Goal: Task Accomplishment & Management: Use online tool/utility

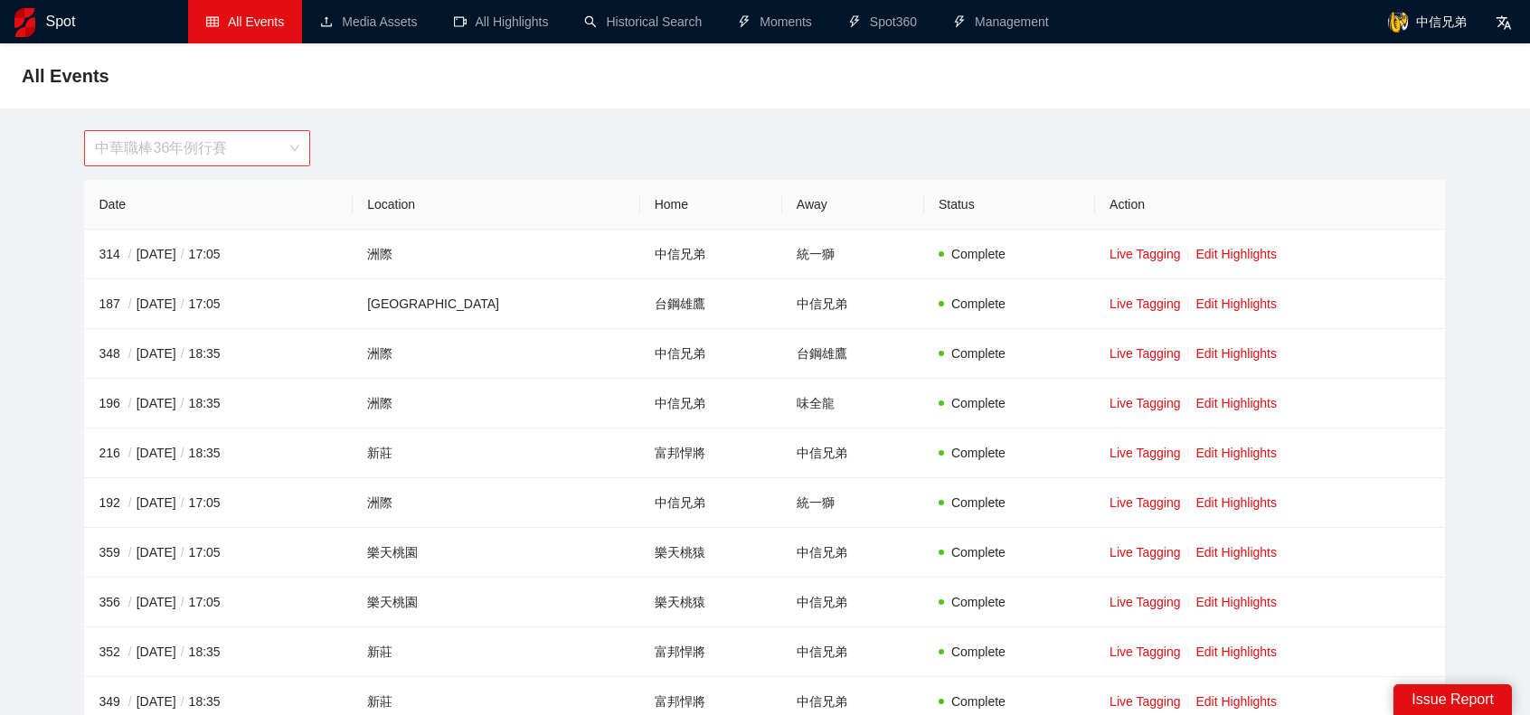
drag, startPoint x: 247, startPoint y: 137, endPoint x: 250, endPoint y: 169, distance: 32.7
click at [247, 137] on span "中華職棒36年例行賽" at bounding box center [197, 148] width 204 height 34
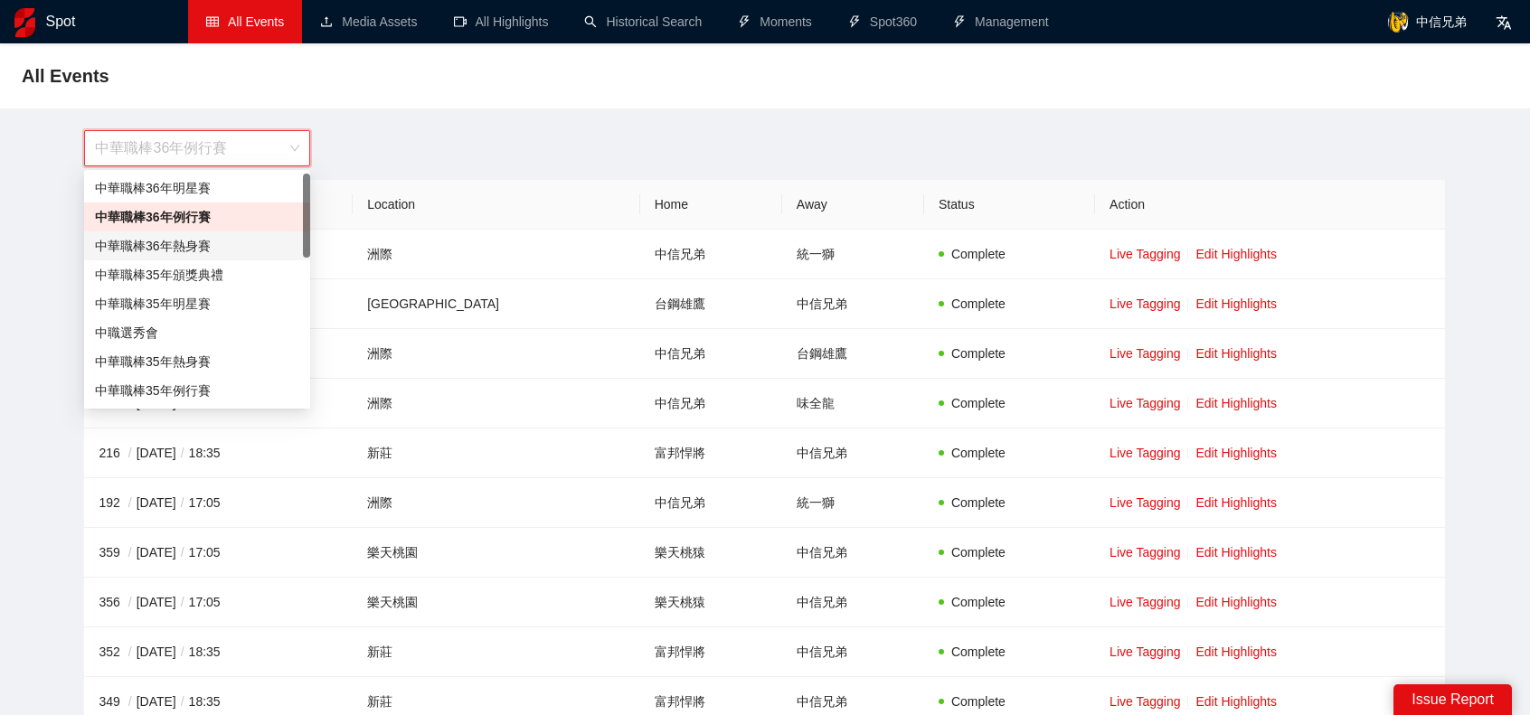
click at [181, 243] on div "中華職棒36年熱身賽" at bounding box center [197, 246] width 204 height 20
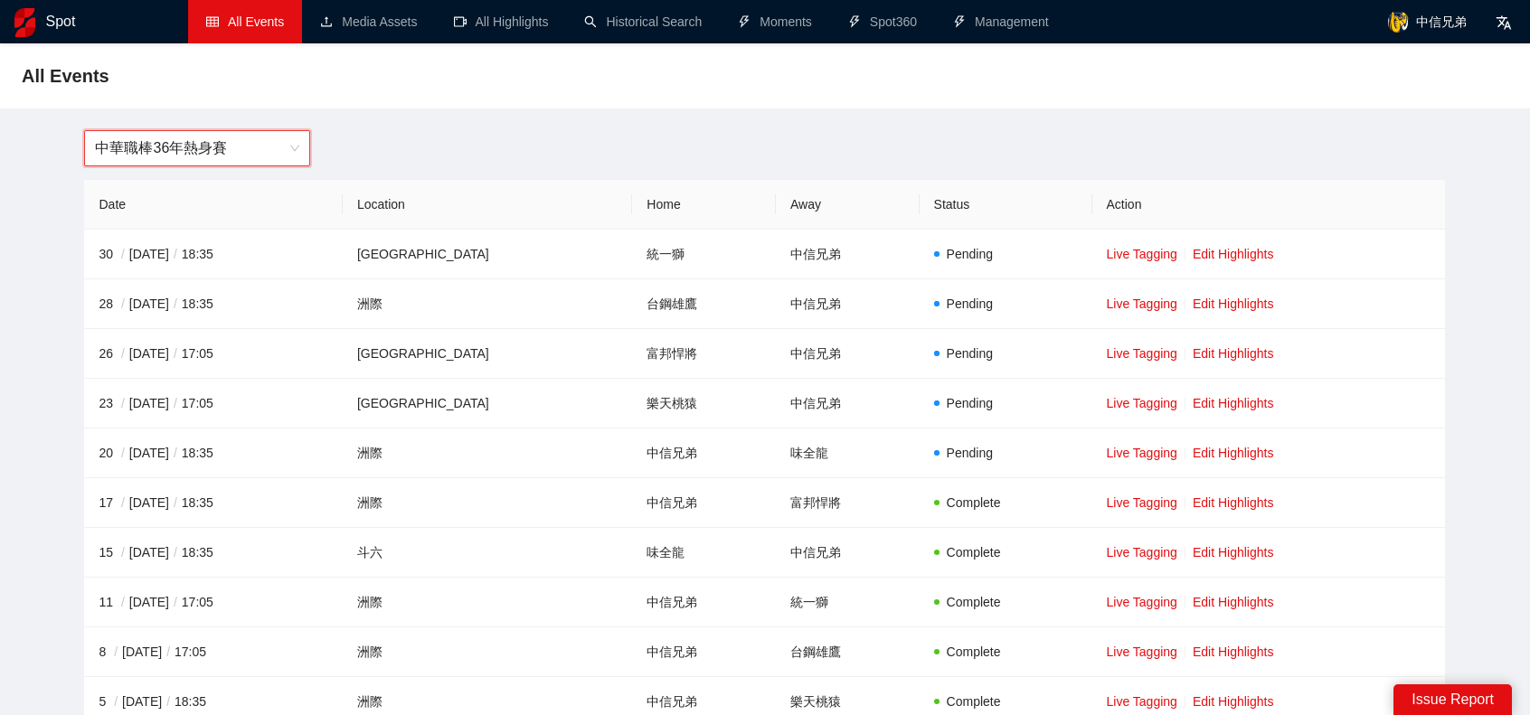
click at [245, 146] on span "中華職棒36年熱身賽" at bounding box center [197, 148] width 204 height 34
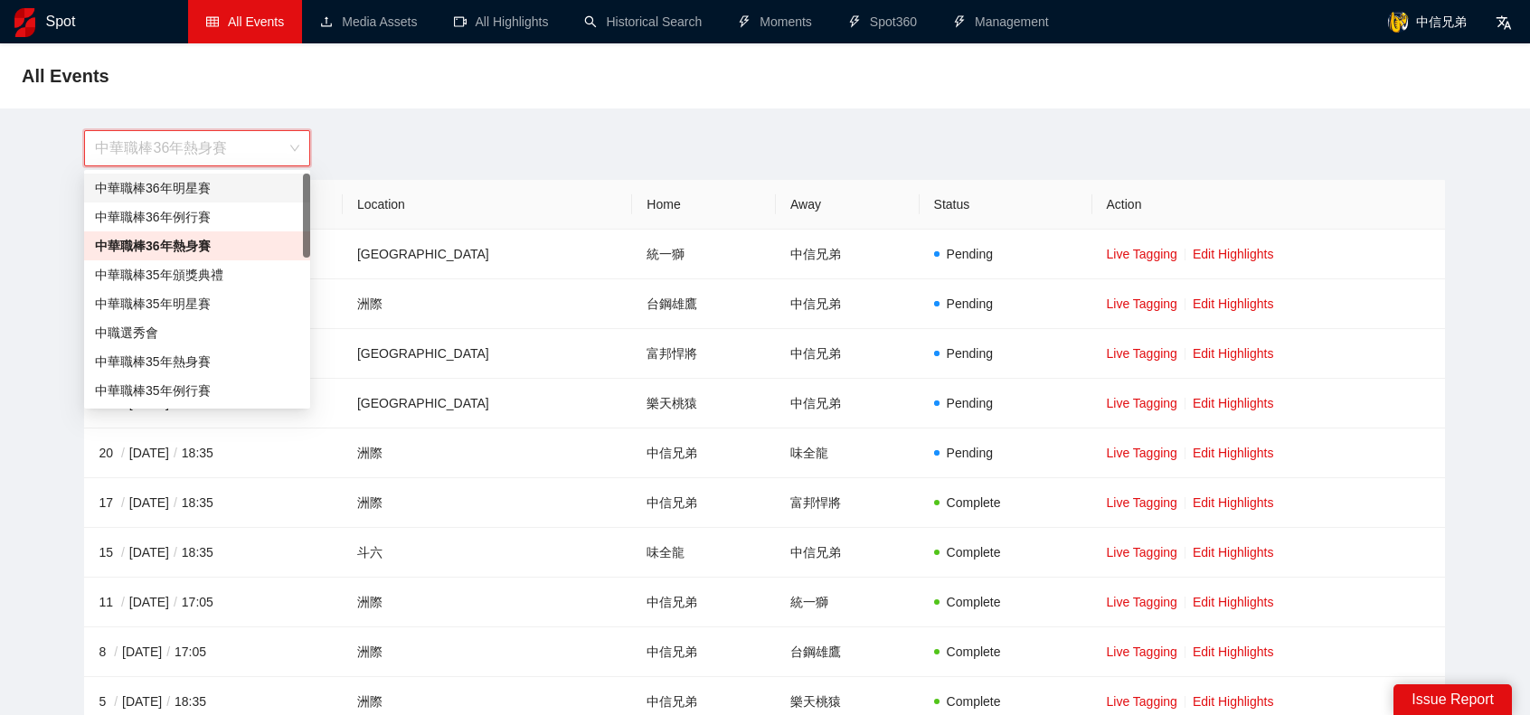
click at [213, 185] on div "中華職棒36年明星賽" at bounding box center [197, 188] width 204 height 20
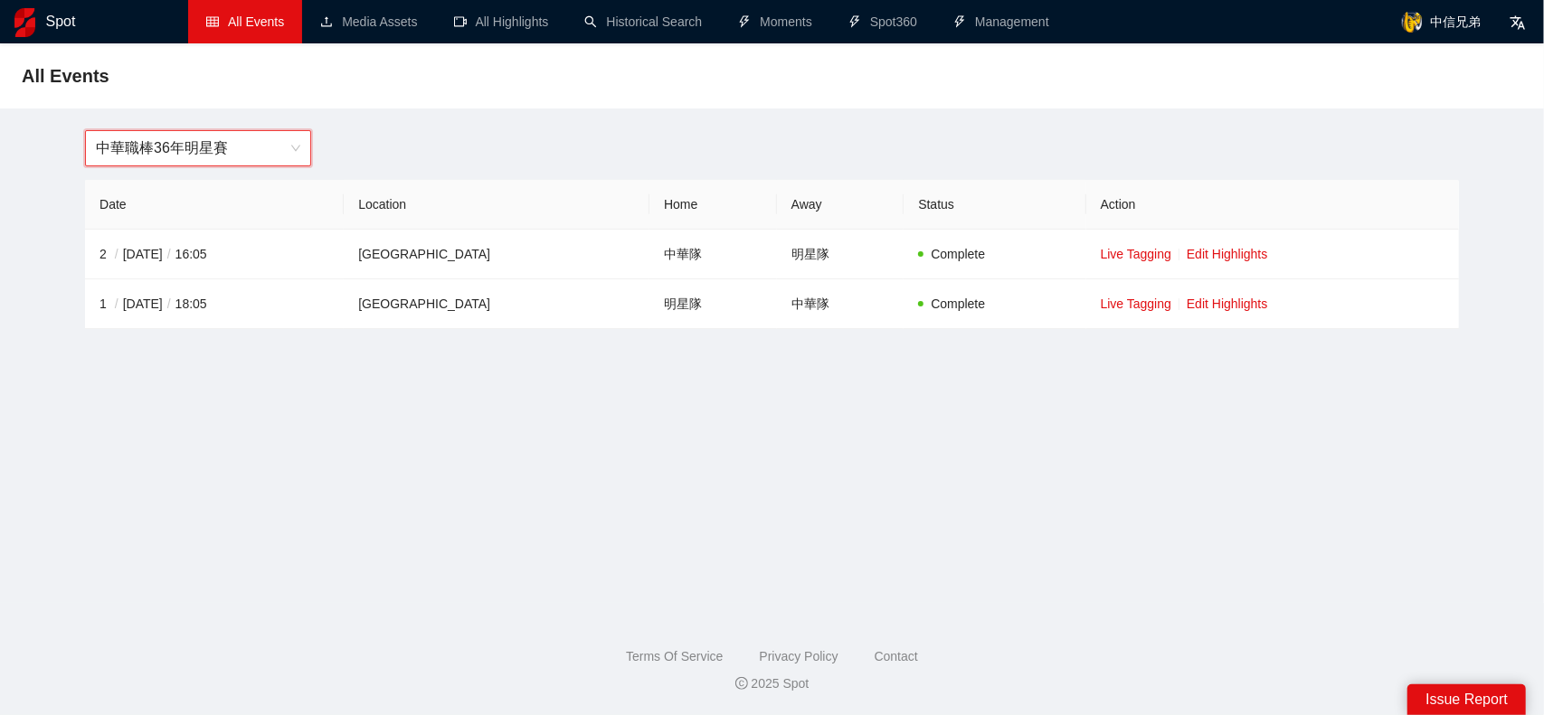
click at [269, 146] on span "中華職棒36年明星賽" at bounding box center [198, 148] width 204 height 34
click at [507, 91] on div "All Events" at bounding box center [772, 76] width 1501 height 36
click at [297, 140] on span "中華職棒36年明星賽" at bounding box center [198, 148] width 204 height 34
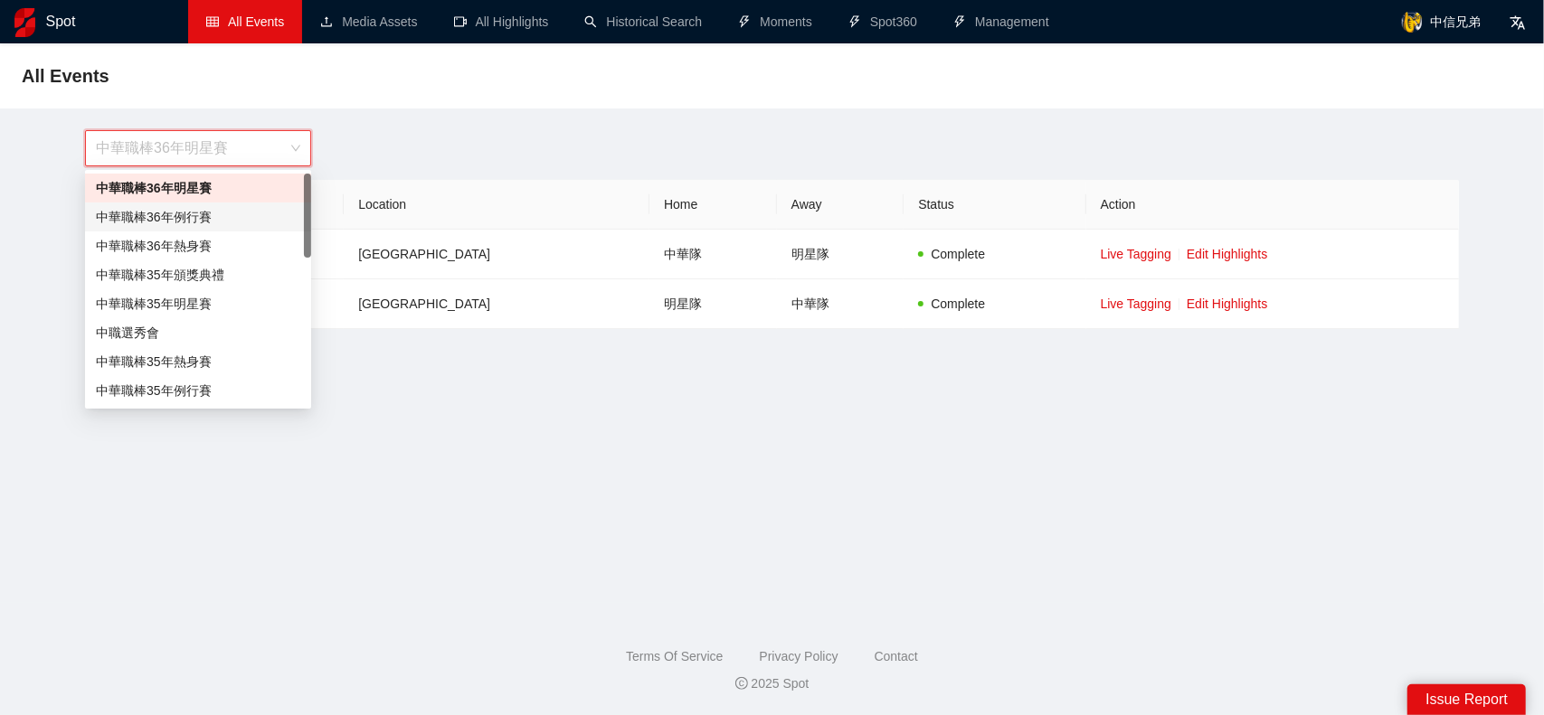
click at [214, 221] on div "中華職棒36年例行賽" at bounding box center [198, 217] width 204 height 20
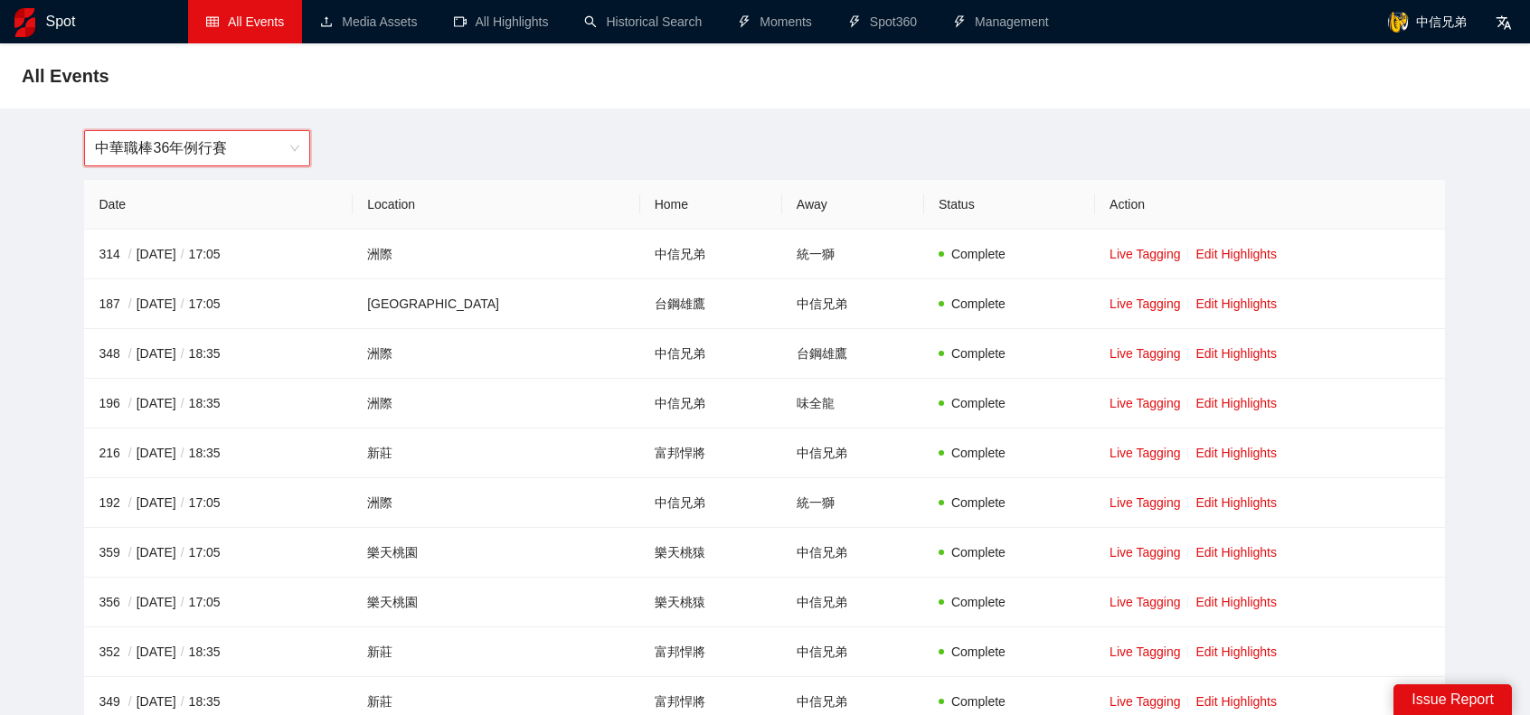
click at [273, 147] on span "中華職棒36年例行賽" at bounding box center [197, 148] width 204 height 34
click at [479, 43] on li "All Highlights" at bounding box center [501, 21] width 131 height 43
click at [259, 162] on span "中華職棒36年例行賽" at bounding box center [197, 148] width 204 height 34
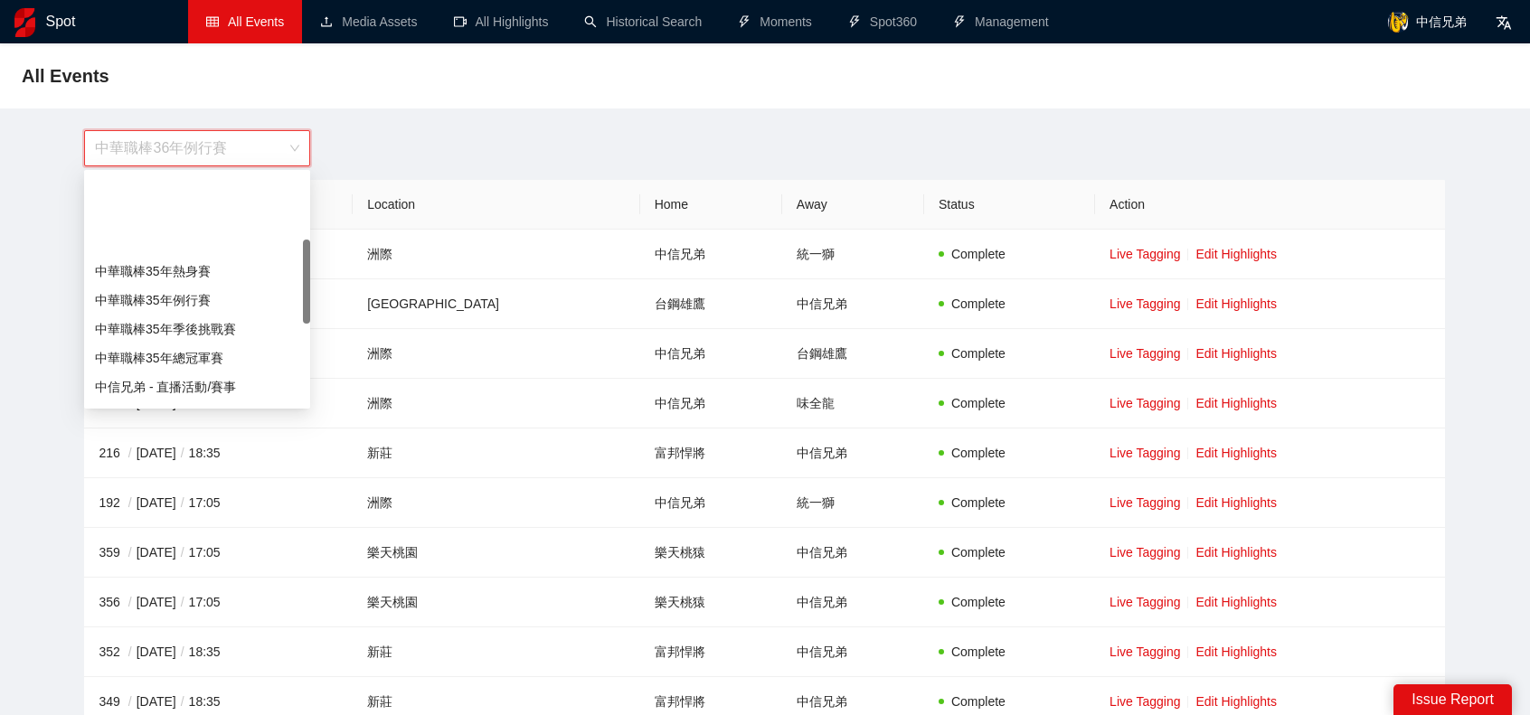
scroll to position [181, 0]
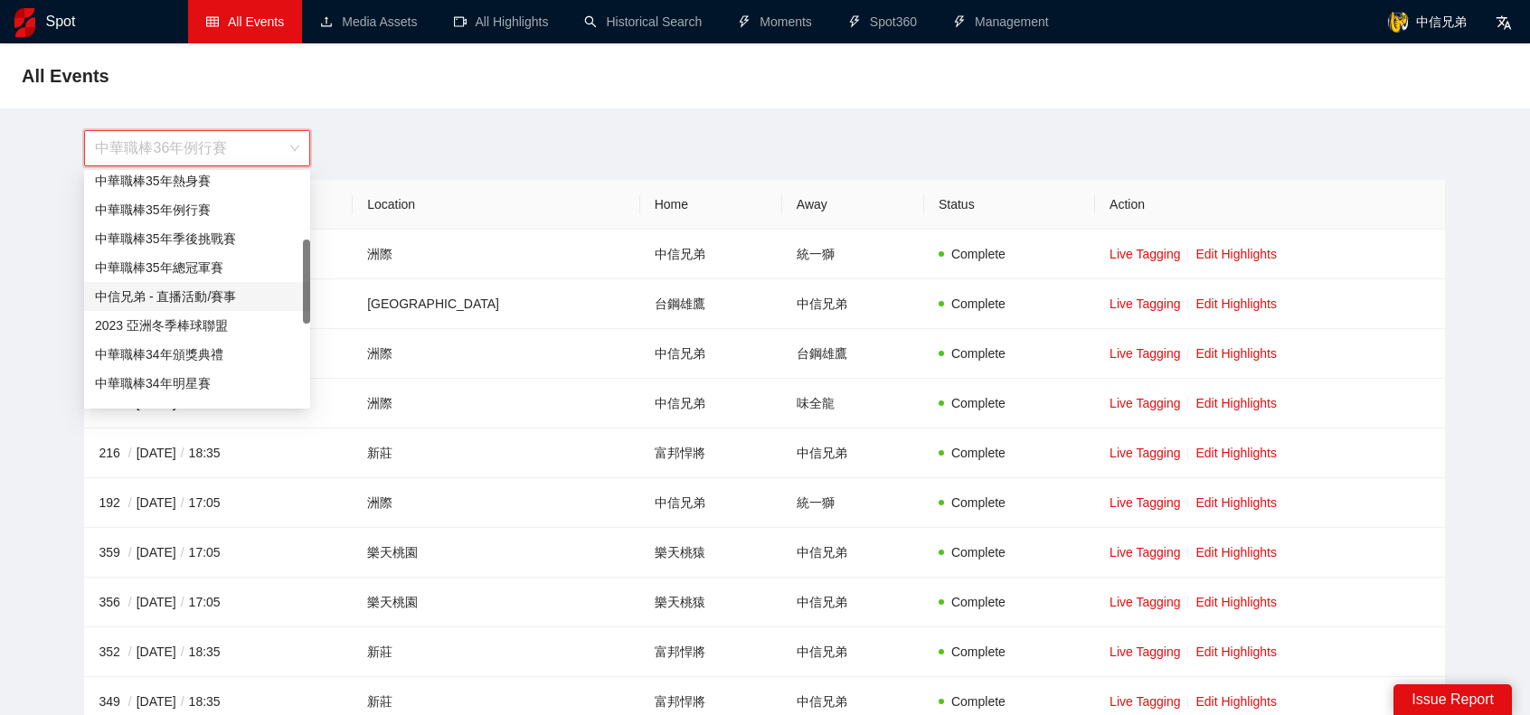
click at [229, 293] on div "中信兄弟 - 直播活動/賽事" at bounding box center [197, 297] width 204 height 20
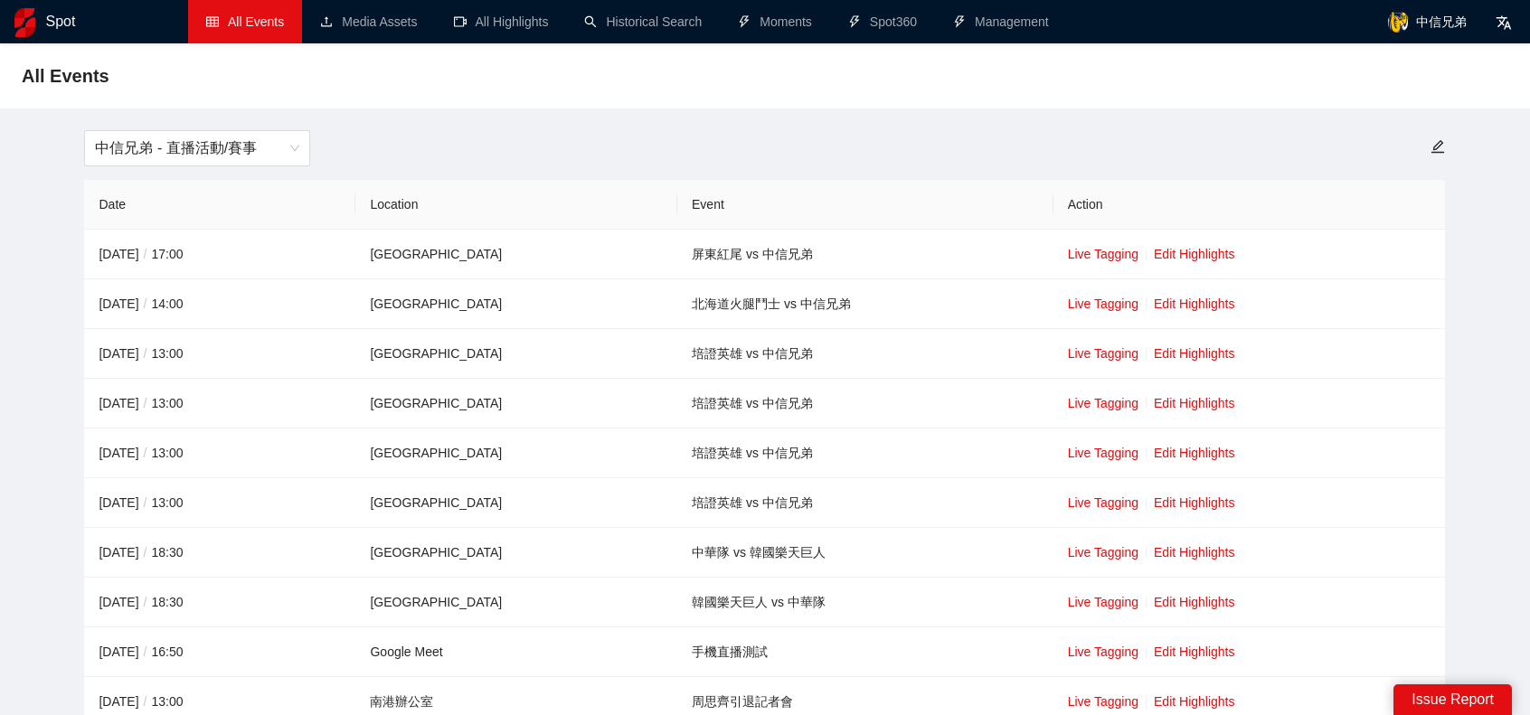
click at [598, 111] on div "All Events 中信兄弟 - 直播活動/賽事 Date Location Event Action 2025-10-11 / 17:00 台中洲際棒球場…" at bounding box center [765, 434] width 1530 height 783
click at [1176, 258] on link "Edit Highlights" at bounding box center [1194, 254] width 81 height 14
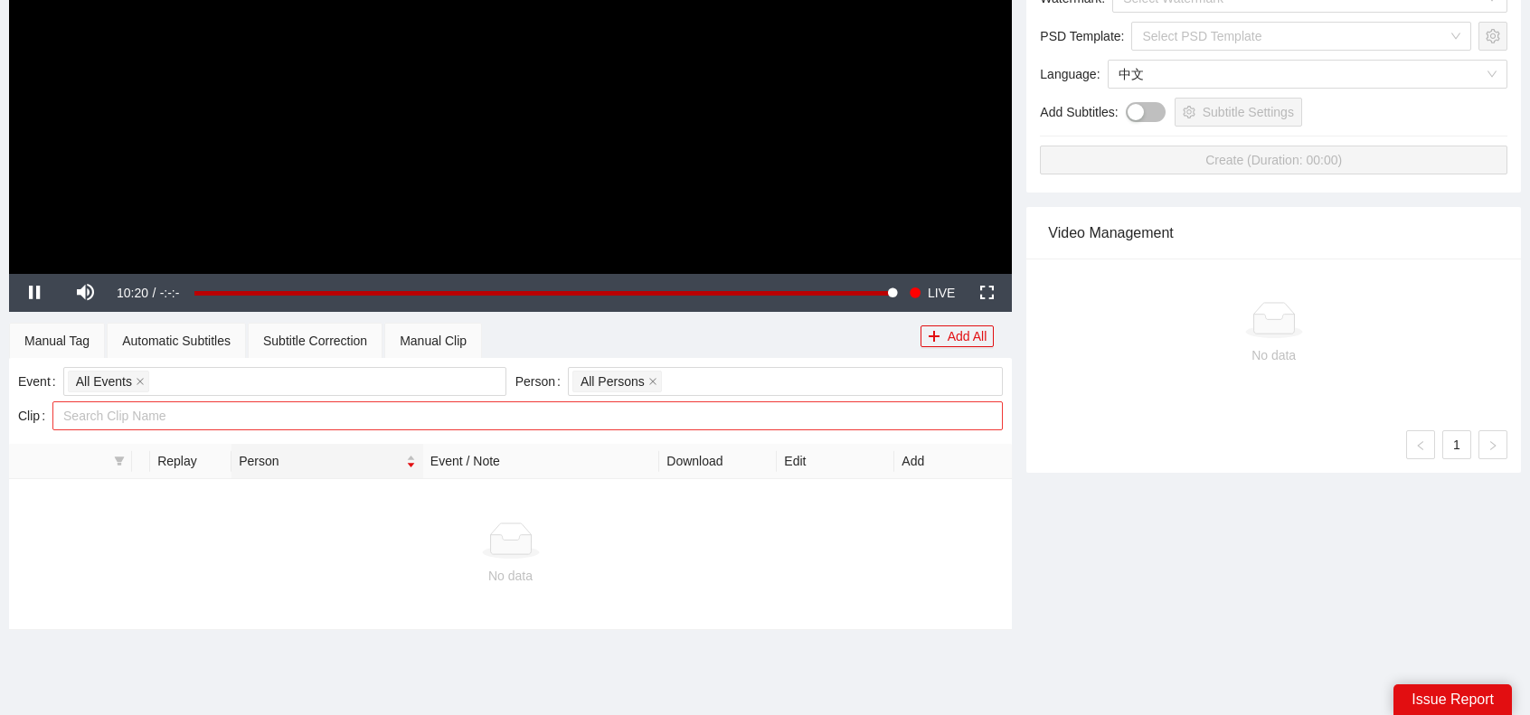
scroll to position [452, 0]
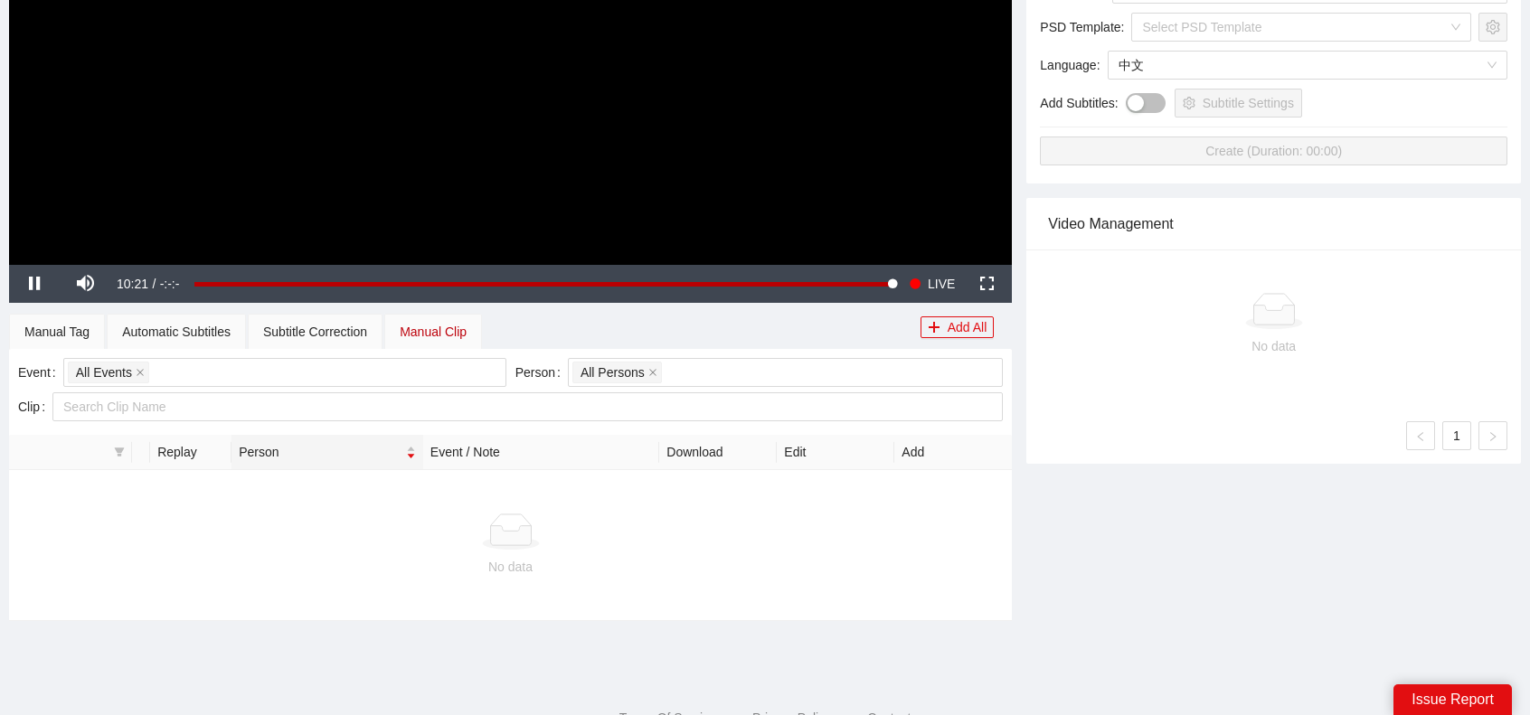
click at [429, 338] on div "Manual Clip" at bounding box center [433, 332] width 67 height 20
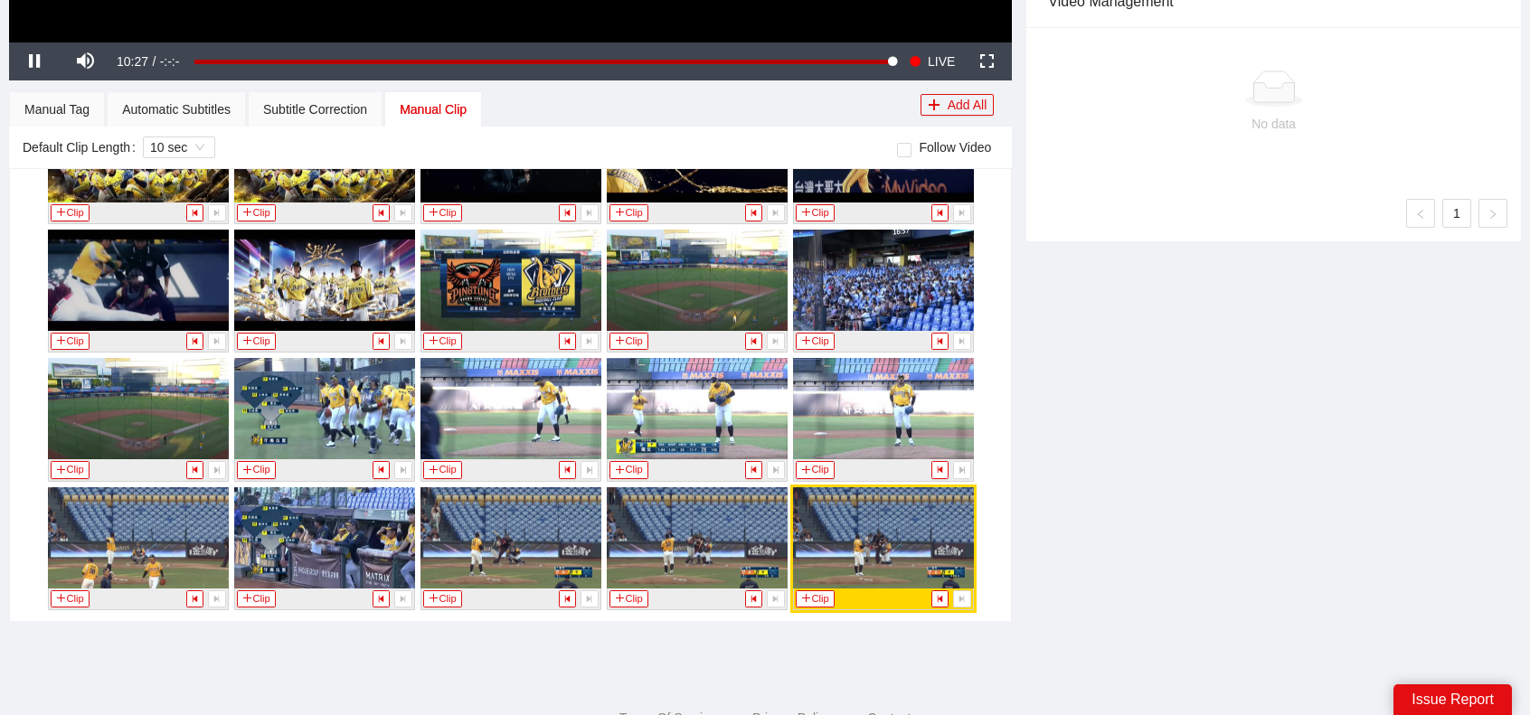
scroll to position [734, 0]
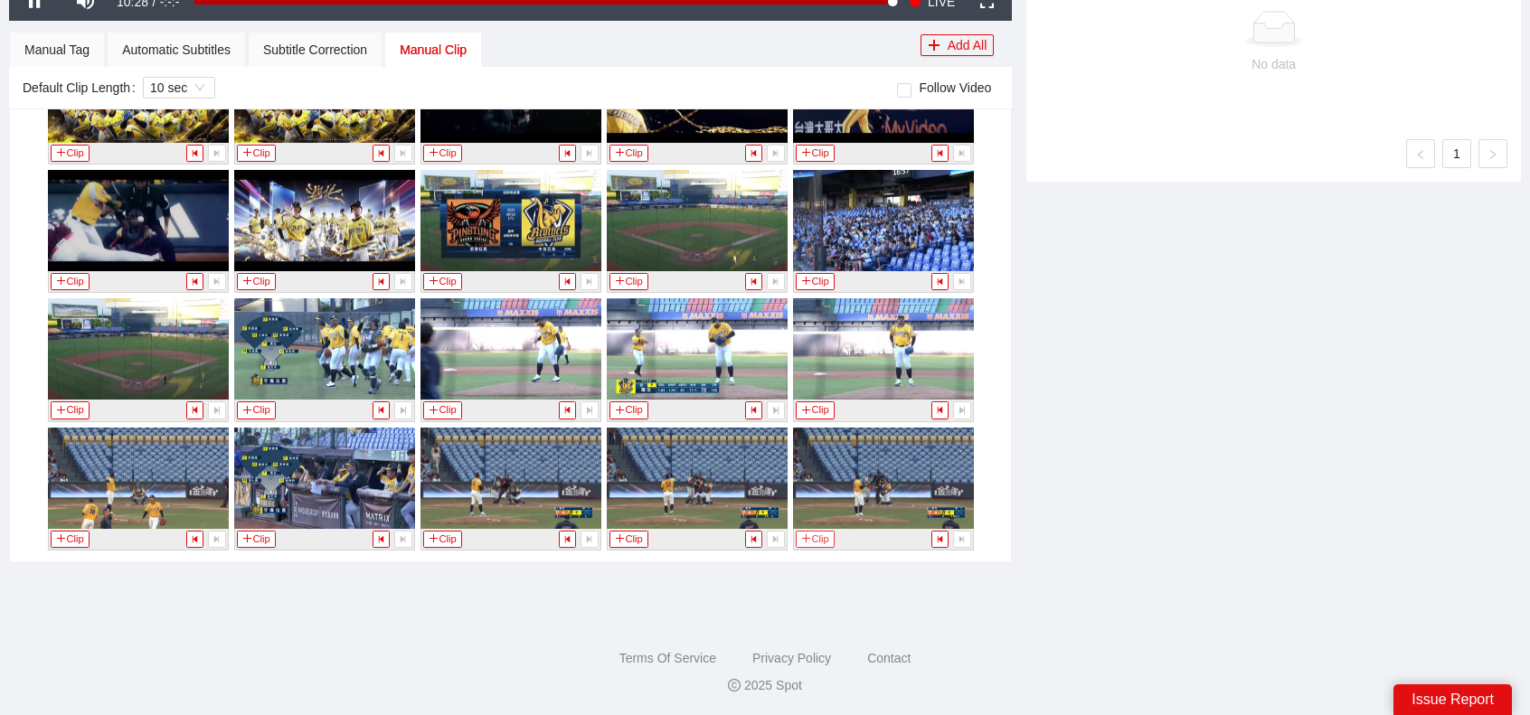
click at [807, 540] on button "Clip" at bounding box center [816, 539] width 40 height 17
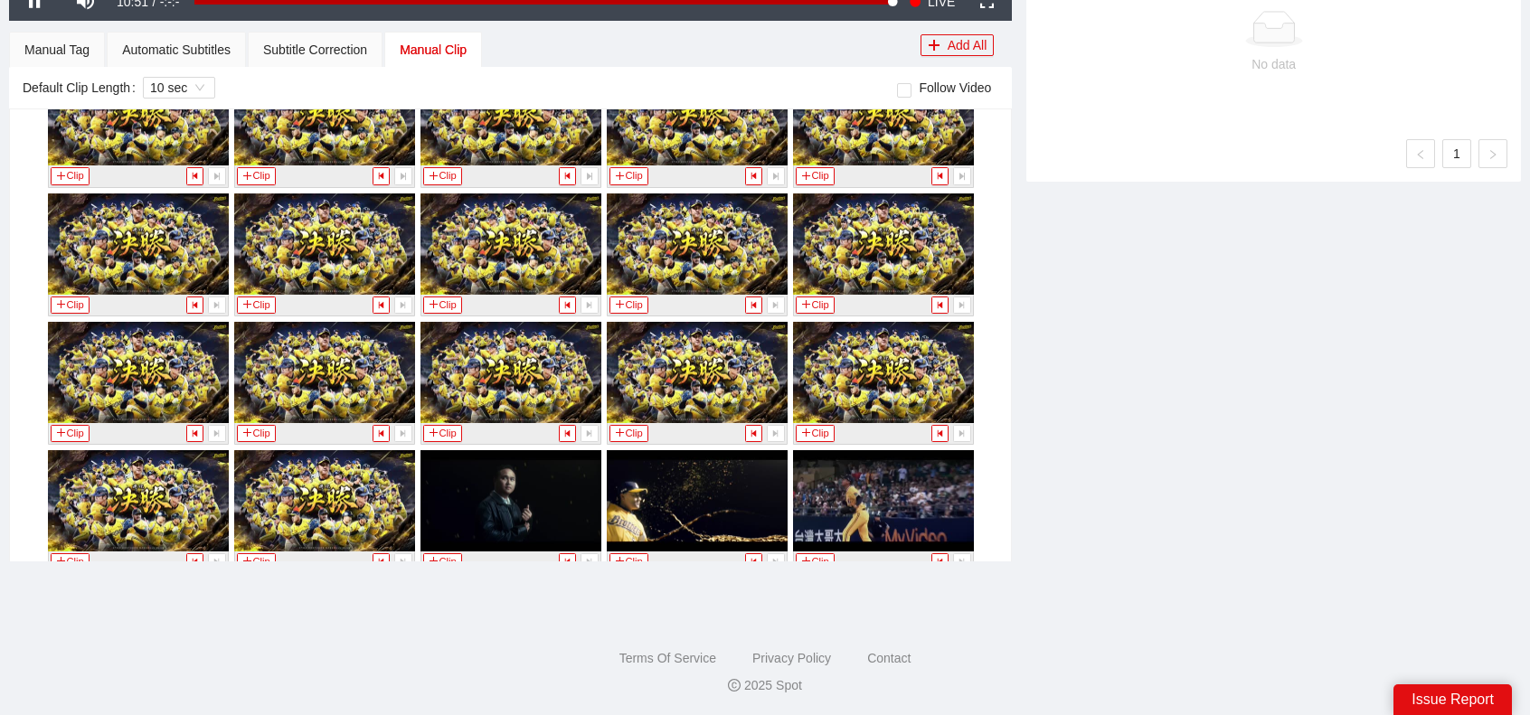
scroll to position [0, 0]
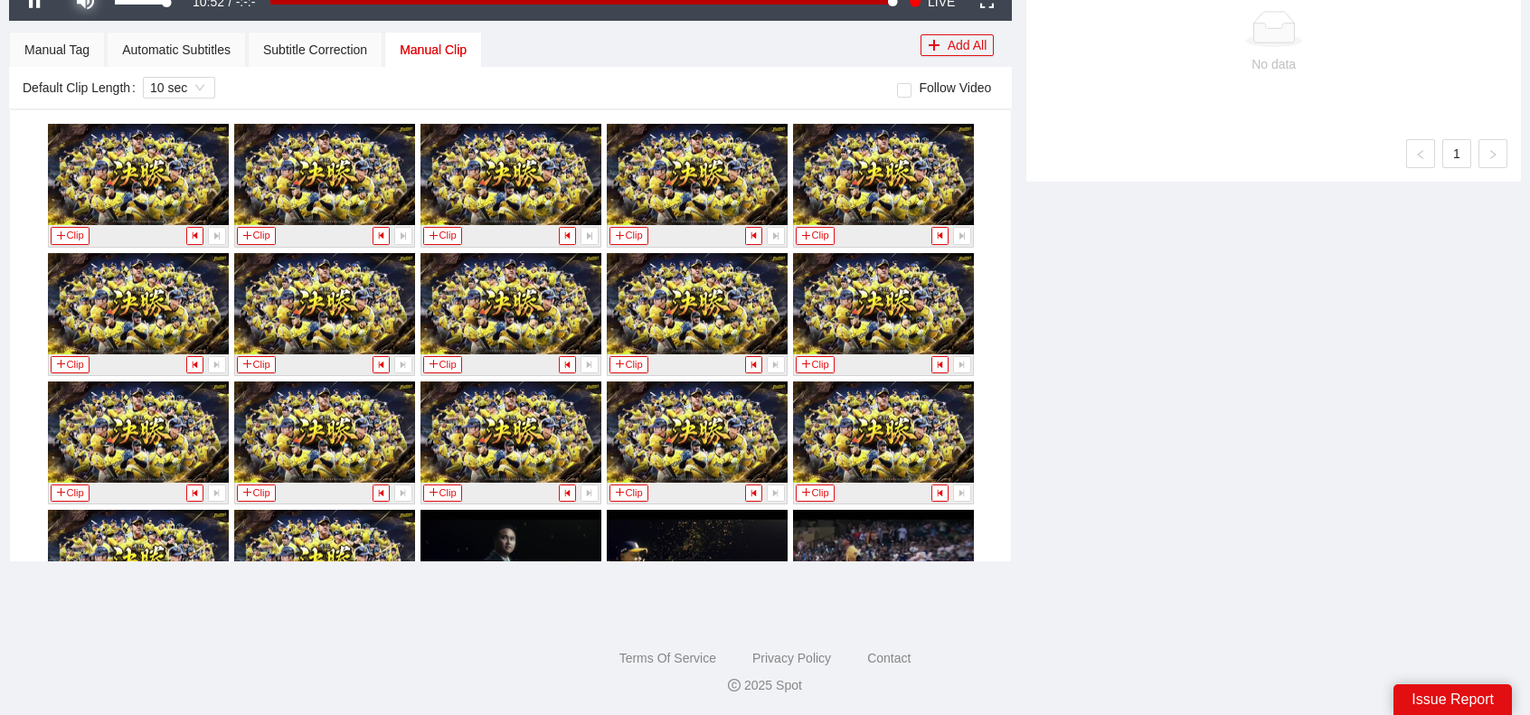
click at [88, 2] on span "Video Player" at bounding box center [85, 2] width 51 height 0
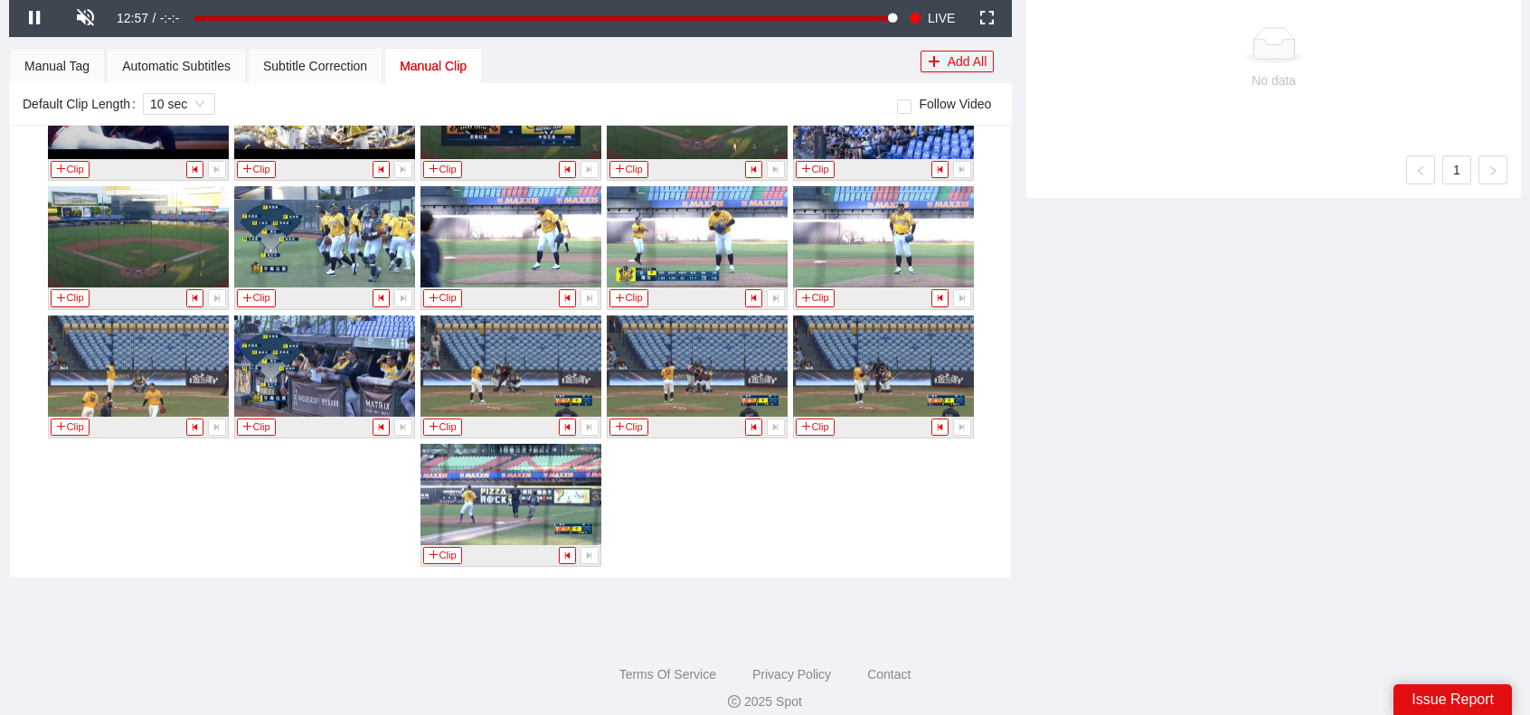
scroll to position [734, 0]
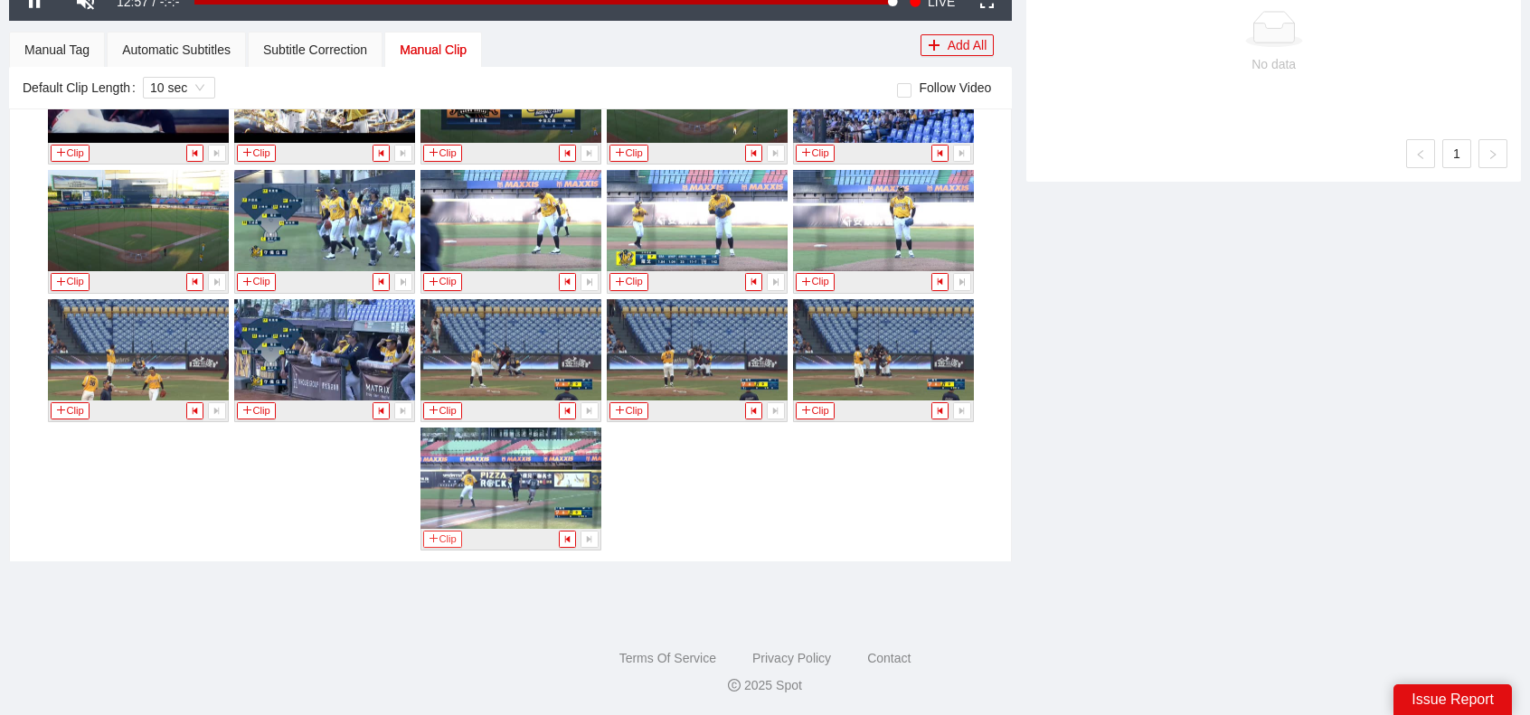
click at [431, 535] on icon "plus" at bounding box center [434, 539] width 10 height 10
click at [56, 51] on div "Manual Tag" at bounding box center [56, 50] width 65 height 20
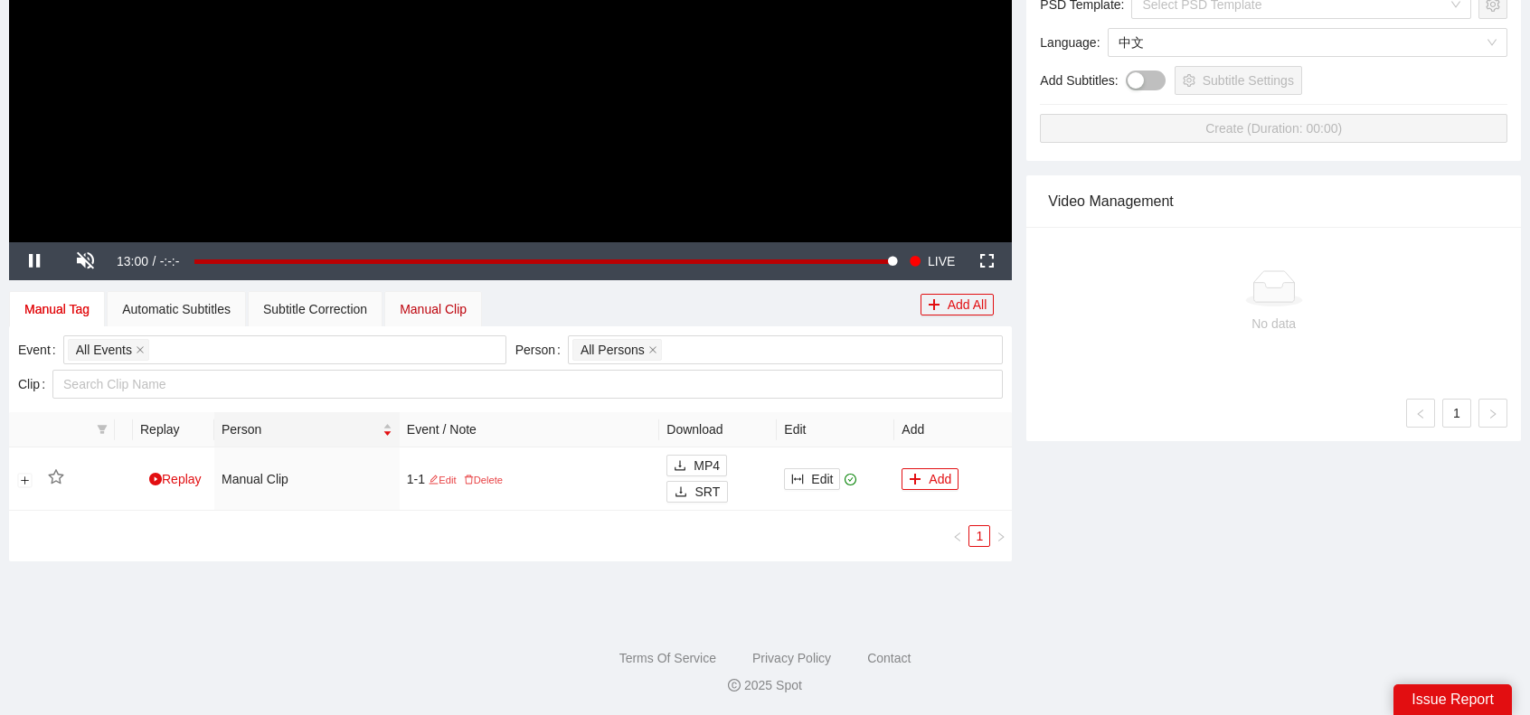
click at [441, 310] on div "Manual Clip" at bounding box center [433, 309] width 67 height 20
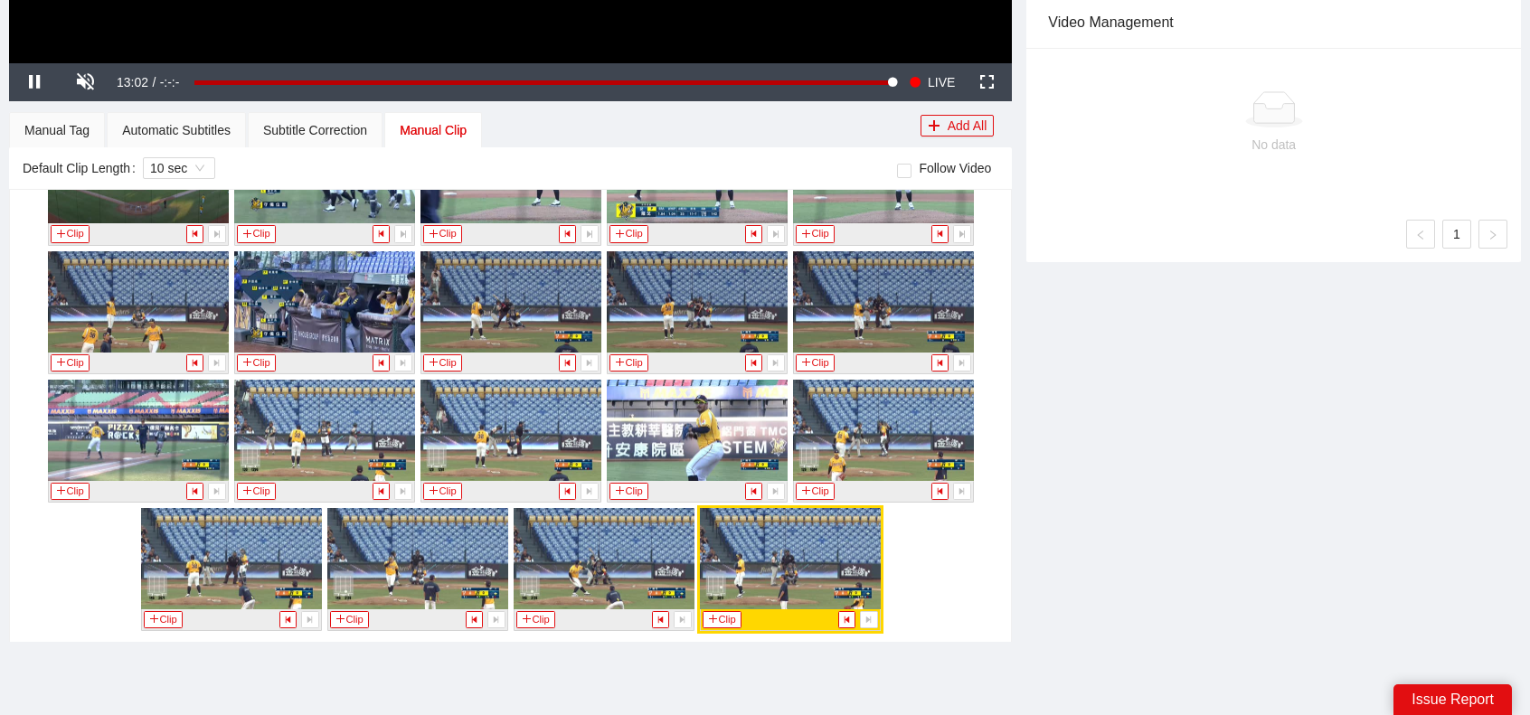
scroll to position [734, 0]
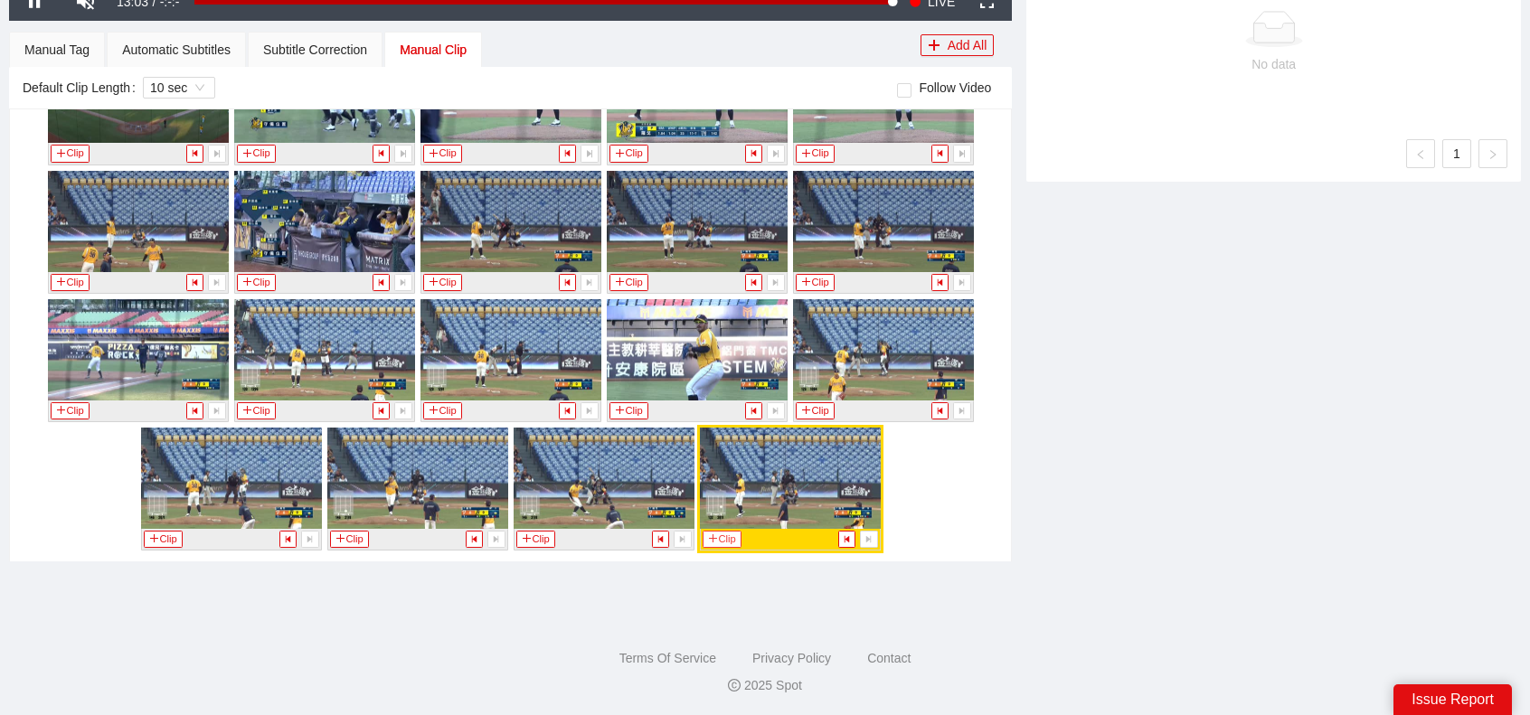
click at [723, 536] on button "Clip" at bounding box center [723, 539] width 40 height 17
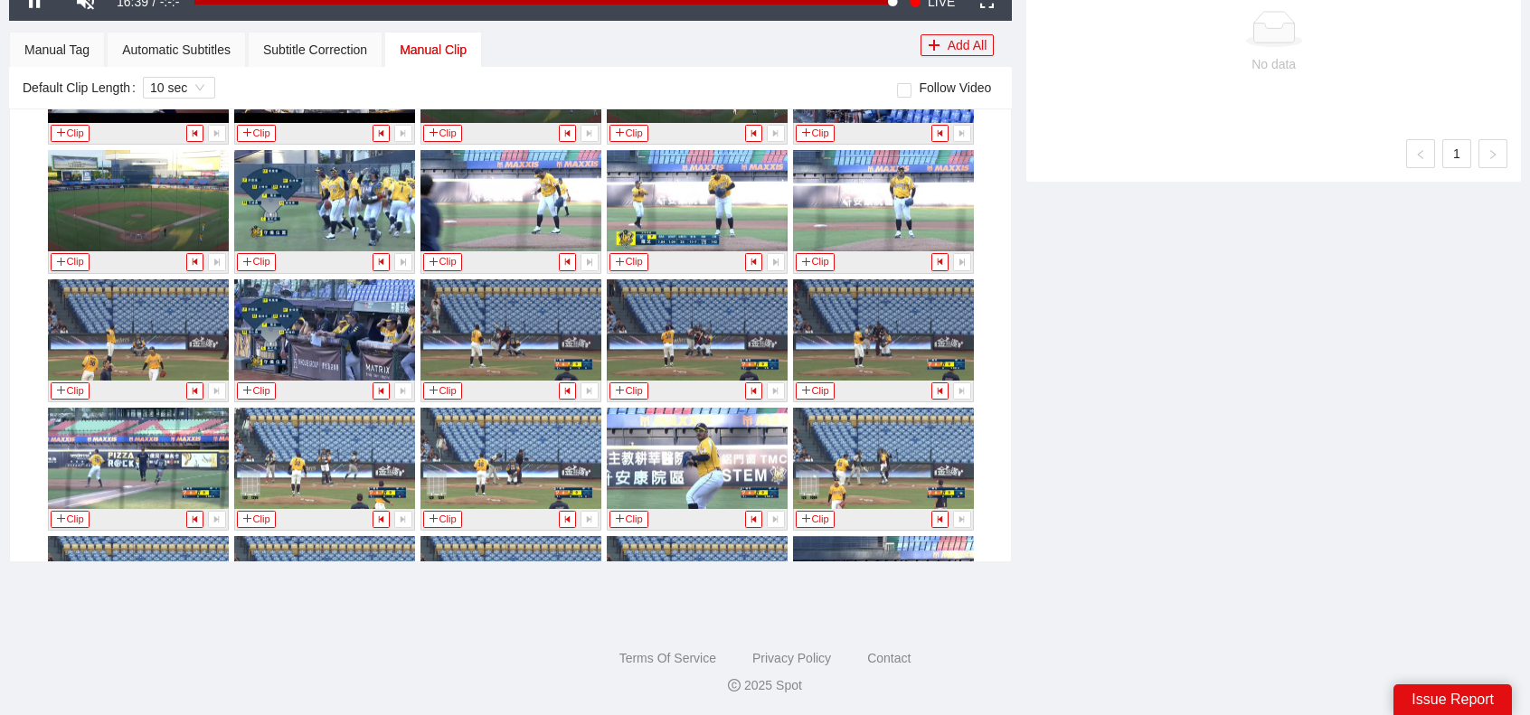
scroll to position [454, 0]
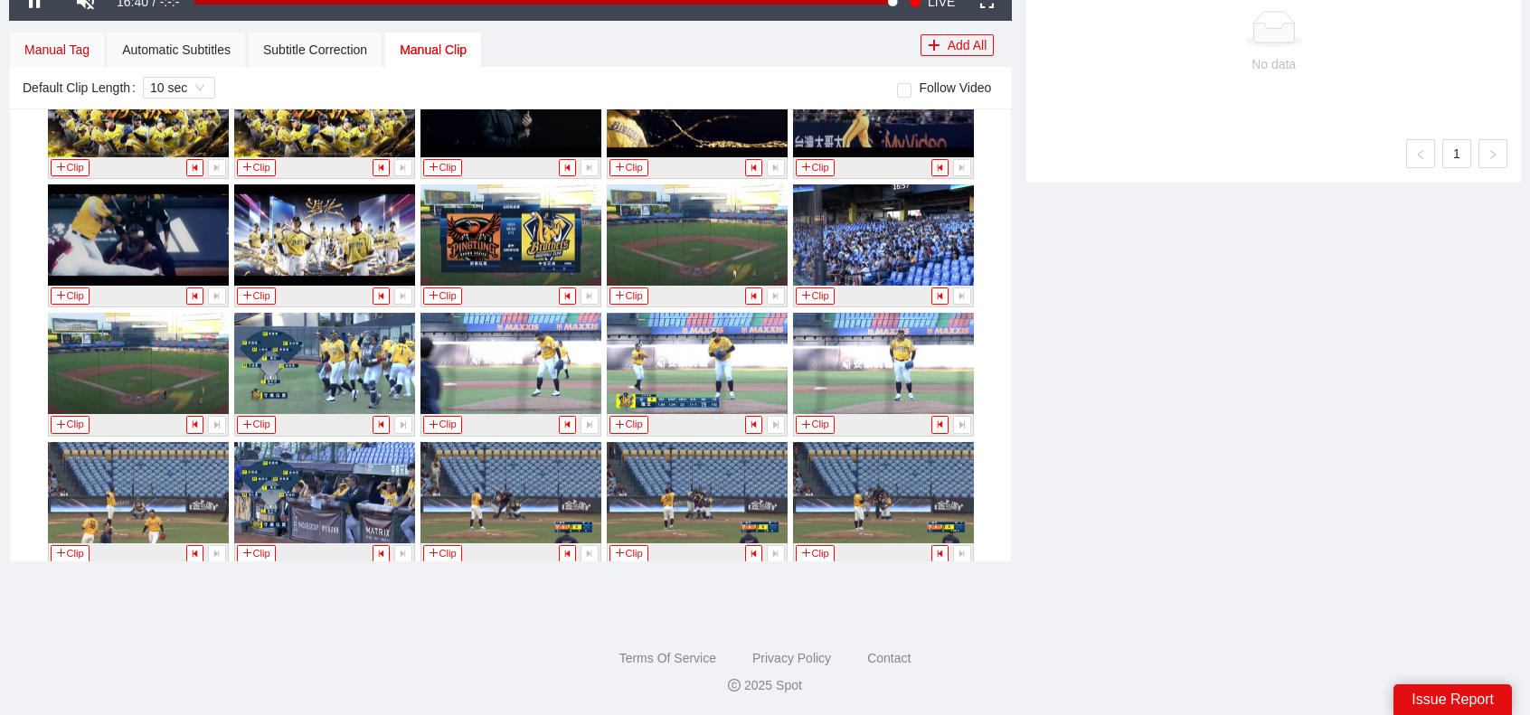
drag, startPoint x: 74, startPoint y: 50, endPoint x: 469, endPoint y: 42, distance: 394.5
click at [76, 49] on div "Manual Tag" at bounding box center [56, 50] width 65 height 20
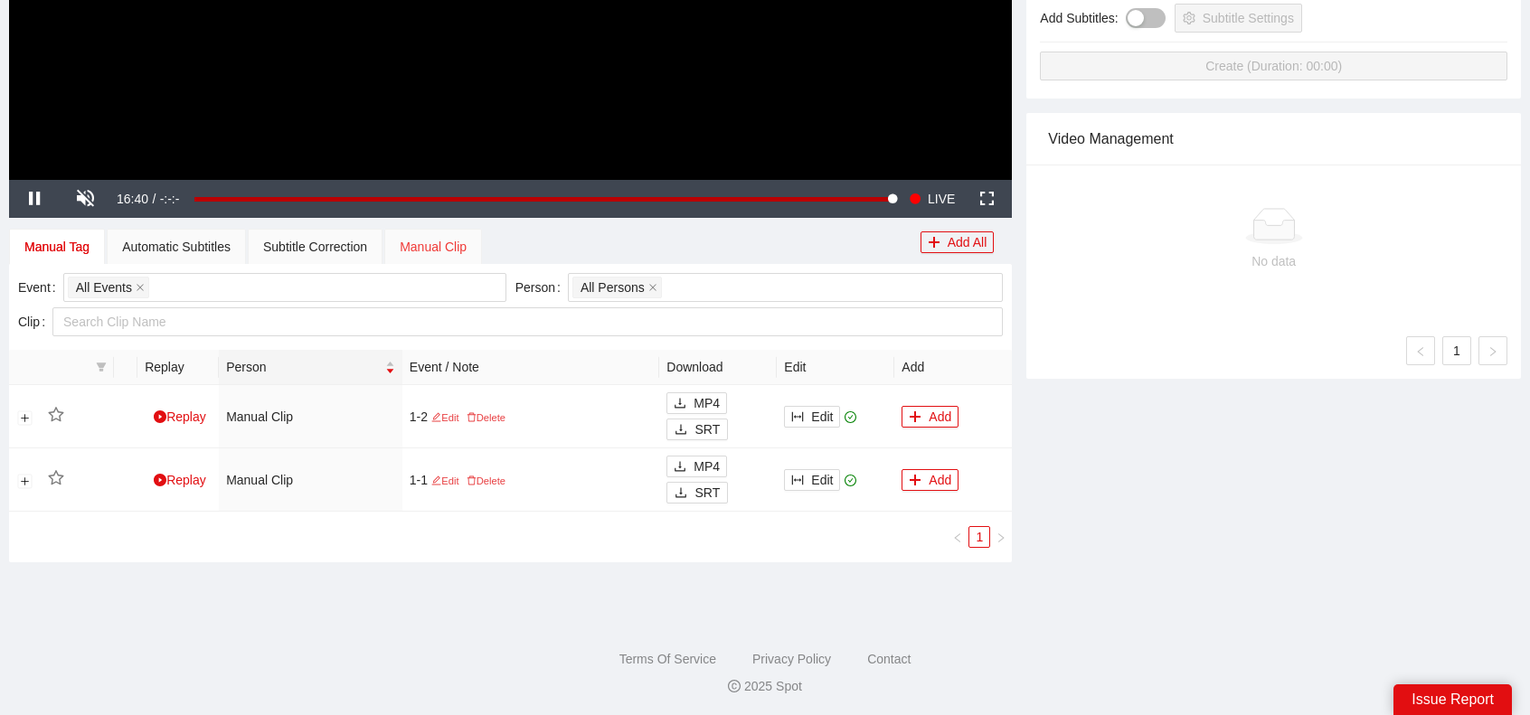
click at [452, 256] on div "Manual Clip" at bounding box center [433, 247] width 98 height 36
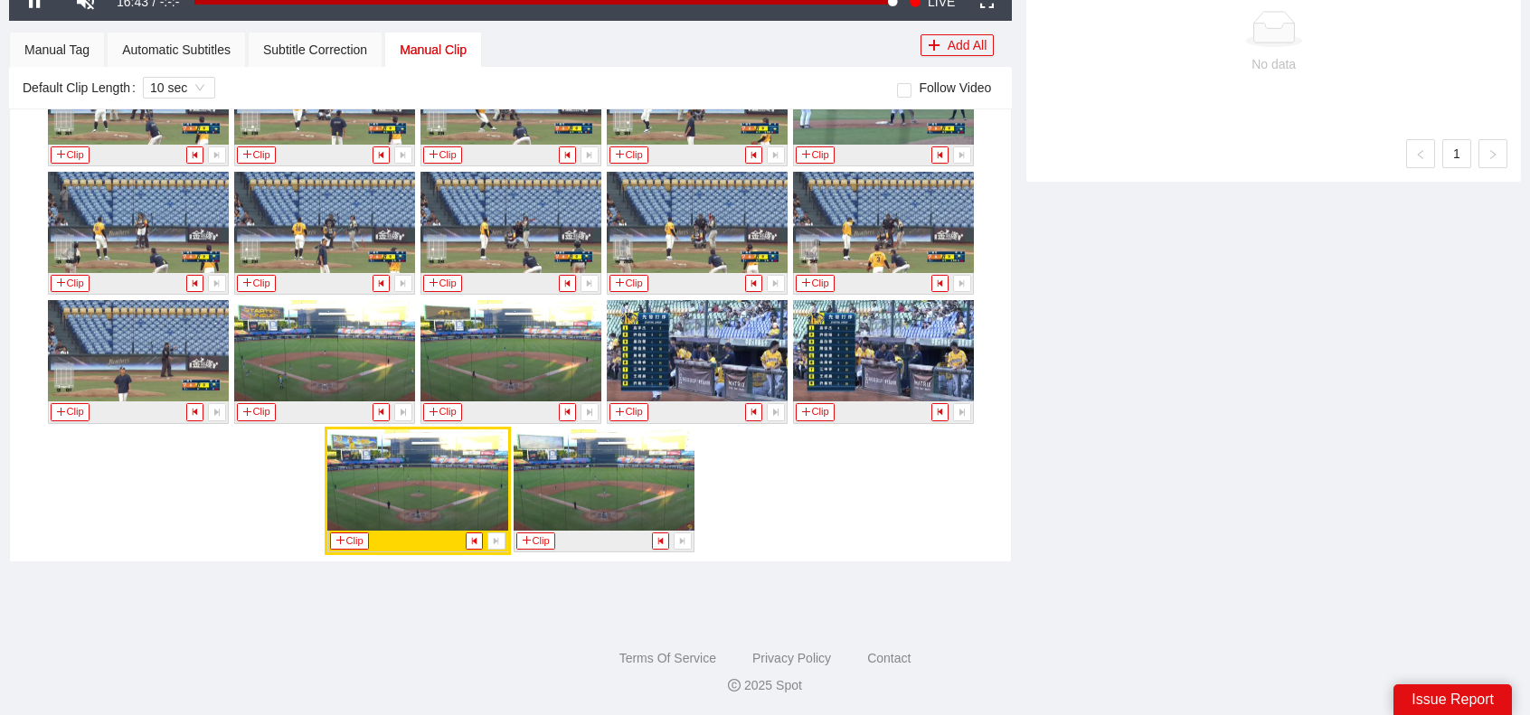
scroll to position [1019, 0]
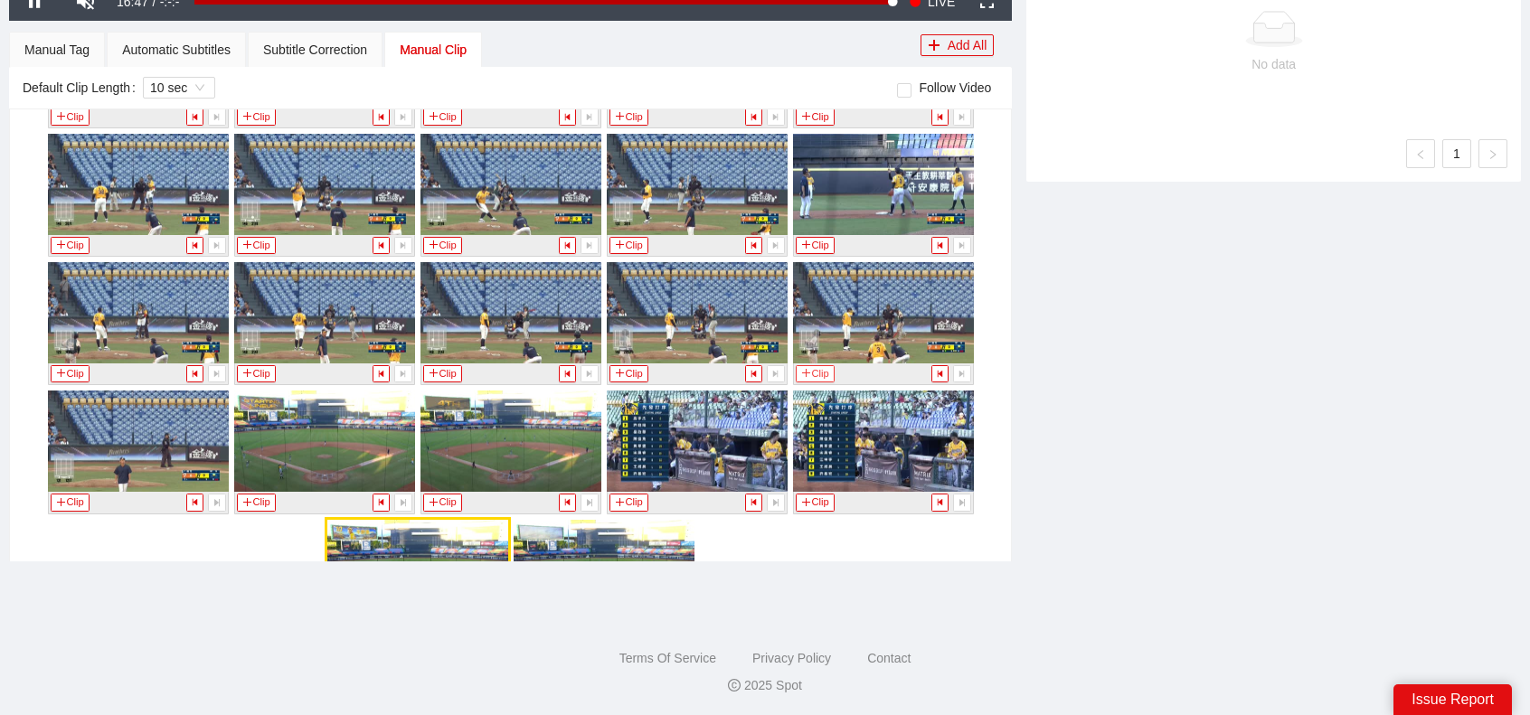
click at [824, 372] on button "Clip" at bounding box center [816, 373] width 40 height 17
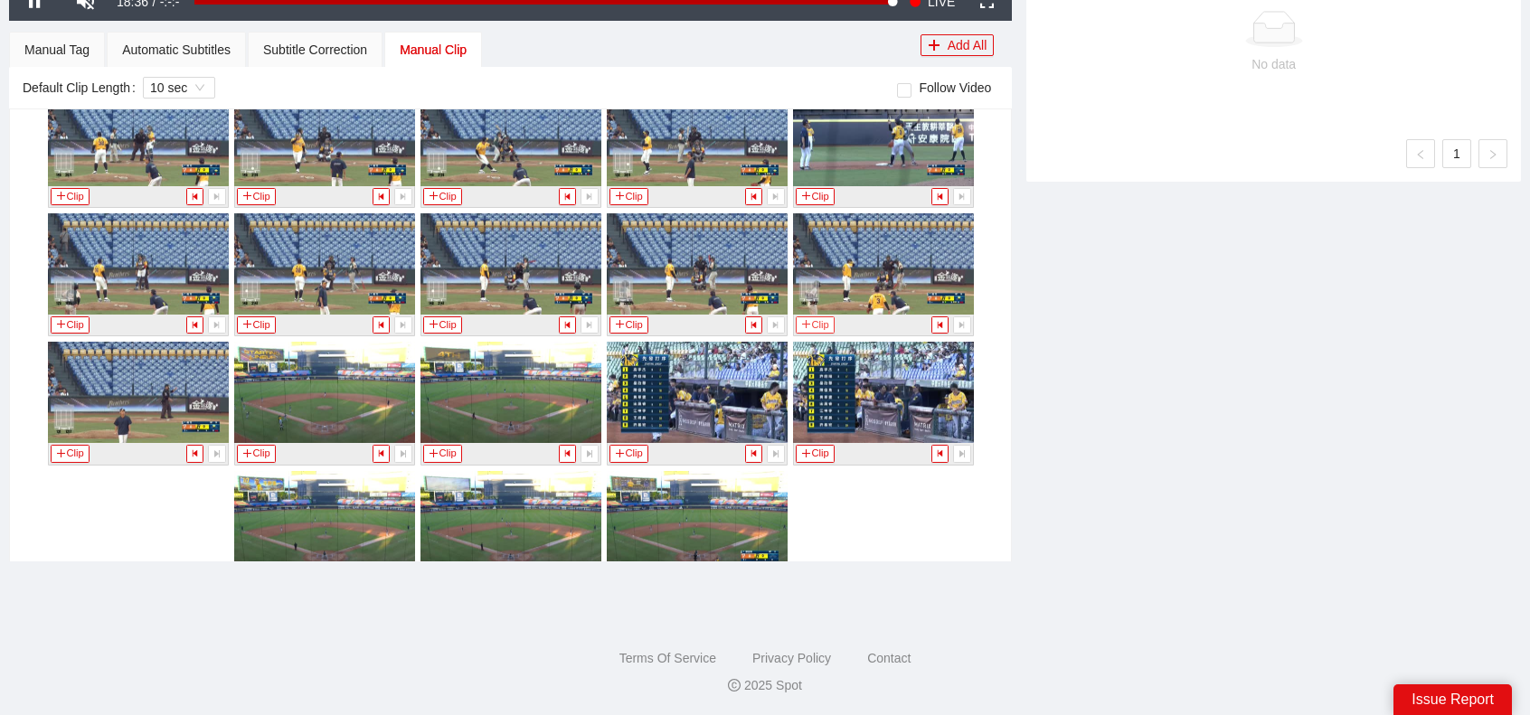
scroll to position [1110, 0]
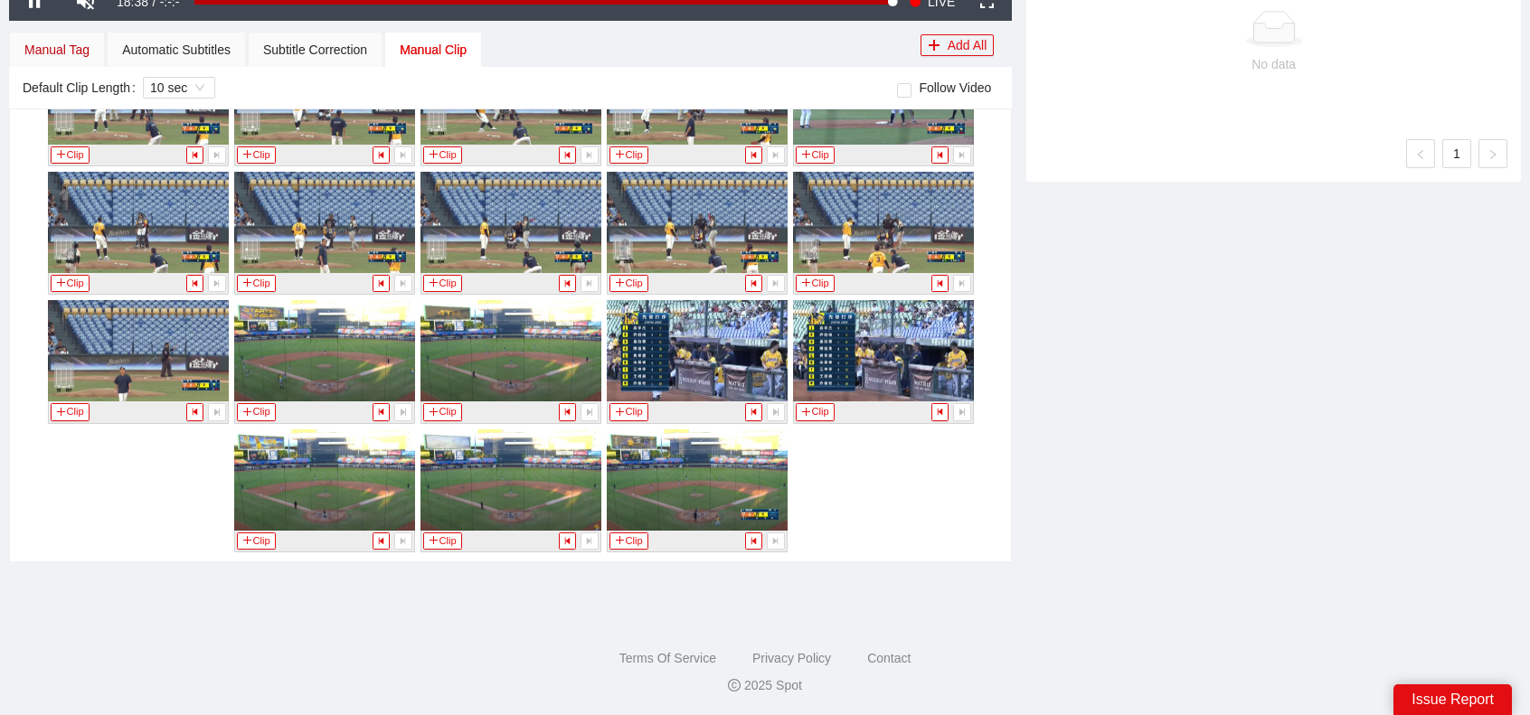
click at [54, 43] on div "Manual Tag" at bounding box center [56, 50] width 65 height 20
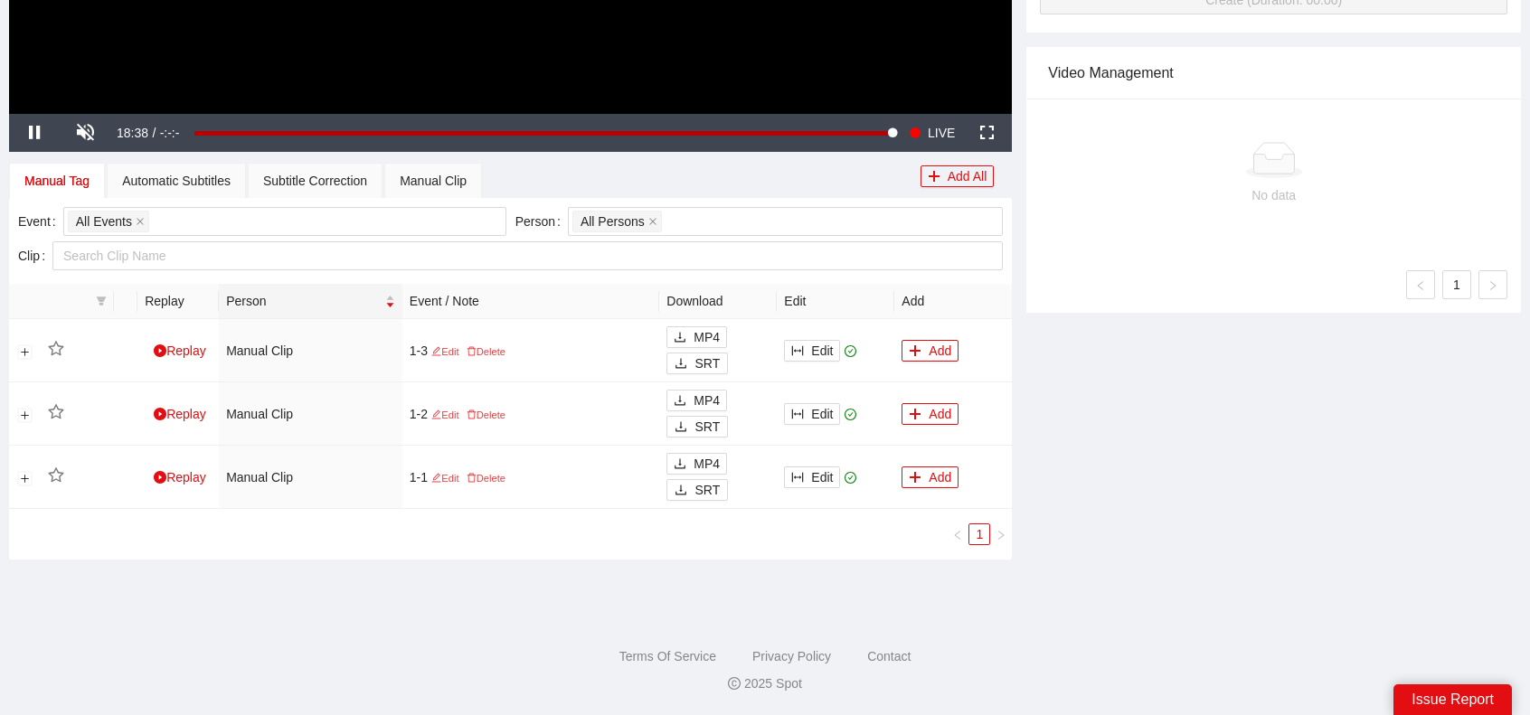
scroll to position [601, 0]
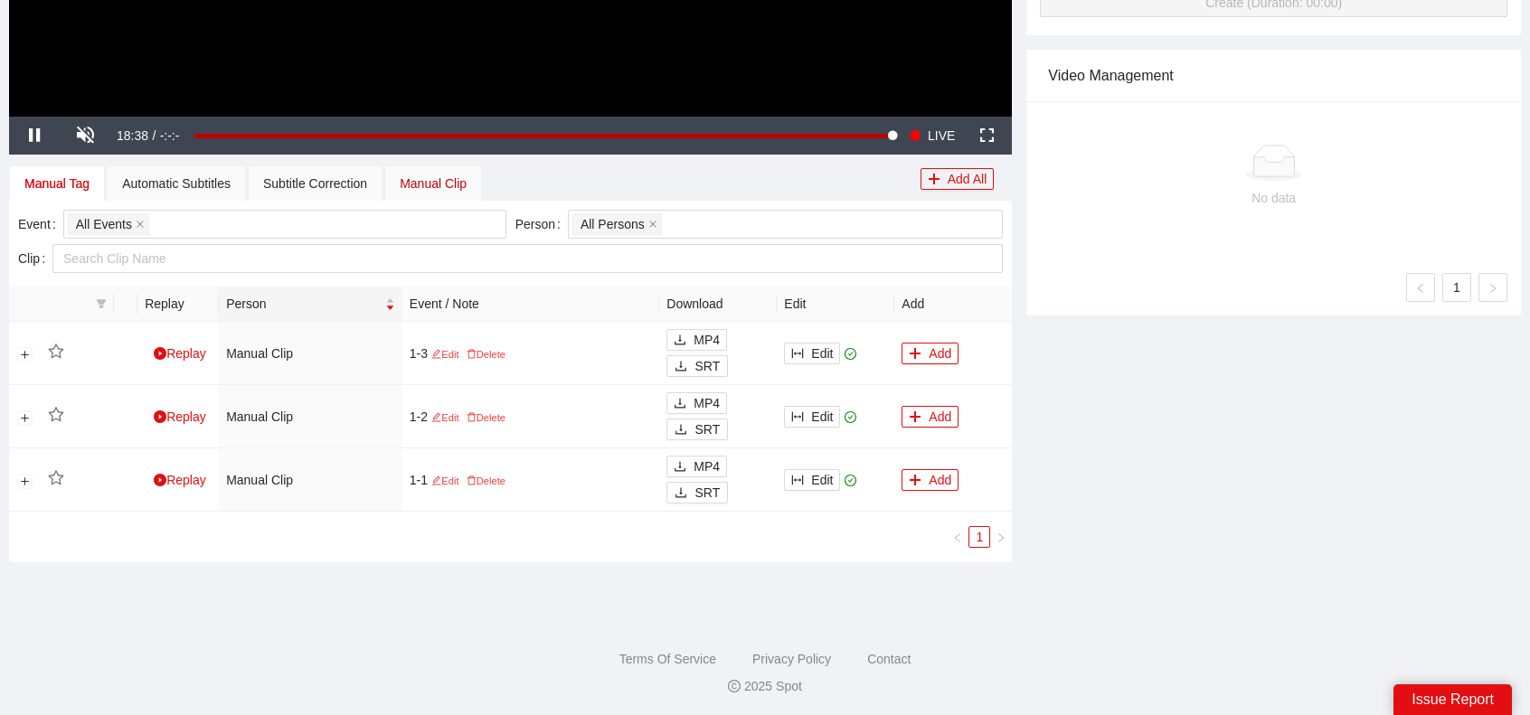
click at [444, 187] on div "Manual Clip" at bounding box center [433, 184] width 67 height 20
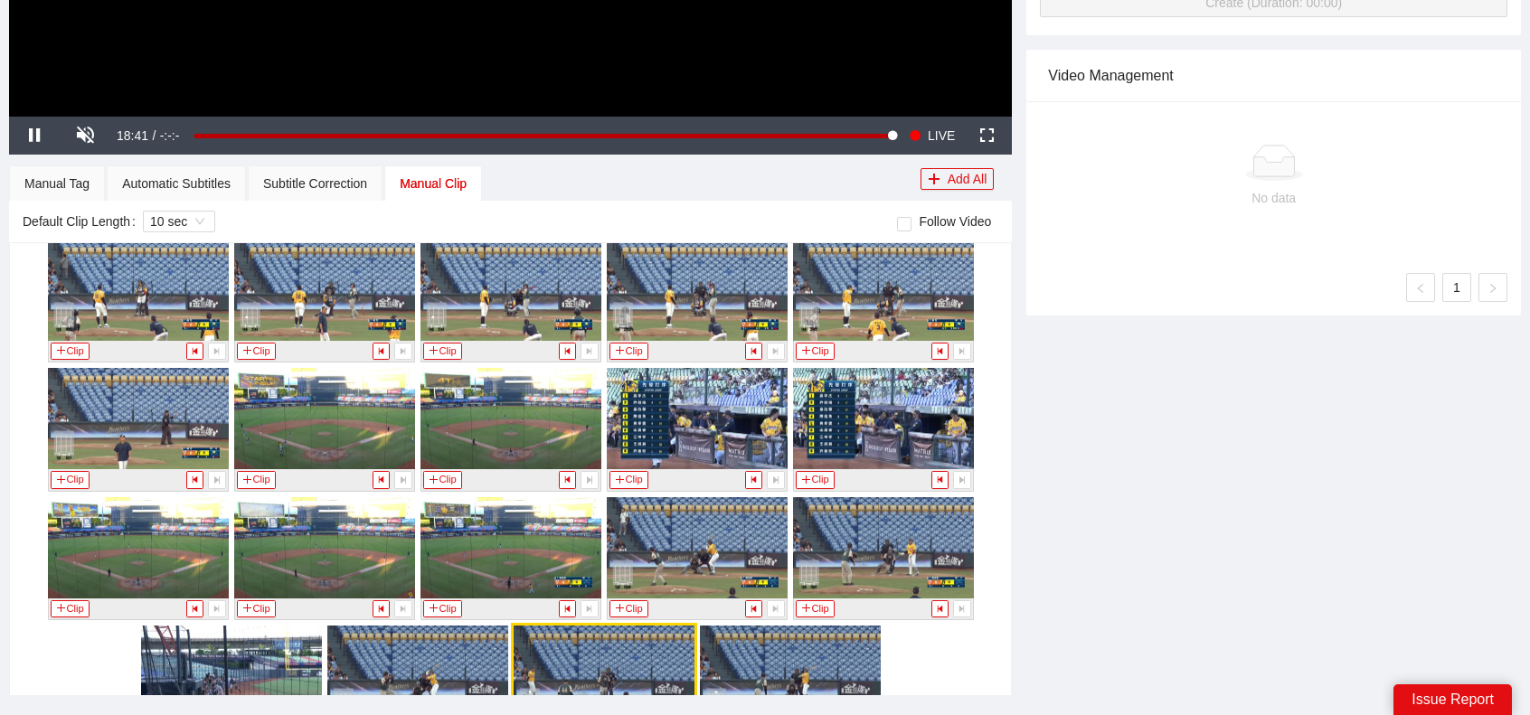
scroll to position [1238, 0]
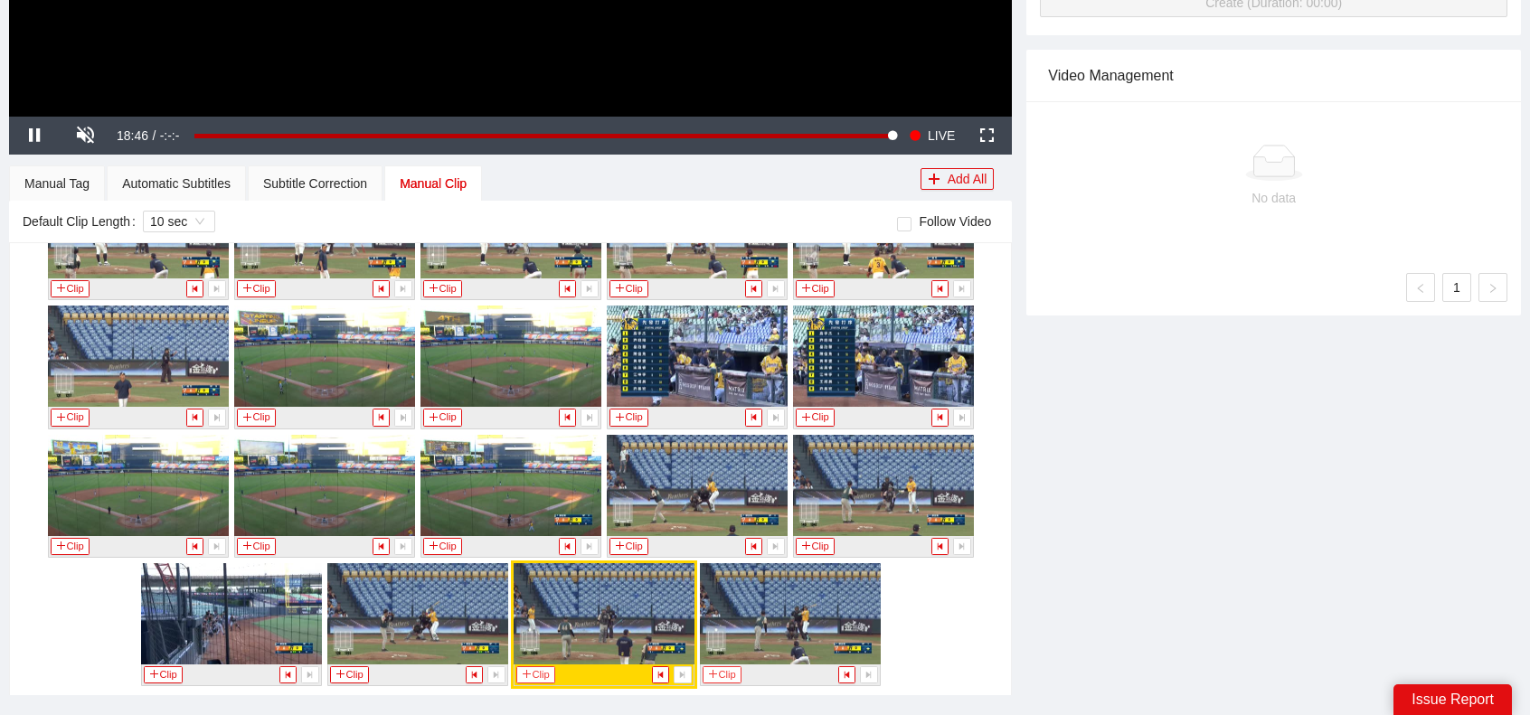
drag, startPoint x: 721, startPoint y: 670, endPoint x: 540, endPoint y: 669, distance: 180.9
click at [350, 668] on button "Clip" at bounding box center [350, 675] width 40 height 17
click at [71, 176] on div "Manual Tag" at bounding box center [56, 184] width 65 height 20
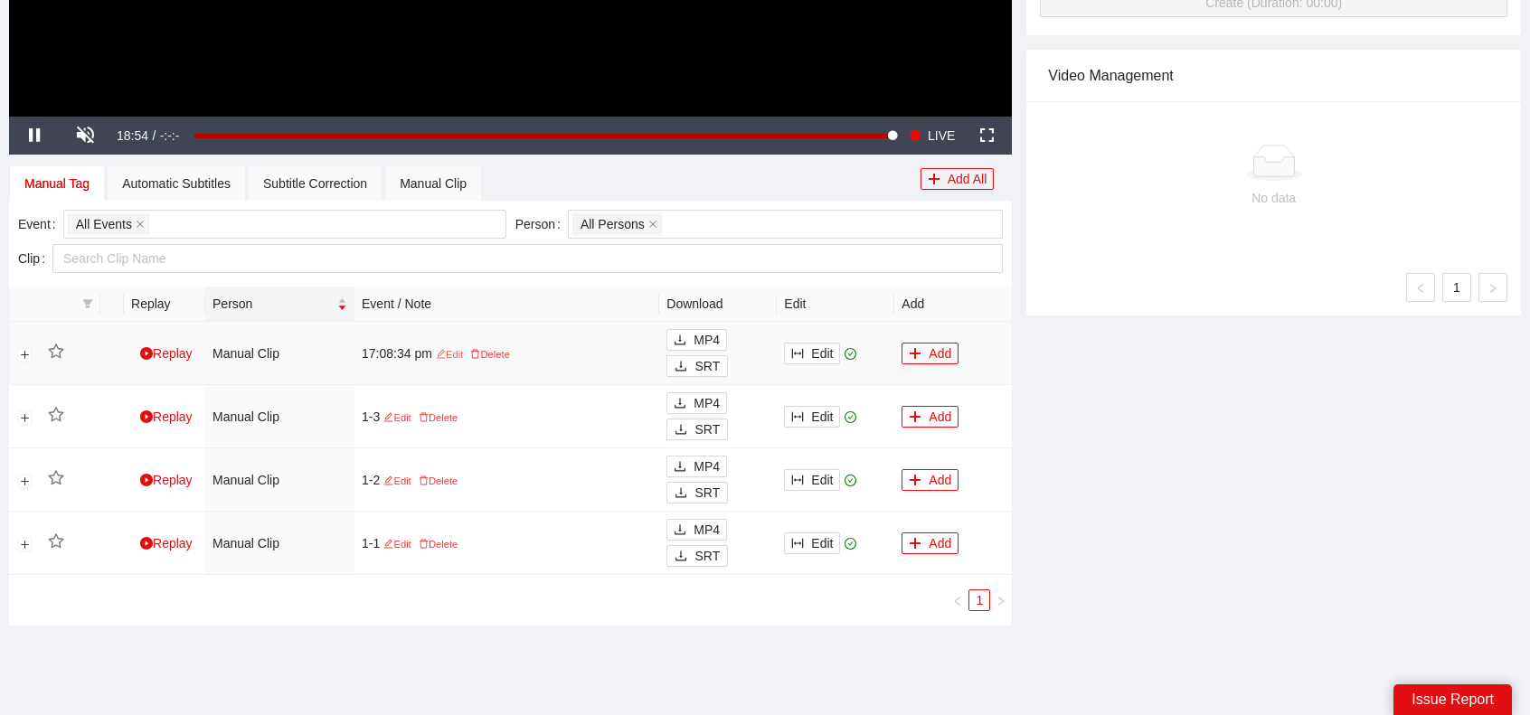
click at [449, 350] on link "Edit" at bounding box center [449, 354] width 34 height 11
click at [456, 166] on div "Manual Clip" at bounding box center [433, 184] width 98 height 36
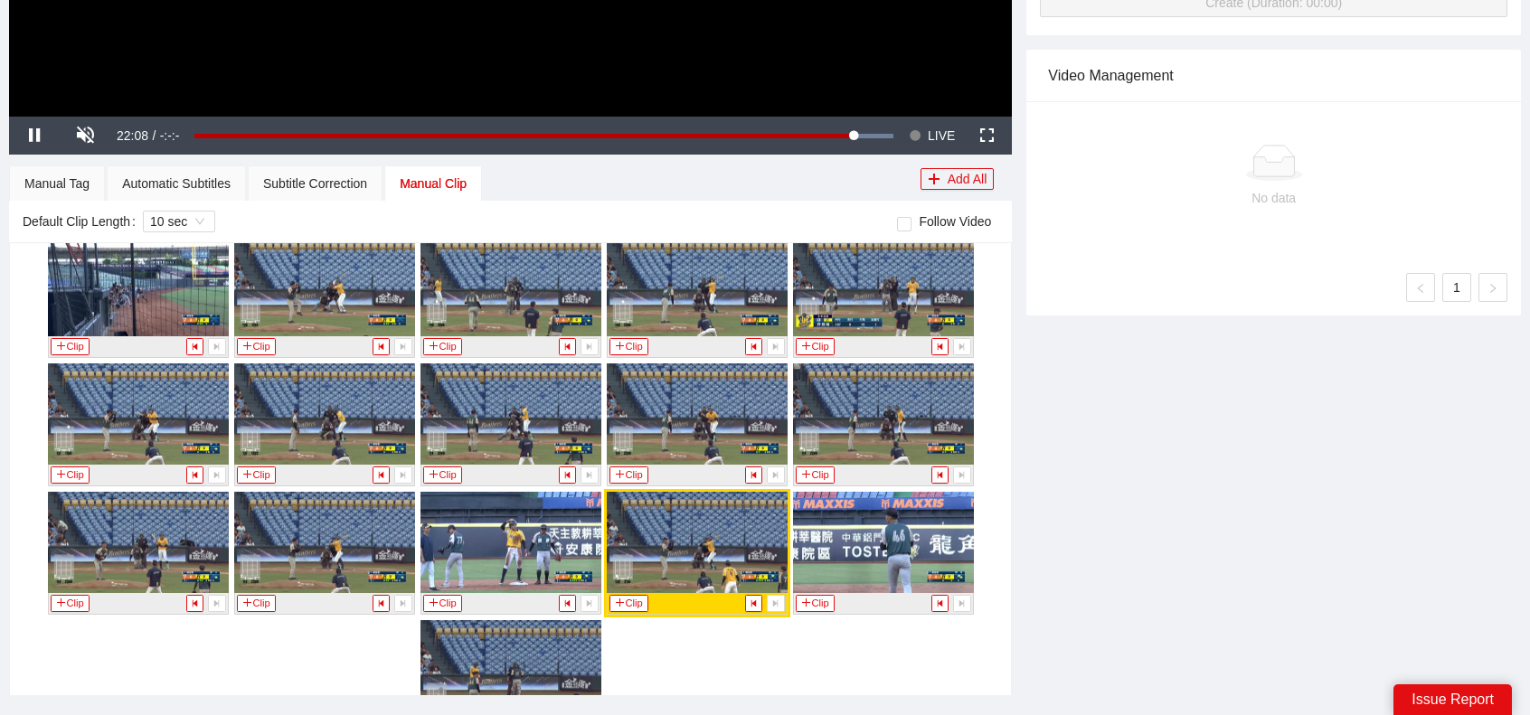
scroll to position [1623, 0]
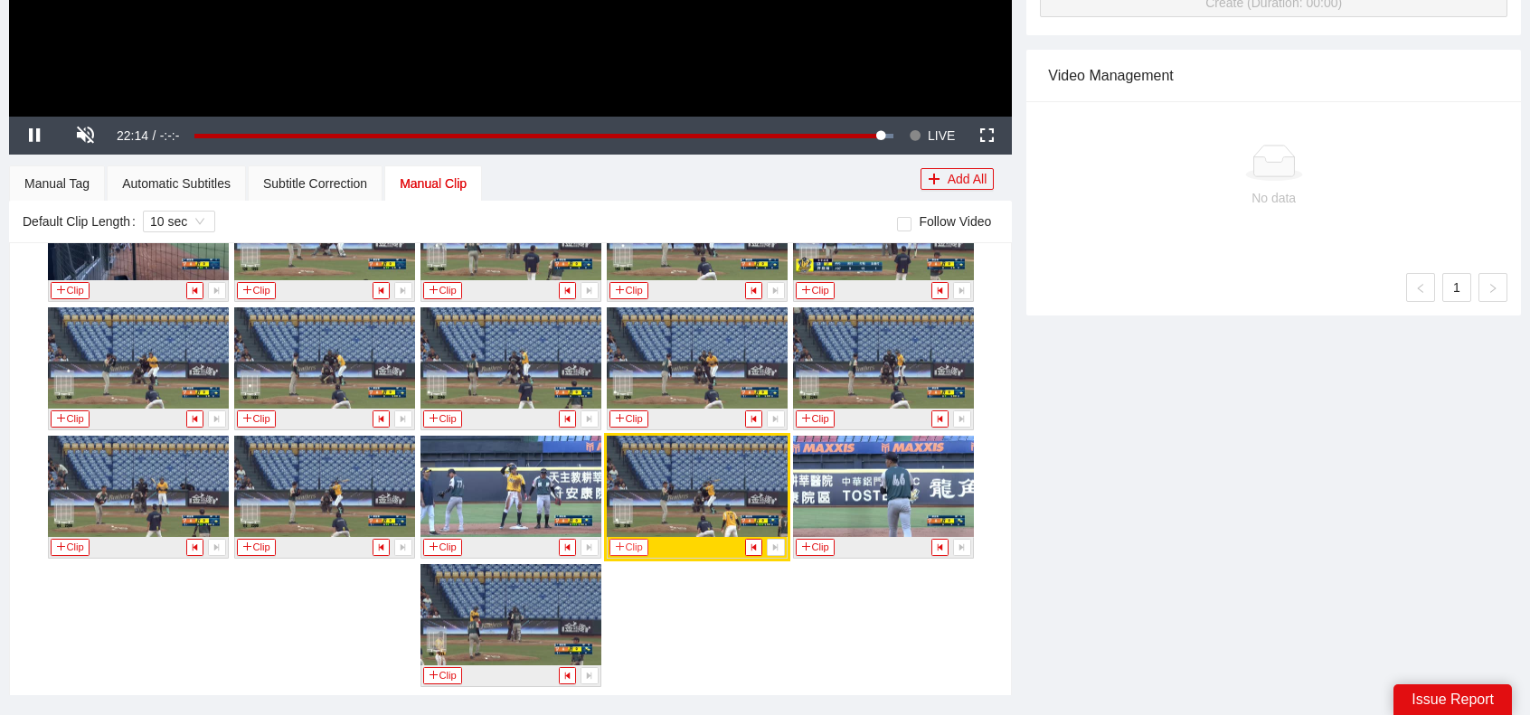
click at [630, 539] on button "Clip" at bounding box center [630, 547] width 40 height 17
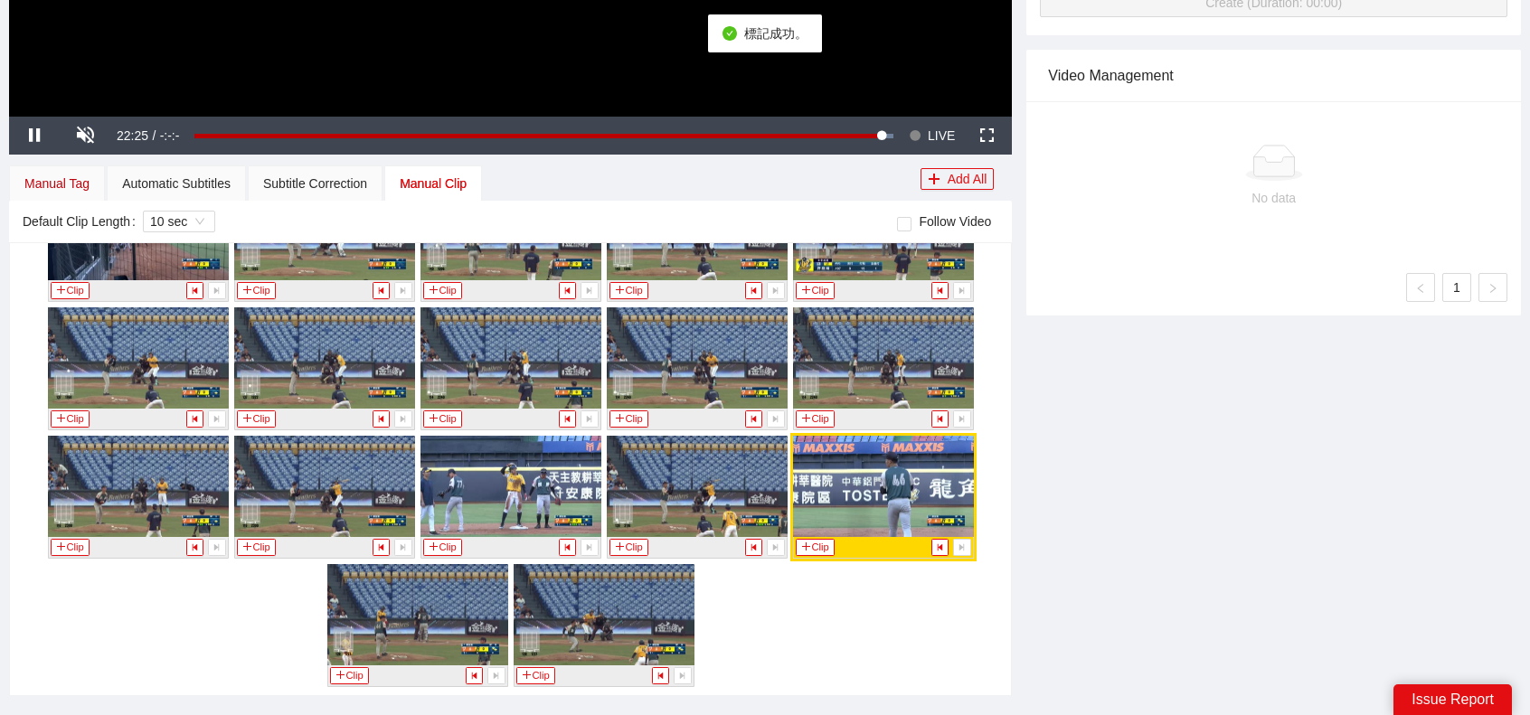
click at [70, 175] on div "Manual Tag" at bounding box center [56, 184] width 65 height 20
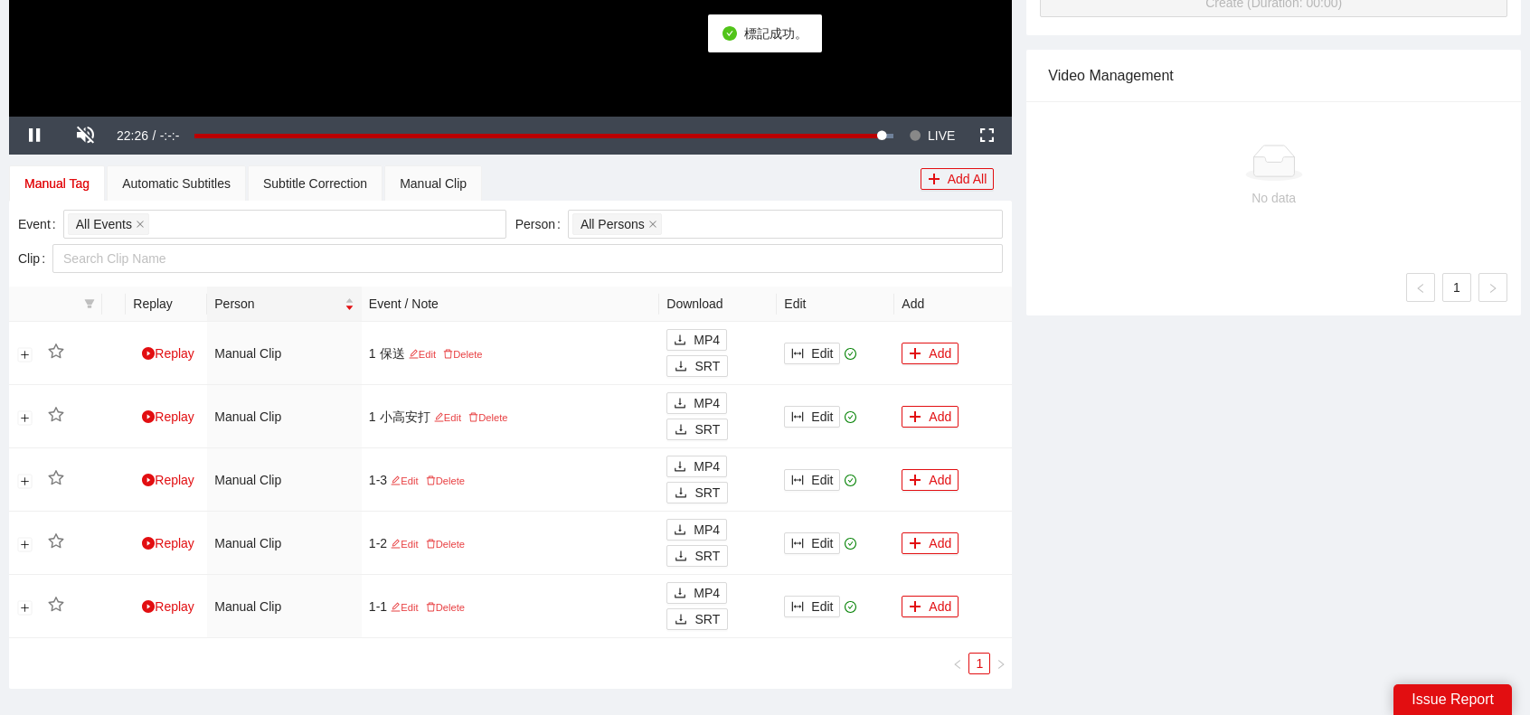
scroll to position [329, 0]
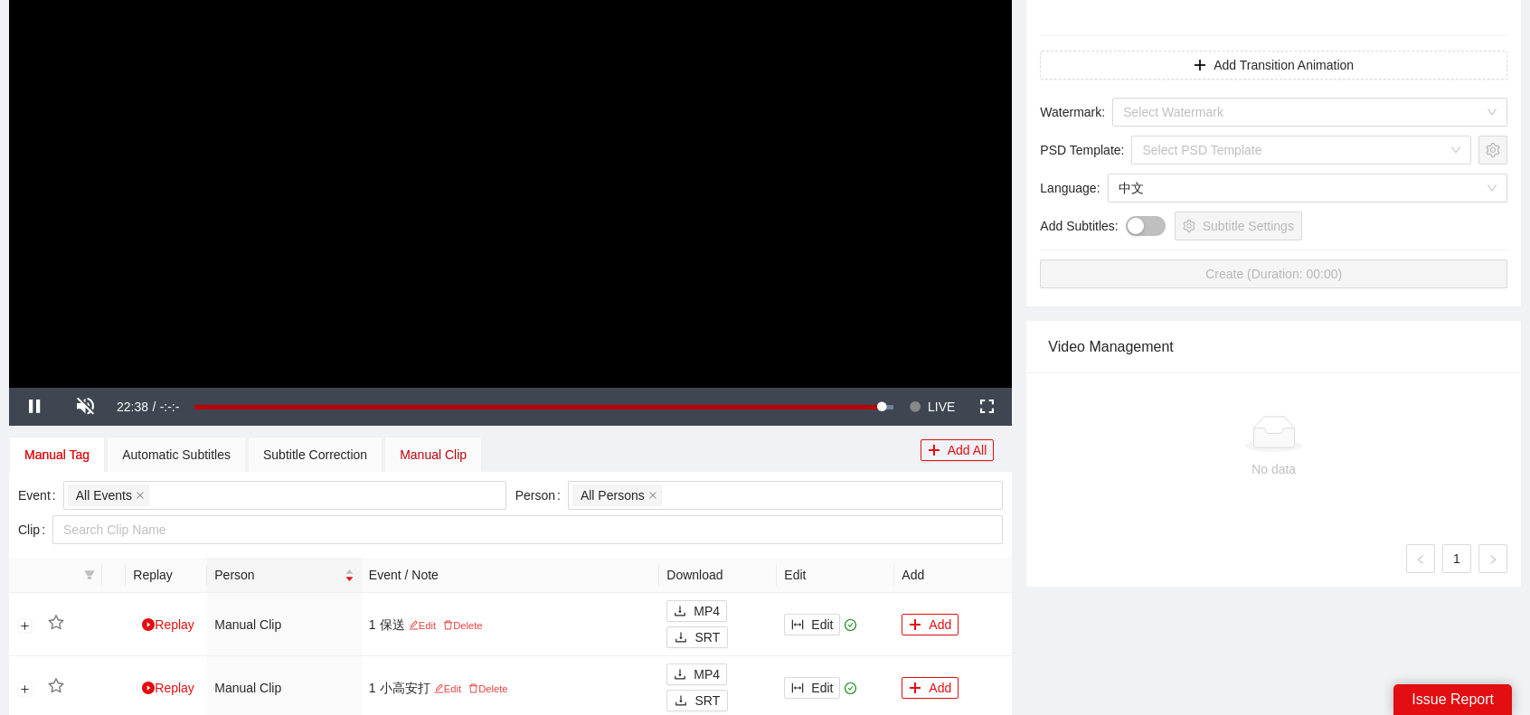
click at [422, 453] on div "Manual Clip" at bounding box center [433, 455] width 67 height 20
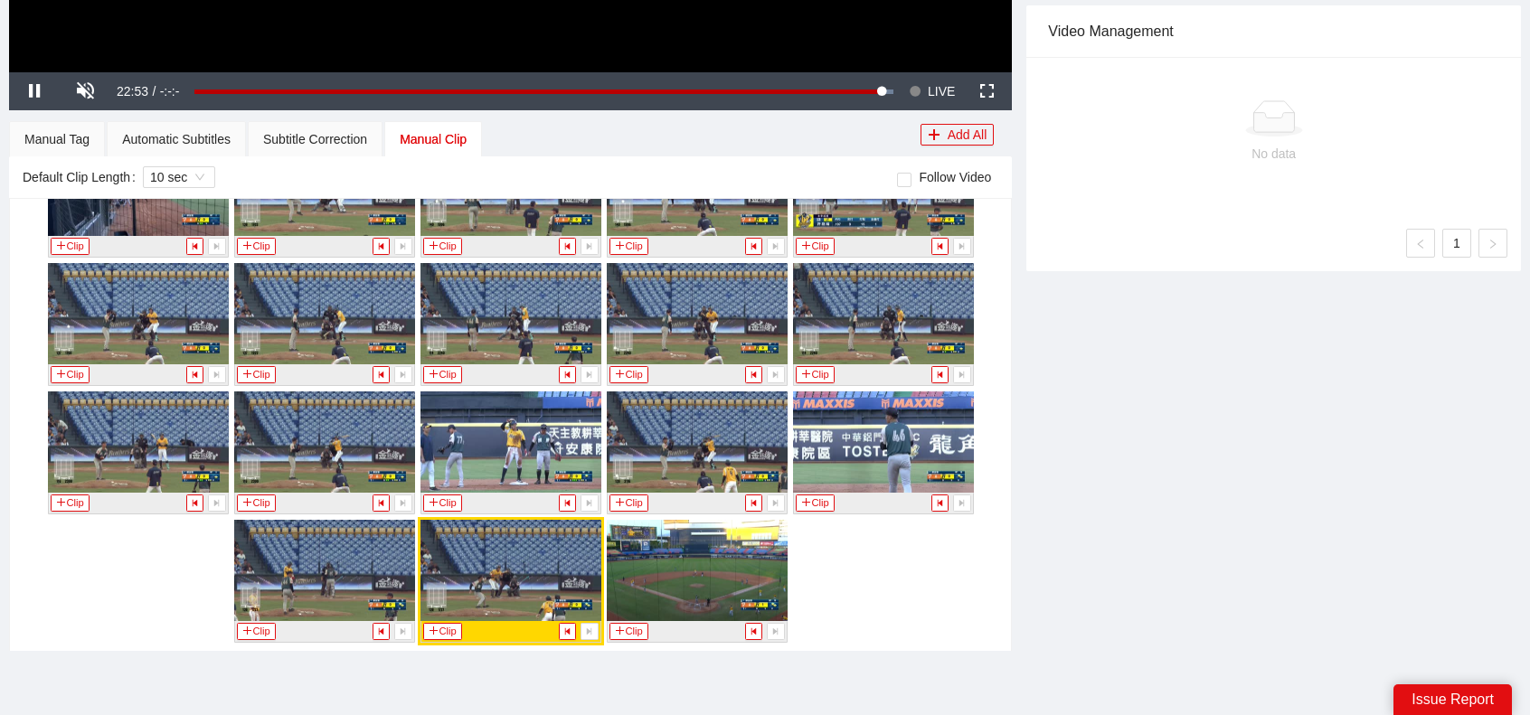
scroll to position [734, 0]
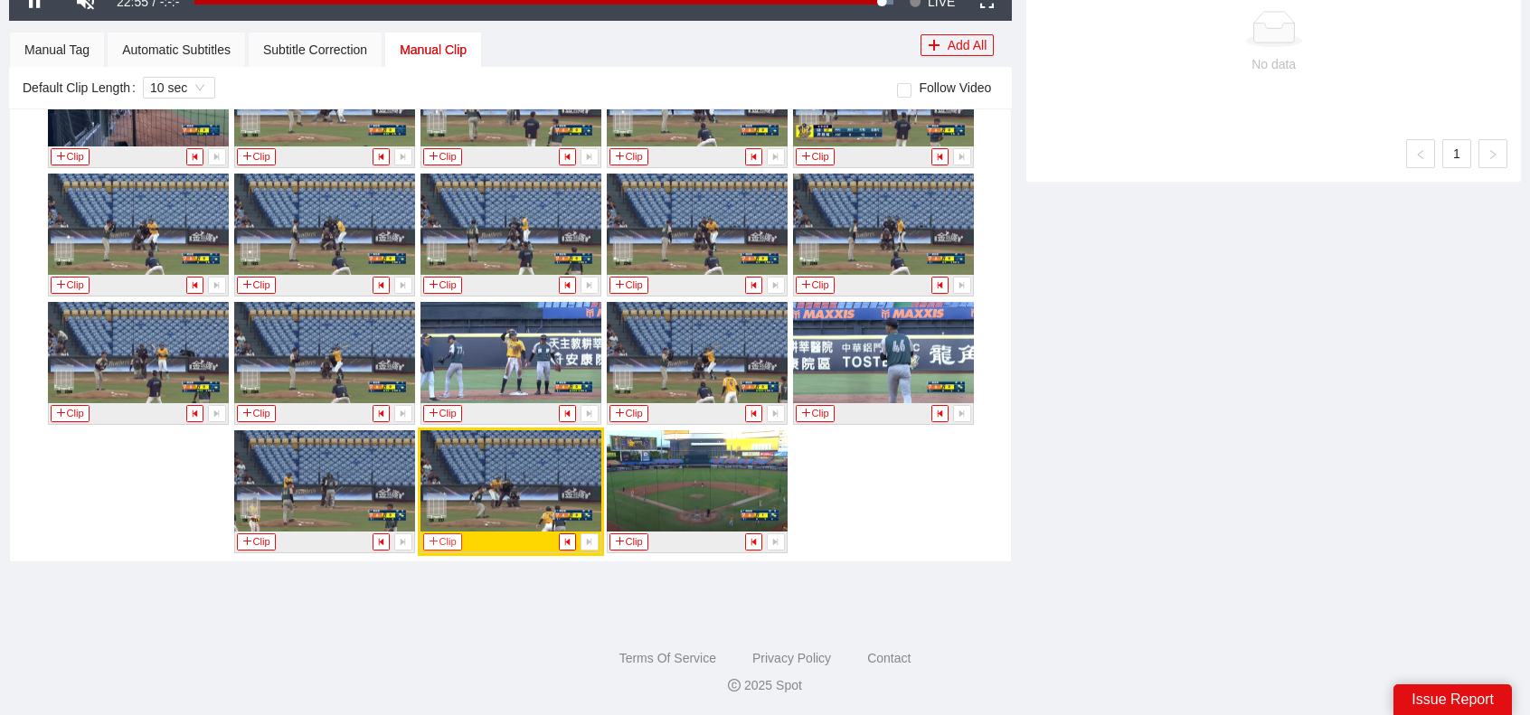
click at [441, 534] on button "Clip" at bounding box center [443, 542] width 40 height 17
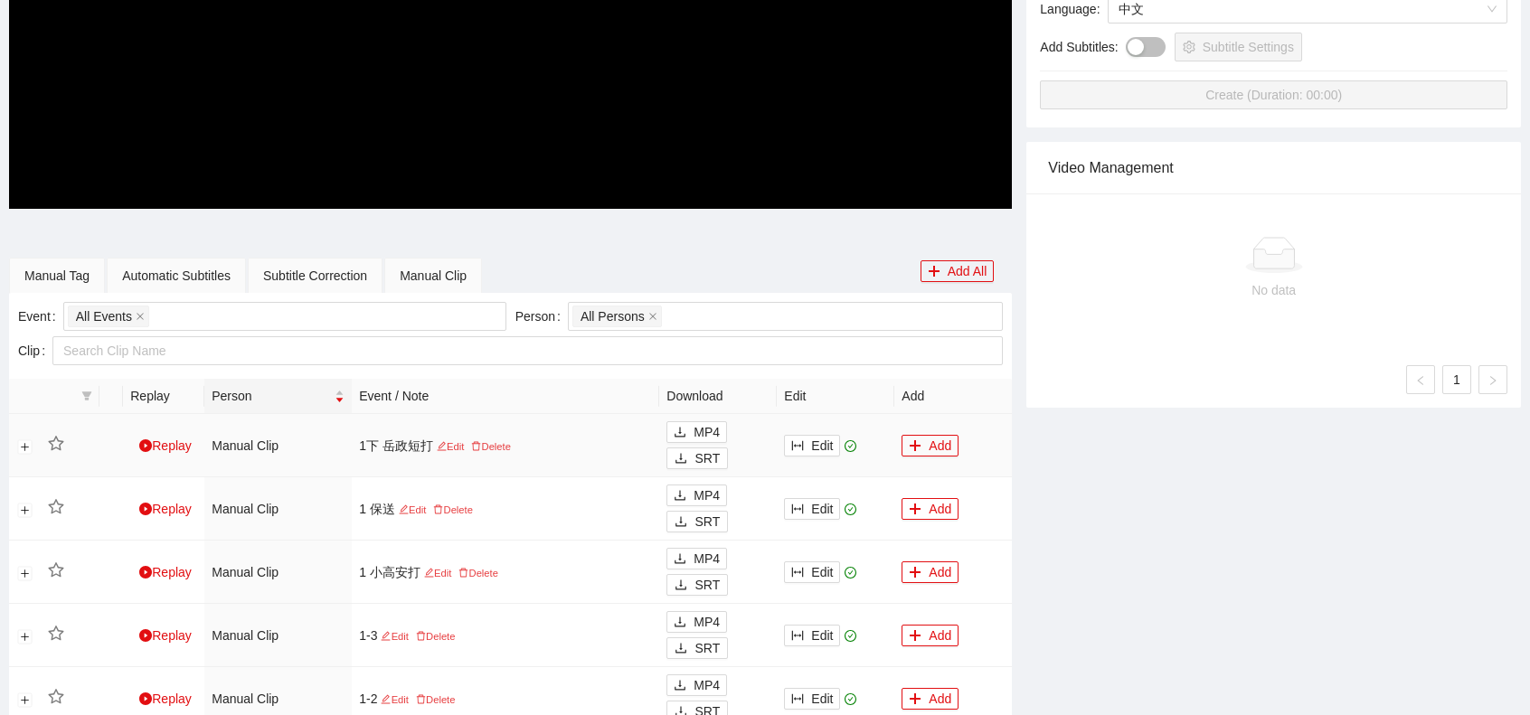
scroll to position [508, 0]
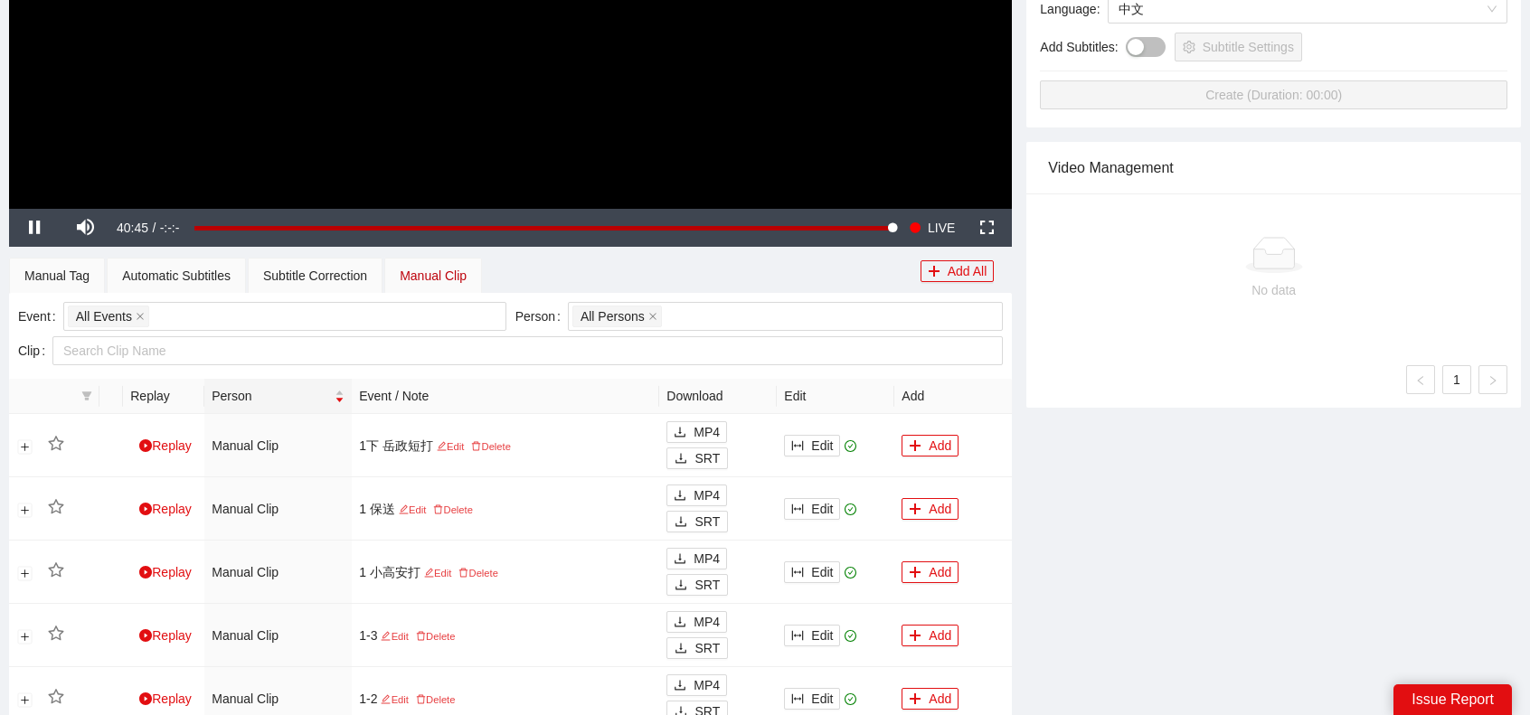
click at [447, 279] on div "Manual Clip" at bounding box center [433, 276] width 67 height 20
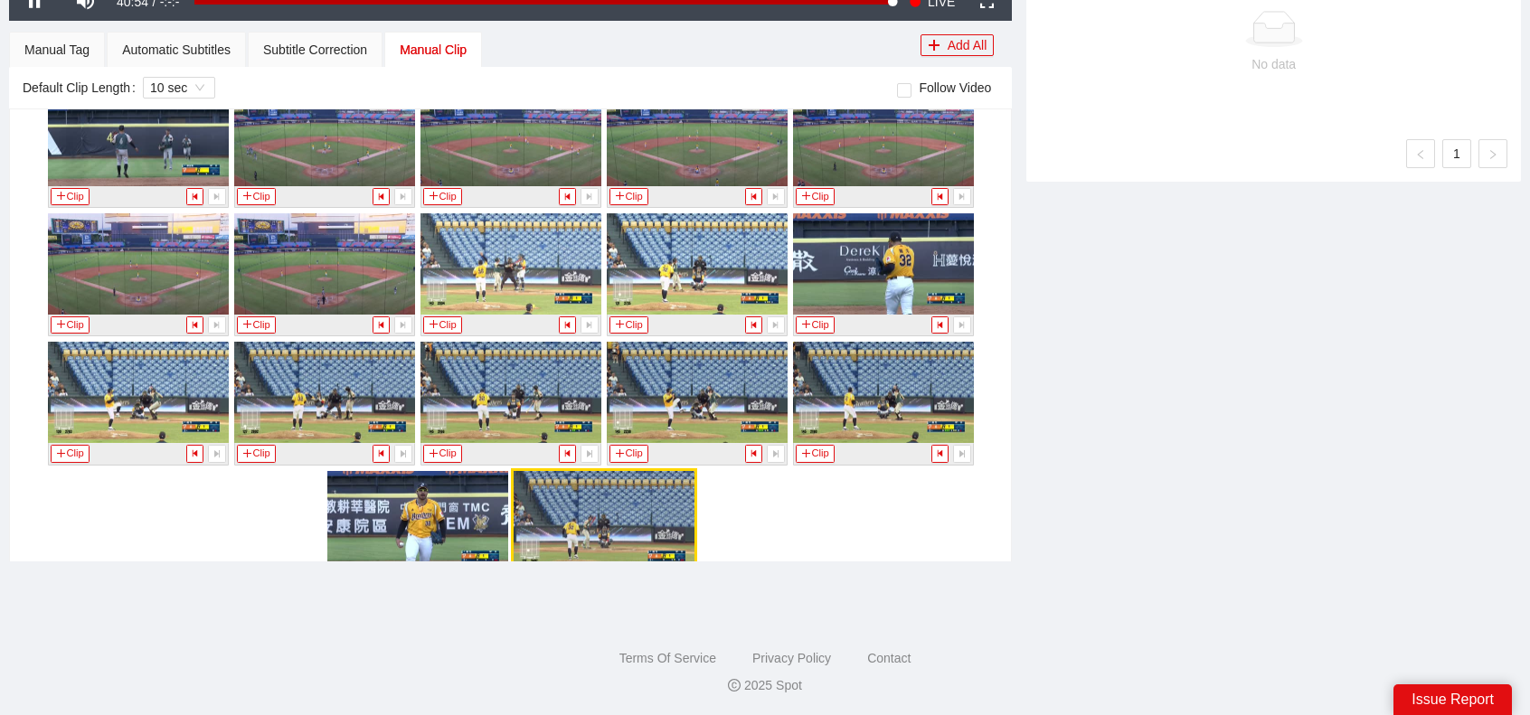
scroll to position [3163, 0]
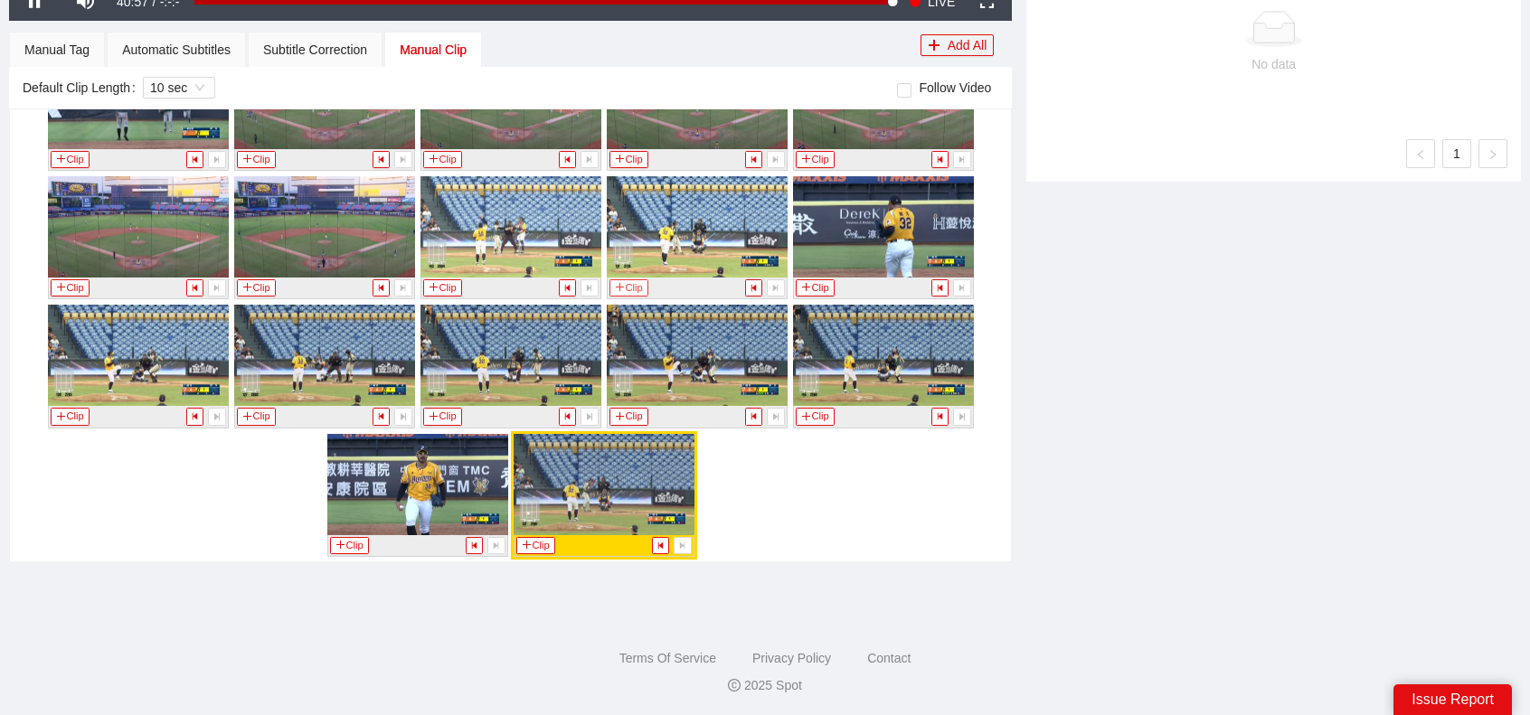
click at [625, 280] on button "Clip" at bounding box center [630, 287] width 40 height 17
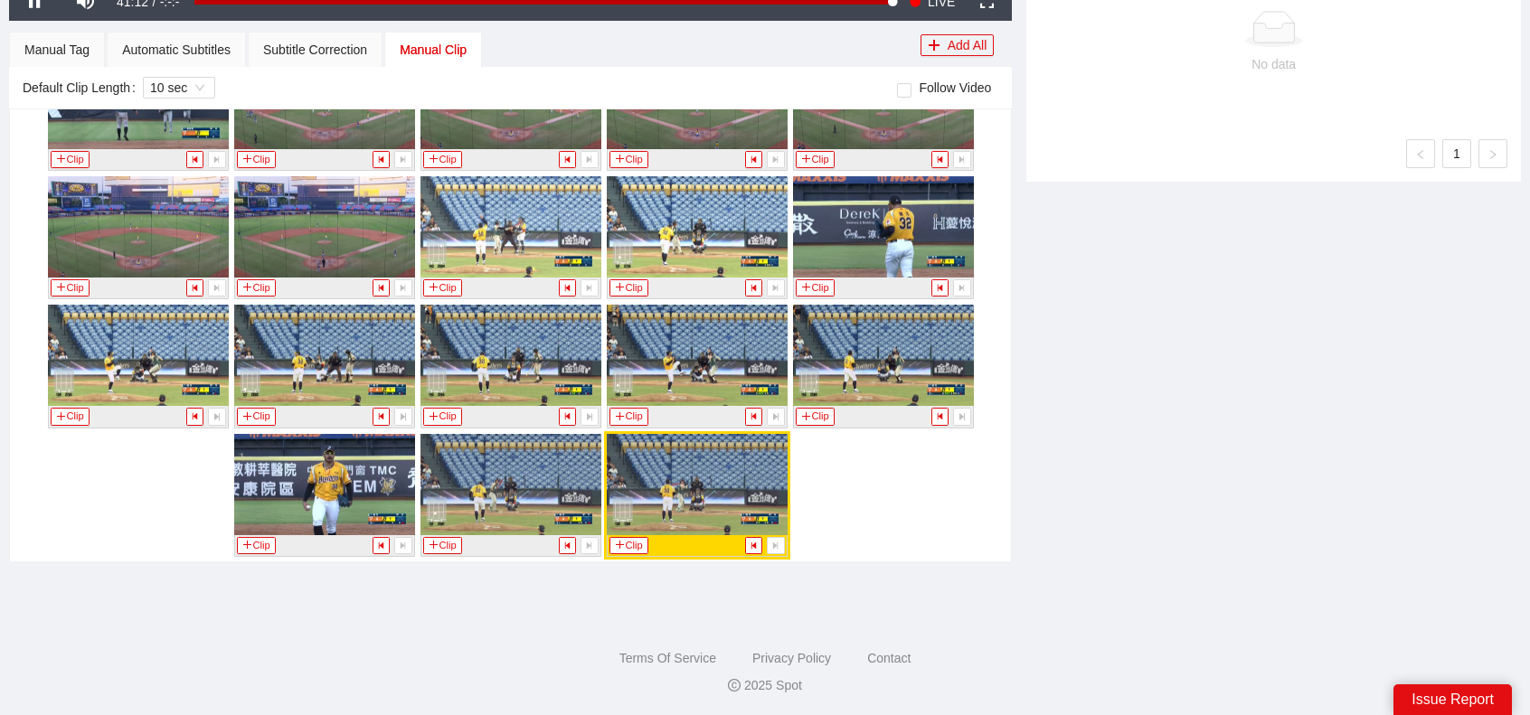
click at [697, 480] on img at bounding box center [697, 484] width 181 height 101
click at [663, 469] on img at bounding box center [697, 484] width 181 height 101
click at [626, 537] on button "Clip" at bounding box center [630, 545] width 40 height 17
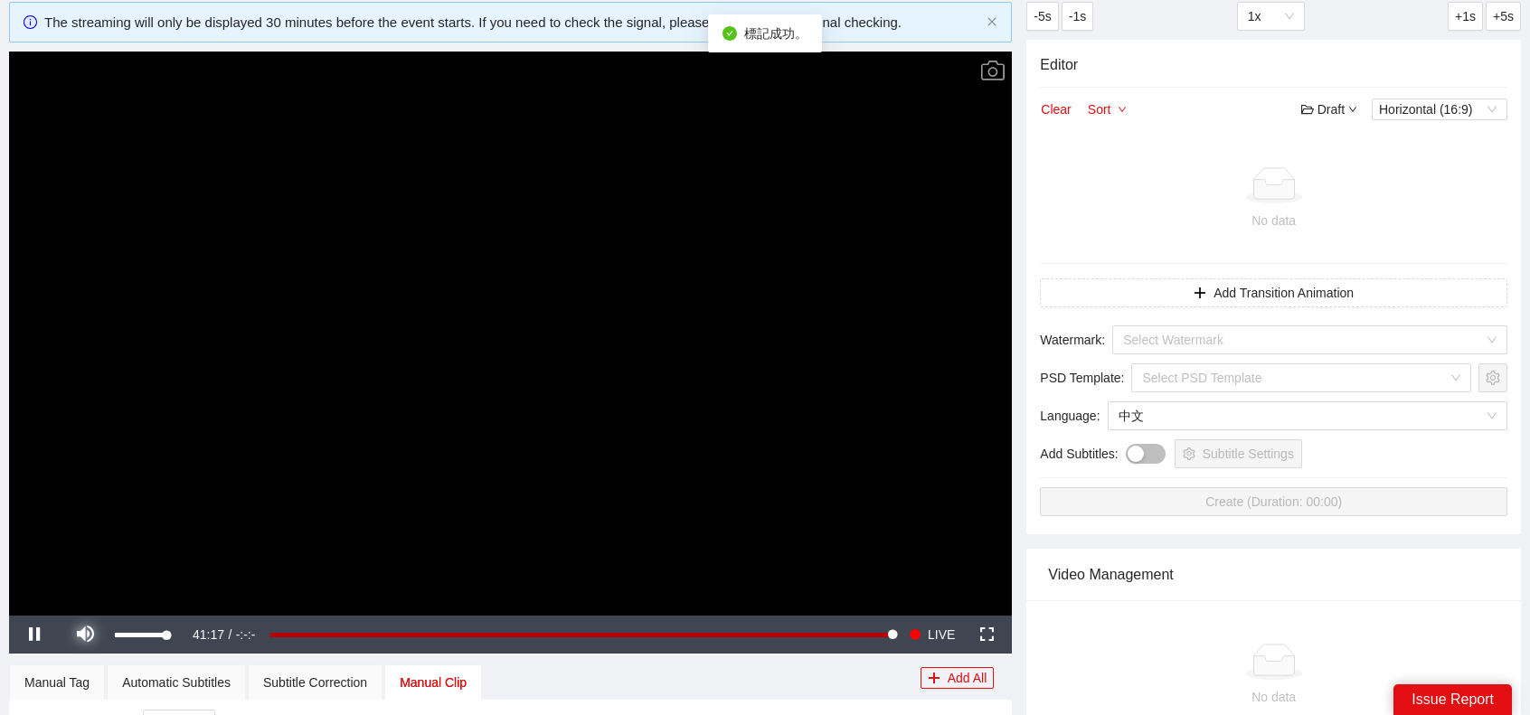
click at [81, 635] on span "Video Player" at bounding box center [85, 635] width 51 height 0
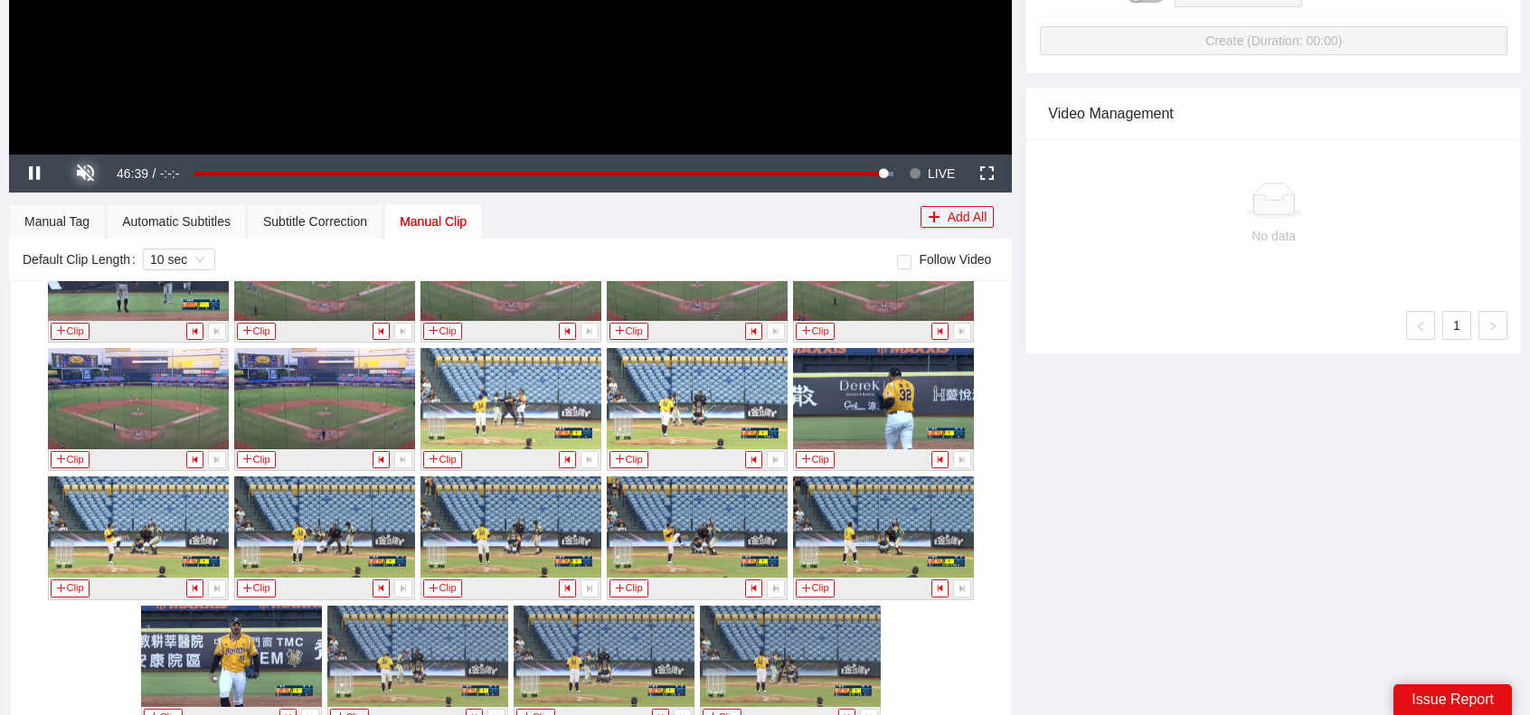
scroll to position [644, 0]
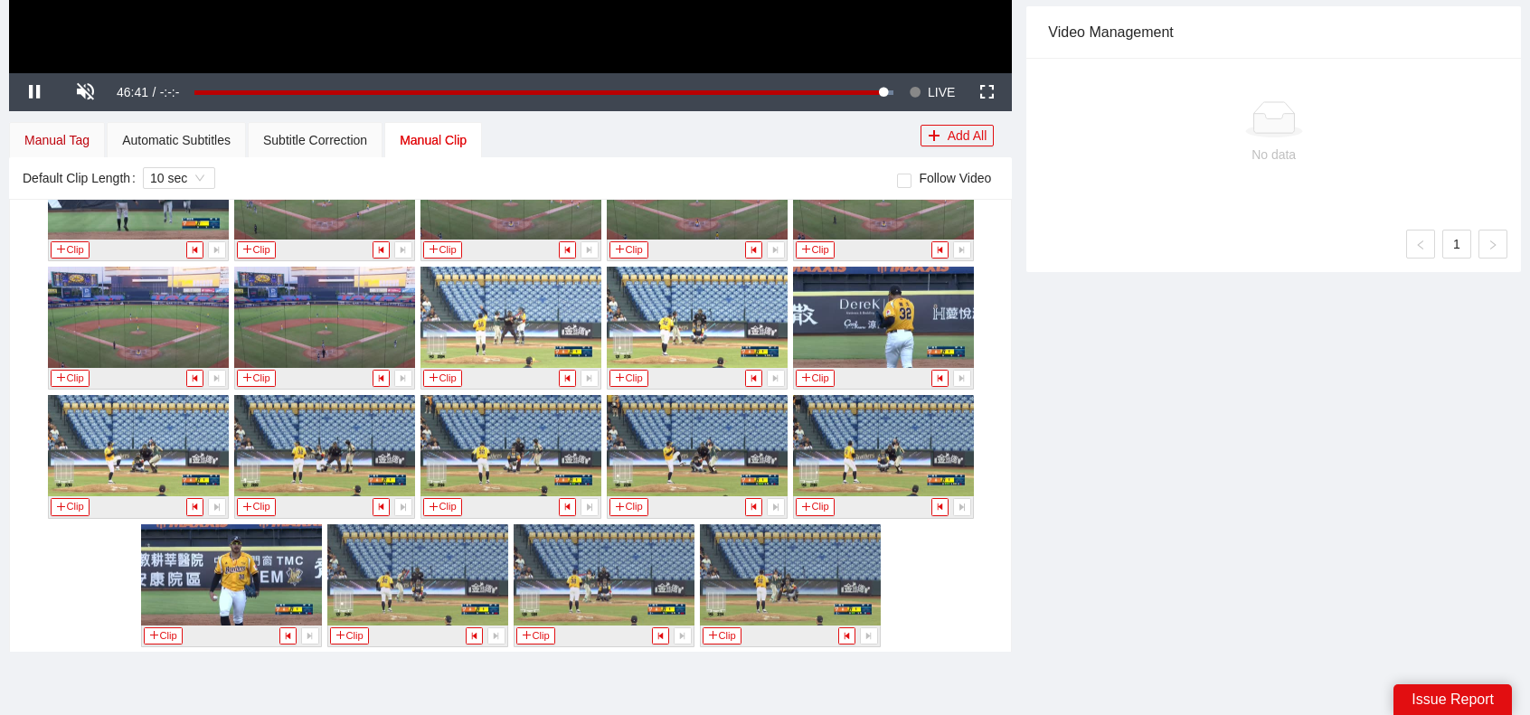
click at [65, 137] on div "Manual Tag" at bounding box center [56, 140] width 65 height 20
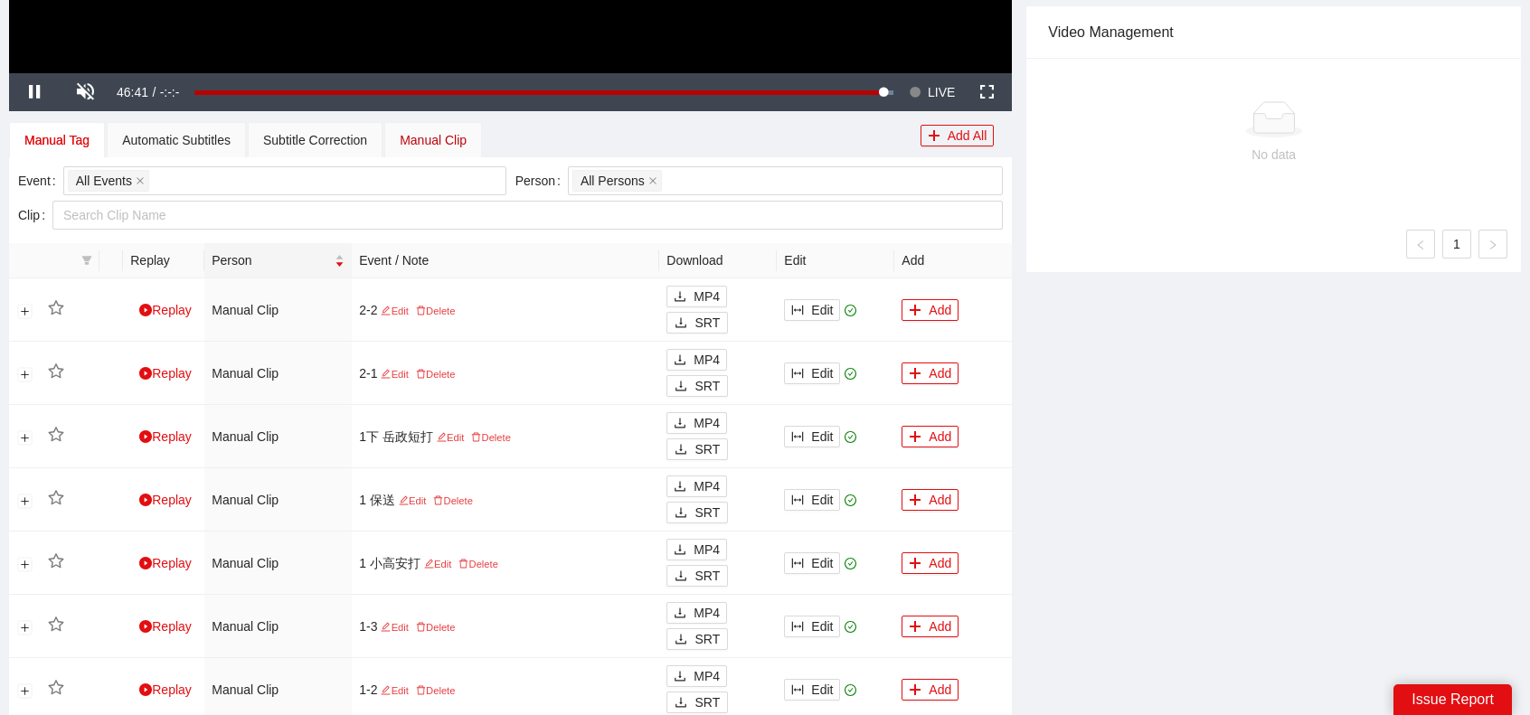
click at [423, 142] on div "Manual Clip" at bounding box center [433, 140] width 67 height 20
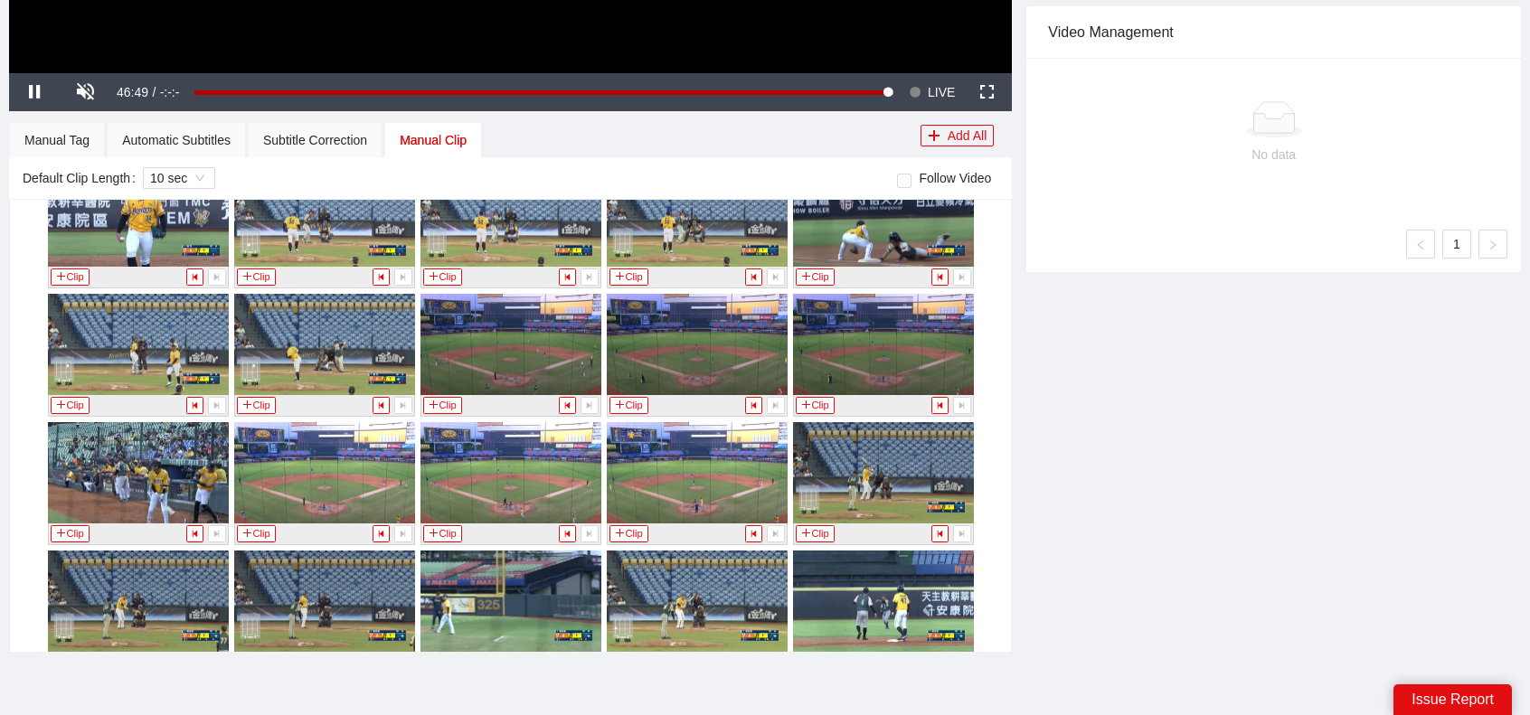
scroll to position [3495, 0]
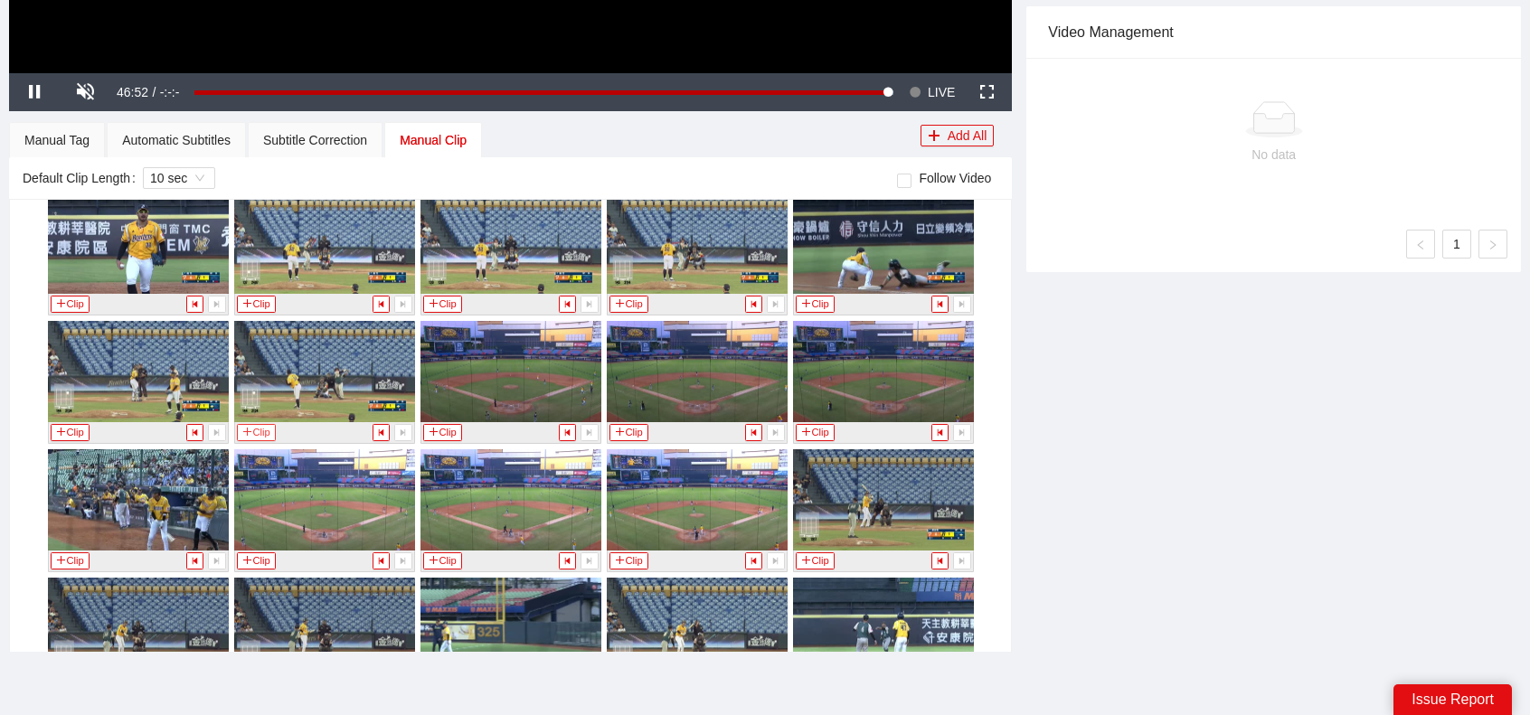
click at [253, 424] on button "Clip" at bounding box center [257, 432] width 40 height 17
click at [1211, 486] on div "-5s -1s 1x +1s +5s Editor Clear Sort Draft Horizontal (16:9) No data Add Transi…" at bounding box center [1273, 67] width 509 height 1216
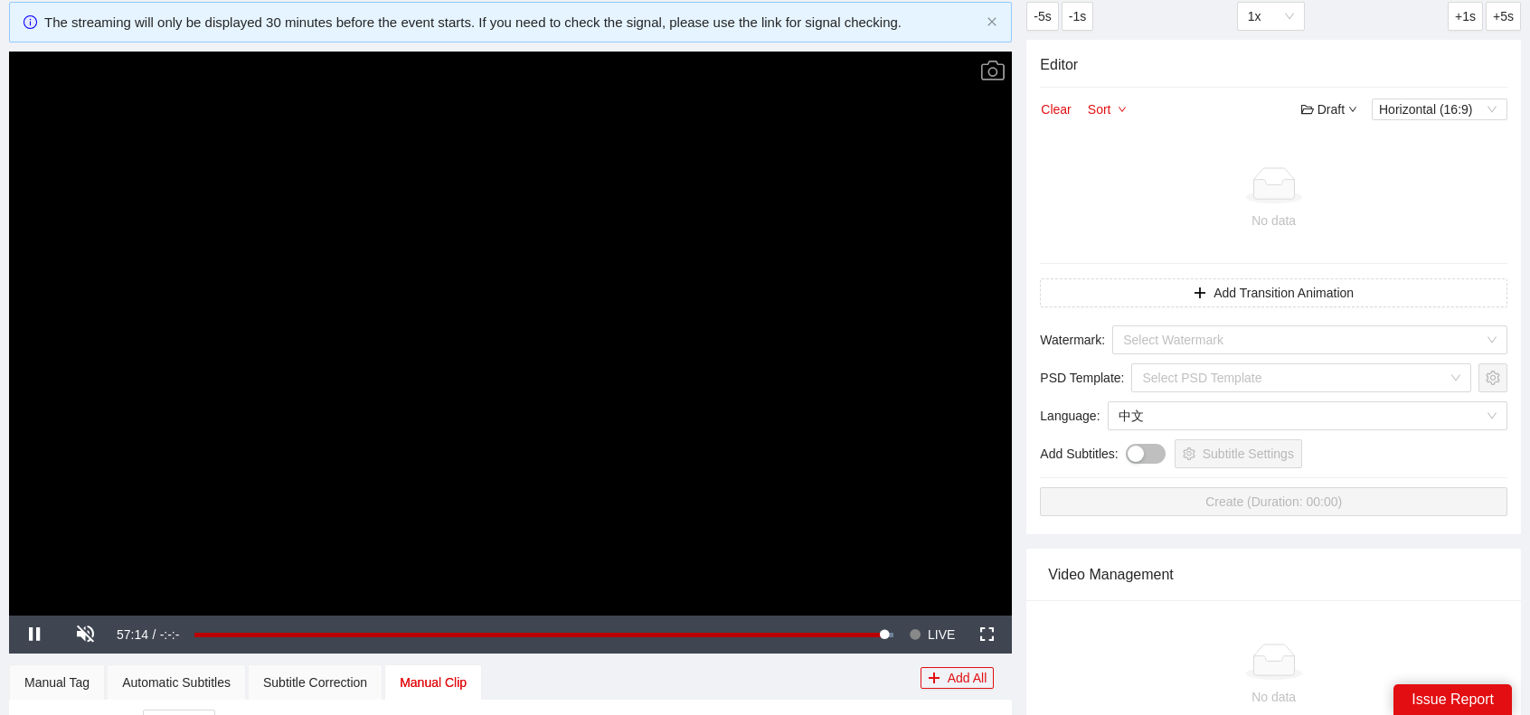
scroll to position [0, 0]
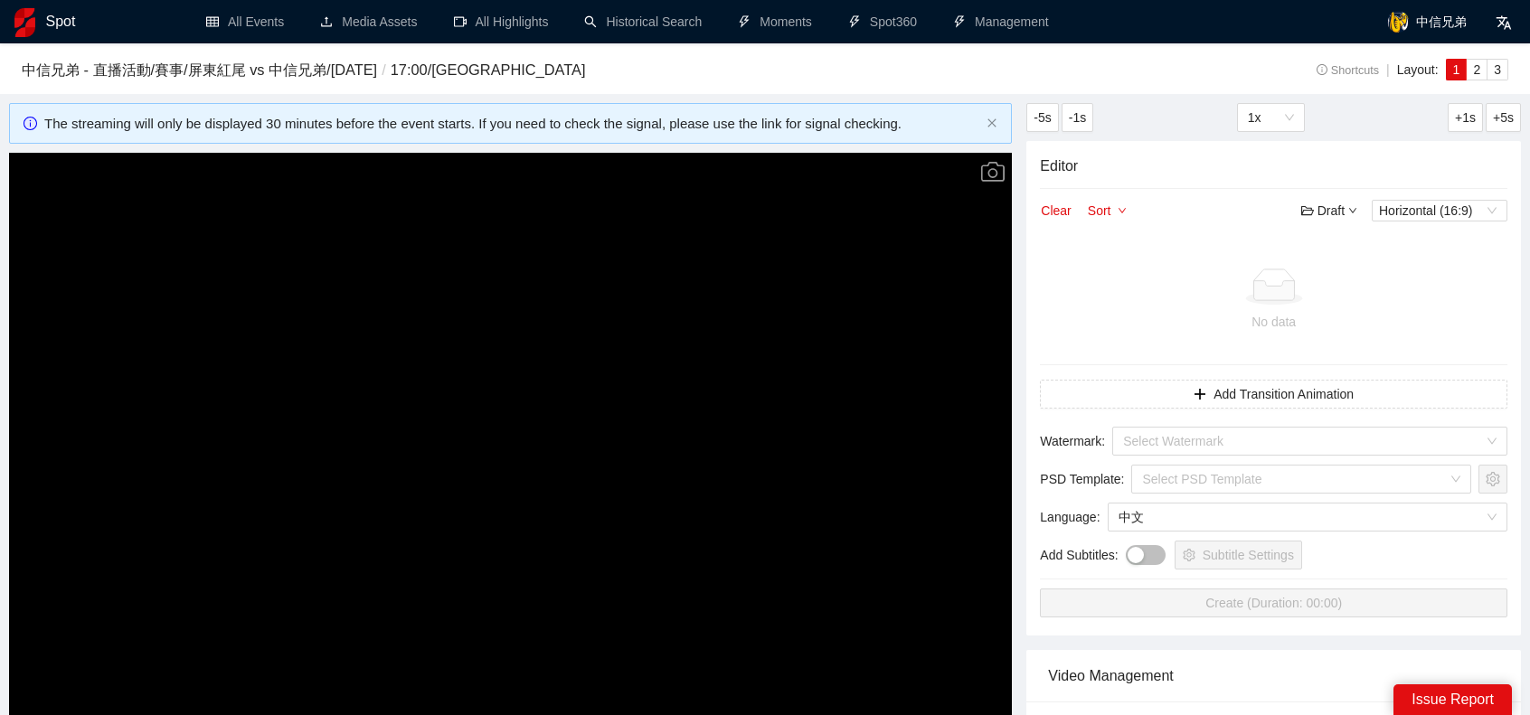
drag, startPoint x: 52, startPoint y: 24, endPoint x: 646, endPoint y: 82, distance: 596.2
click at [653, 85] on div "中信兄弟 - 直播活動/賽事 / 屏東紅尾 vs 中信兄弟 / 2025-10-11 / 17:00 / 台中洲際棒球場" at bounding box center [616, 74] width 1189 height 31
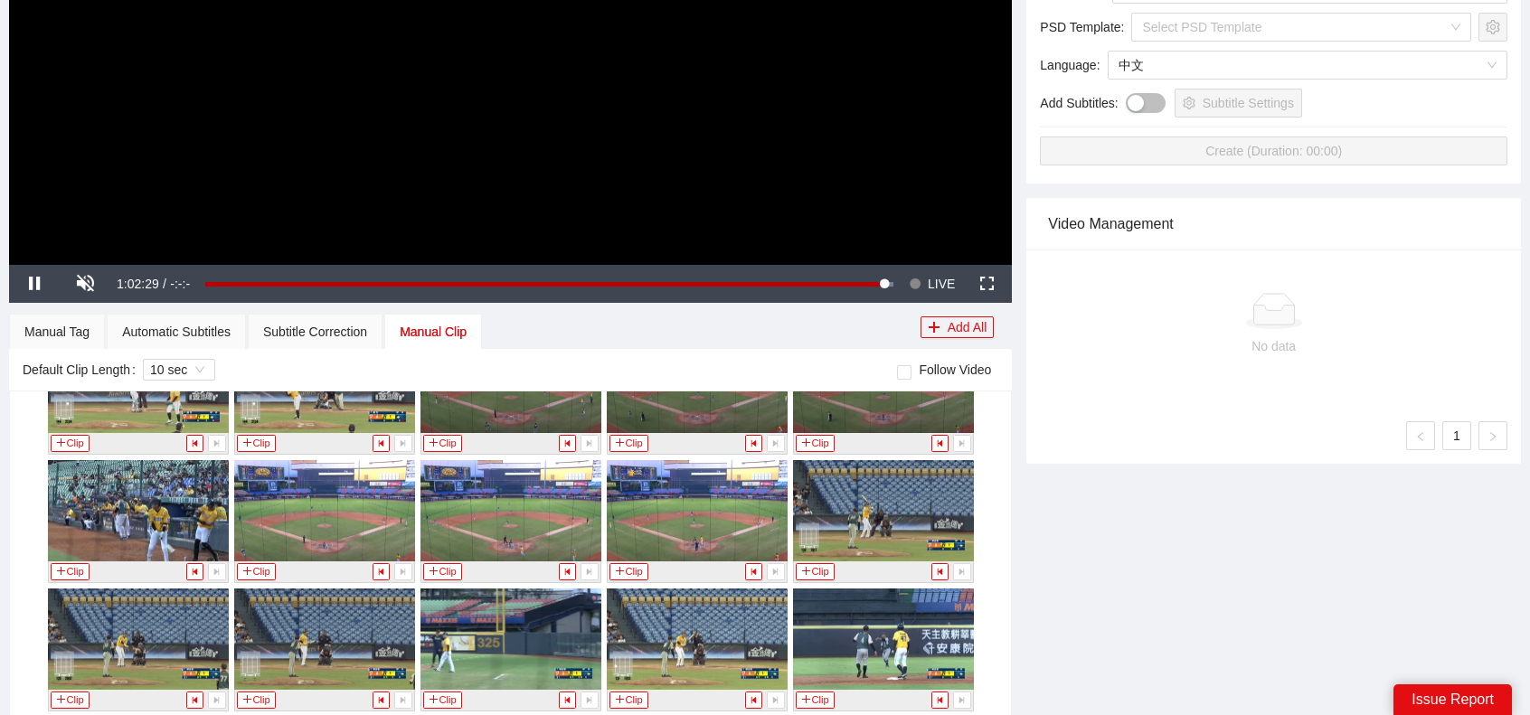
scroll to position [633, 0]
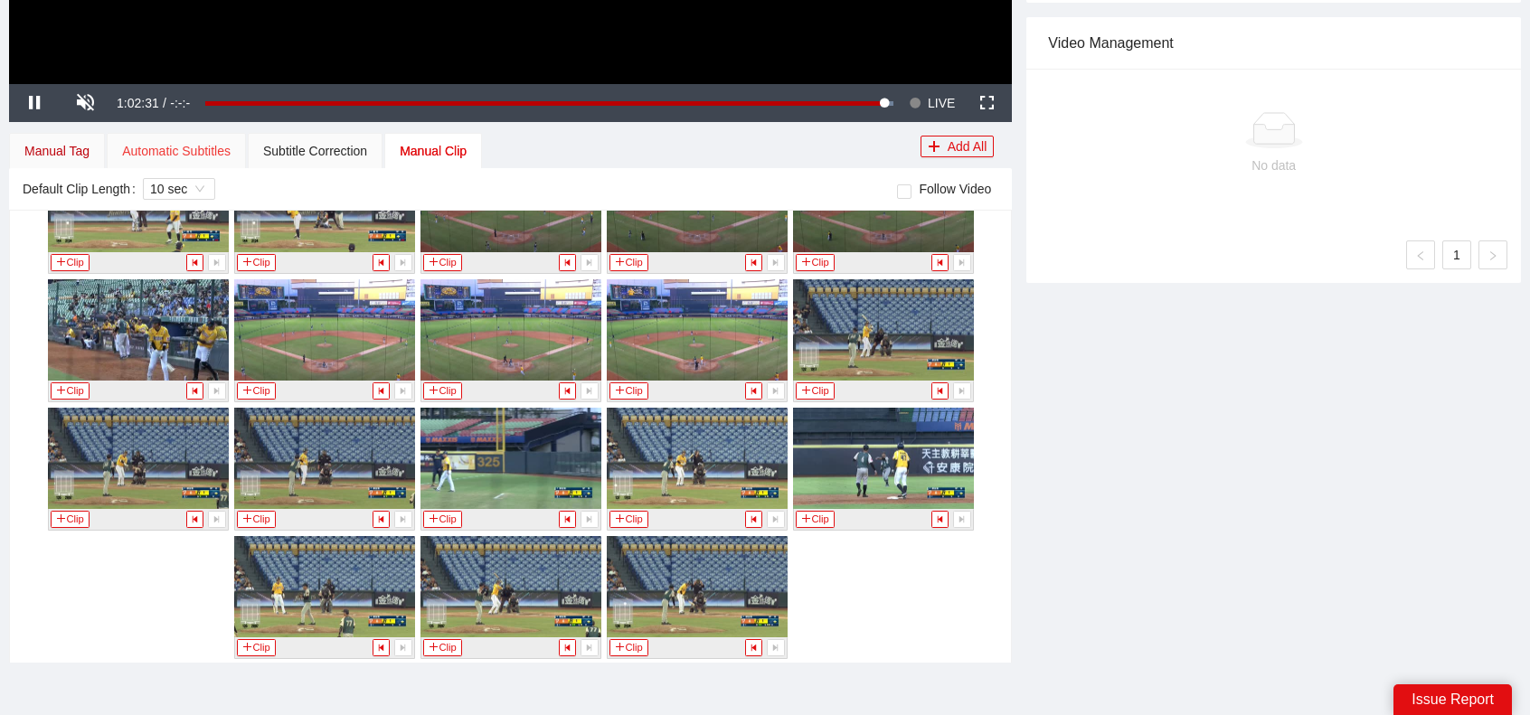
click at [78, 147] on div "Manual Tag" at bounding box center [56, 151] width 65 height 20
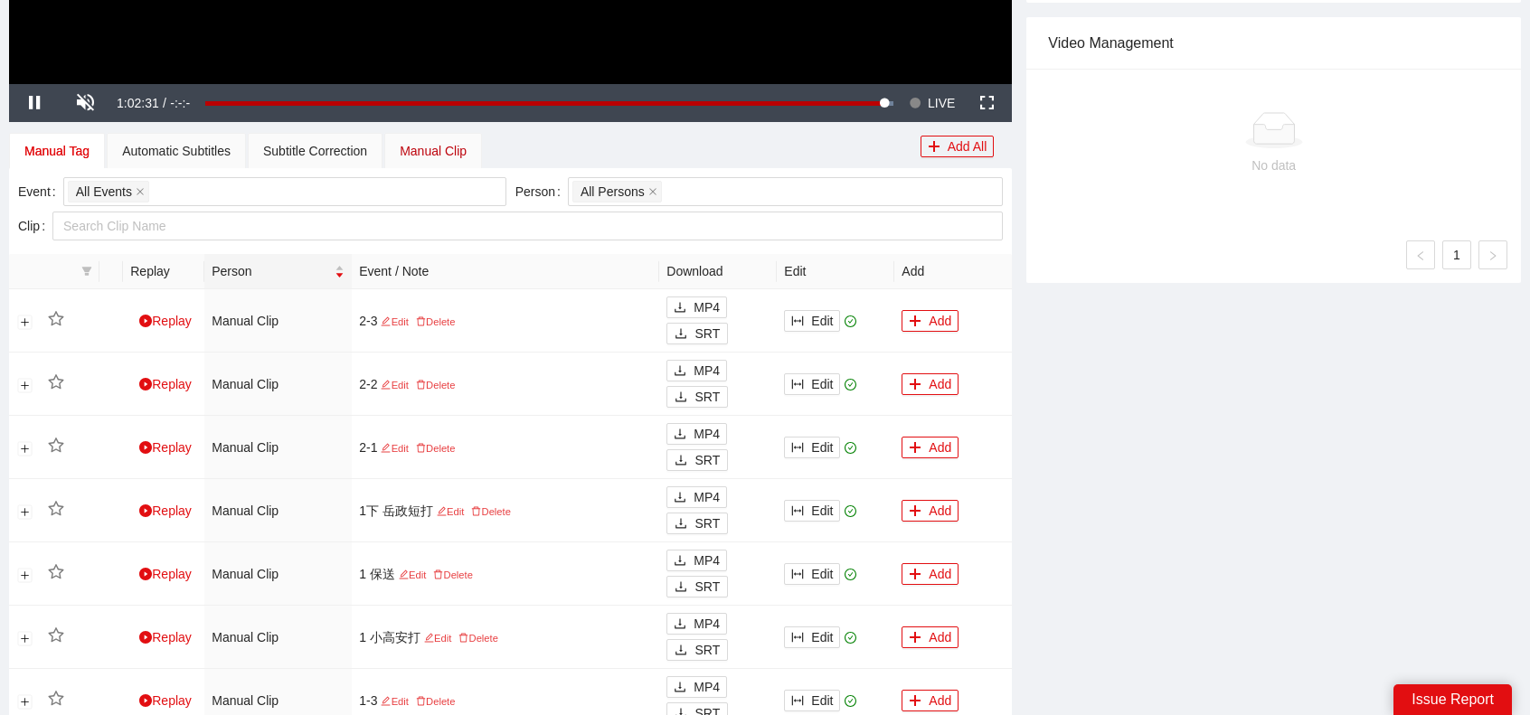
click at [439, 145] on div "Manual Clip" at bounding box center [433, 151] width 67 height 20
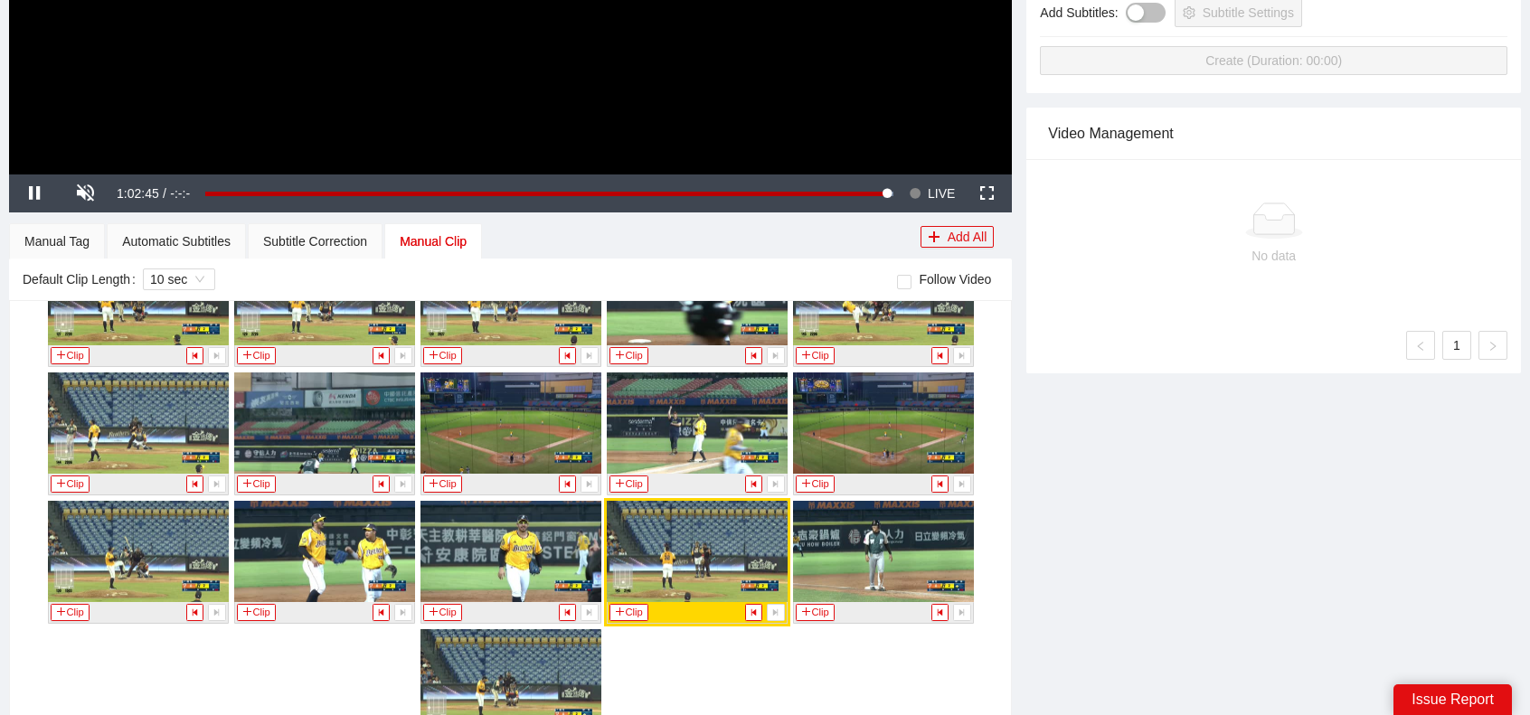
scroll to position [4997, 0]
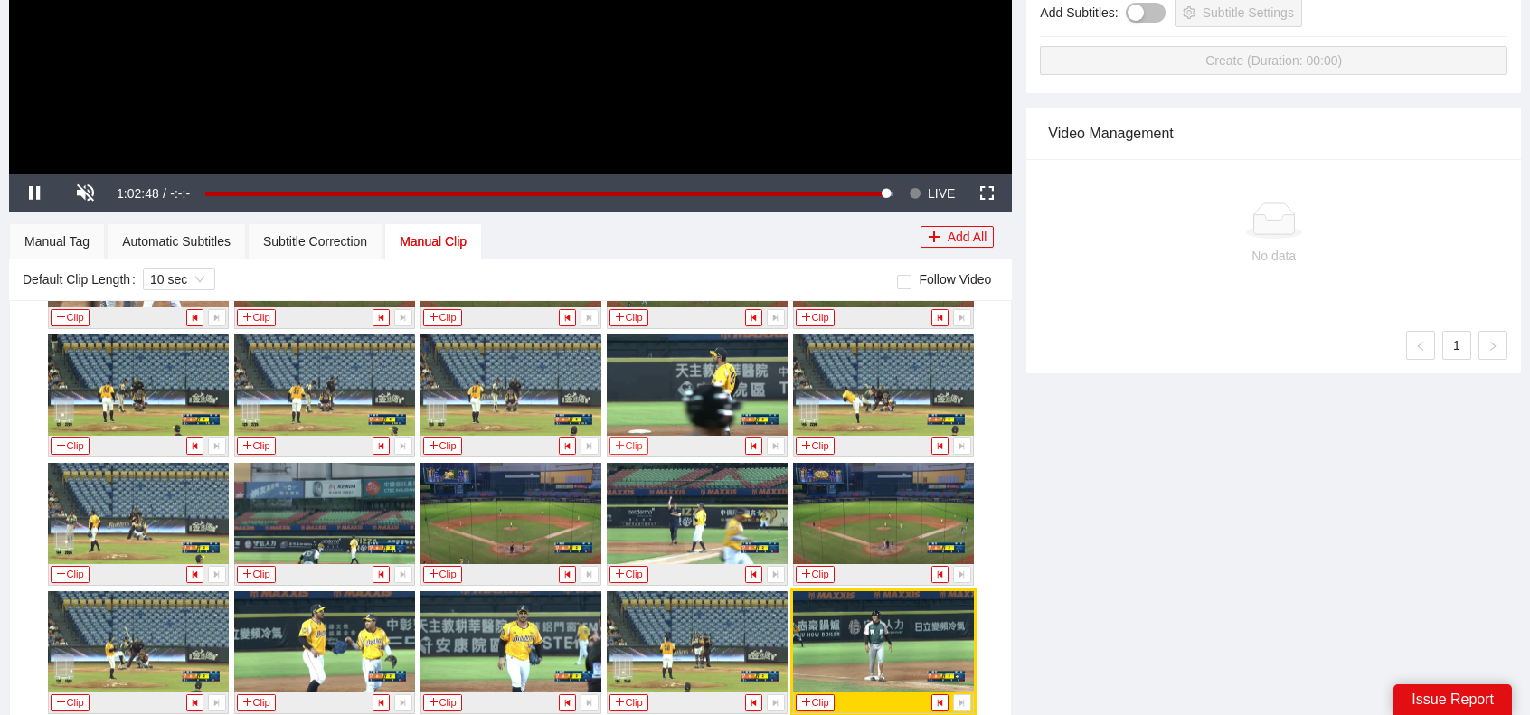
click at [615, 441] on icon "plus" at bounding box center [620, 446] width 10 height 10
click at [440, 566] on button "Clip" at bounding box center [443, 574] width 40 height 17
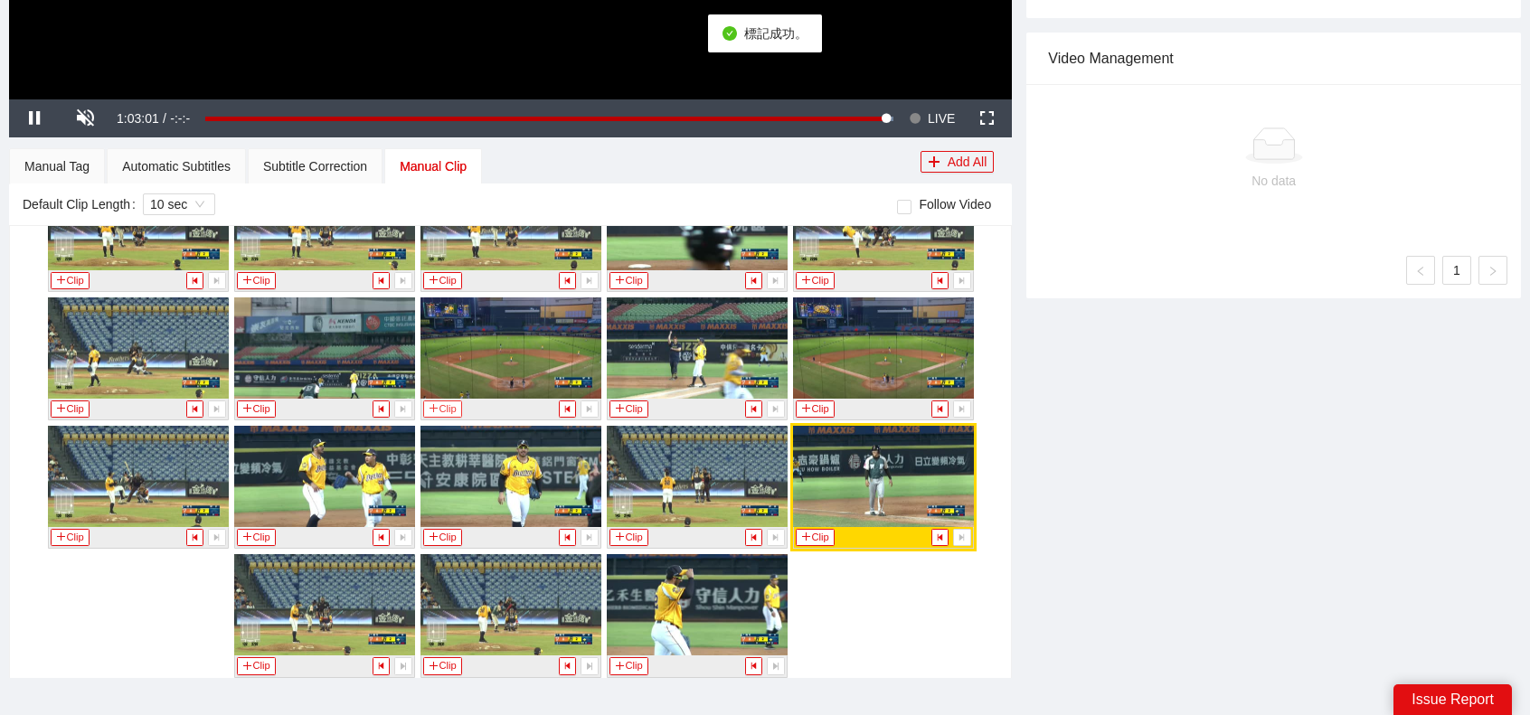
scroll to position [724, 0]
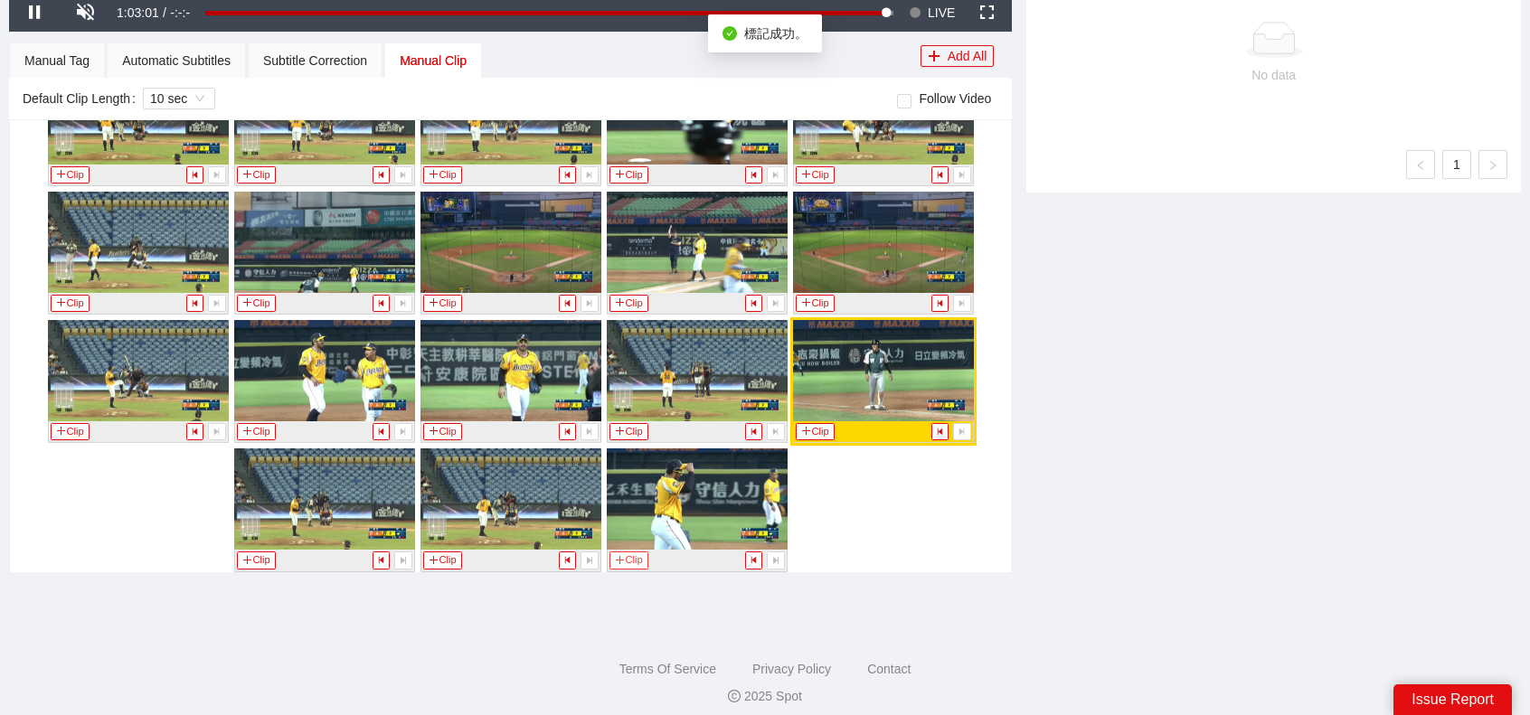
click at [631, 552] on button "Clip" at bounding box center [630, 560] width 40 height 17
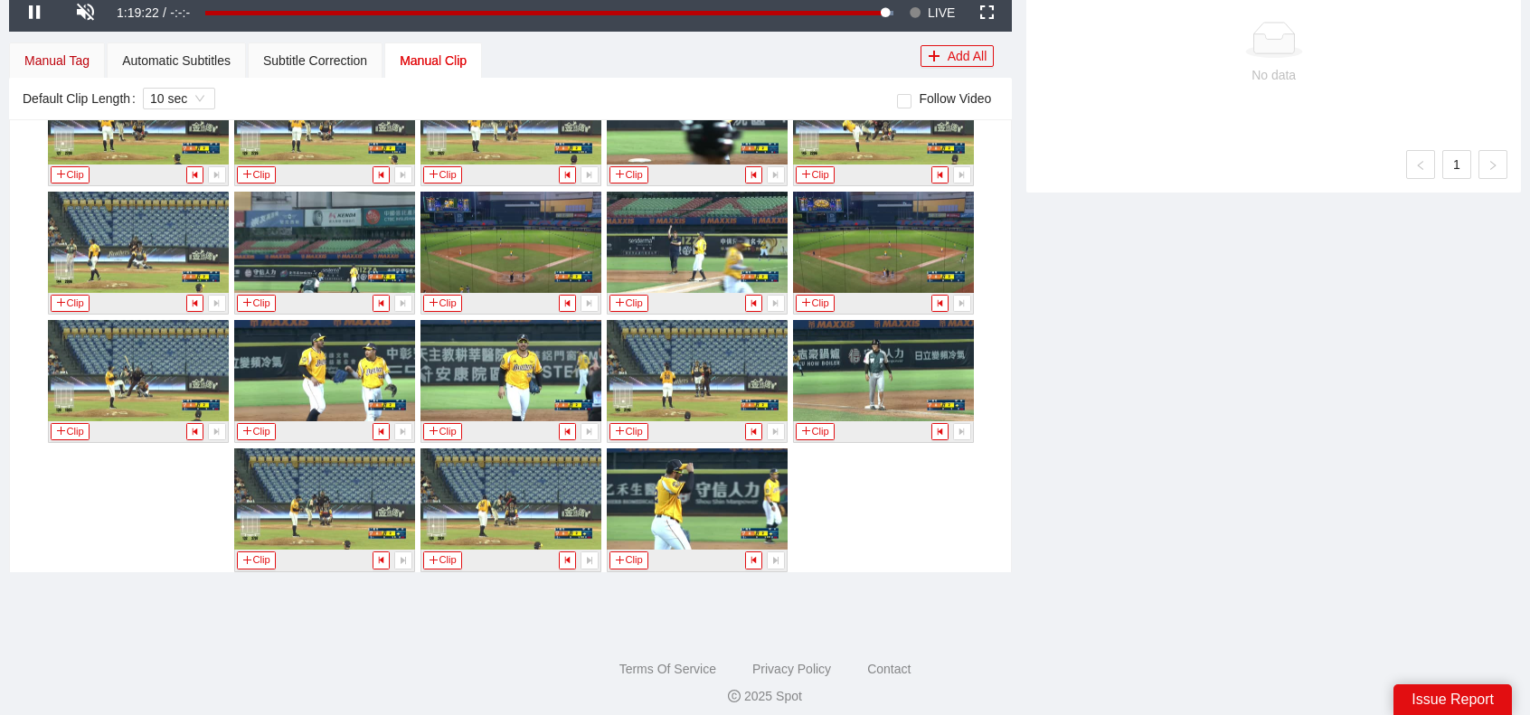
click at [71, 69] on div "Manual Tag" at bounding box center [56, 61] width 65 height 20
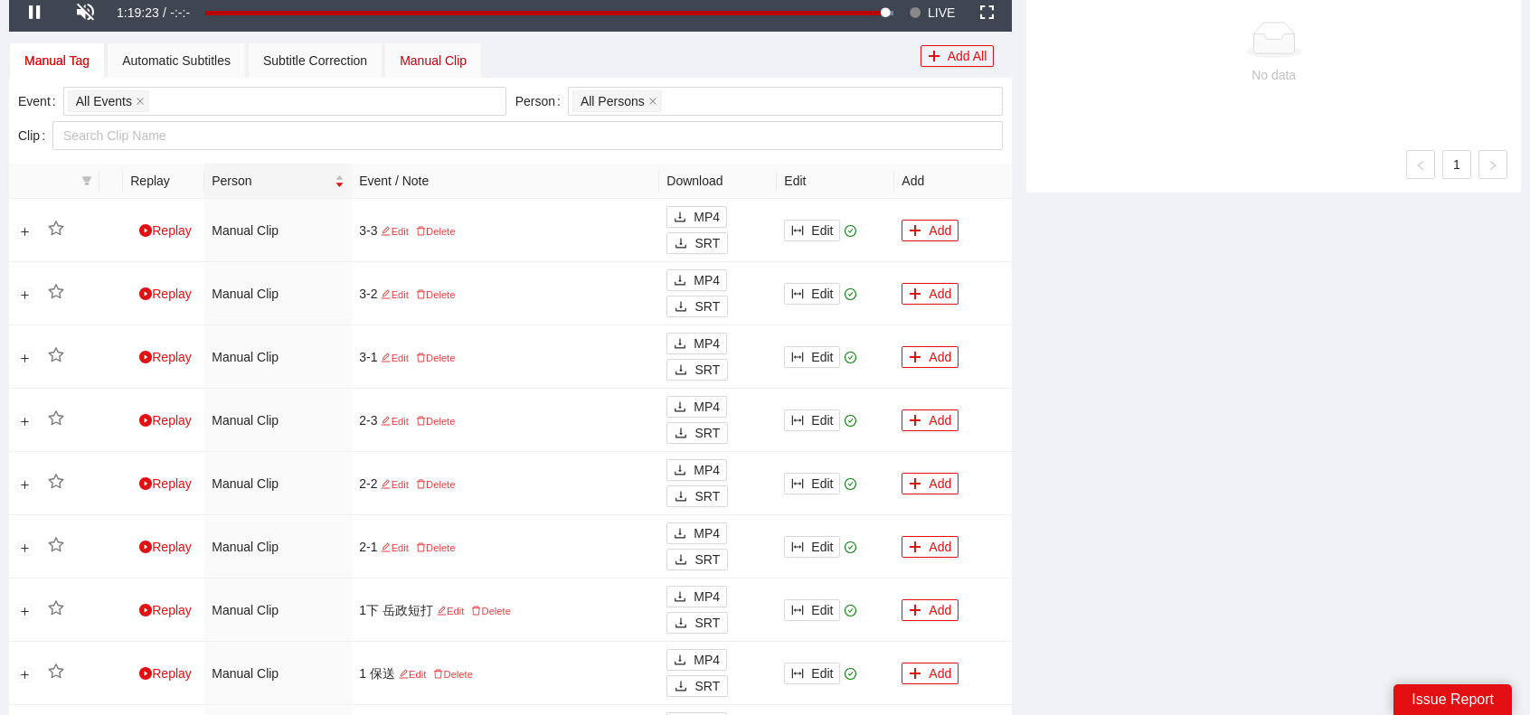
click at [441, 56] on div "Manual Clip" at bounding box center [433, 61] width 67 height 20
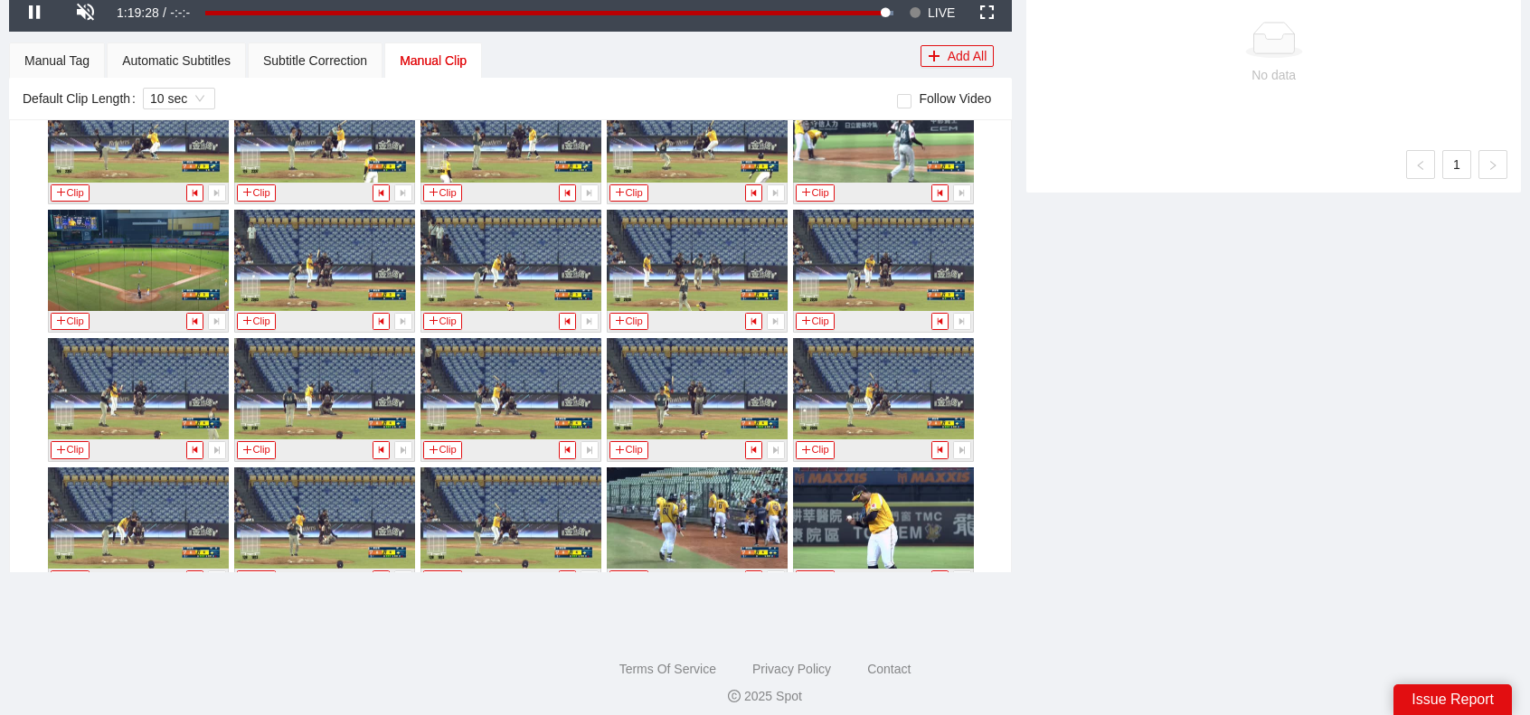
scroll to position [6500, 0]
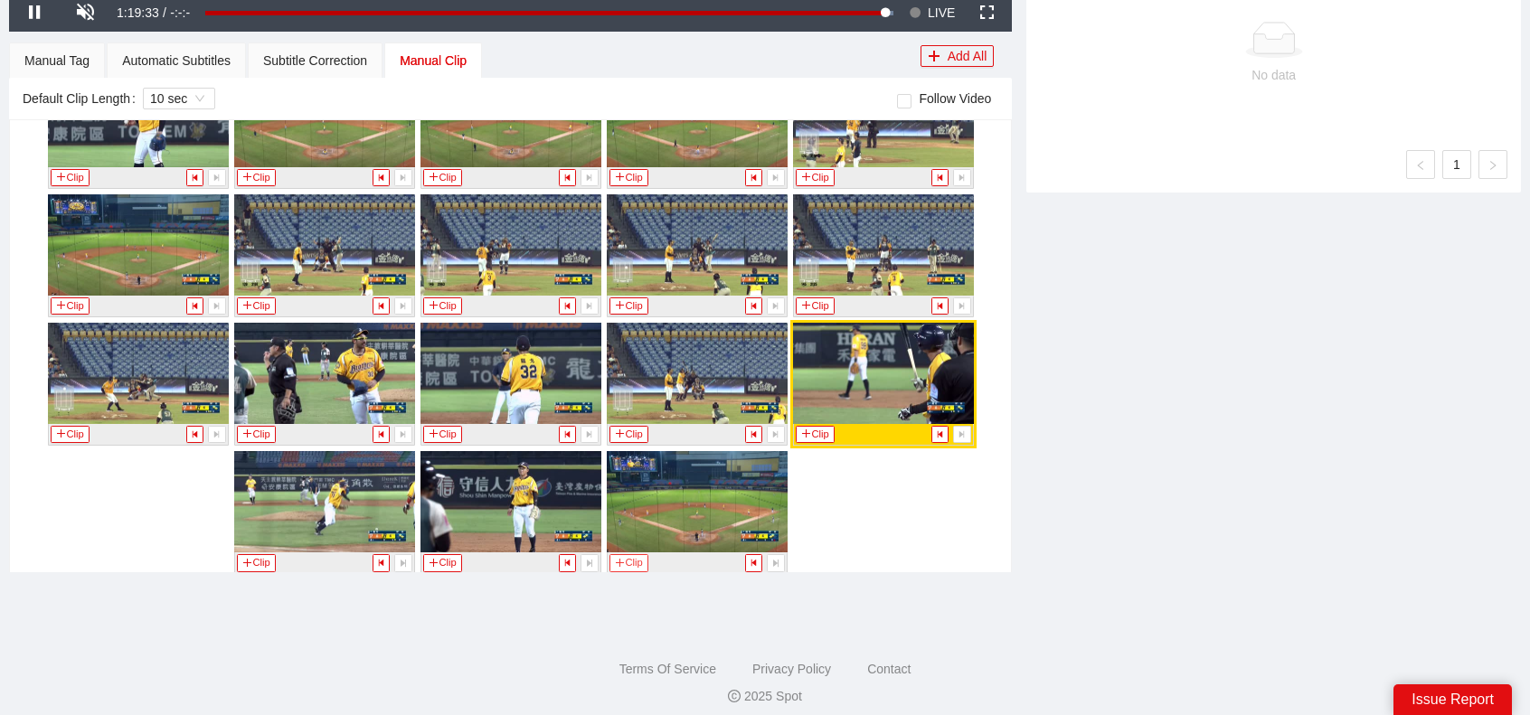
click at [625, 554] on button "Clip" at bounding box center [630, 562] width 40 height 17
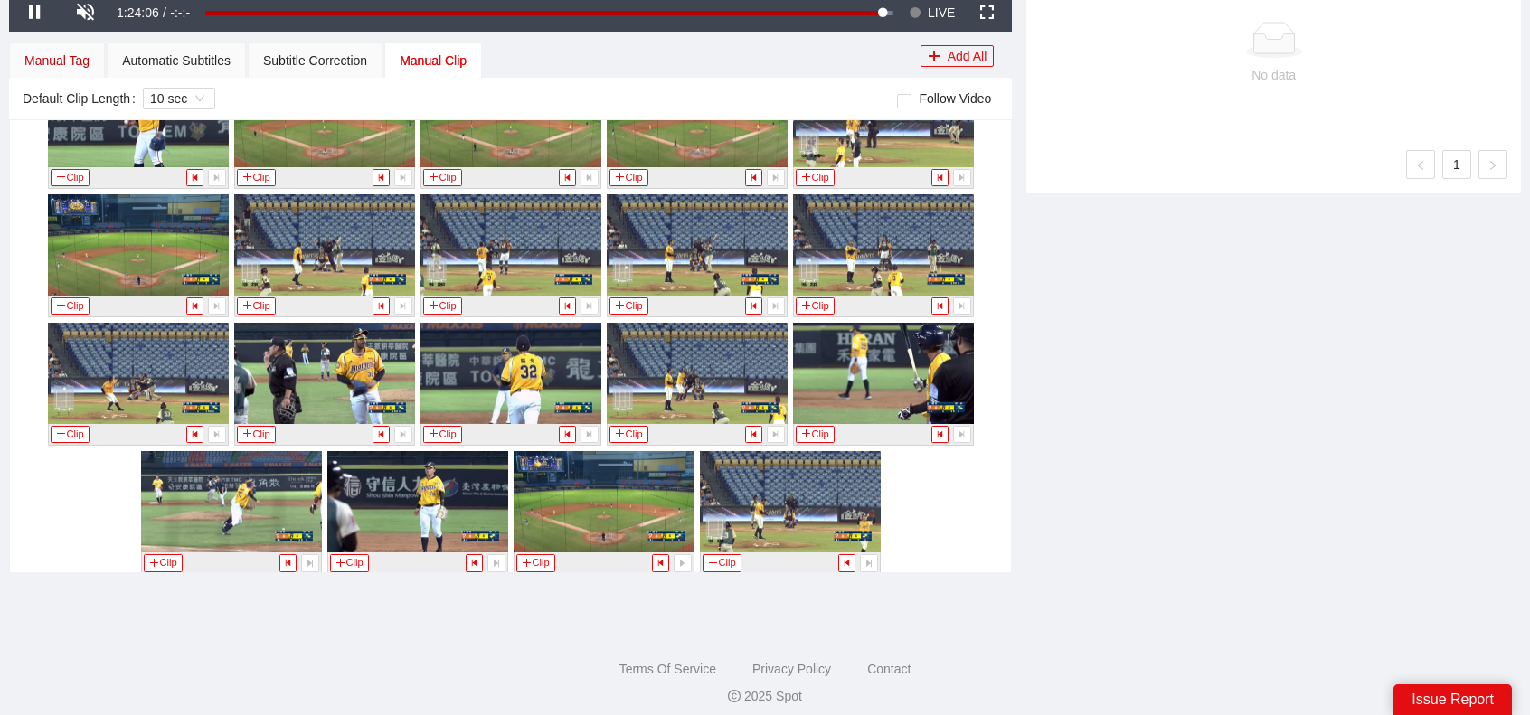
click at [73, 61] on div "Manual Tag" at bounding box center [56, 61] width 65 height 20
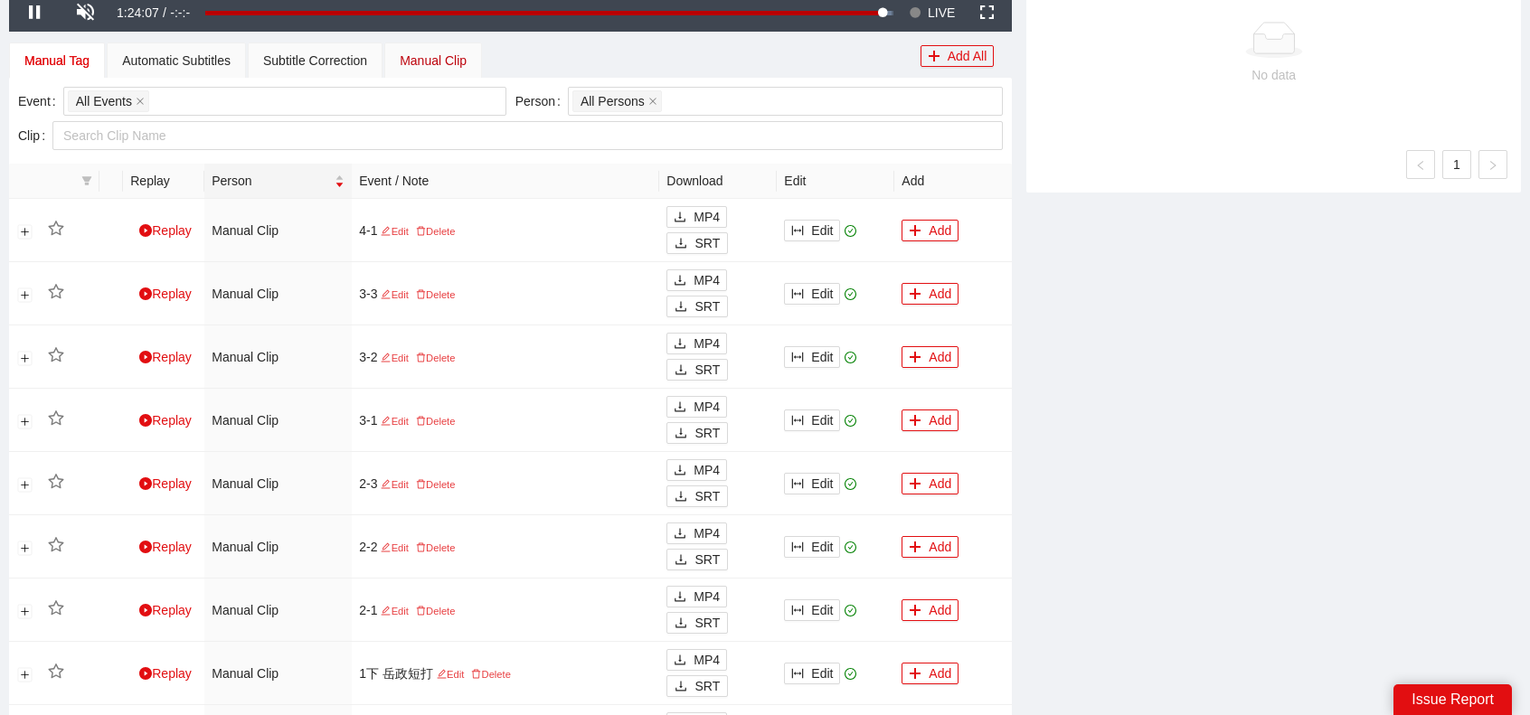
click at [449, 55] on div "Manual Clip" at bounding box center [433, 61] width 67 height 20
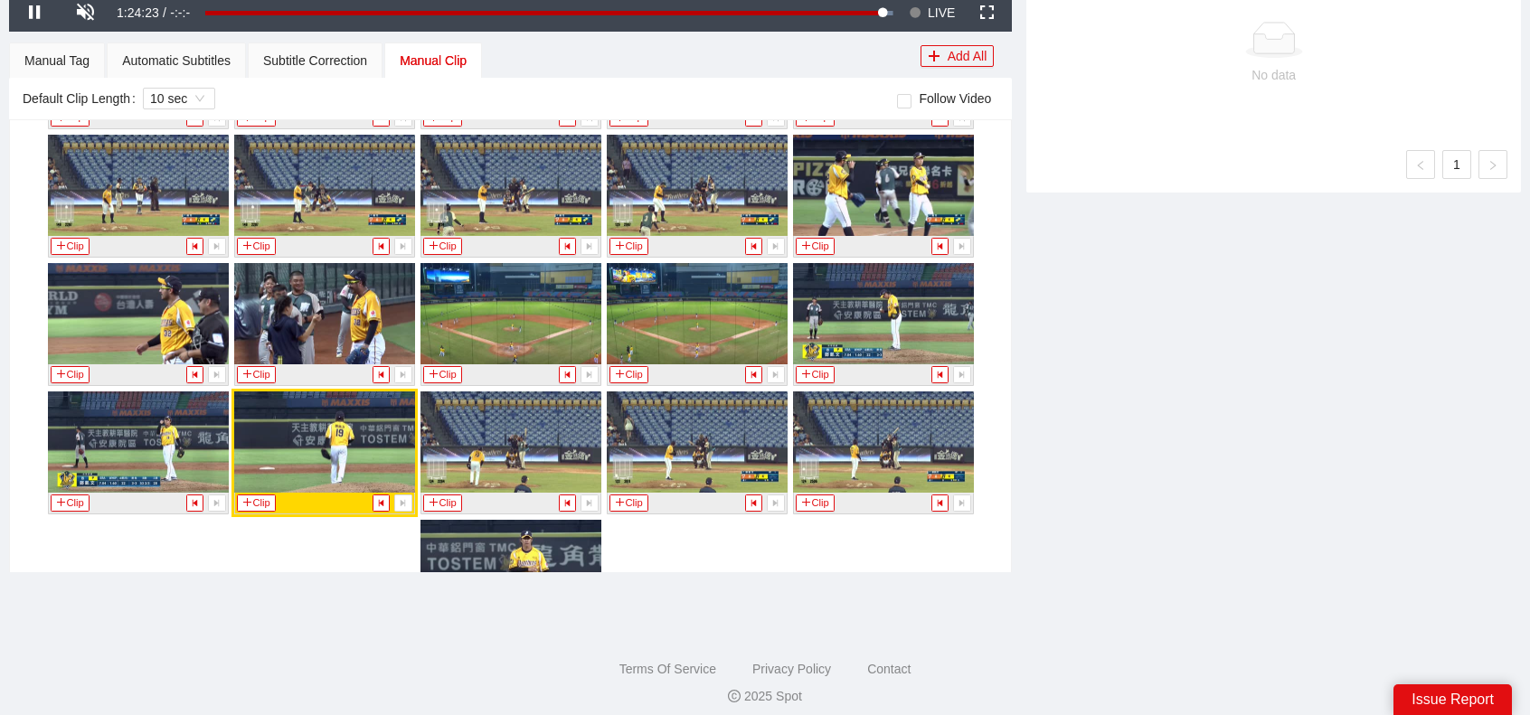
scroll to position [6922, 0]
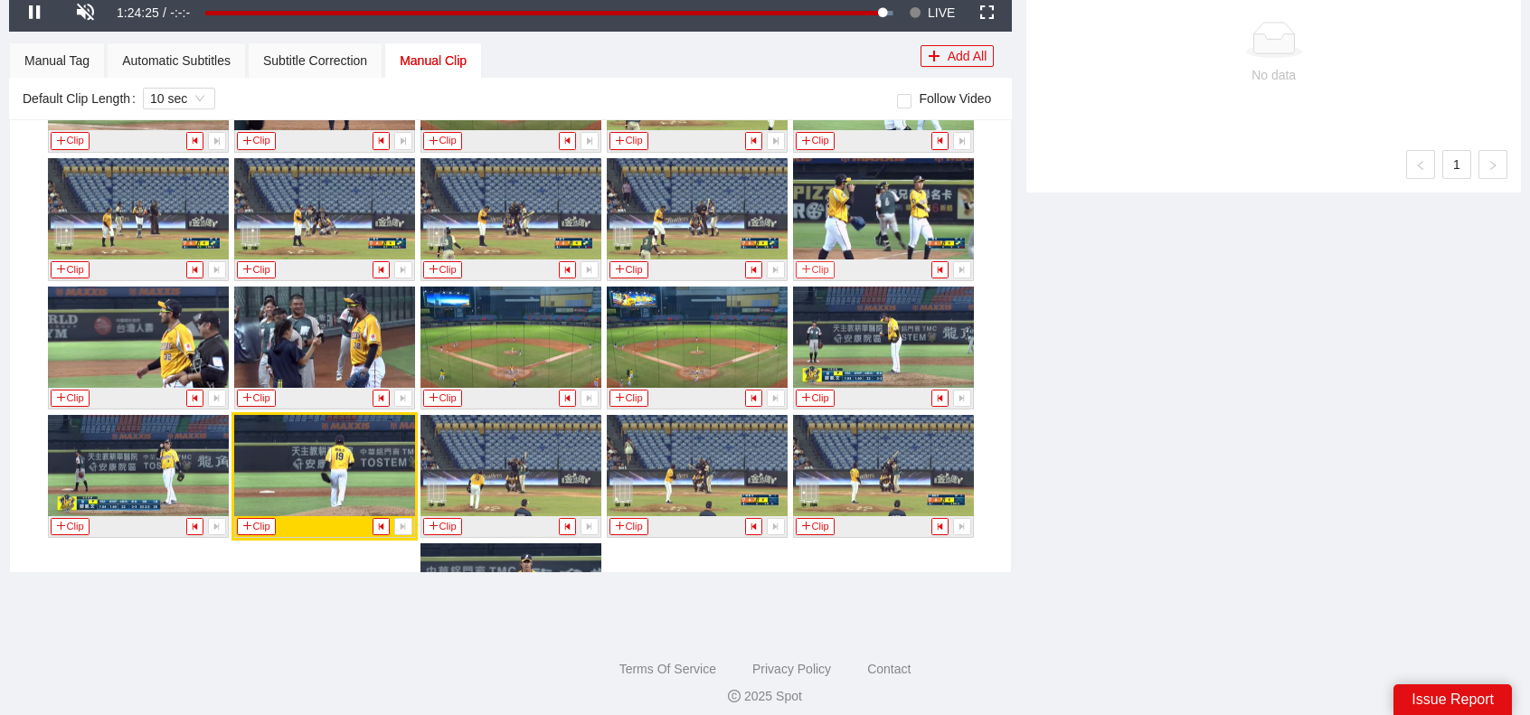
click at [801, 264] on icon "plus" at bounding box center [806, 269] width 10 height 10
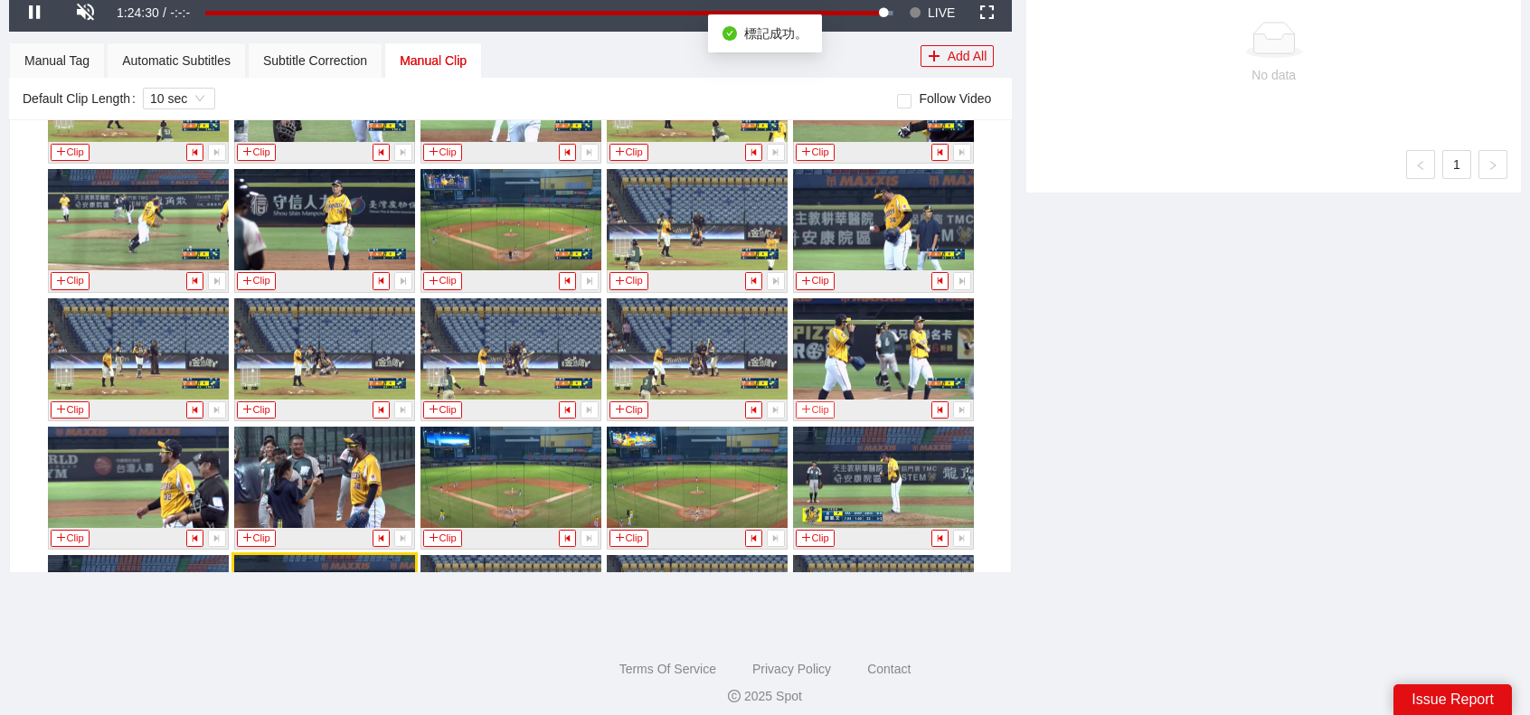
scroll to position [6741, 0]
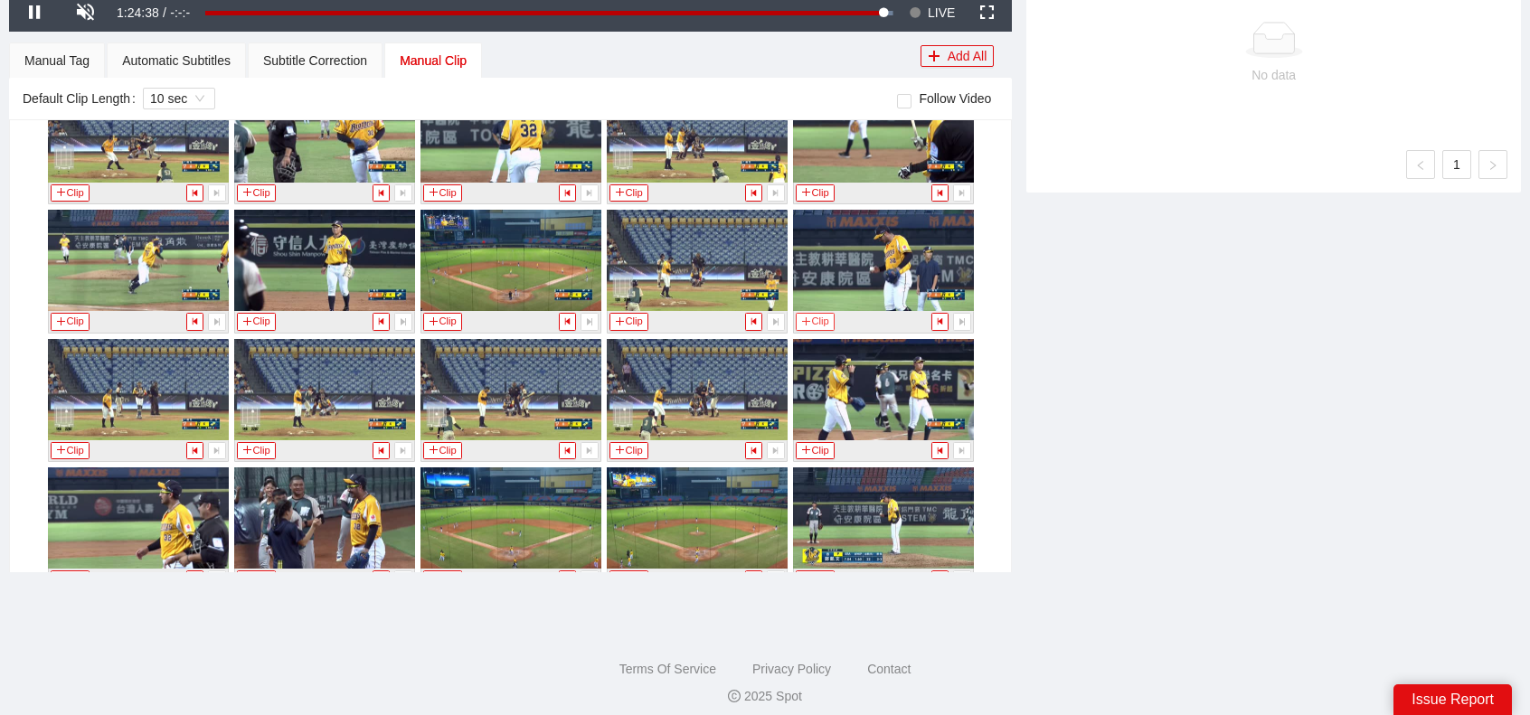
click at [817, 313] on button "Clip" at bounding box center [816, 321] width 40 height 17
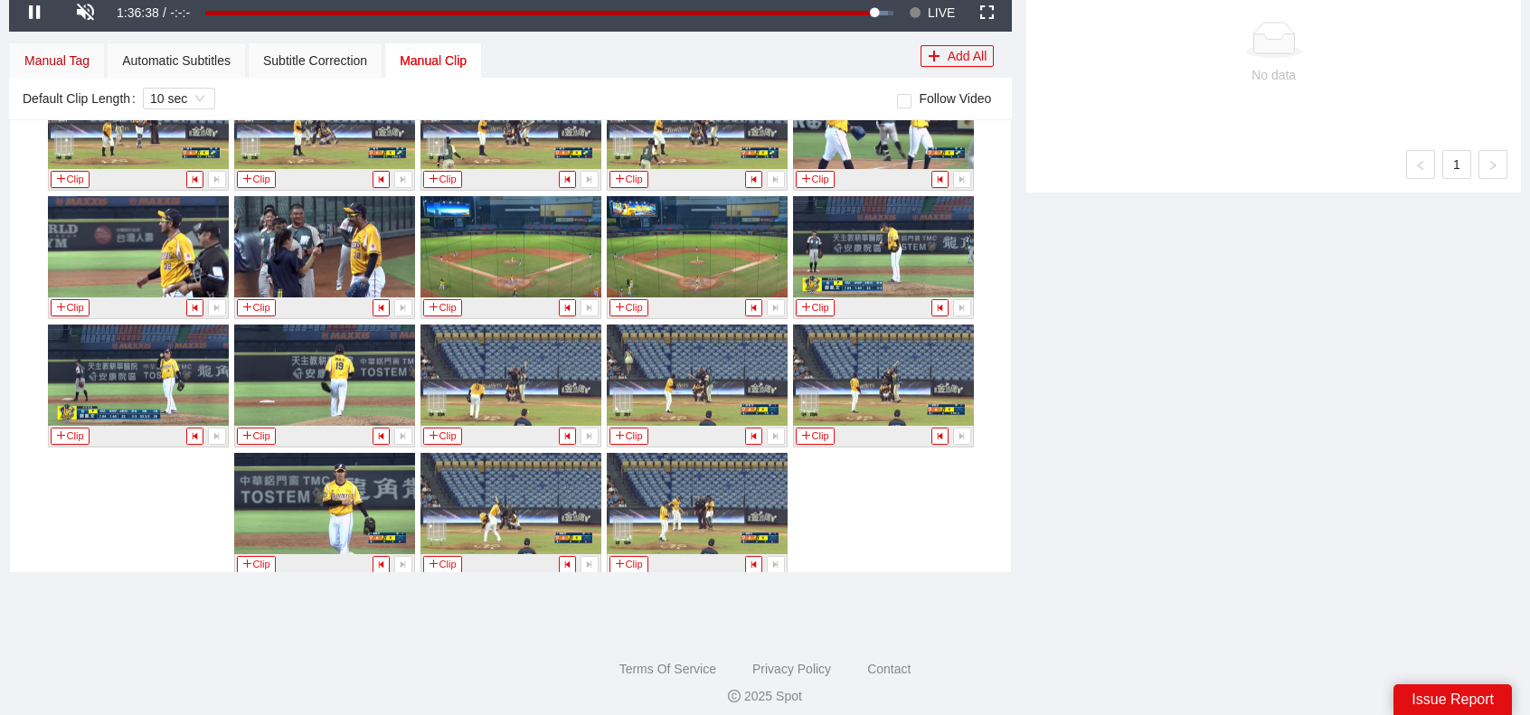
click at [42, 67] on div "Manual Tag" at bounding box center [56, 61] width 65 height 20
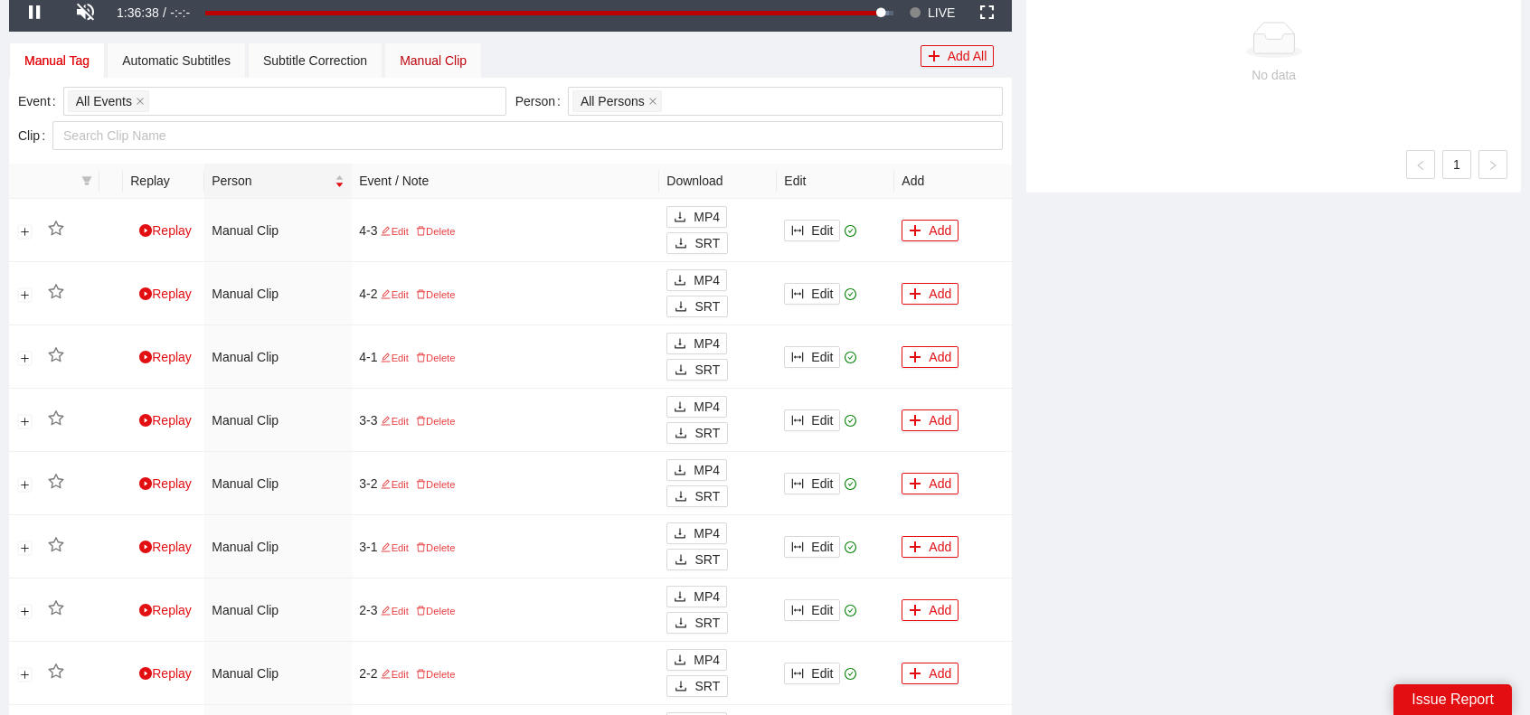
click at [439, 55] on div "Manual Clip" at bounding box center [433, 61] width 67 height 20
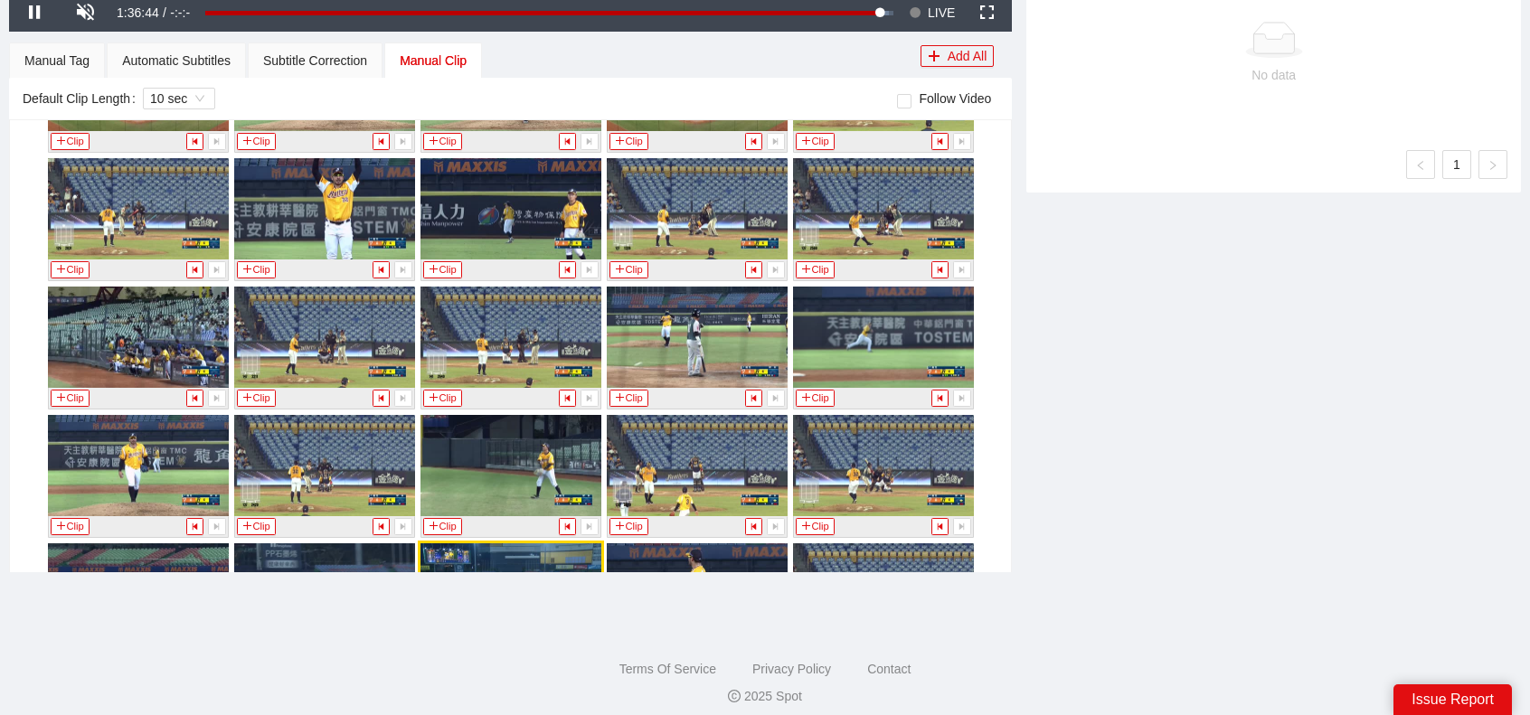
scroll to position [7768, 0]
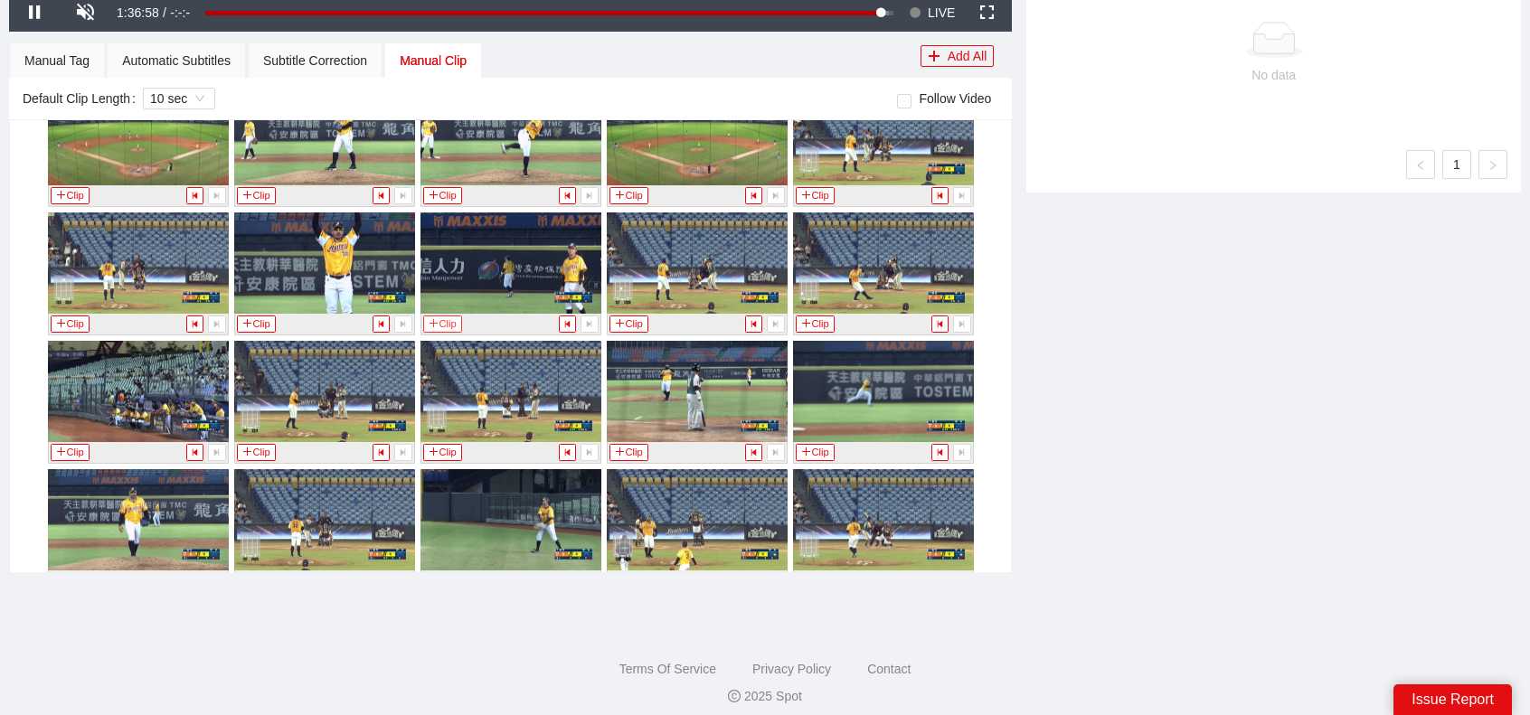
click at [436, 316] on button "Clip" at bounding box center [443, 324] width 40 height 17
click at [69, 573] on button "Clip" at bounding box center [71, 581] width 40 height 17
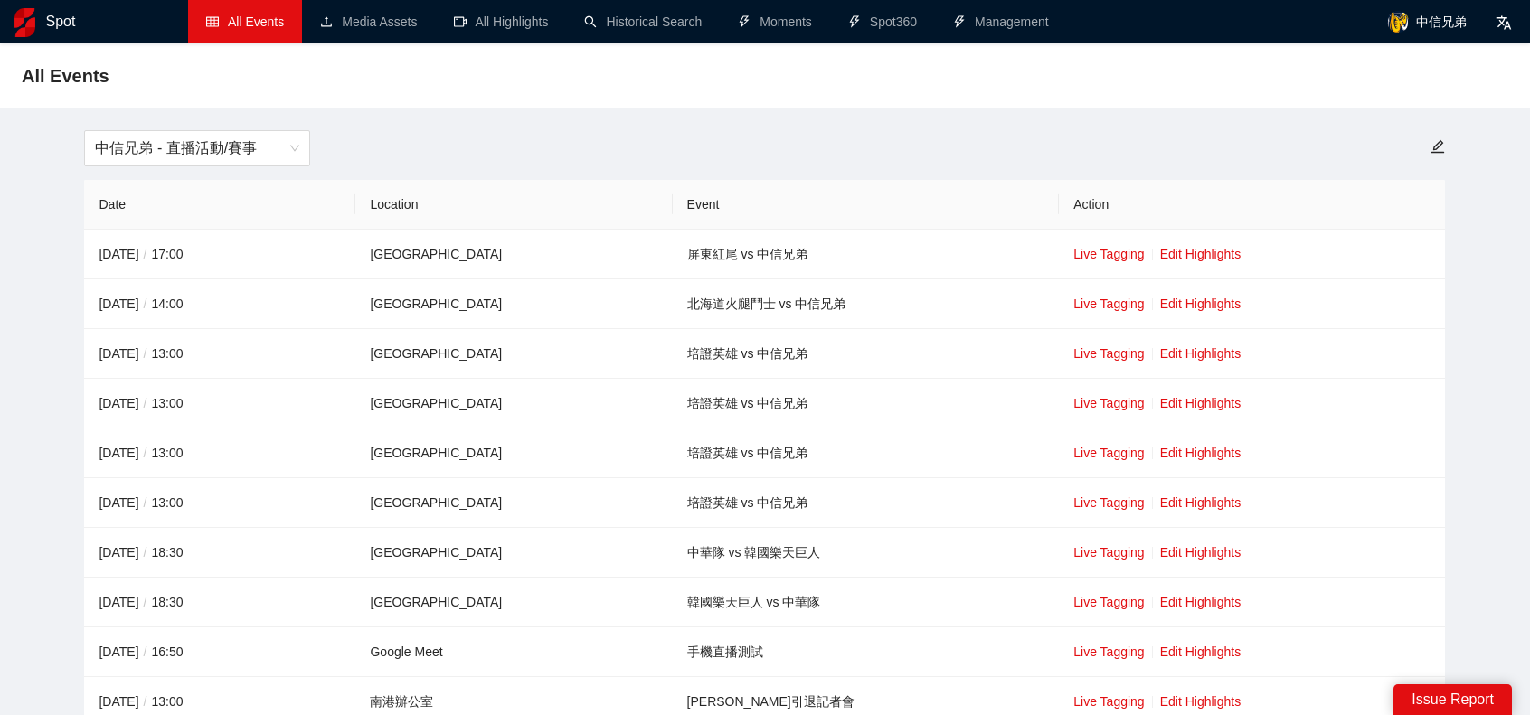
click at [250, 171] on div "中信兄弟 - 直播活動/賽事 Date Location Event Action 2025-10-11 / 17:00 台中洲際棒球場 屏東紅尾 vs 中信…" at bounding box center [765, 478] width 1509 height 696
click at [226, 149] on span "中信兄弟 - 直播活動/賽事" at bounding box center [197, 148] width 204 height 34
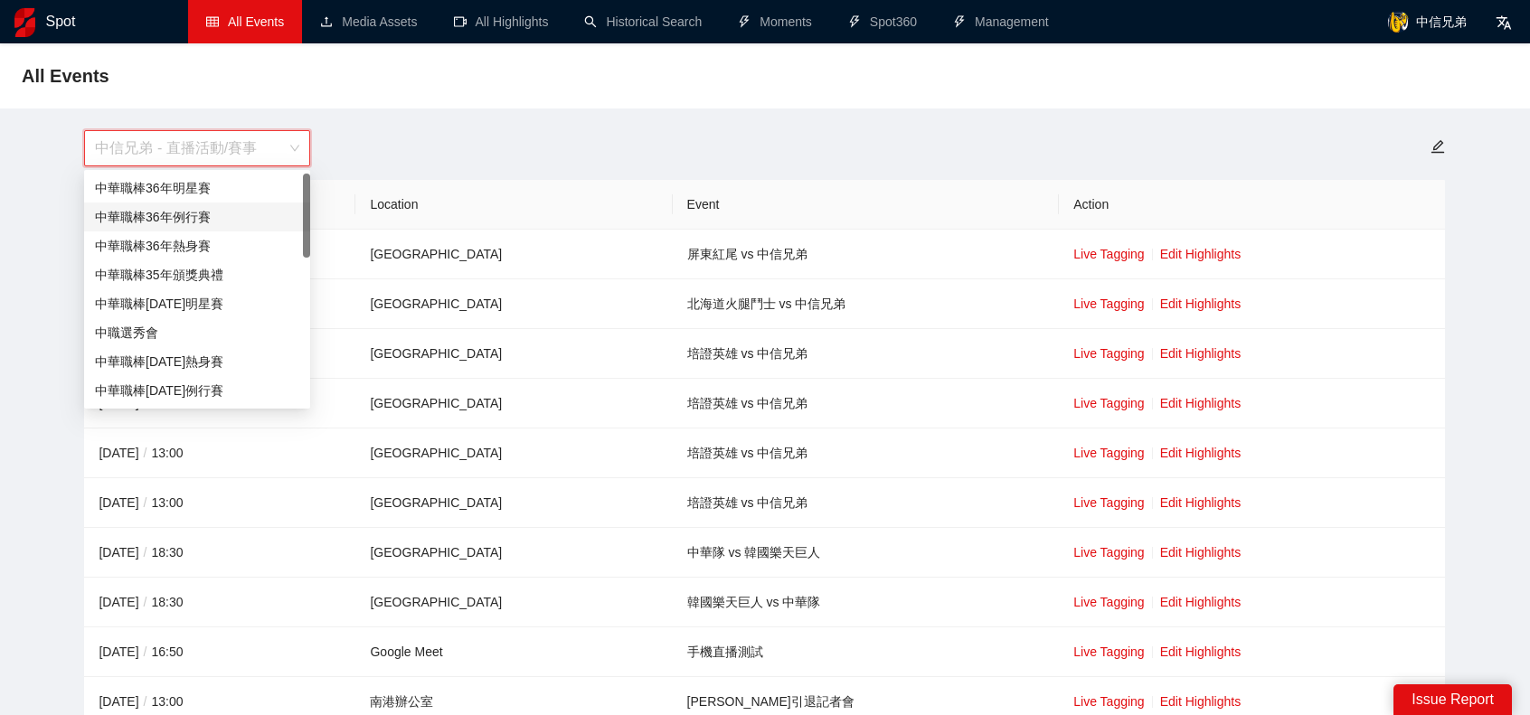
click at [206, 214] on div "中華職棒36年例行賽" at bounding box center [197, 217] width 204 height 20
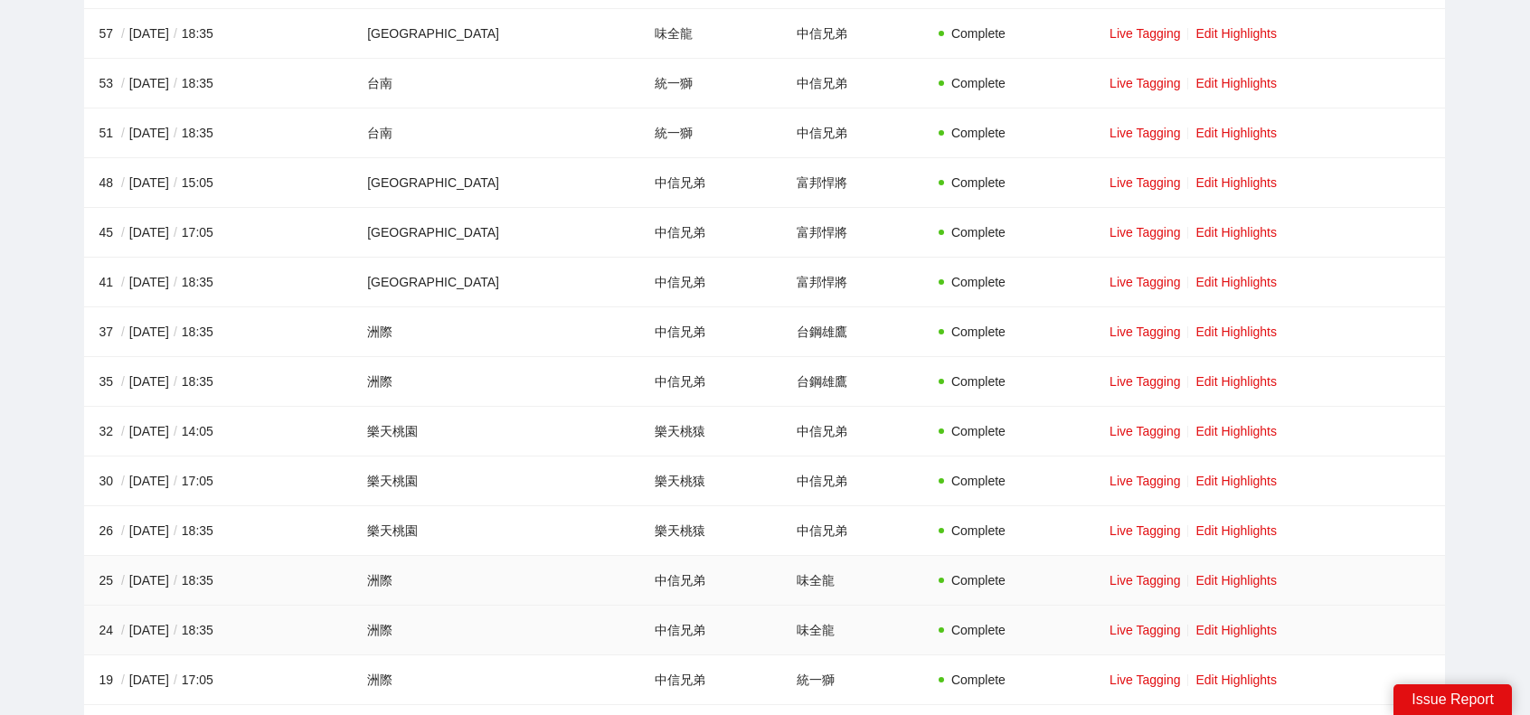
scroll to position [5337, 0]
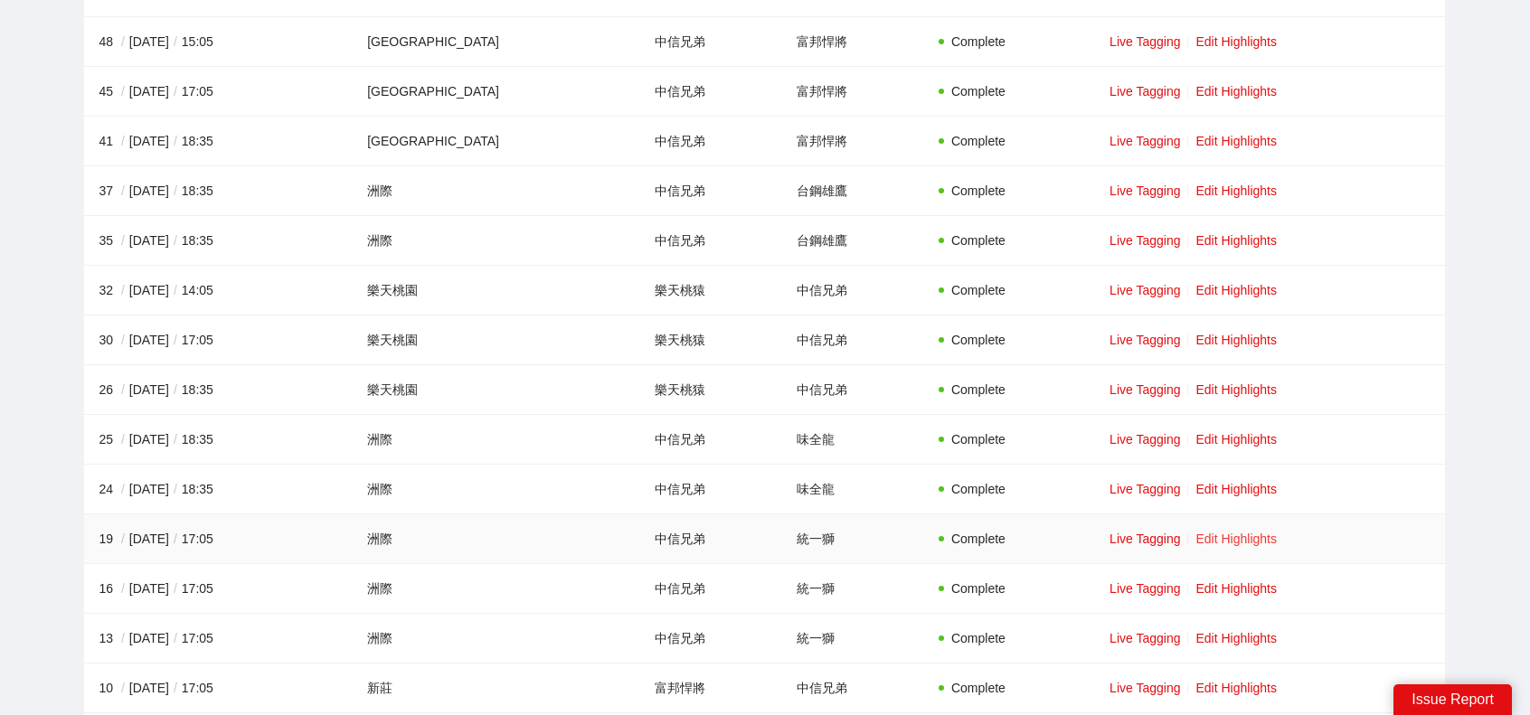
click at [1219, 532] on link "Edit Highlights" at bounding box center [1236, 539] width 81 height 14
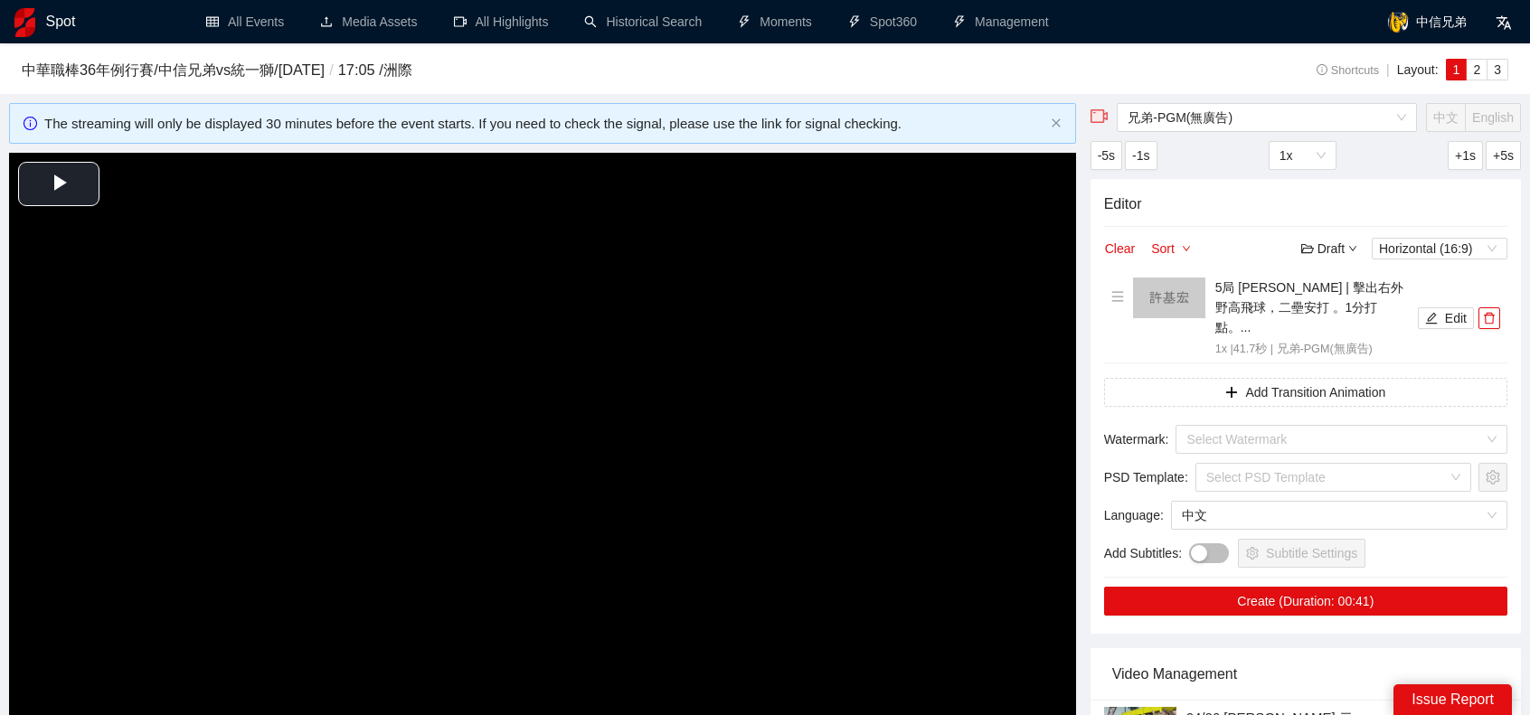
click at [1496, 264] on div "Editor Clear Sort Draft Horizontal (16:9) 5局 許基宏 | 擊出右外野高飛球，二壘安打 。1分打點。... 1x |…" at bounding box center [1306, 406] width 431 height 455
click at [1493, 313] on icon "delete" at bounding box center [1489, 319] width 11 height 12
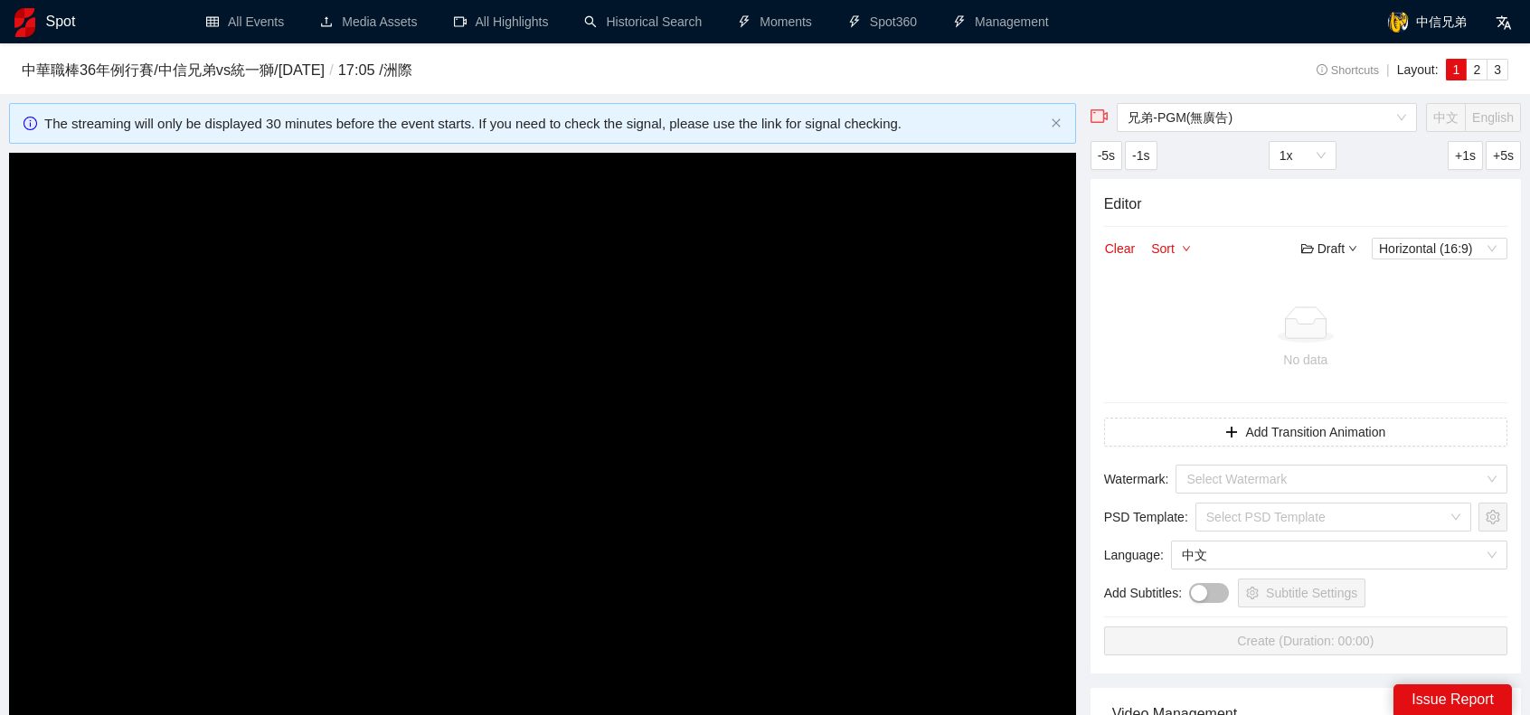
click at [666, 340] on video "Video Player" at bounding box center [542, 453] width 1067 height 601
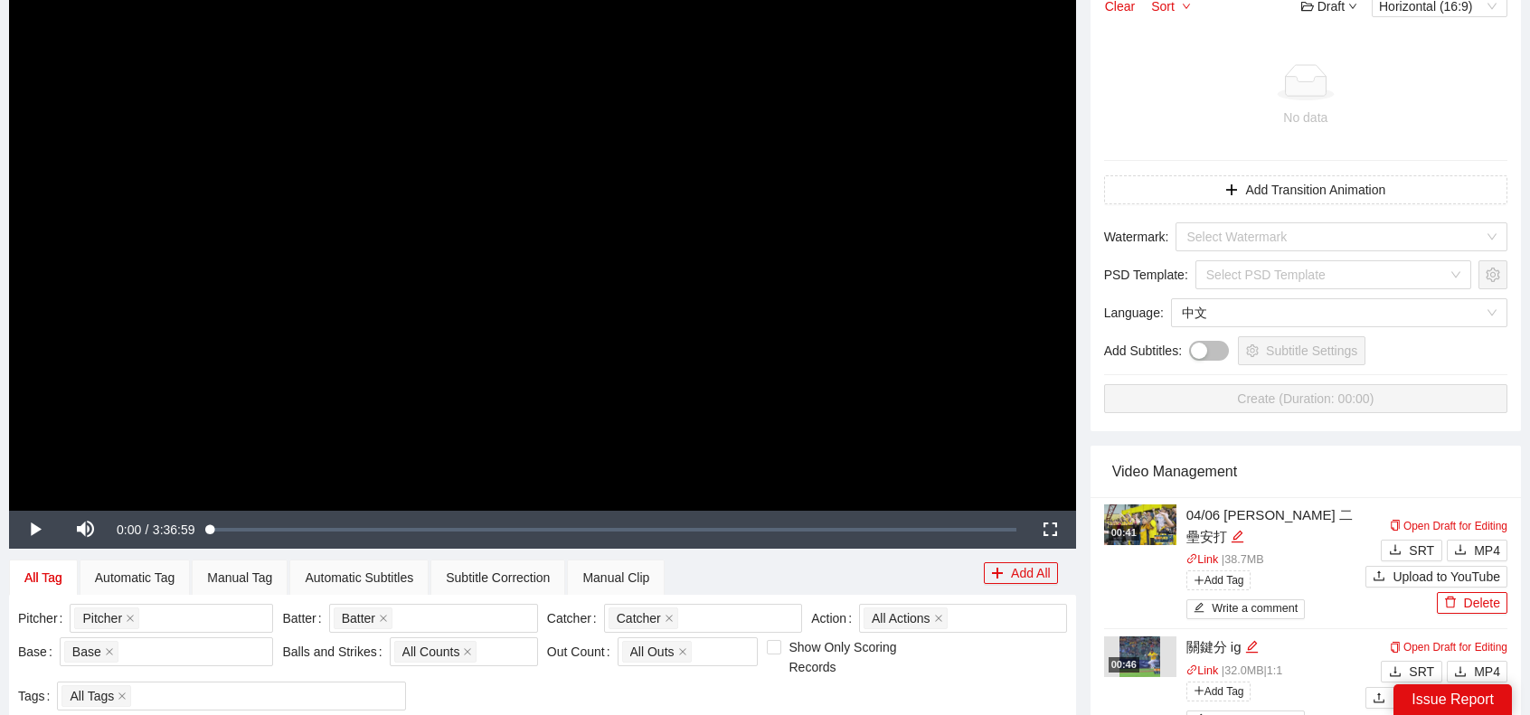
scroll to position [543, 0]
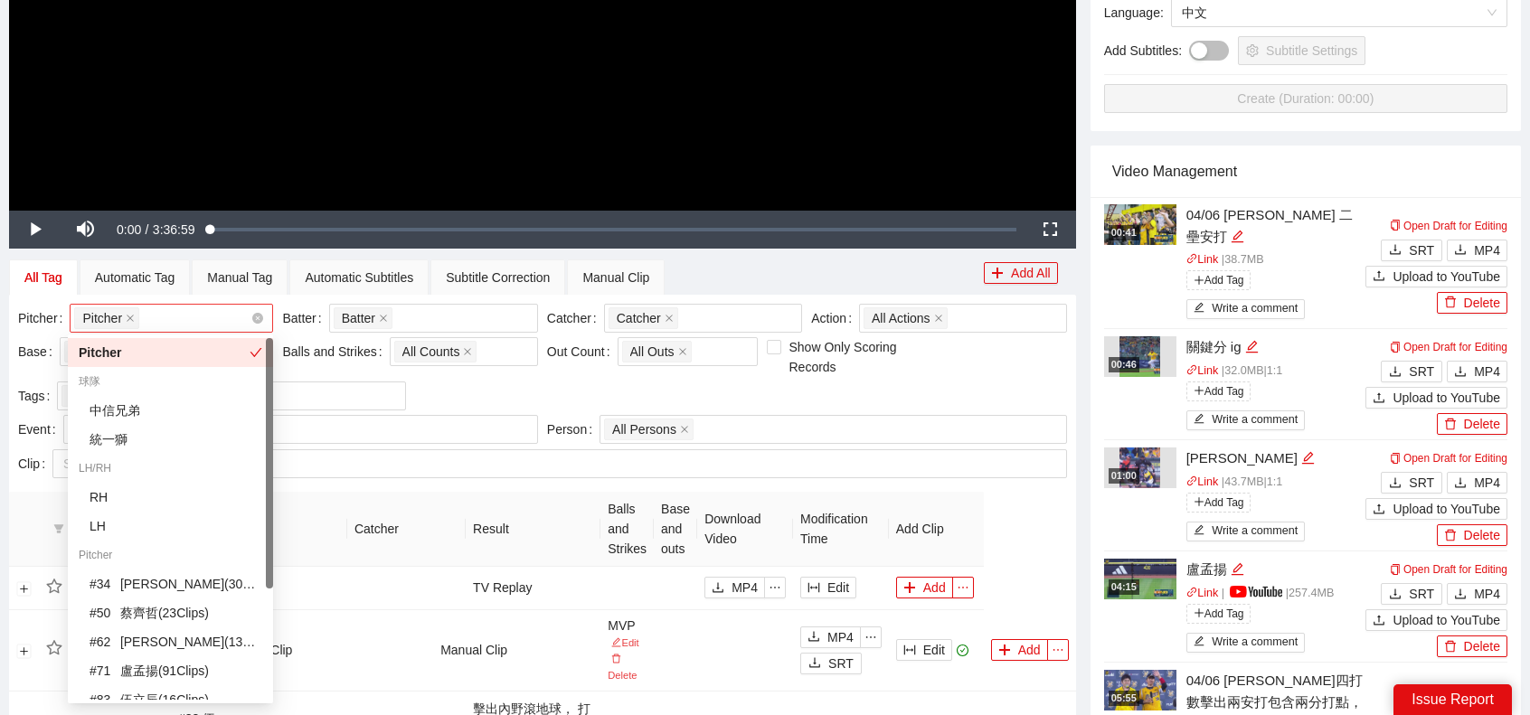
click at [197, 319] on div "Pitcher + 0 ..." at bounding box center [162, 318] width 176 height 25
click at [163, 620] on div "# 50 蔡齊哲 ( 23 Clips )" at bounding box center [176, 613] width 173 height 20
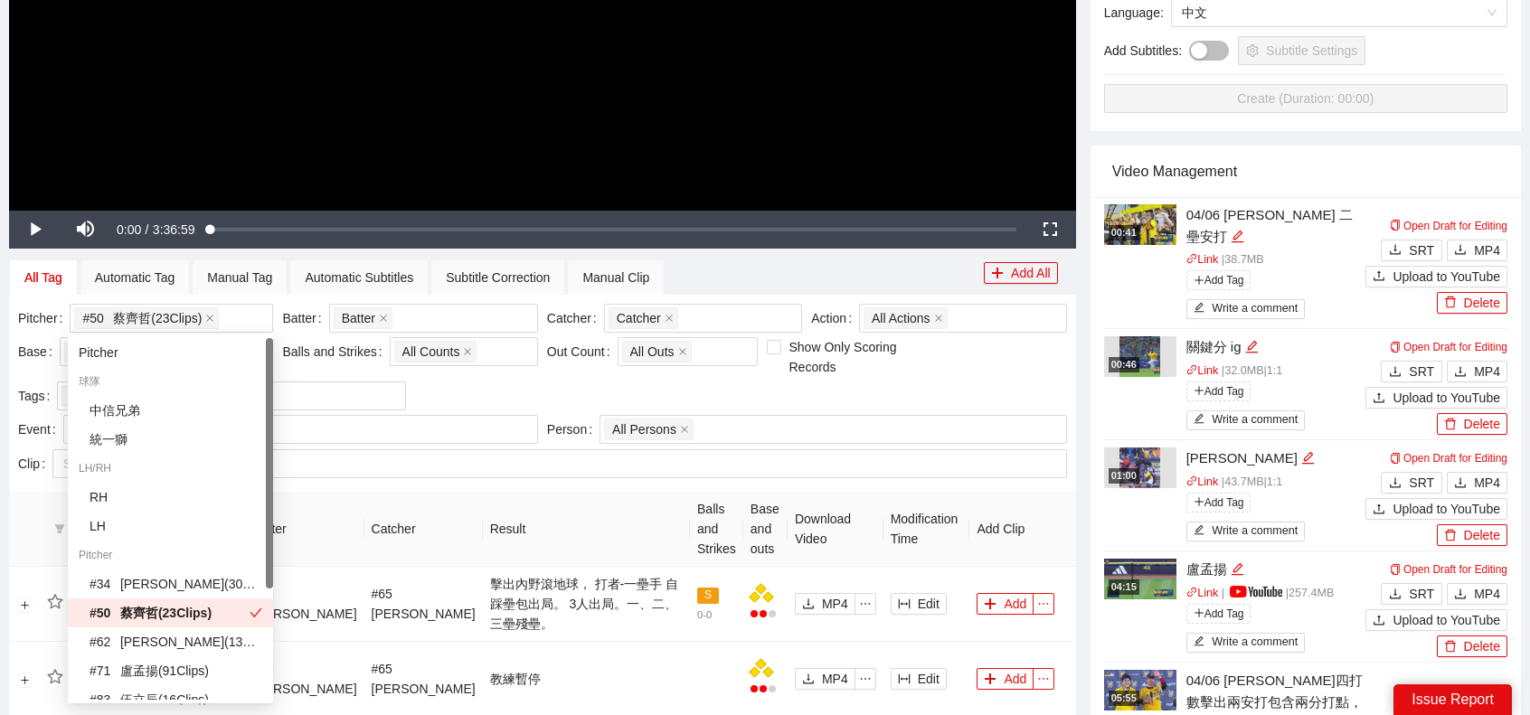
click at [629, 533] on th "Result" at bounding box center [586, 529] width 207 height 75
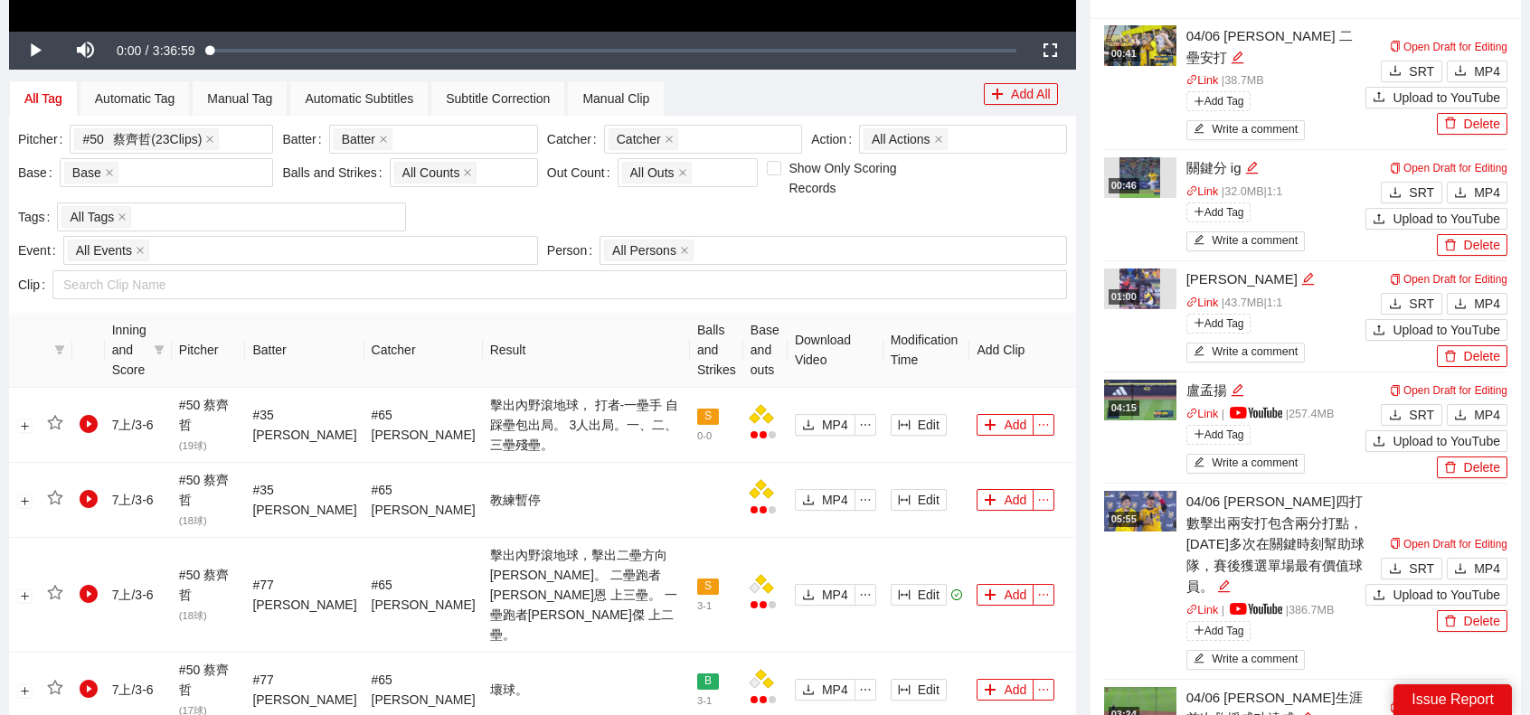
scroll to position [724, 0]
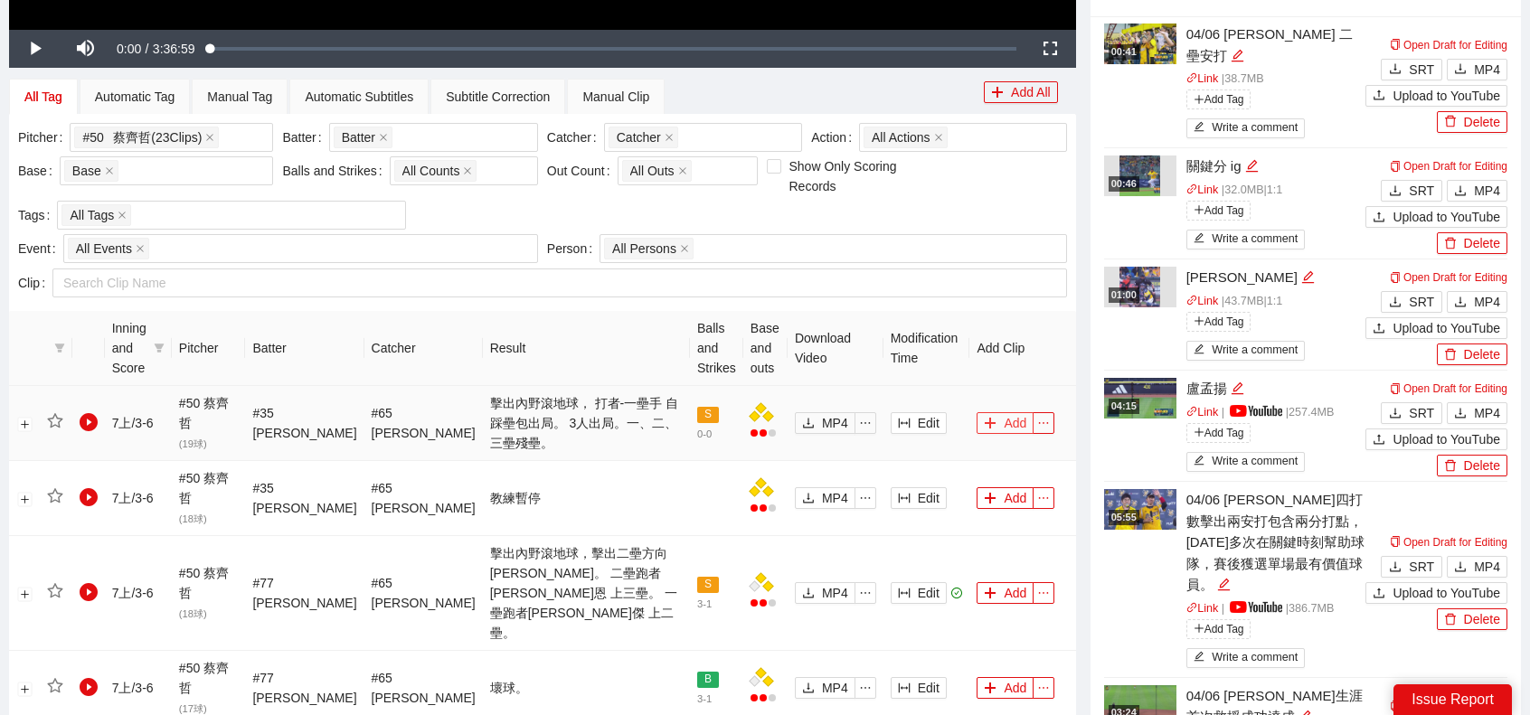
click at [1006, 412] on button "Add" at bounding box center [1005, 423] width 57 height 22
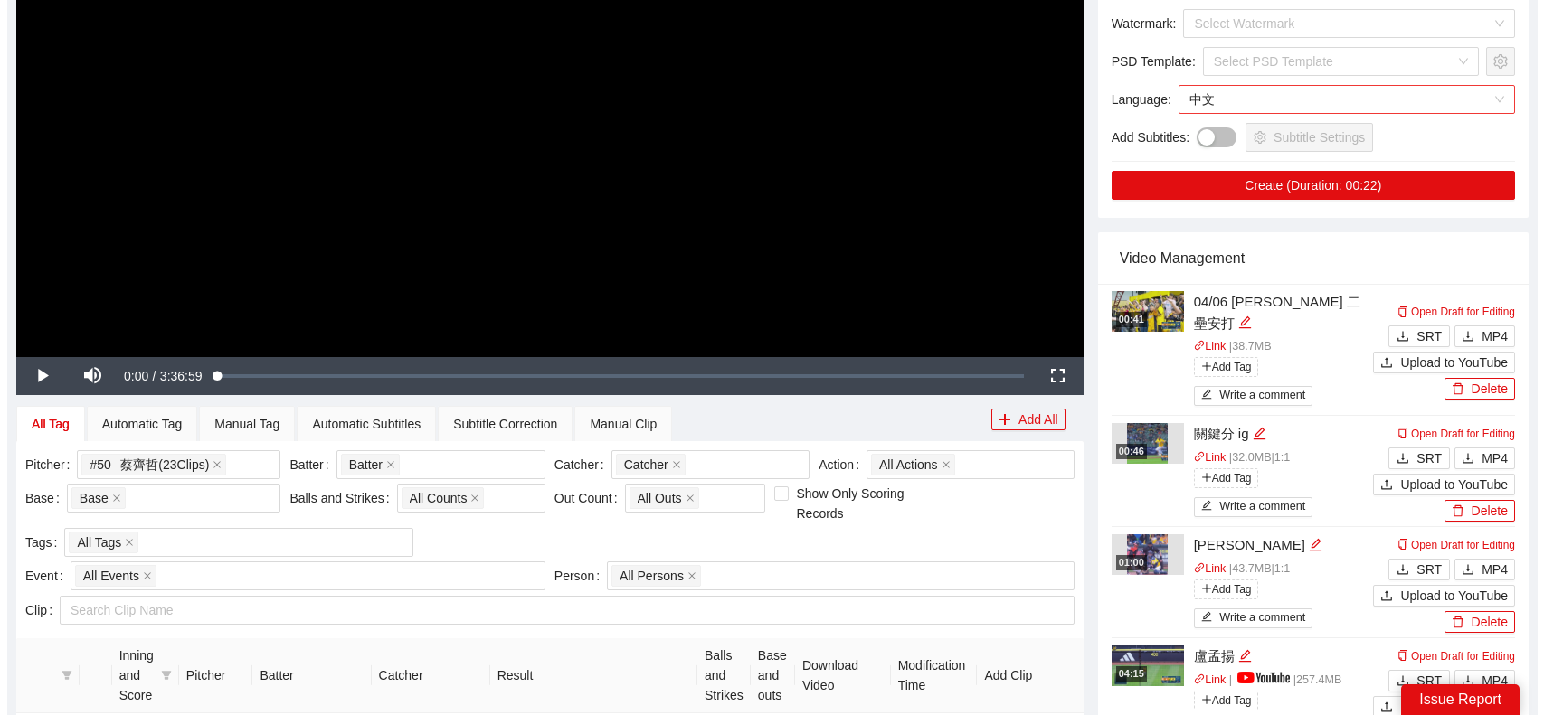
scroll to position [271, 0]
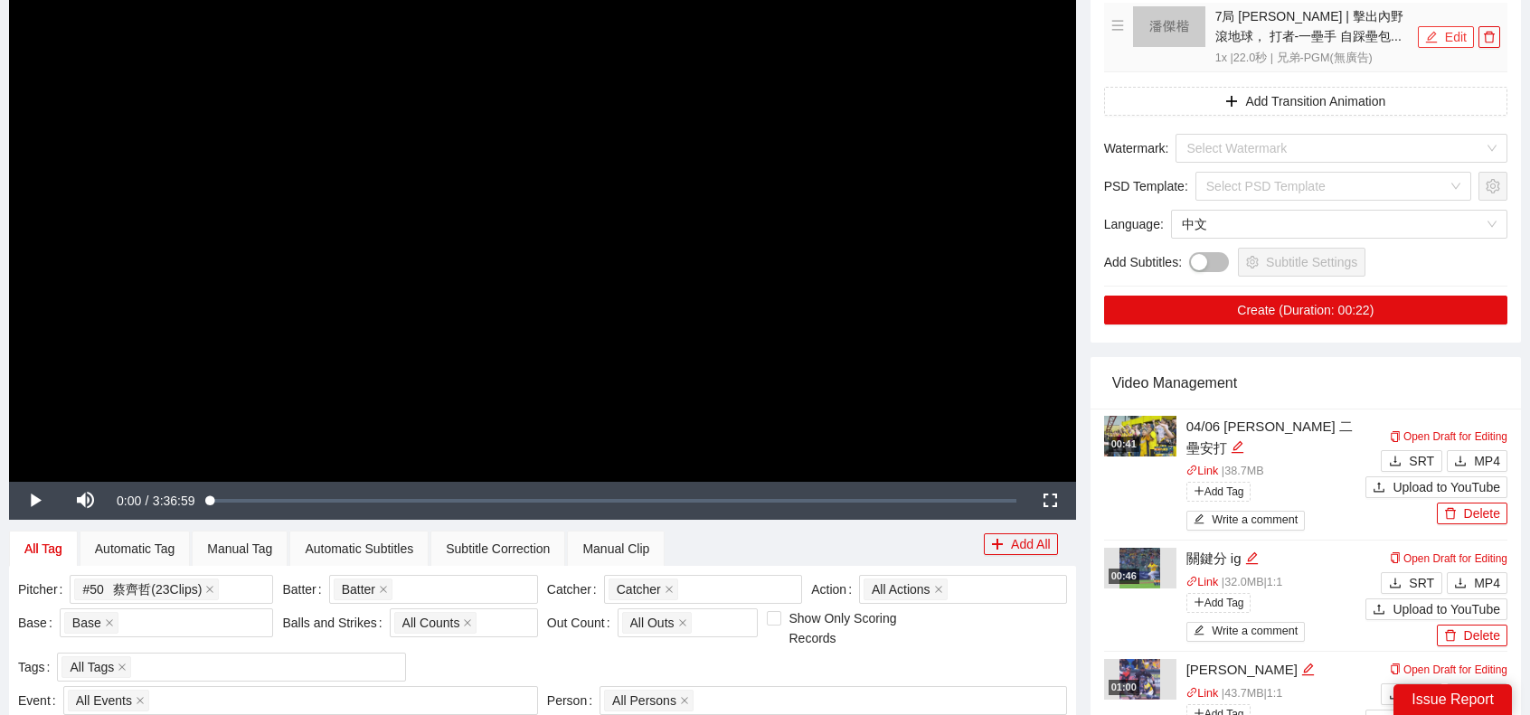
click at [1451, 39] on button "Edit" at bounding box center [1446, 37] width 56 height 22
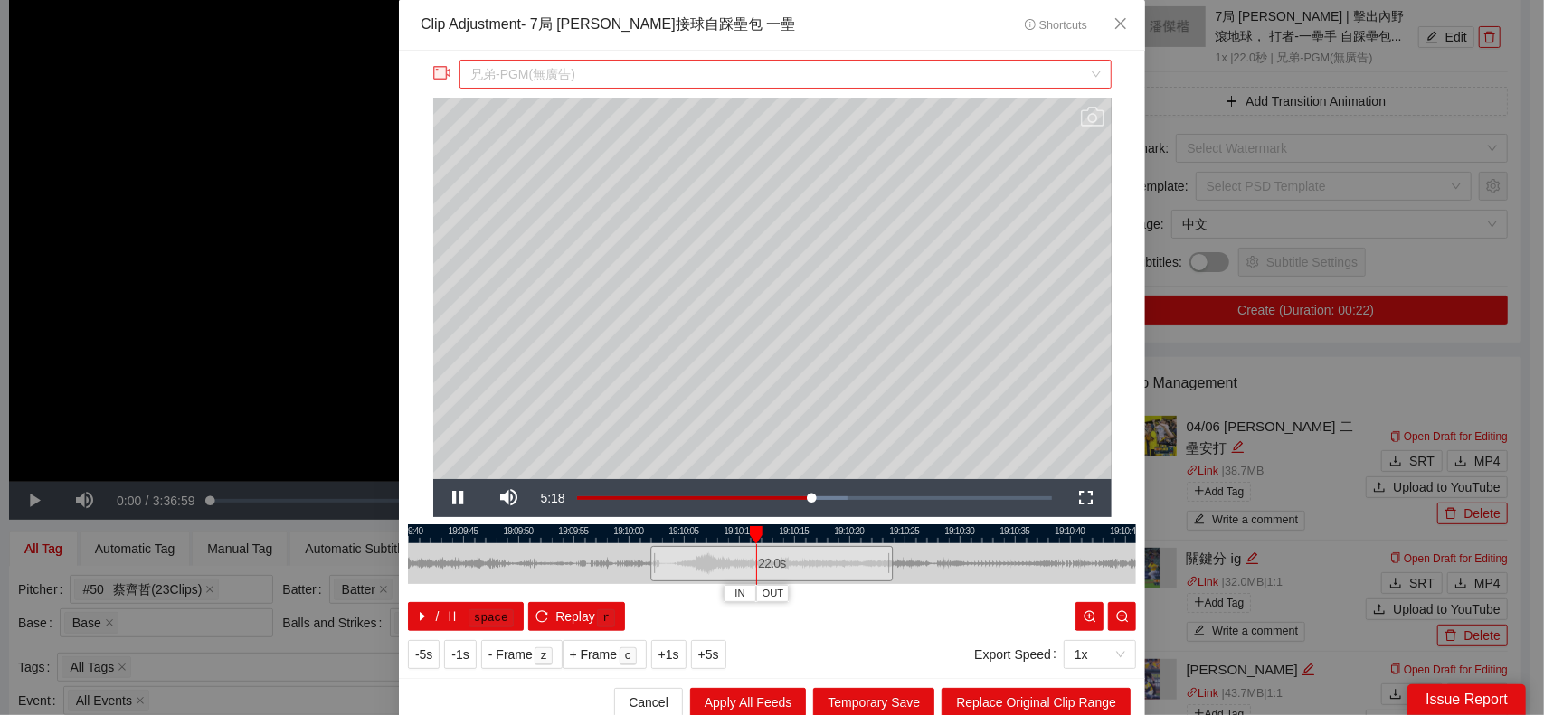
click at [742, 81] on span "兄弟-PGM(無廣告)" at bounding box center [785, 74] width 630 height 27
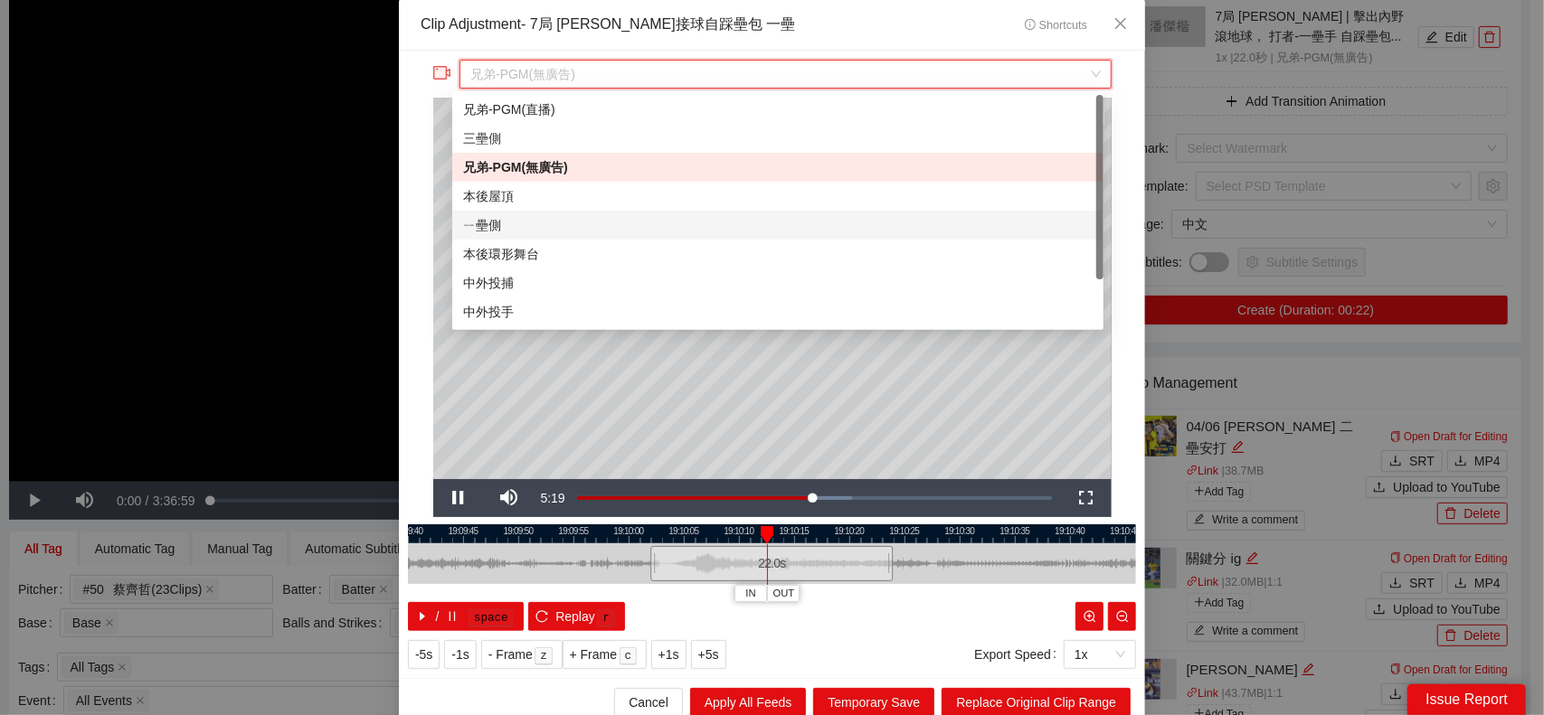
click at [558, 228] on div "ㄧ壘側" at bounding box center [778, 225] width 630 height 20
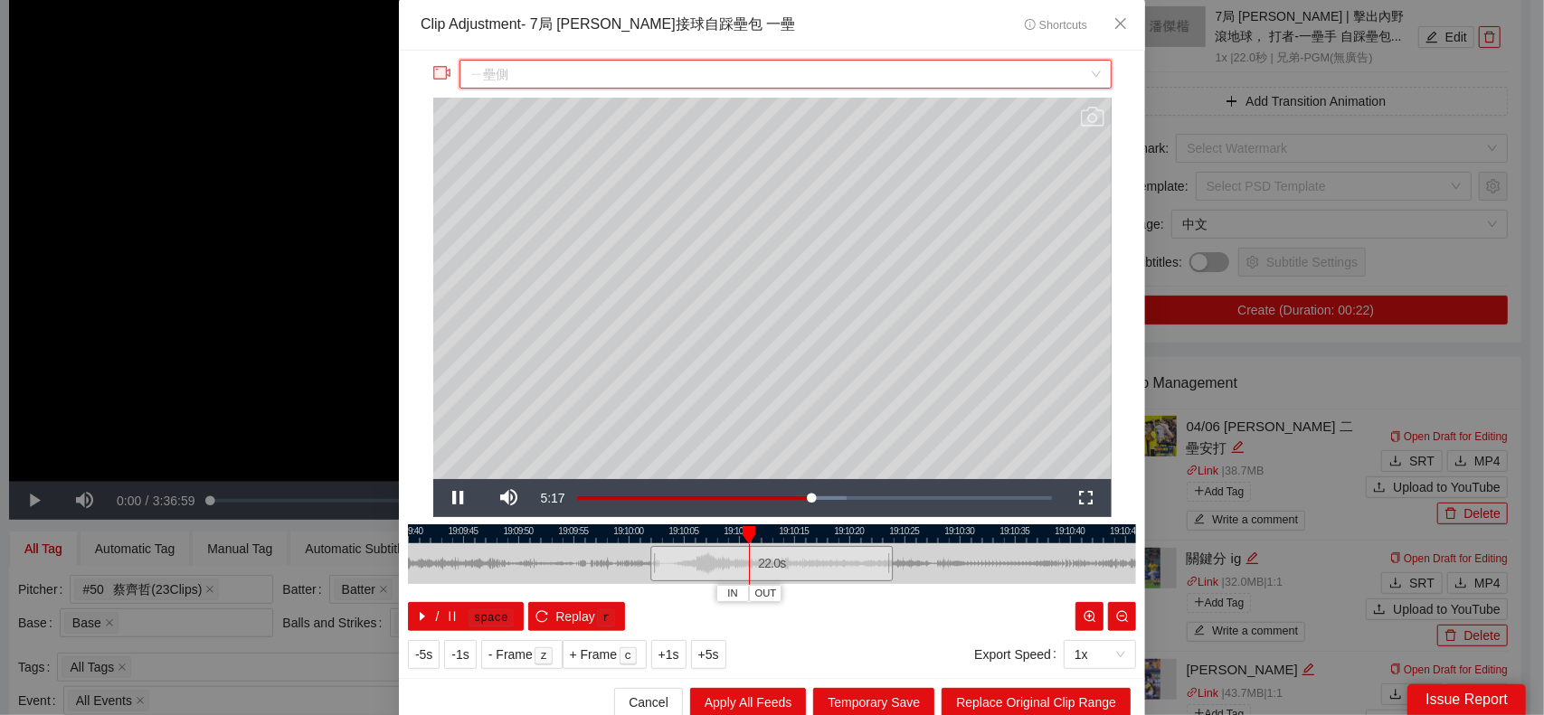
click at [752, 81] on span "ㄧ壘側" at bounding box center [785, 74] width 630 height 27
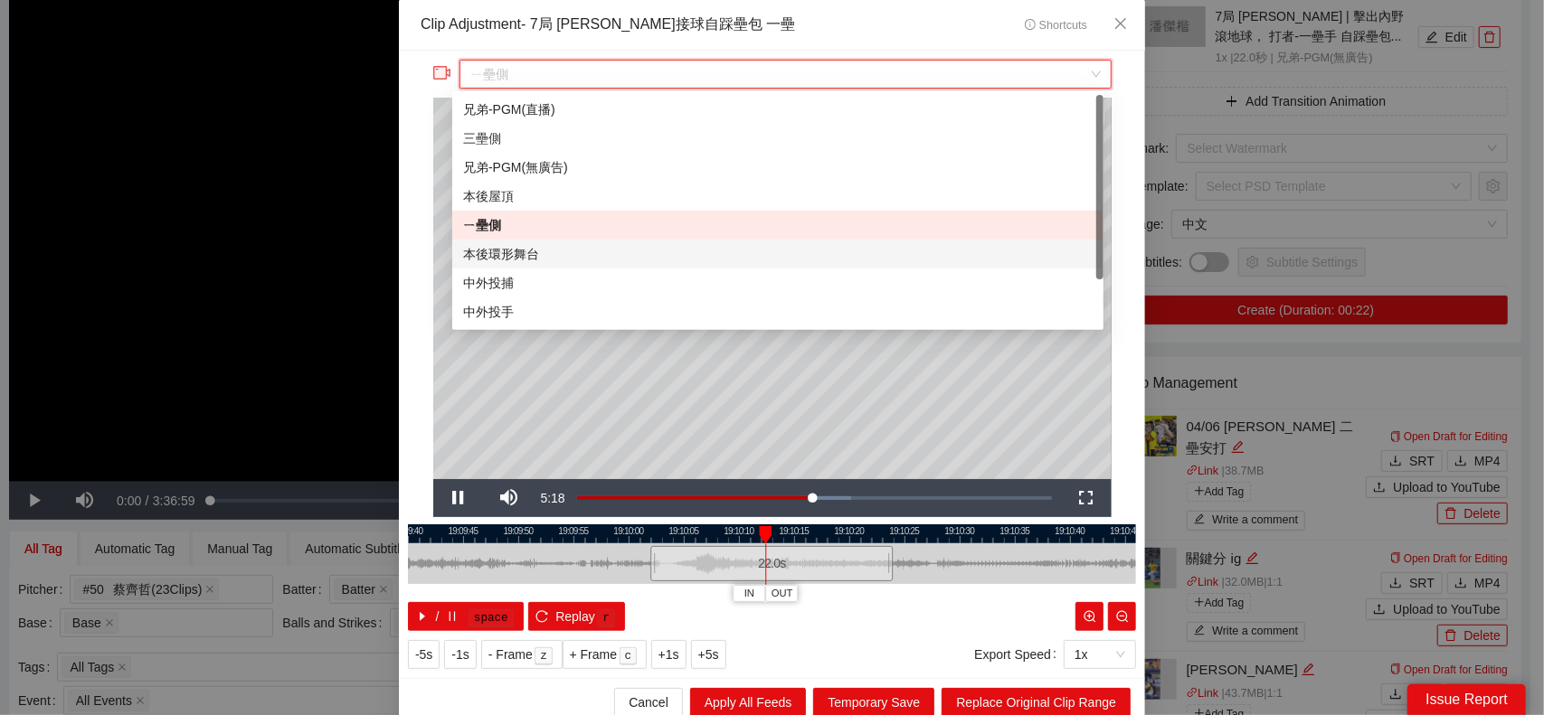
click at [518, 255] on div "本後環形舞台" at bounding box center [778, 254] width 630 height 20
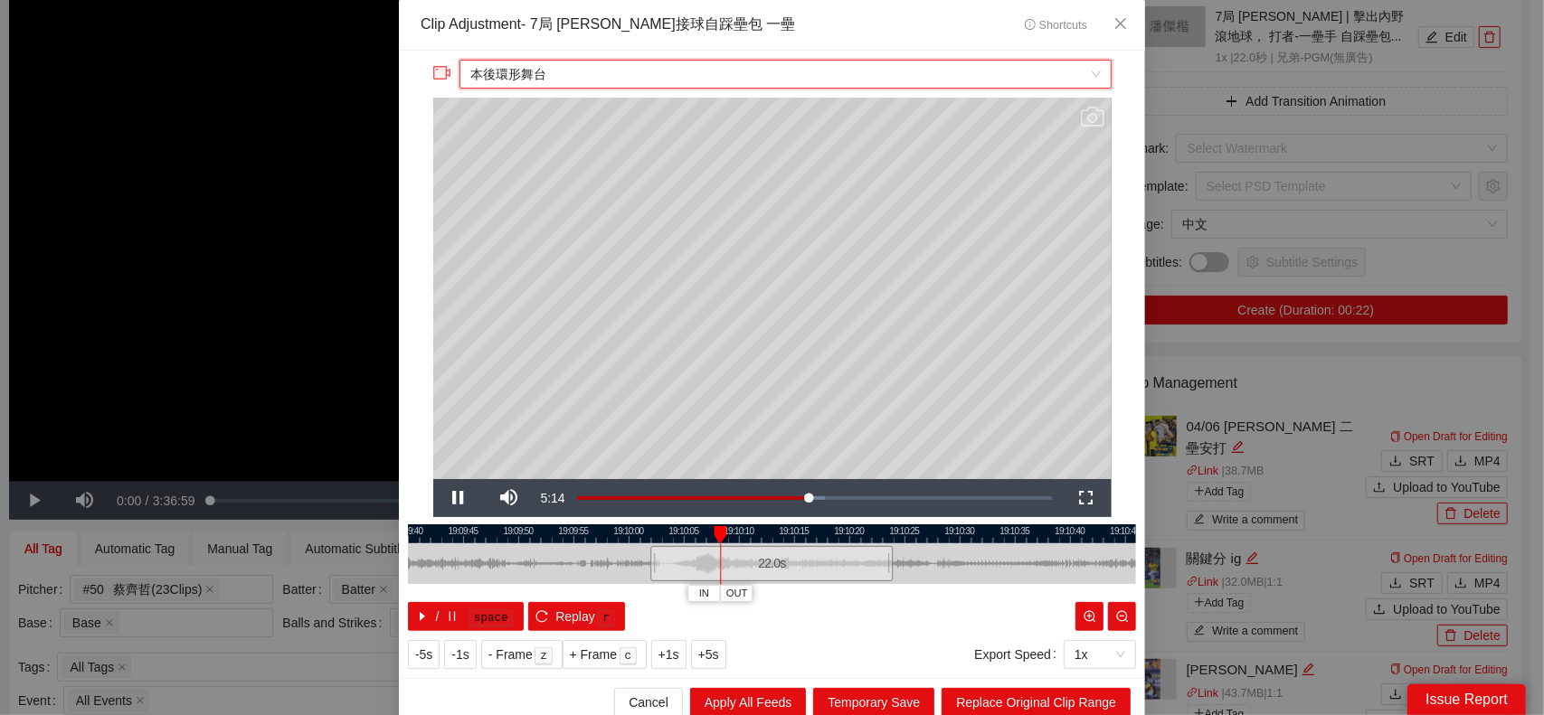
click at [751, 81] on span "本後環形舞台" at bounding box center [785, 74] width 630 height 27
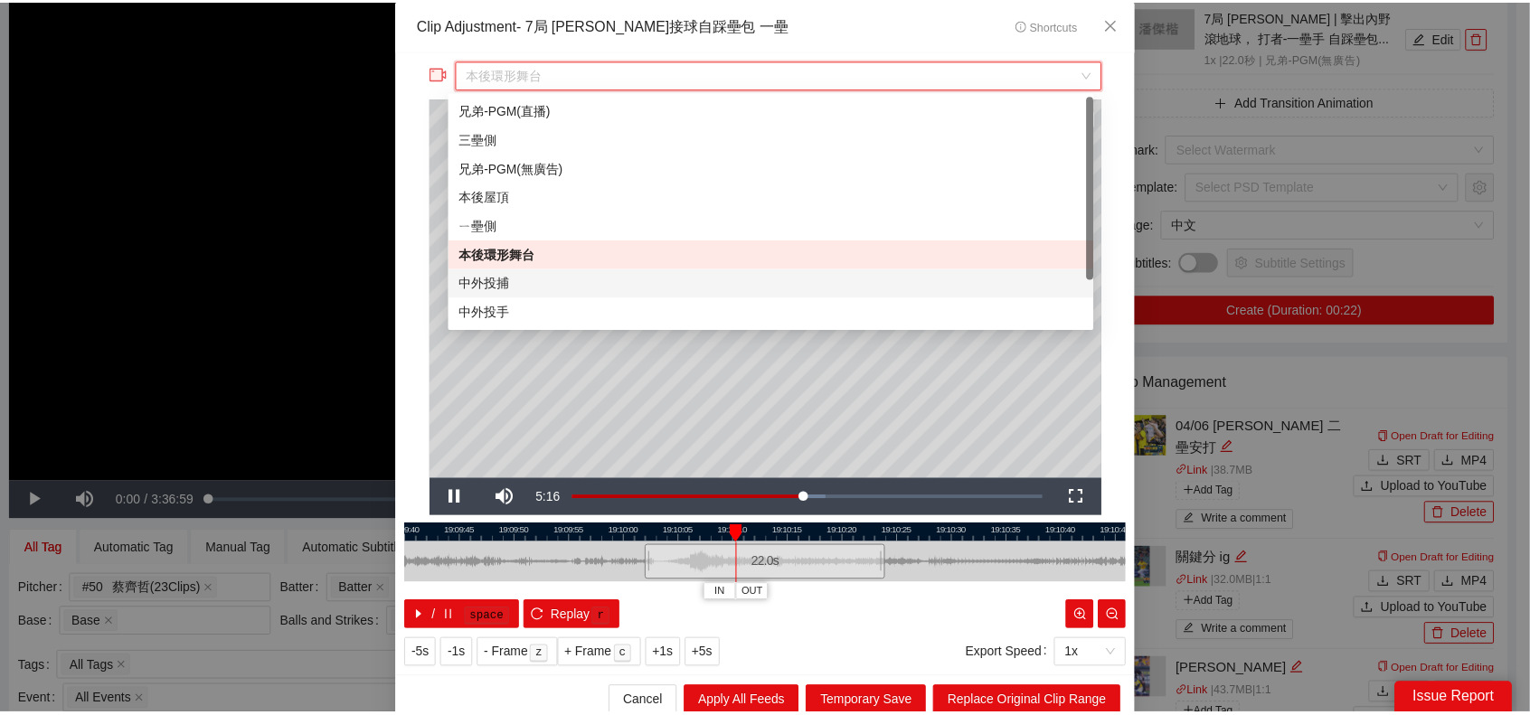
scroll to position [58, 0]
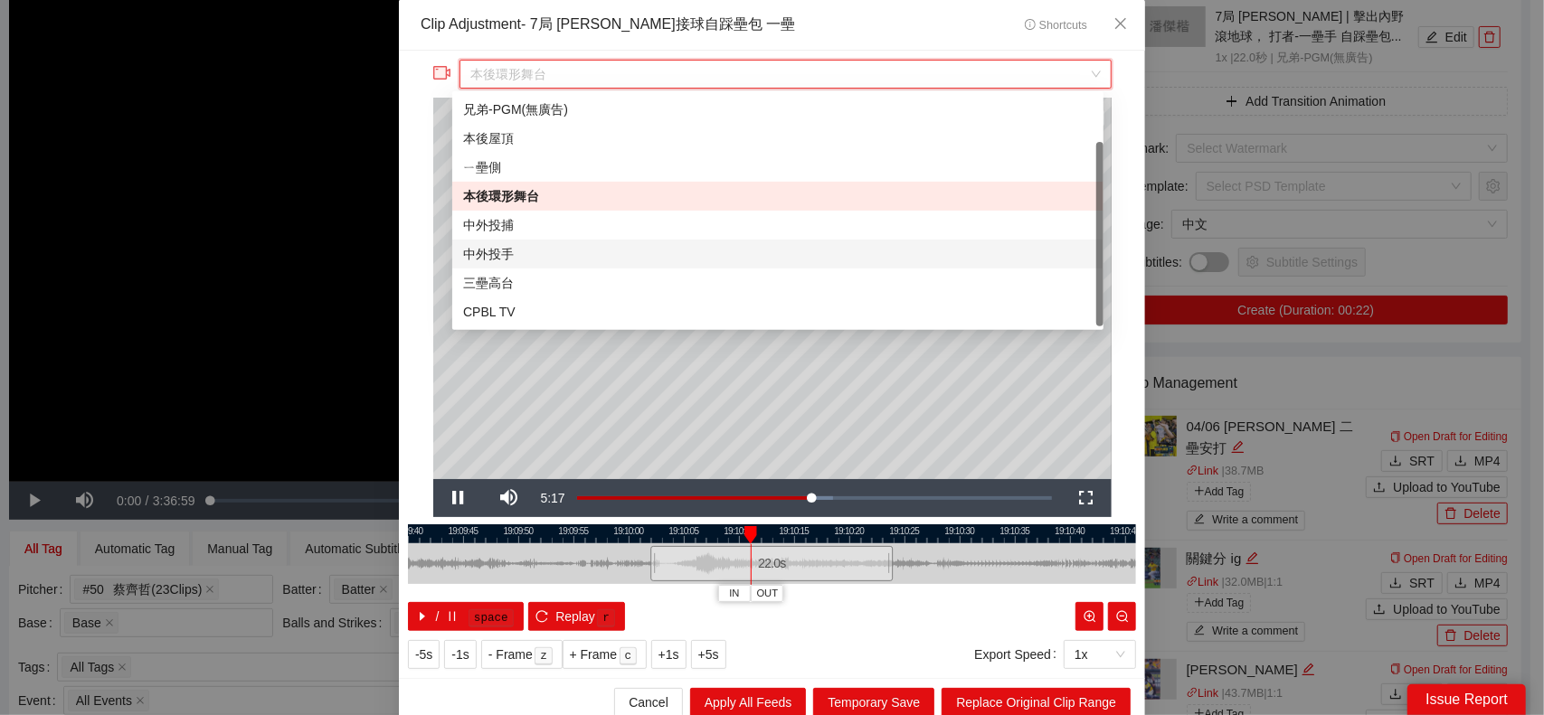
click at [519, 249] on div "中外投手" at bounding box center [778, 254] width 630 height 20
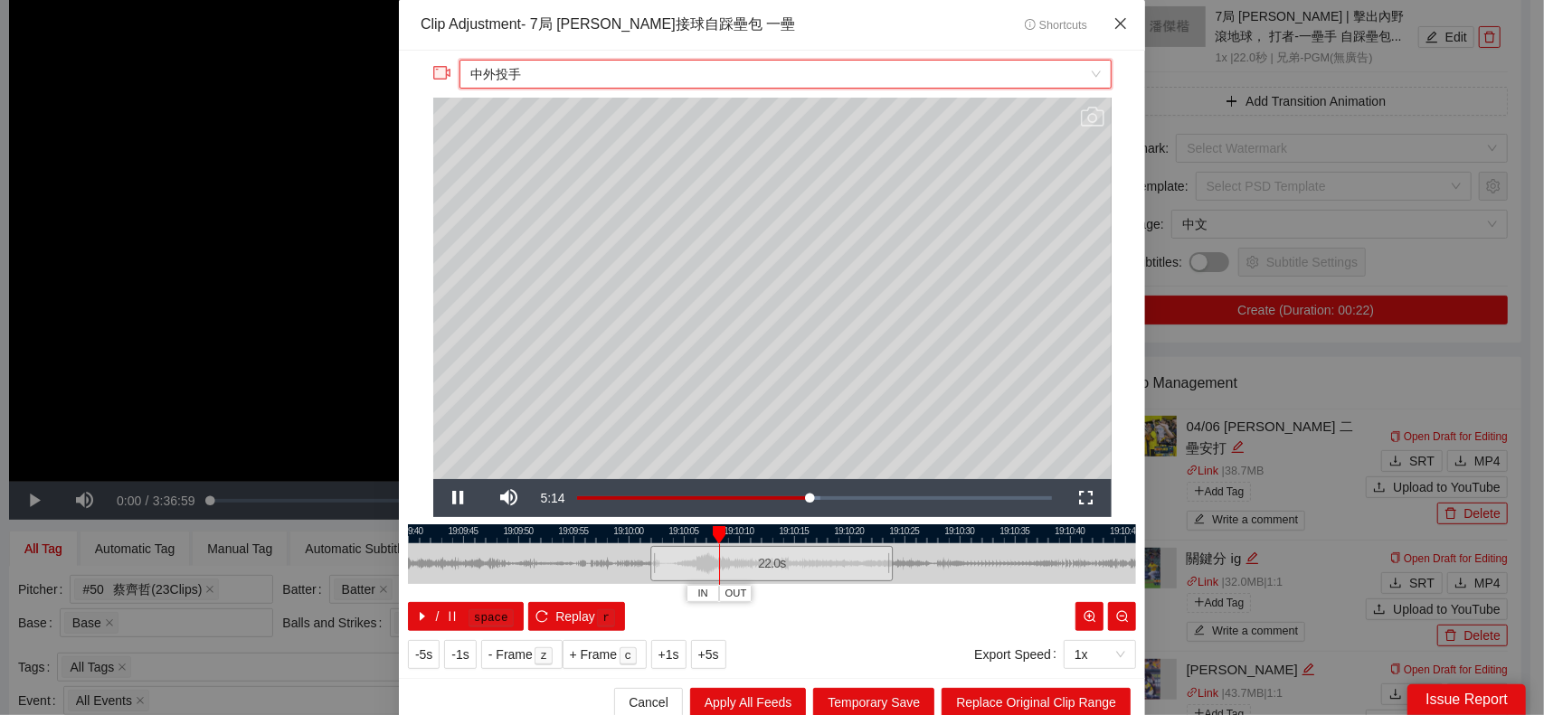
click at [1104, 28] on span "Close" at bounding box center [1120, 24] width 49 height 49
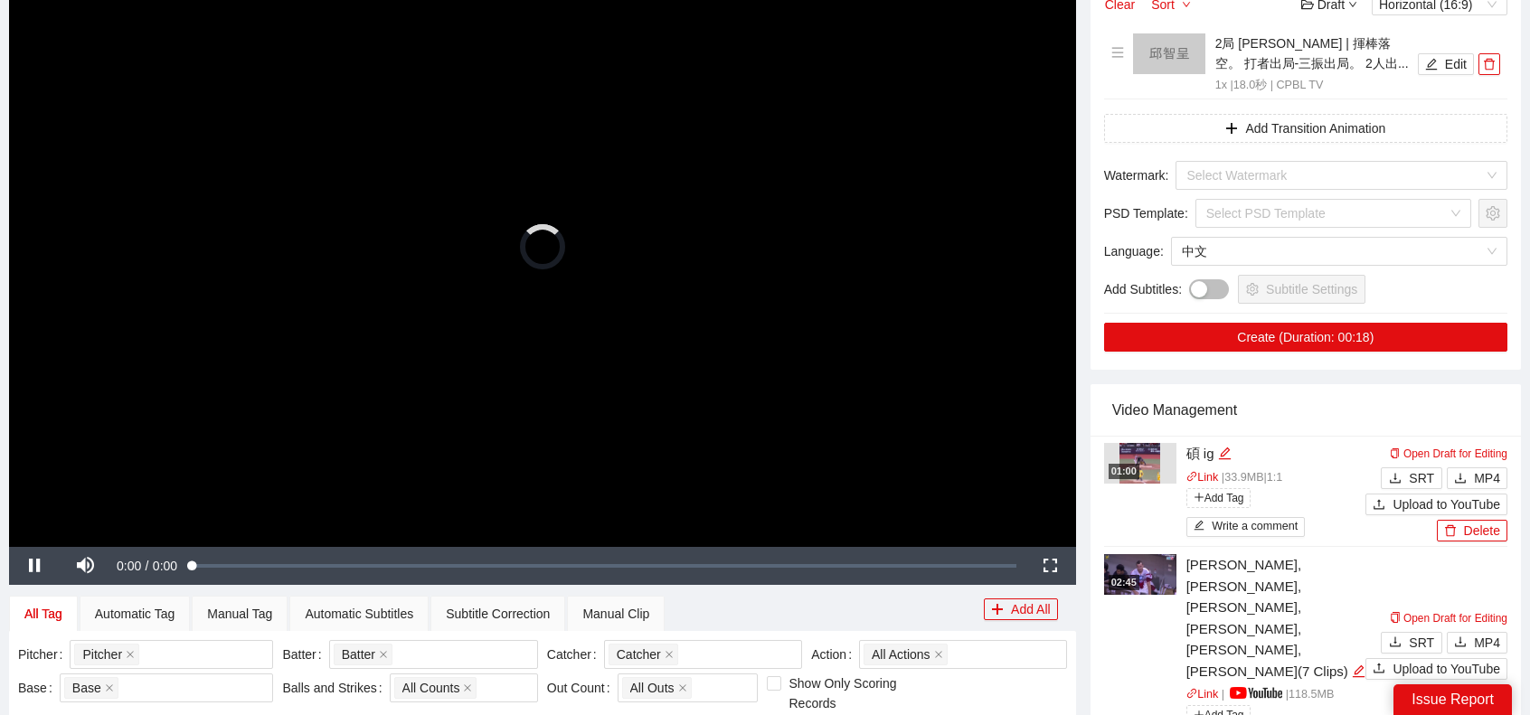
scroll to position [362, 0]
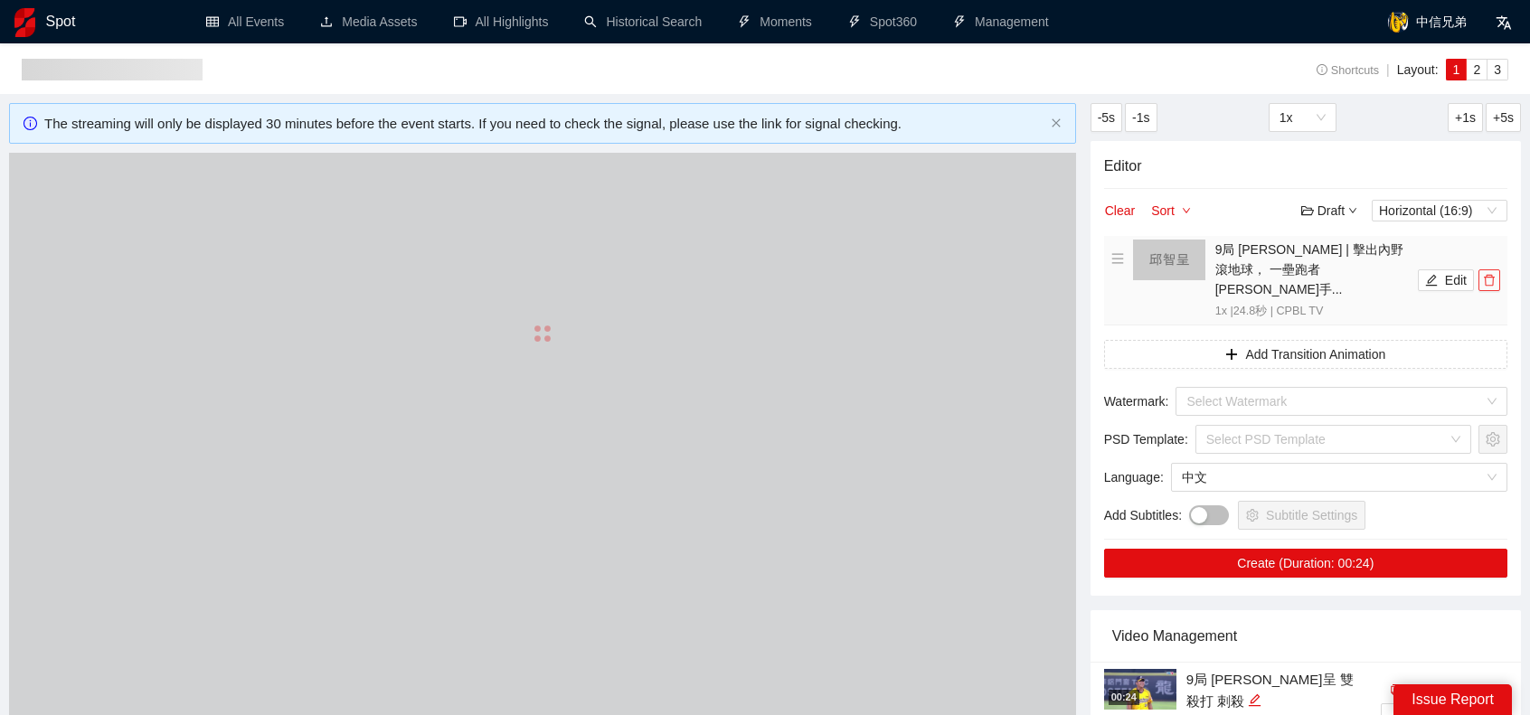
click at [1492, 274] on icon "delete" at bounding box center [1489, 280] width 13 height 13
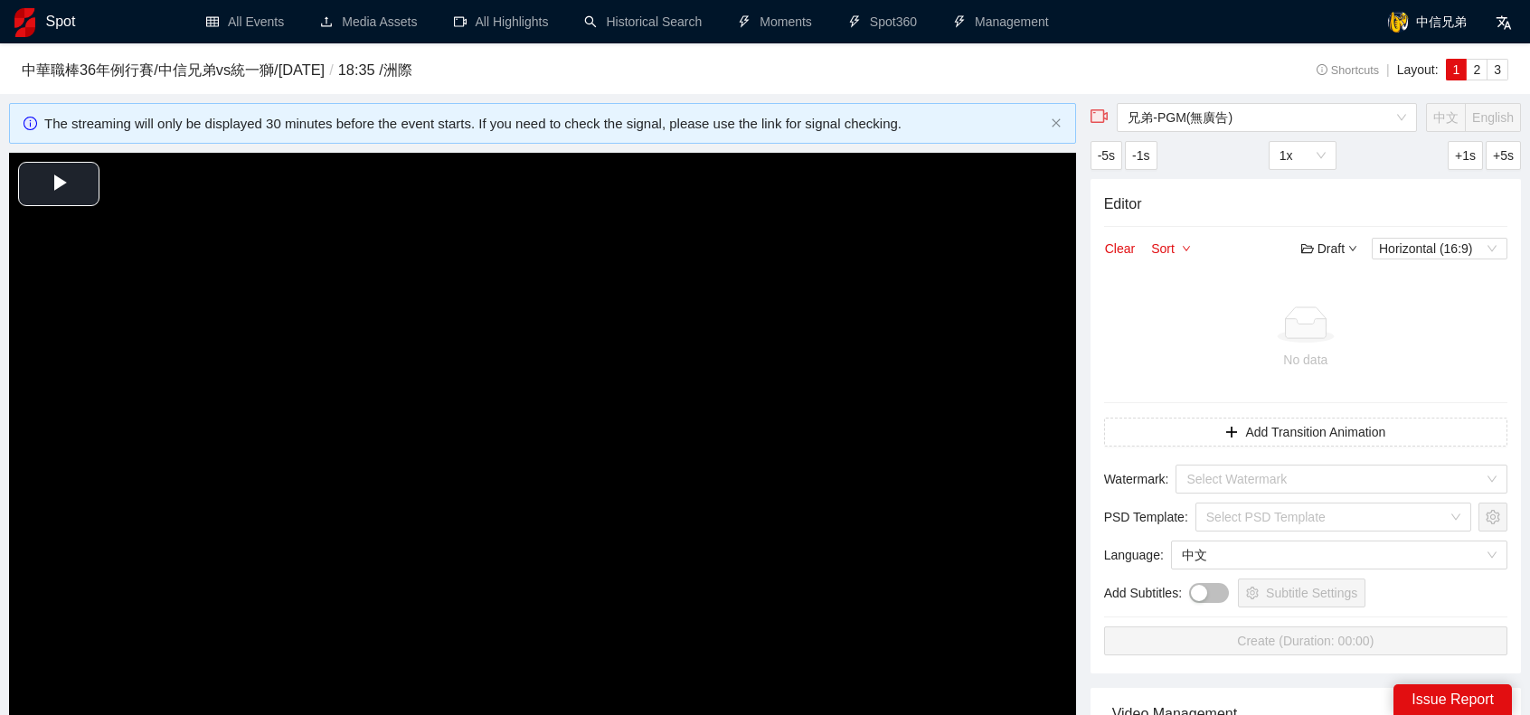
scroll to position [362, 0]
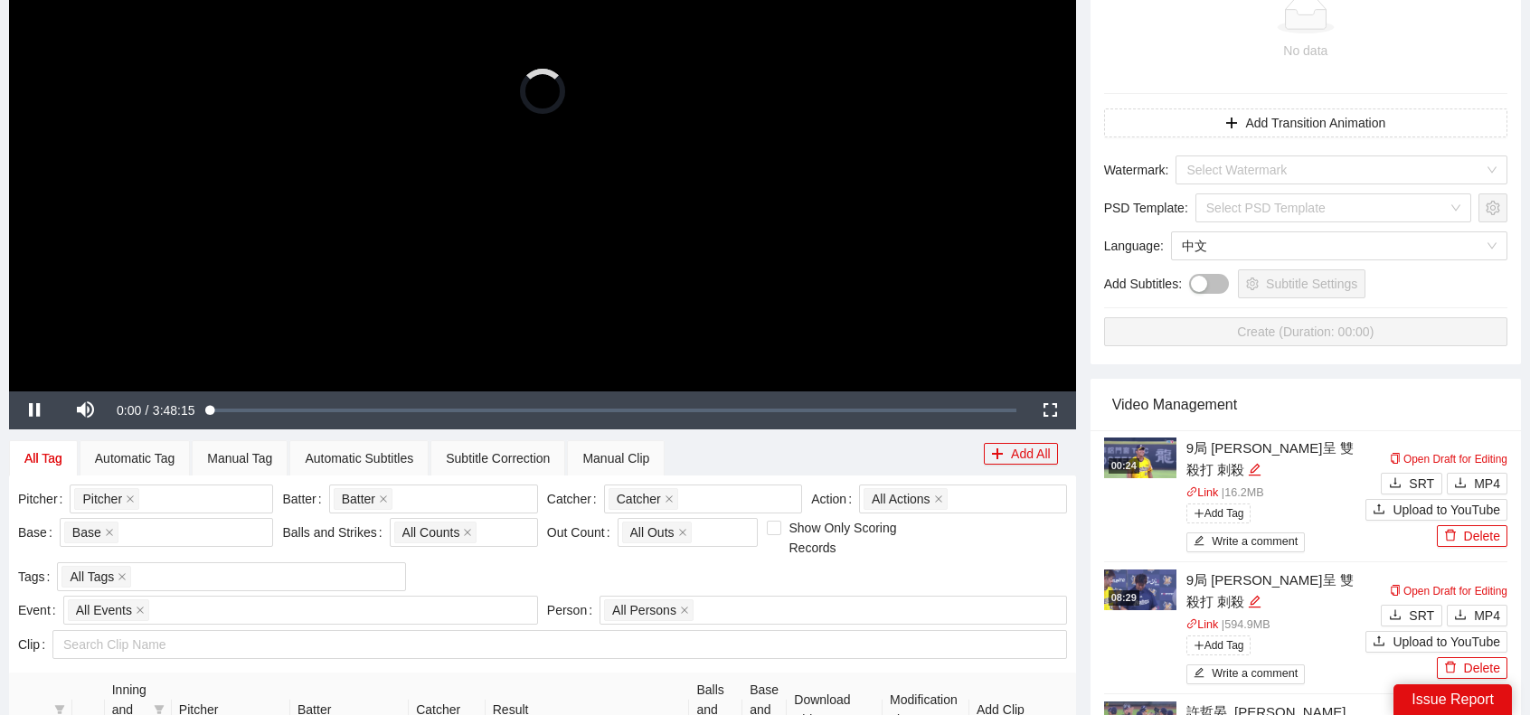
click at [340, 270] on video "Video Player" at bounding box center [542, 91] width 1067 height 601
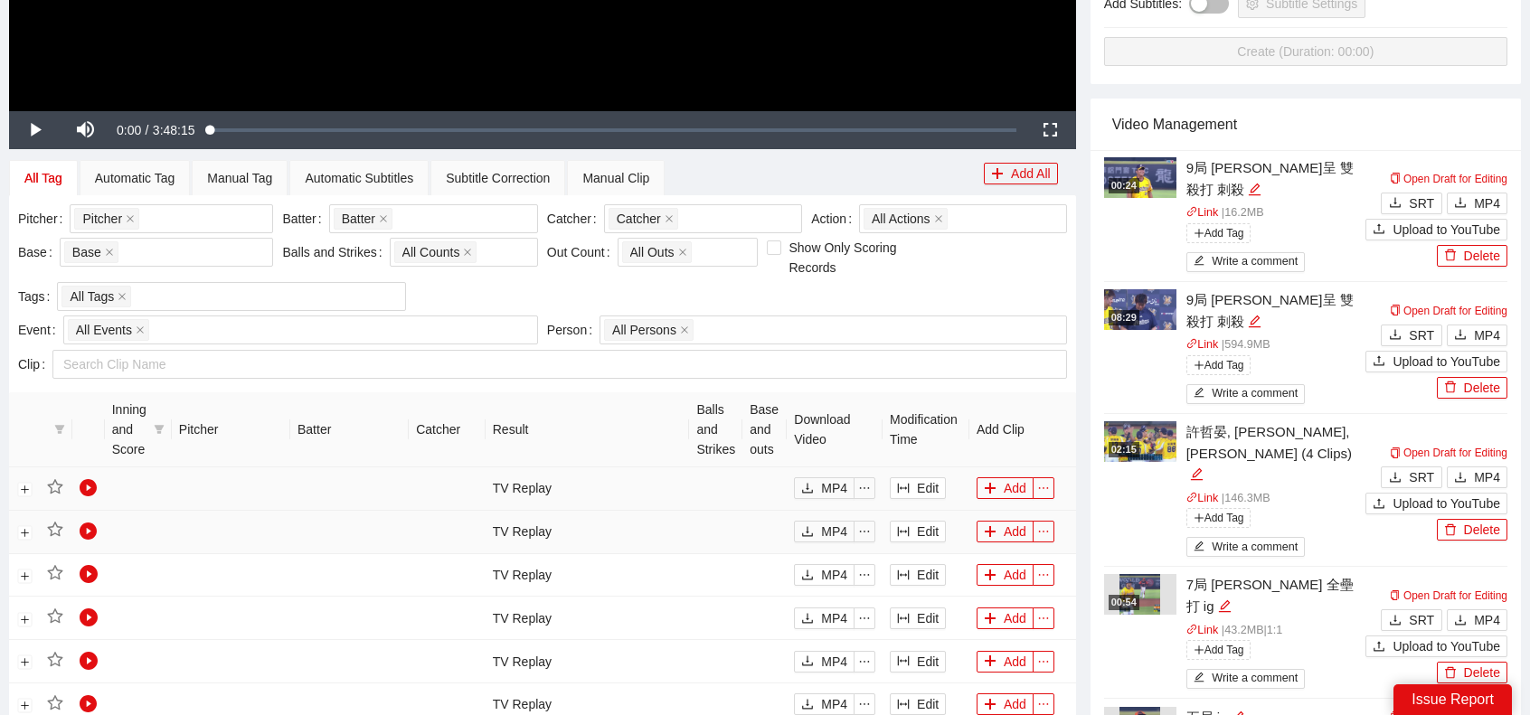
scroll to position [724, 0]
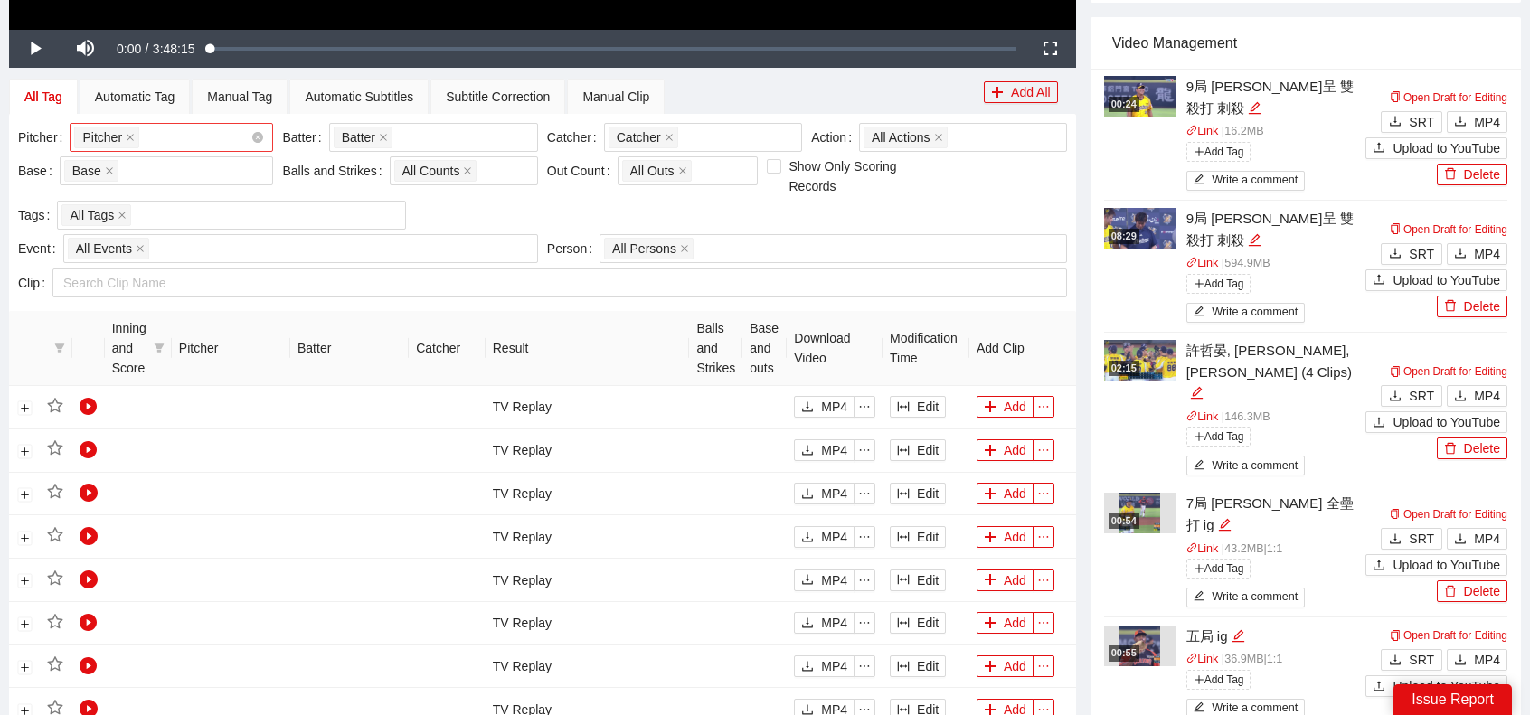
click at [187, 135] on div "Pitcher + 0 ..." at bounding box center [162, 137] width 176 height 25
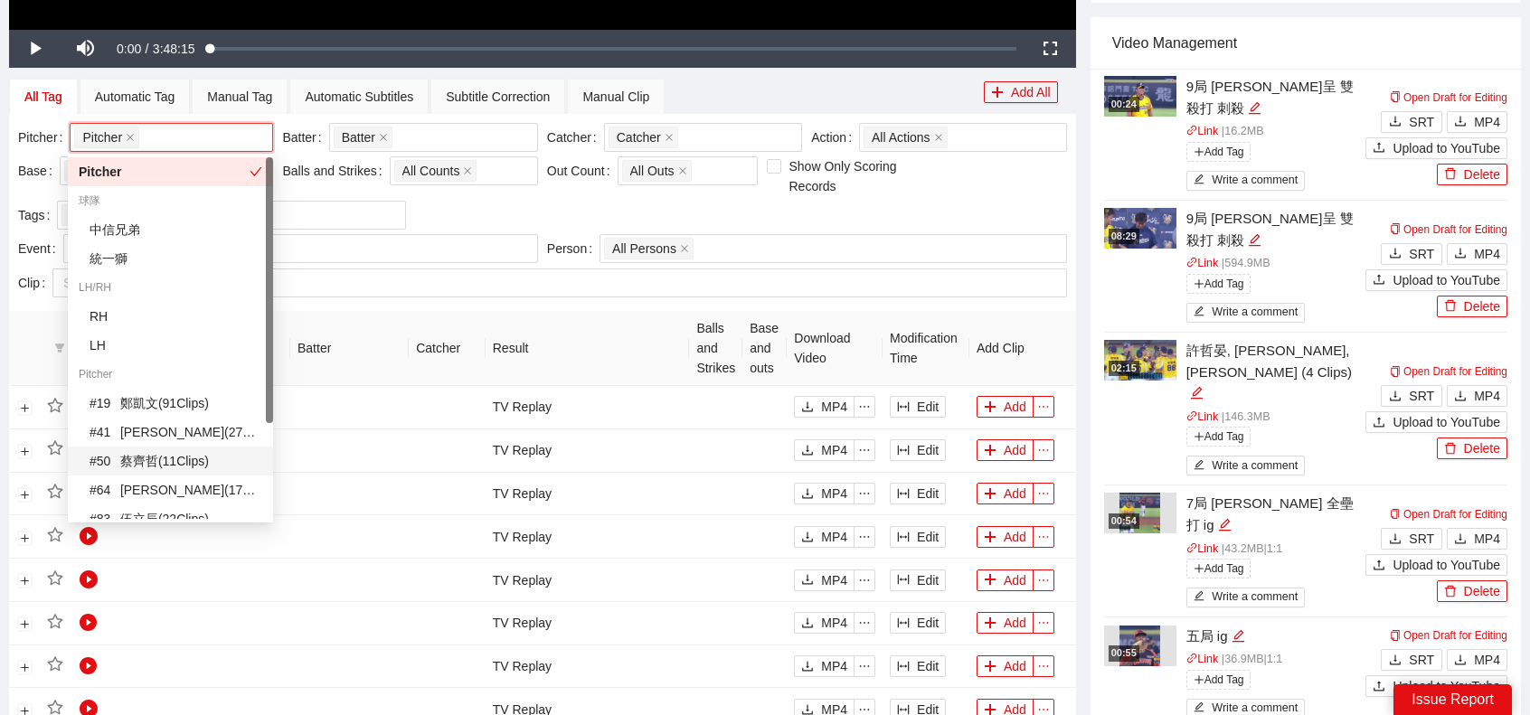
click at [152, 466] on div "# 50 蔡齊哲 ( 11 Clips )" at bounding box center [176, 461] width 173 height 20
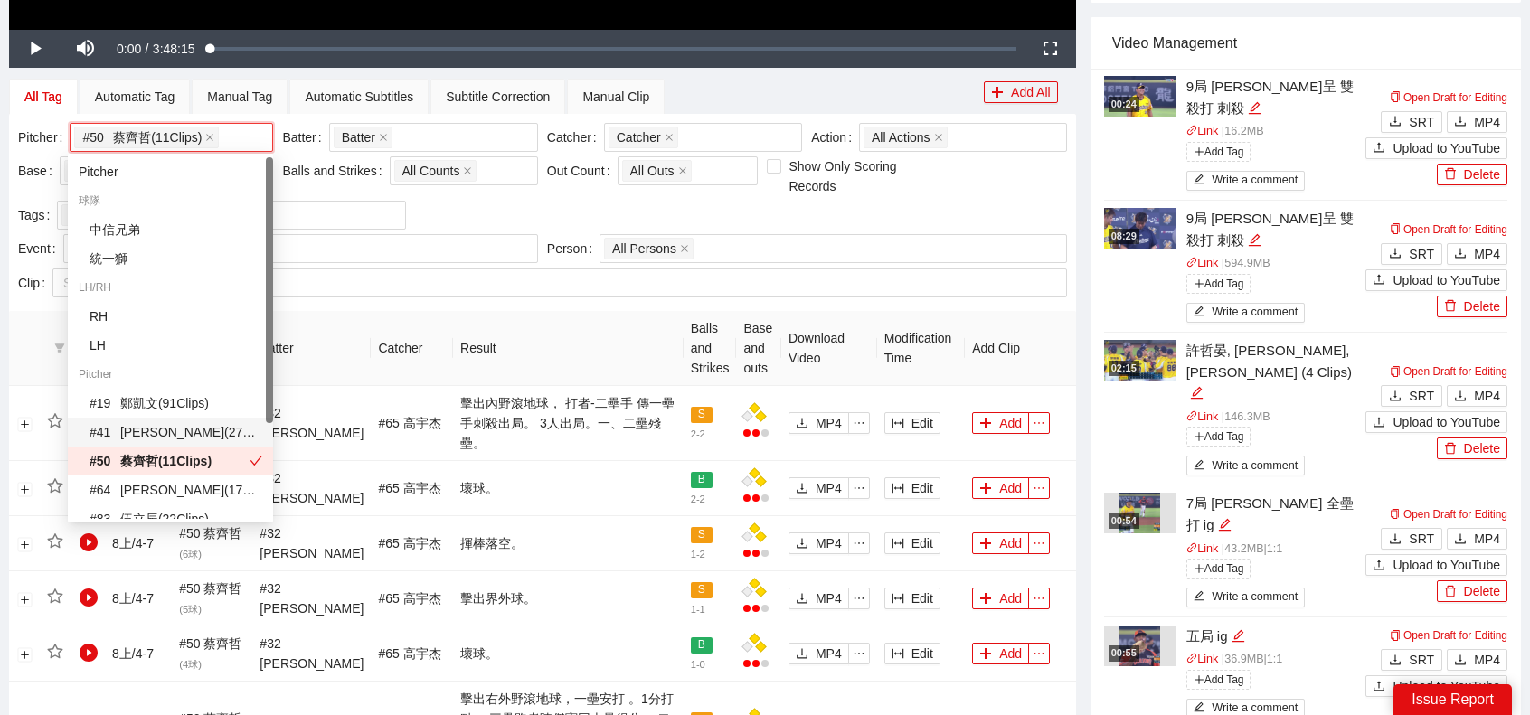
click at [388, 327] on th "Catcher" at bounding box center [412, 348] width 82 height 75
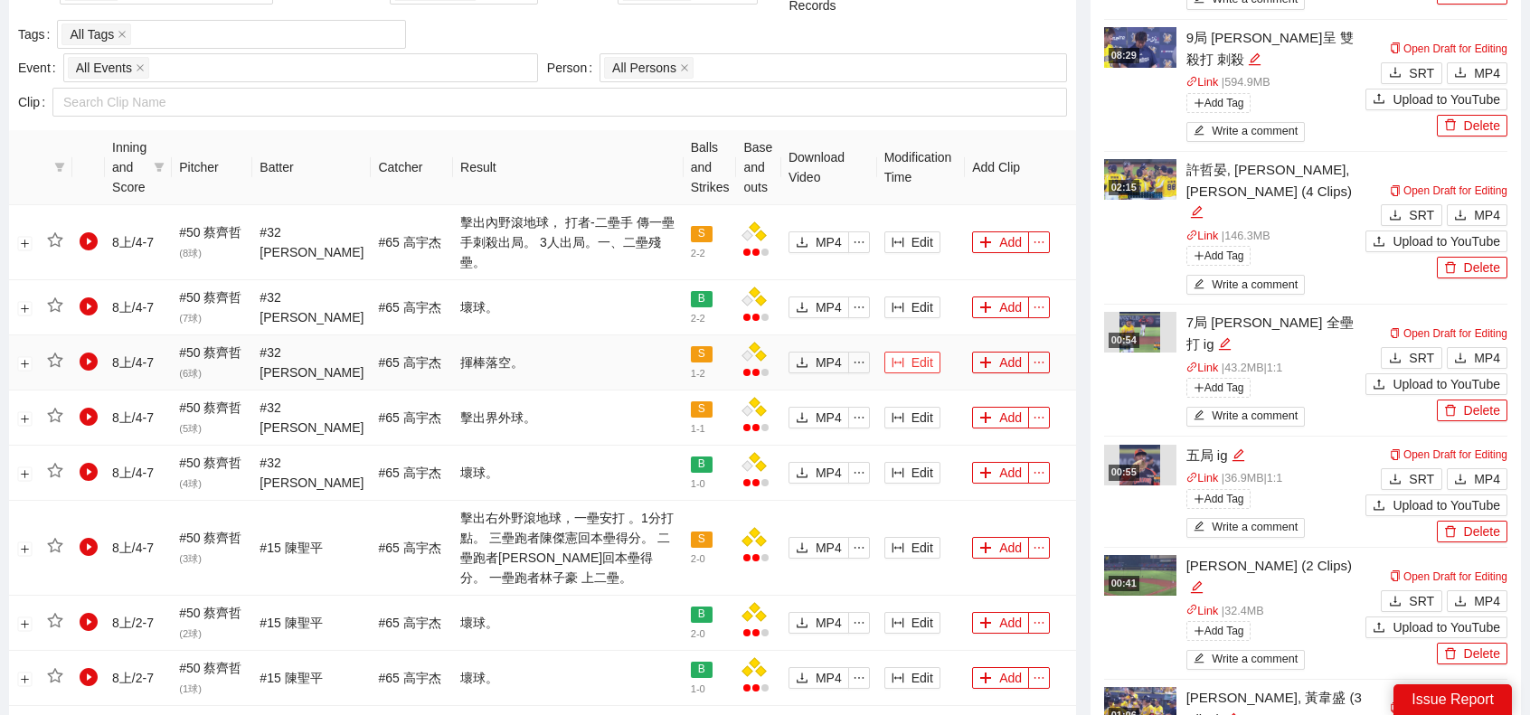
scroll to position [995, 0]
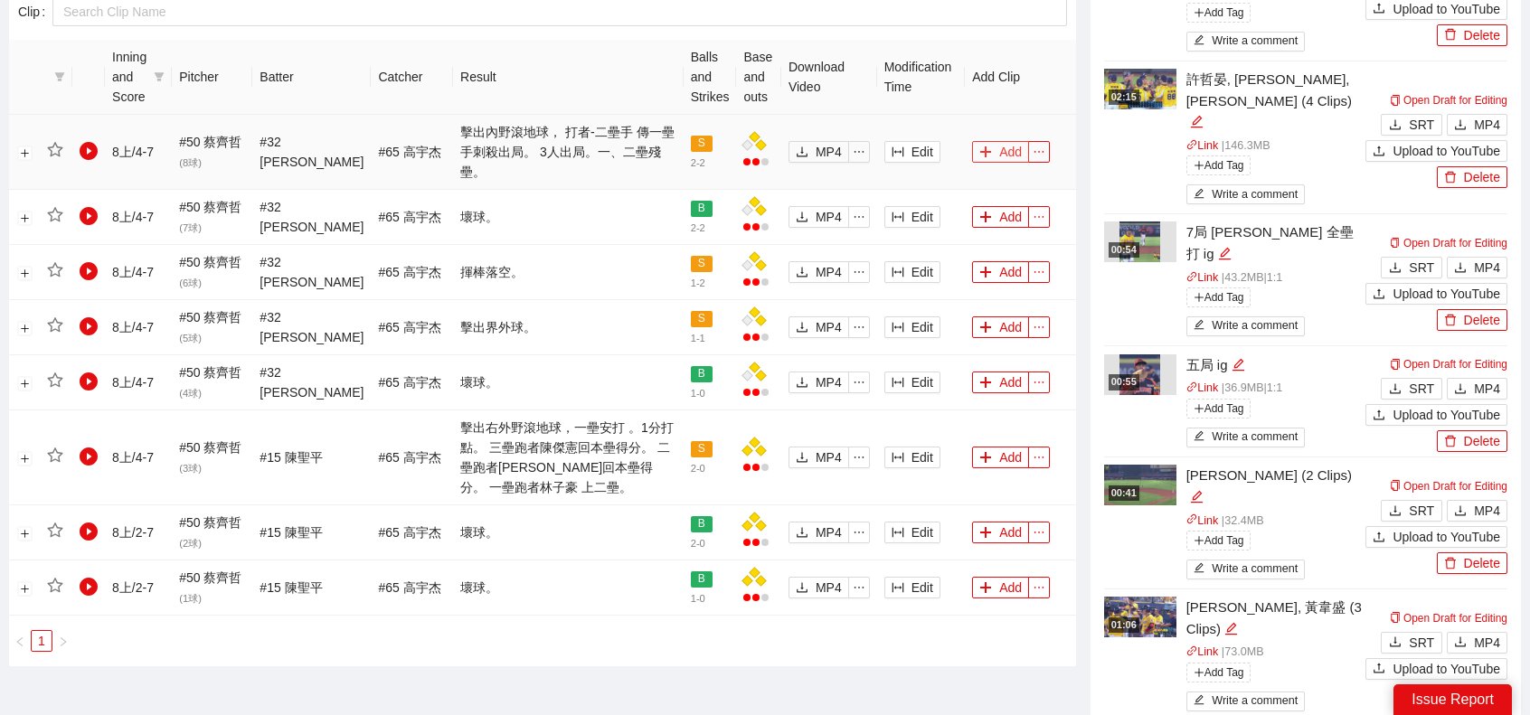
click at [997, 141] on button "Add" at bounding box center [1000, 152] width 57 height 22
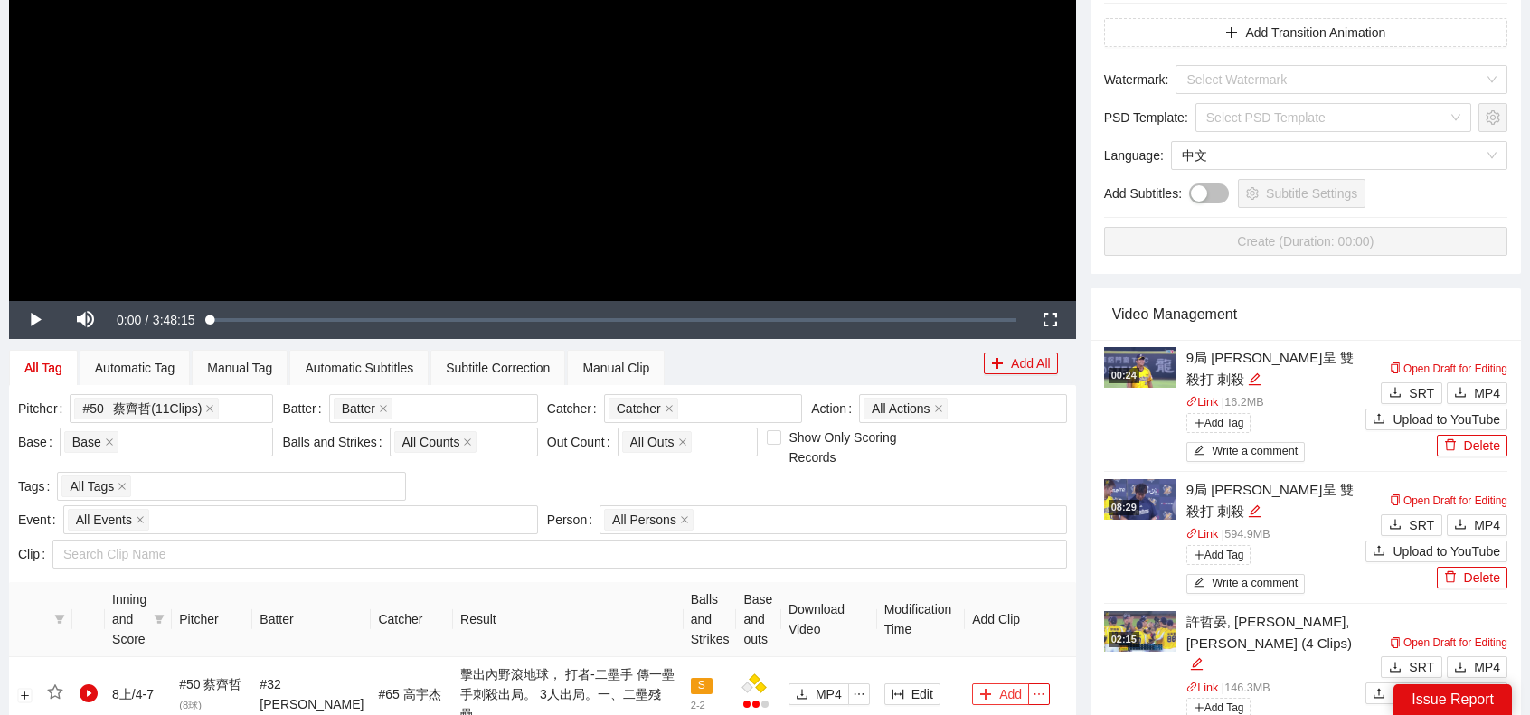
scroll to position [0, 0]
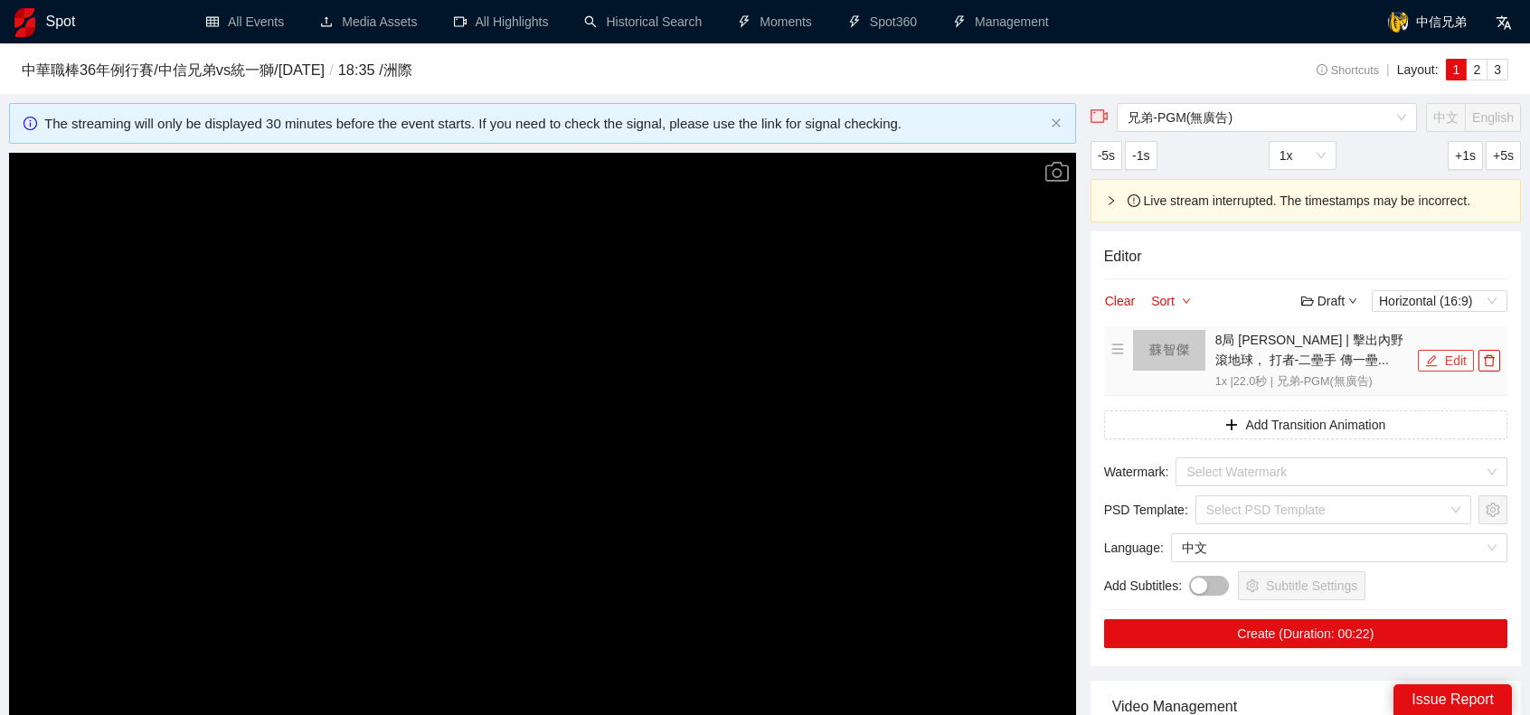
click at [1449, 355] on button "Edit" at bounding box center [1446, 361] width 56 height 22
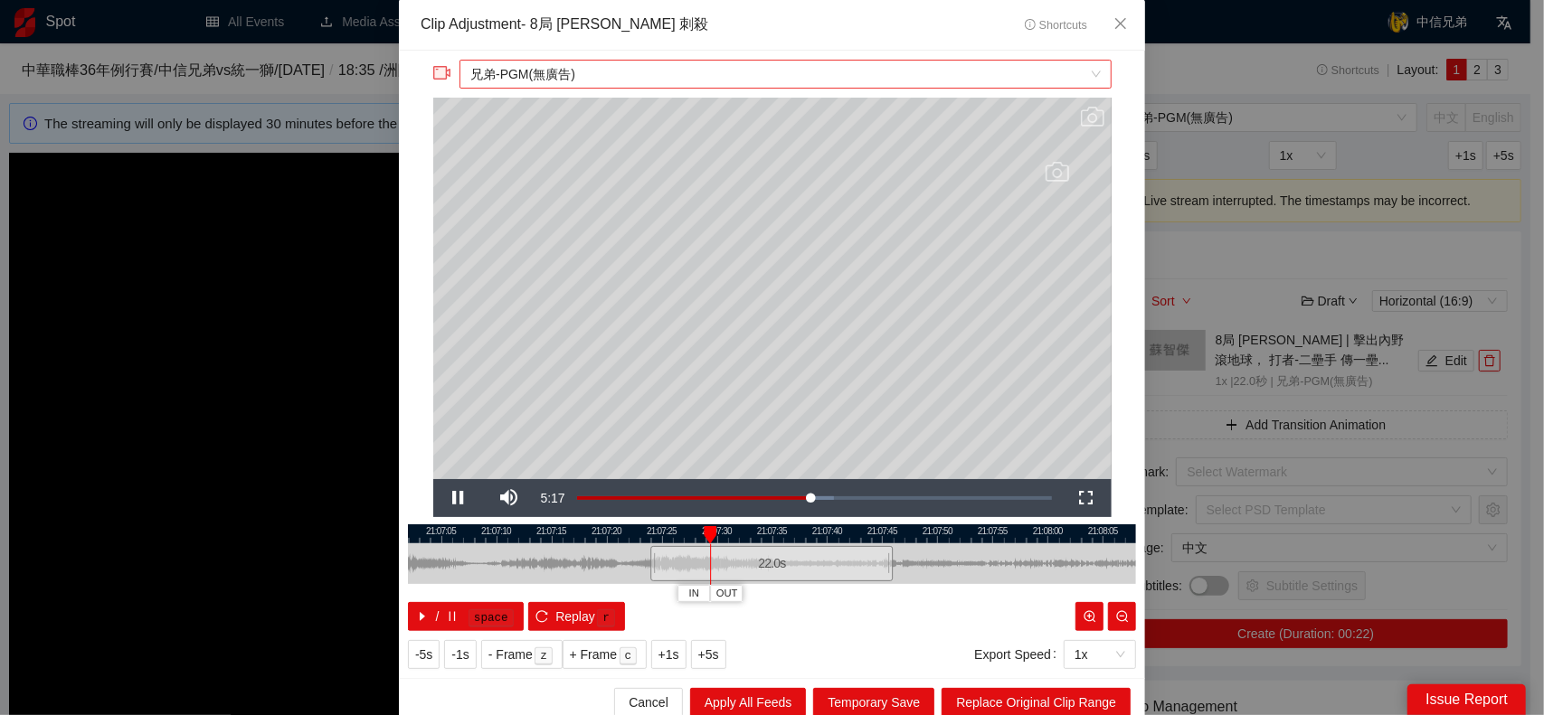
click at [669, 81] on span "兄弟-PGM(無廣告)" at bounding box center [785, 74] width 630 height 27
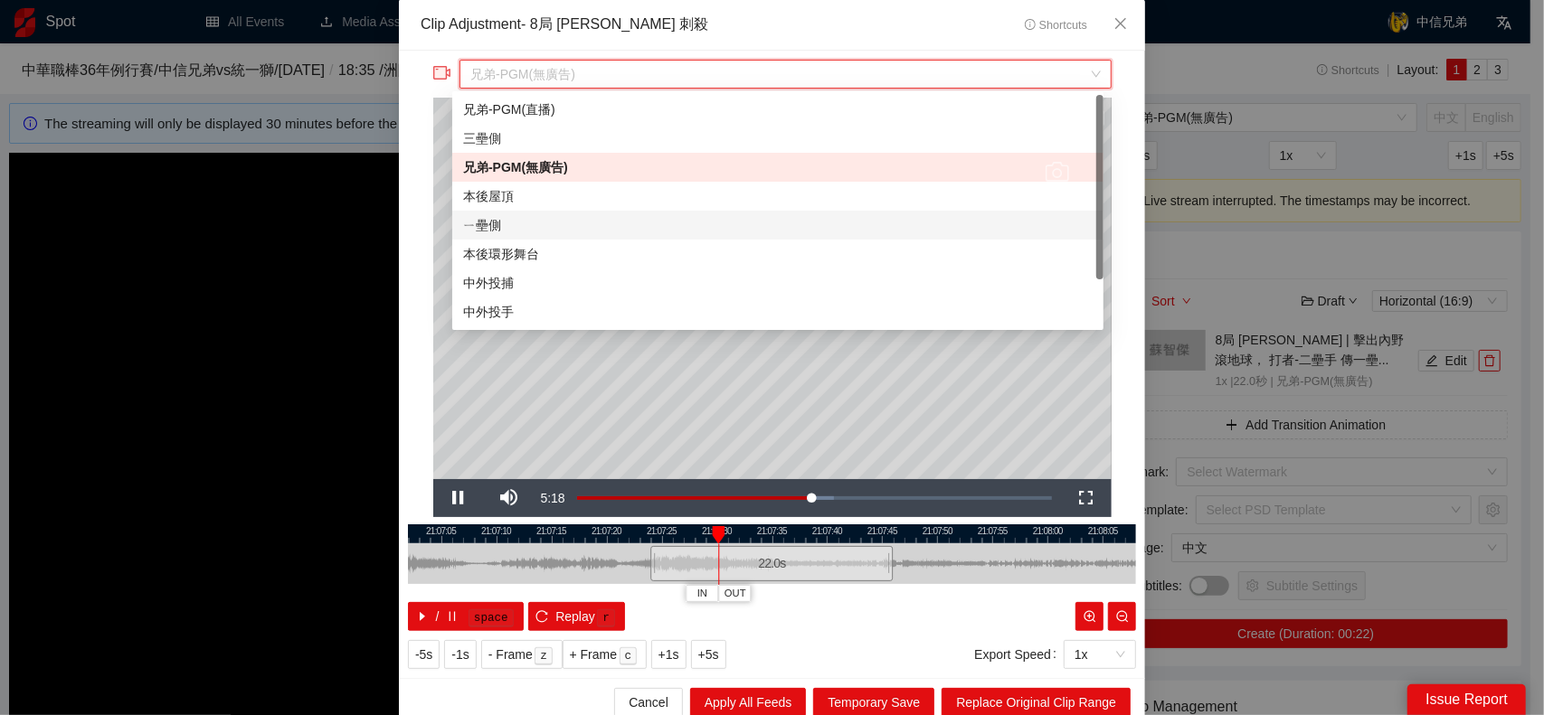
click at [519, 240] on div "本後環形舞台" at bounding box center [777, 254] width 651 height 29
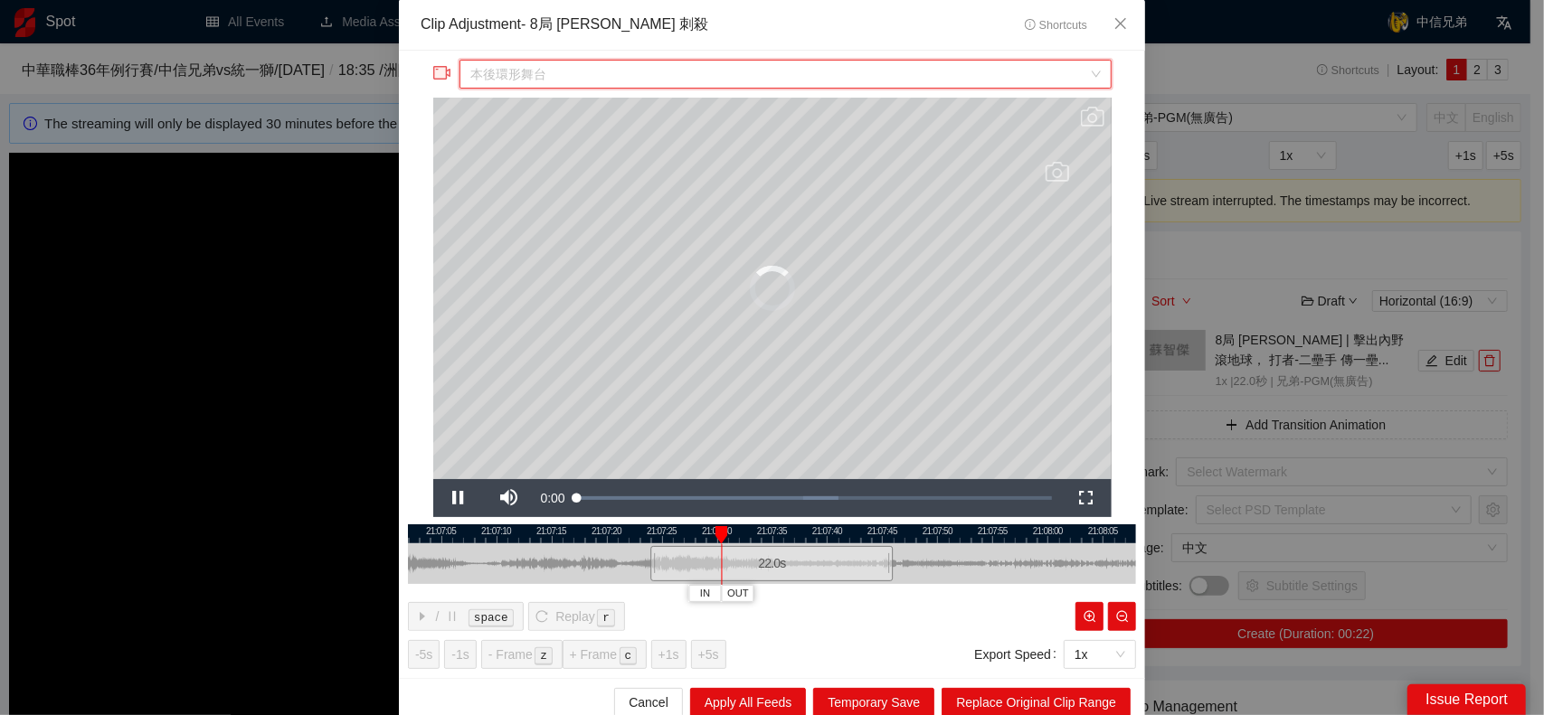
click at [545, 82] on span "本後環形舞台" at bounding box center [785, 74] width 630 height 27
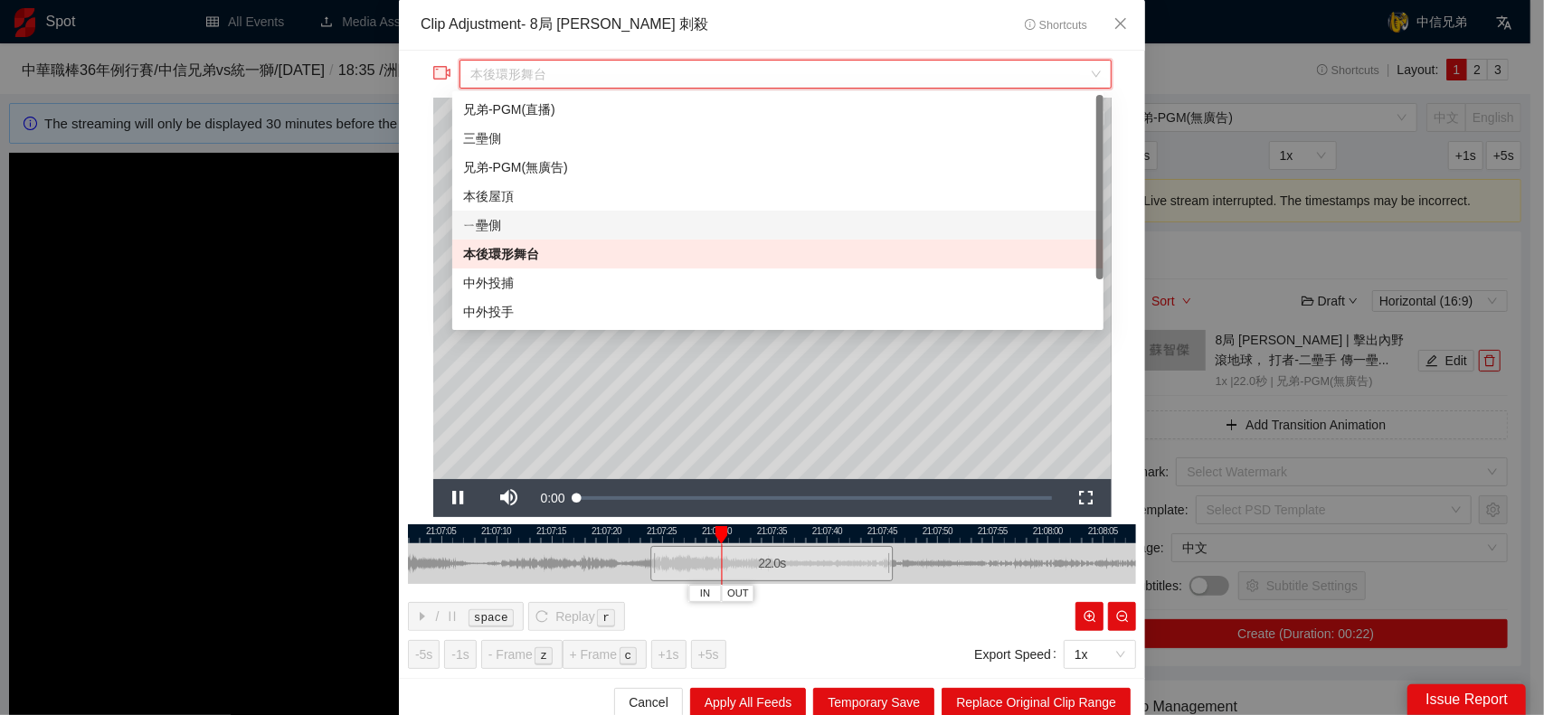
click at [509, 218] on div "ㄧ壘側" at bounding box center [778, 225] width 630 height 20
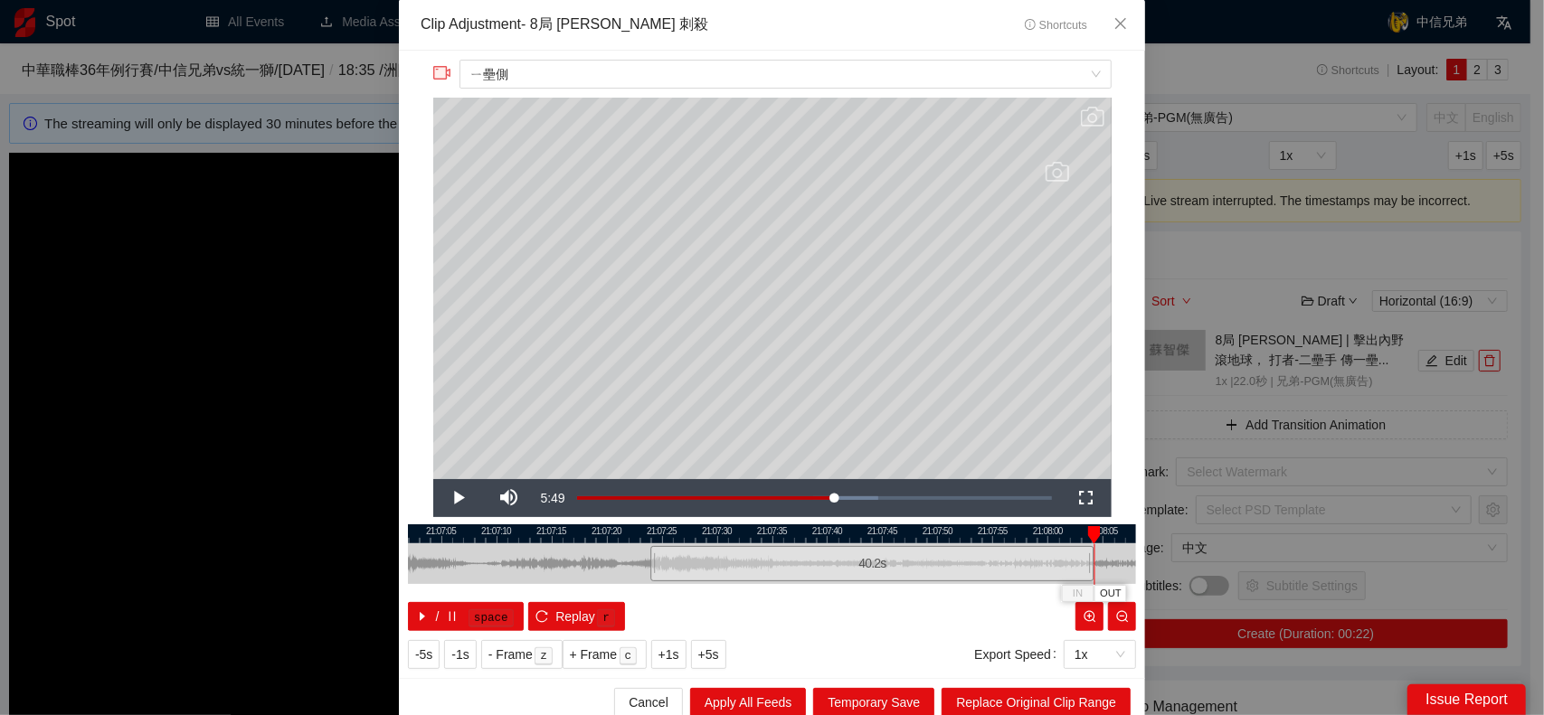
drag, startPoint x: 881, startPoint y: 556, endPoint x: 1082, endPoint y: 550, distance: 200.9
click at [1086, 550] on div at bounding box center [1091, 564] width 11 height 41
click at [1058, 703] on span "Replace Original Clip Range" at bounding box center [1036, 703] width 160 height 20
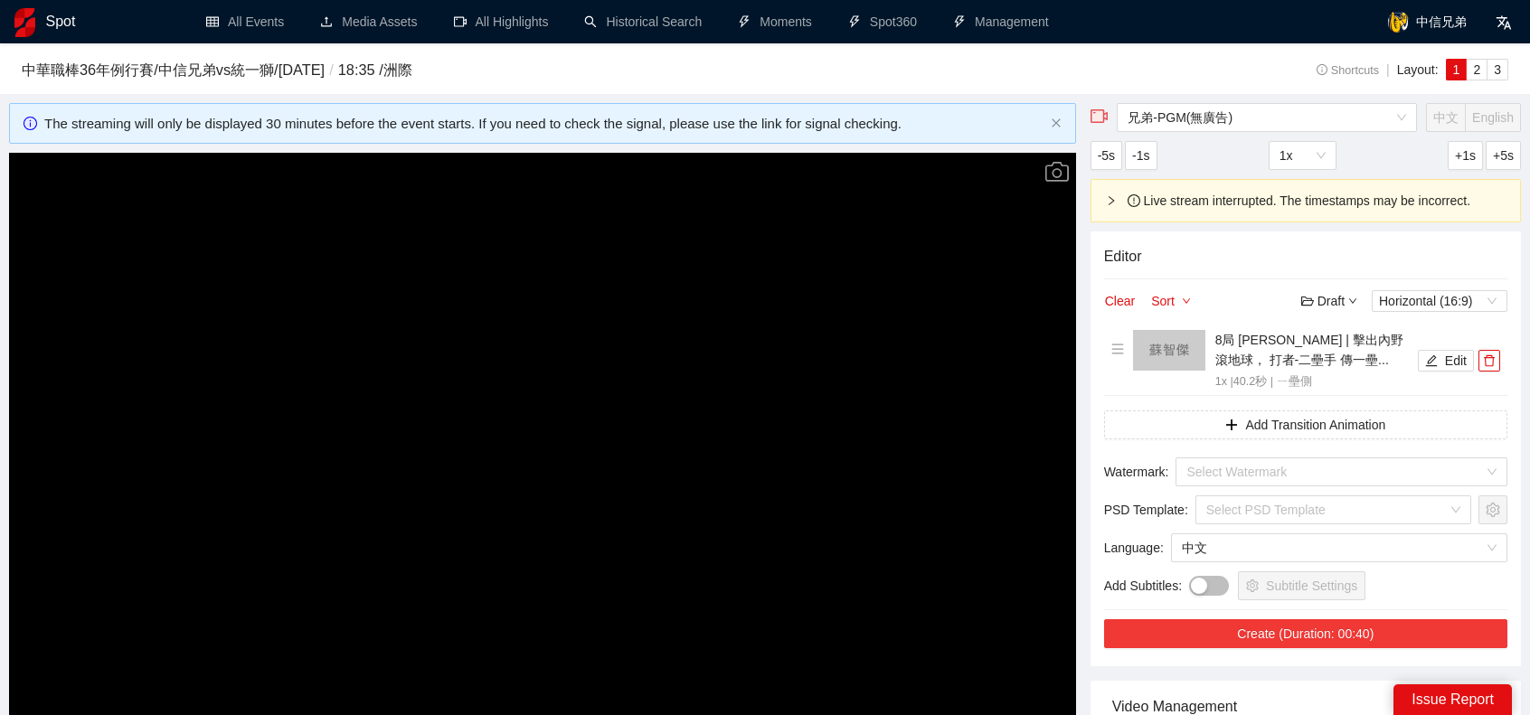
click at [1297, 630] on button "Create (Duration: 00:40)" at bounding box center [1305, 634] width 403 height 29
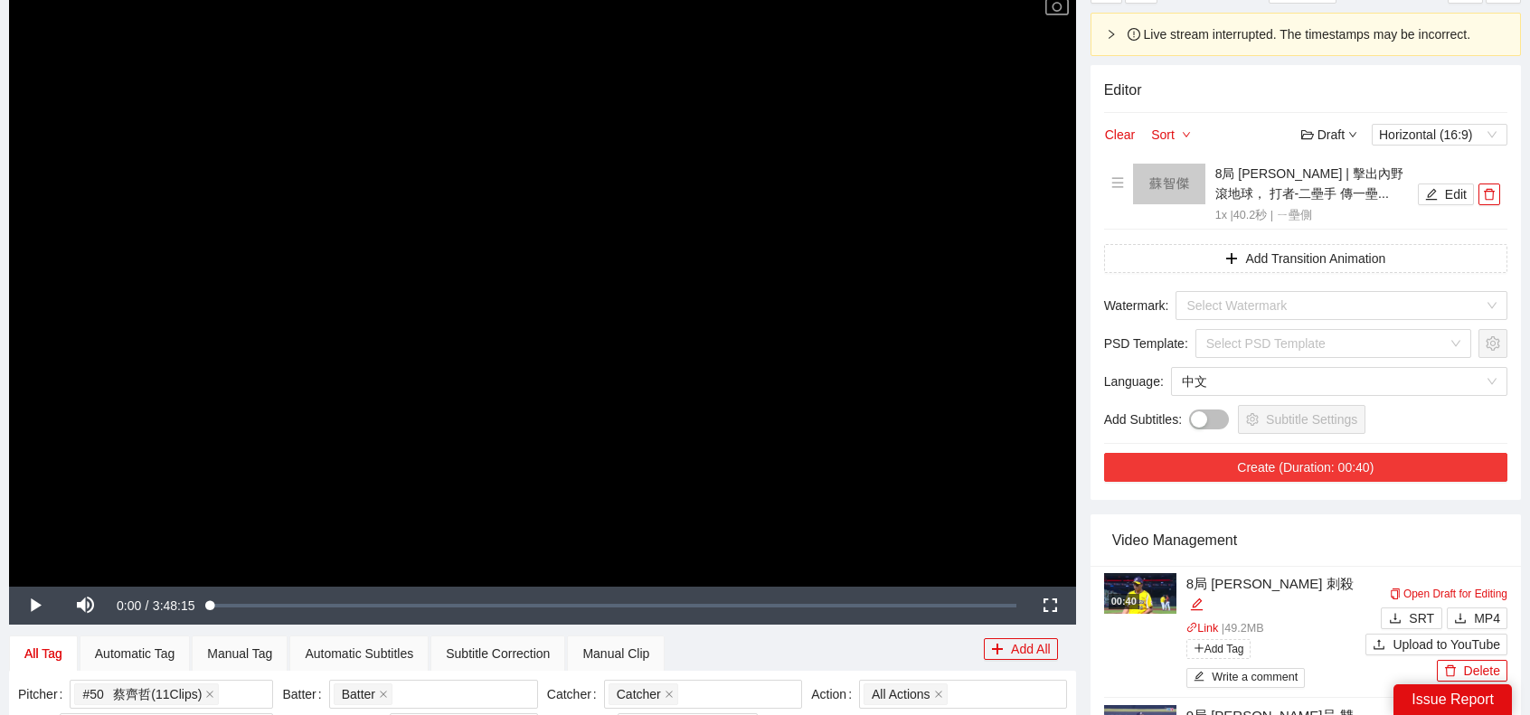
scroll to position [271, 0]
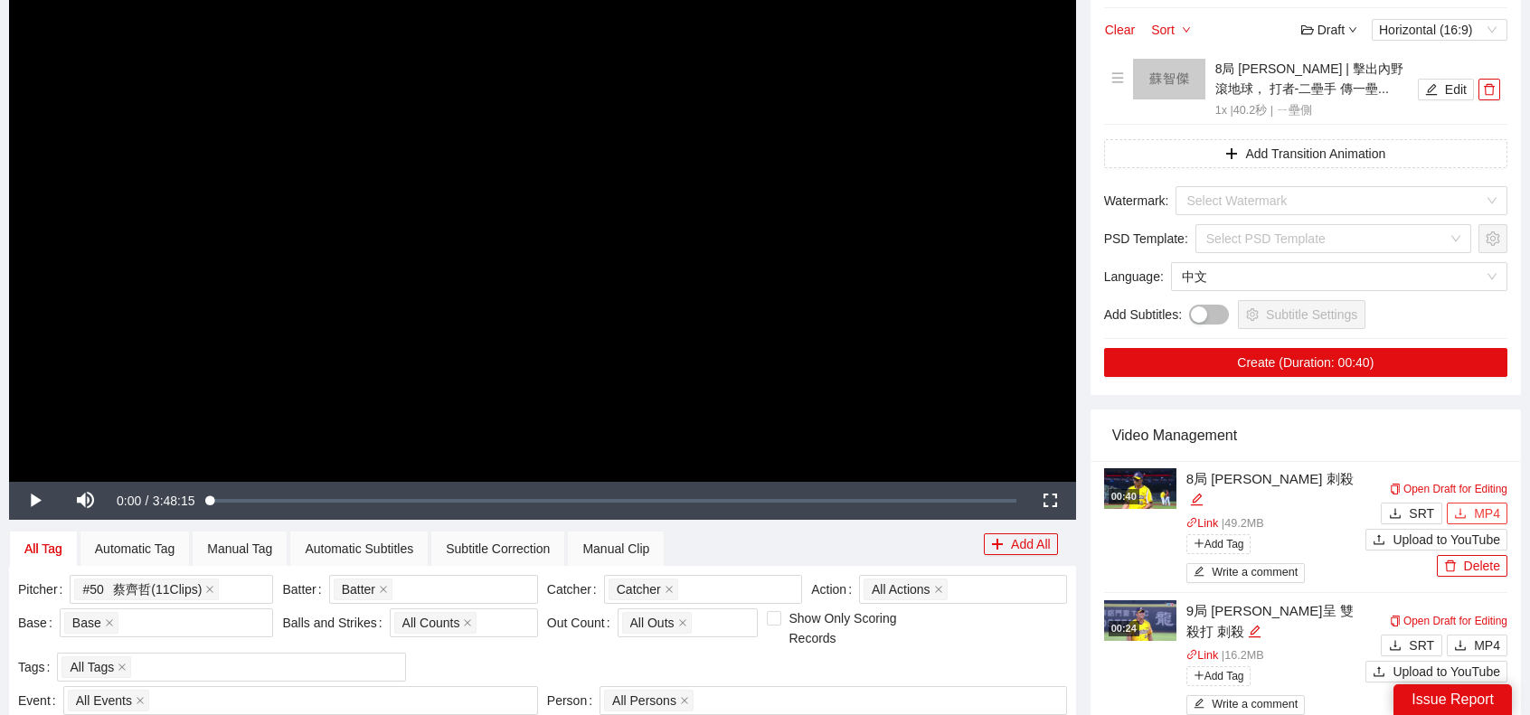
click at [1473, 506] on button "MP4" at bounding box center [1477, 514] width 61 height 22
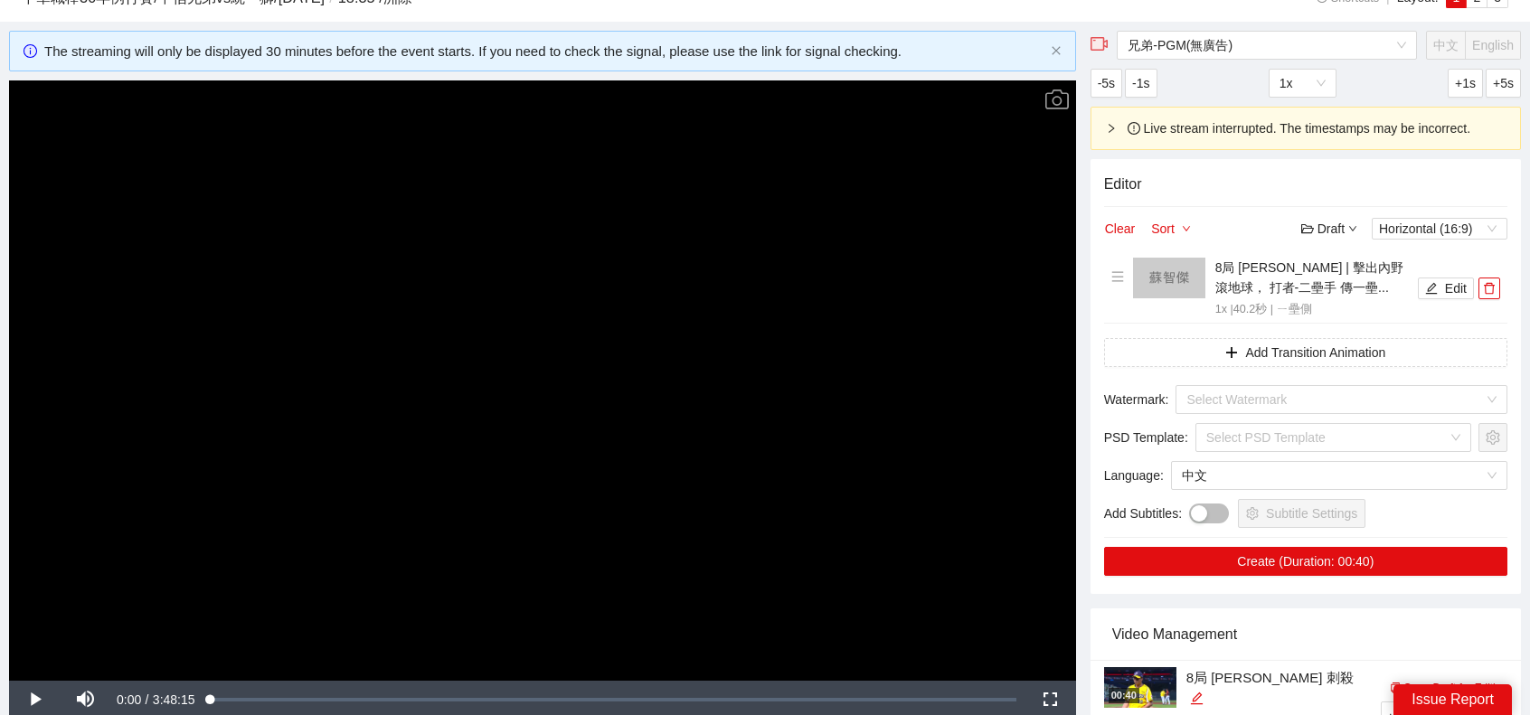
scroll to position [0, 0]
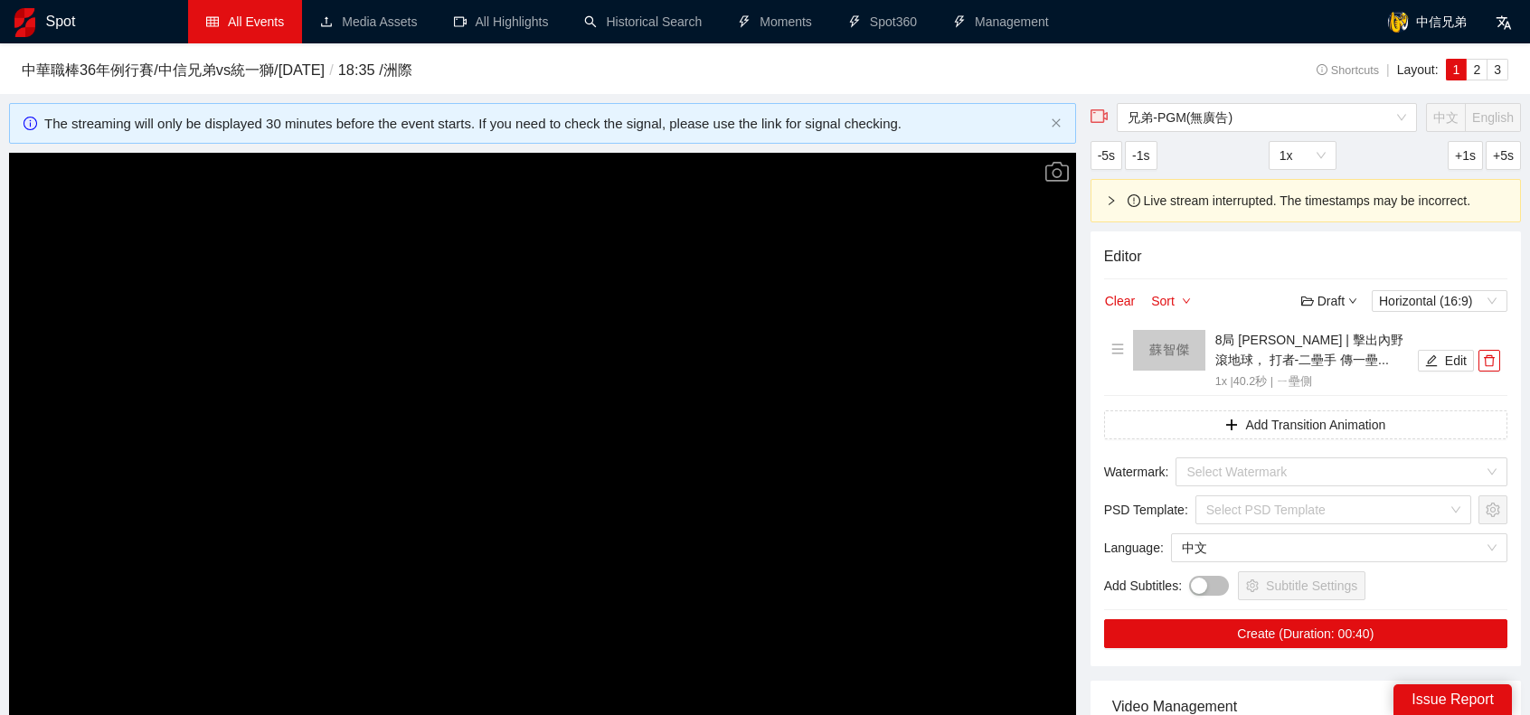
click at [261, 29] on link "All Events" at bounding box center [245, 21] width 78 height 14
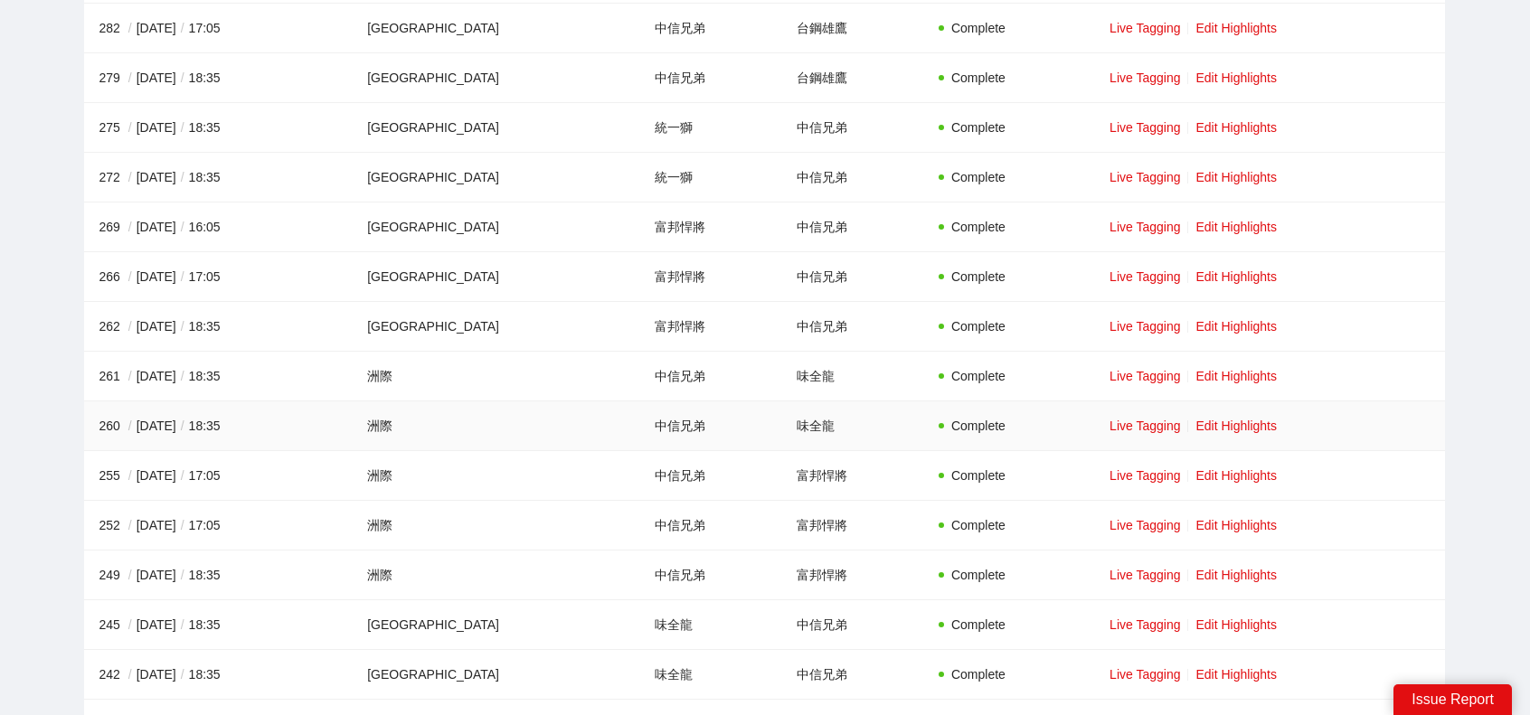
scroll to position [1990, 0]
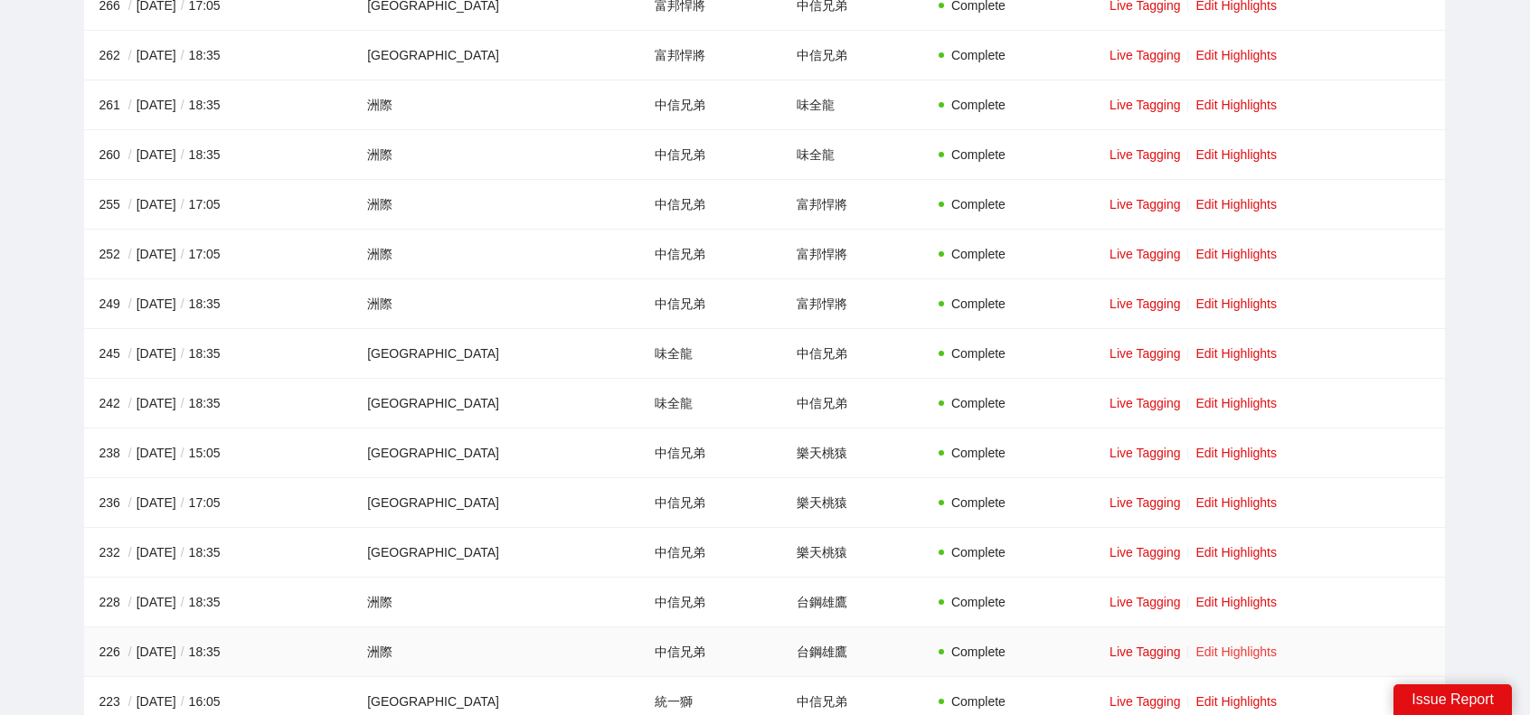
click at [1230, 645] on link "Edit Highlights" at bounding box center [1236, 652] width 81 height 14
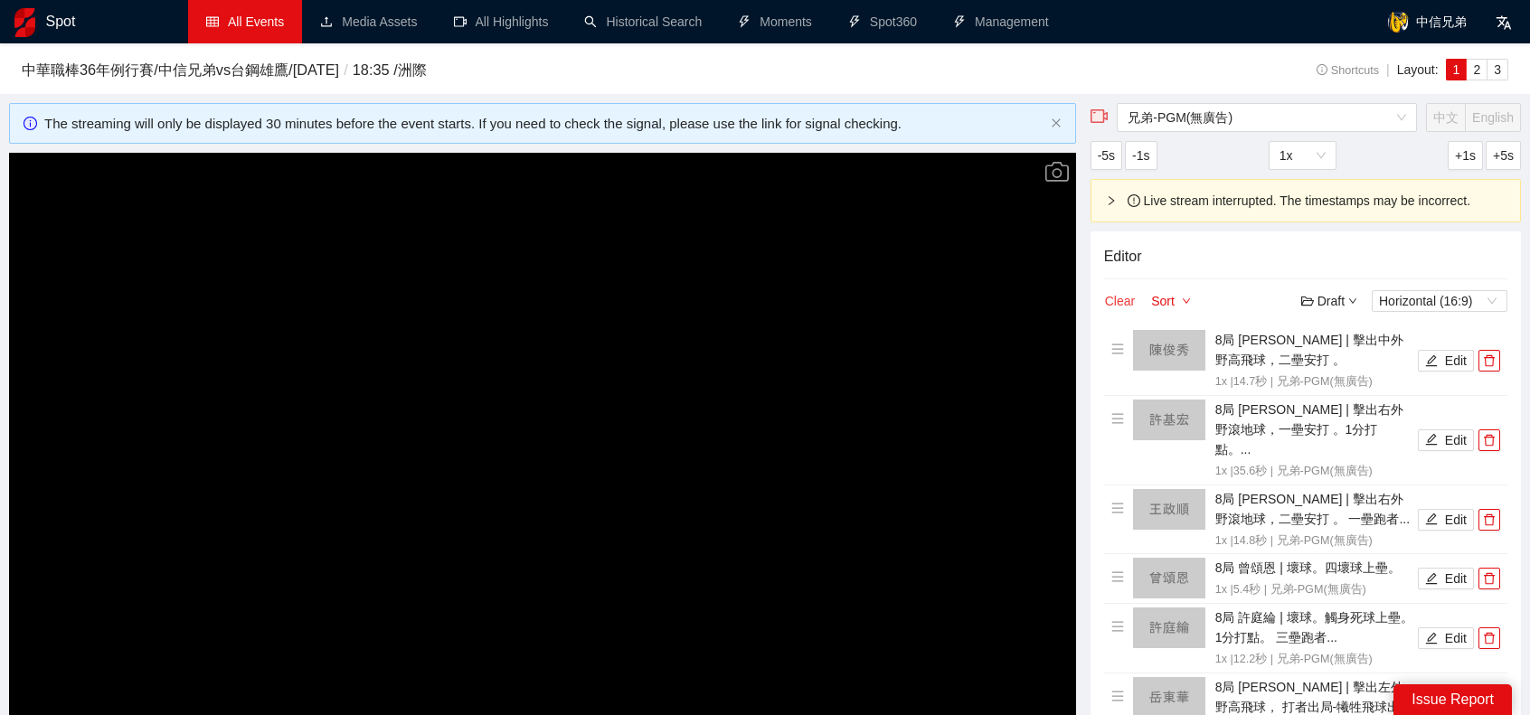
click at [1112, 299] on button "Clear" at bounding box center [1120, 301] width 32 height 22
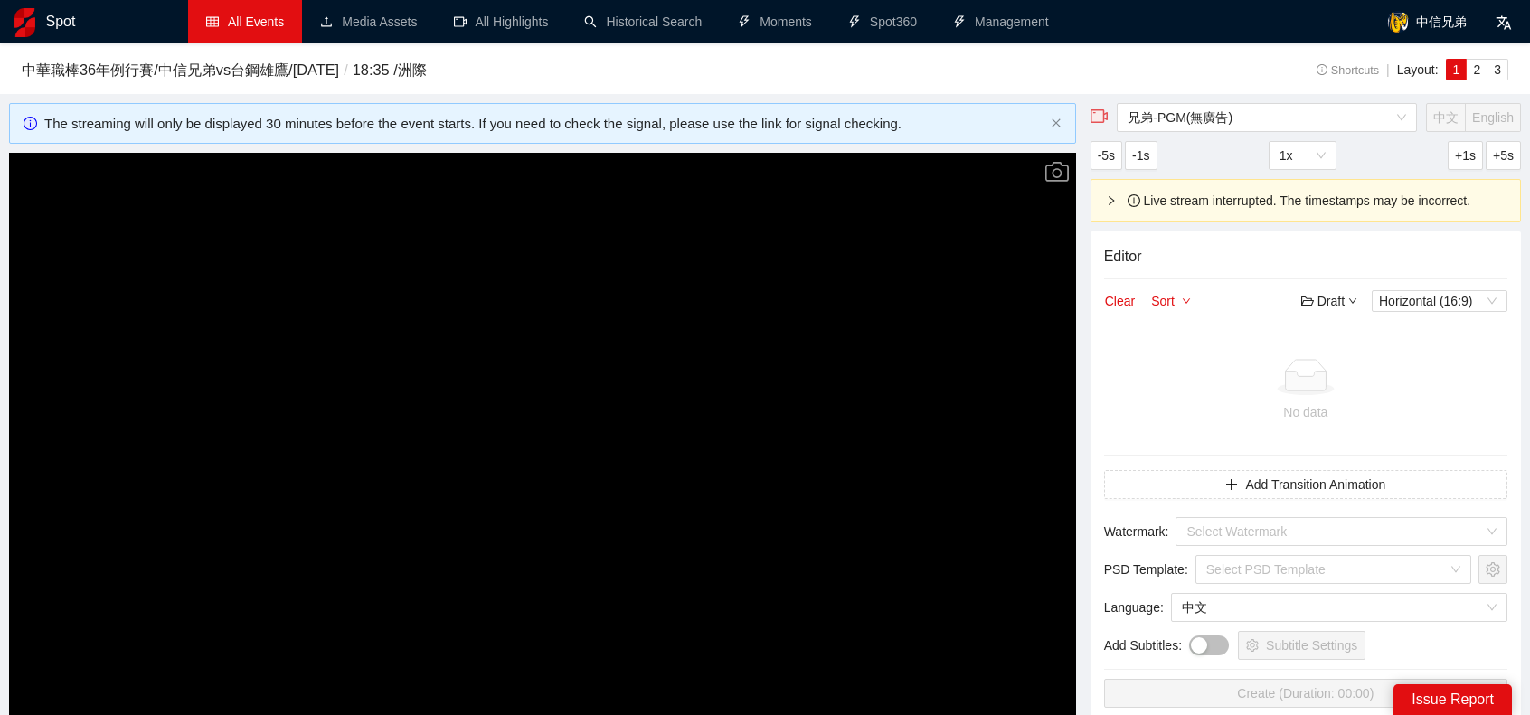
click at [611, 336] on video "Video Player" at bounding box center [542, 453] width 1067 height 601
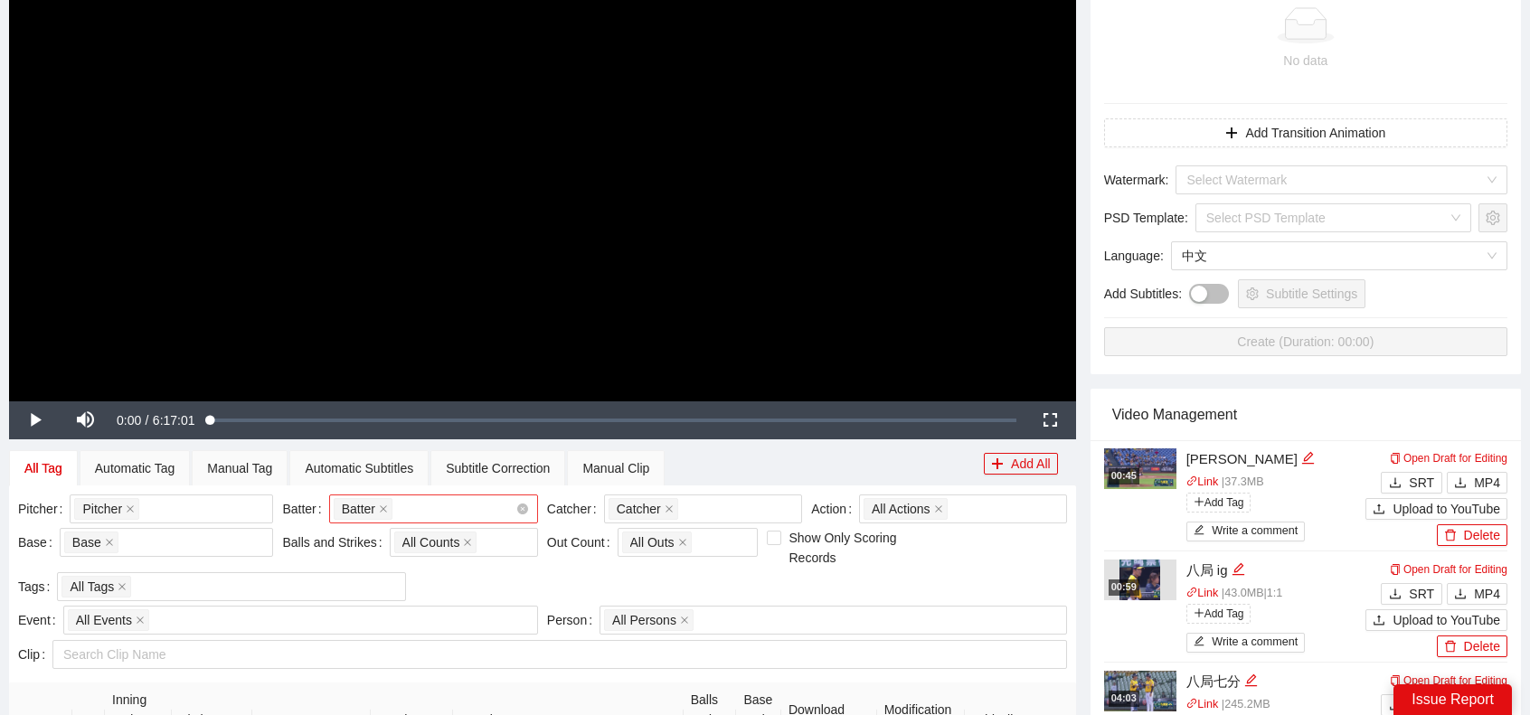
scroll to position [452, 0]
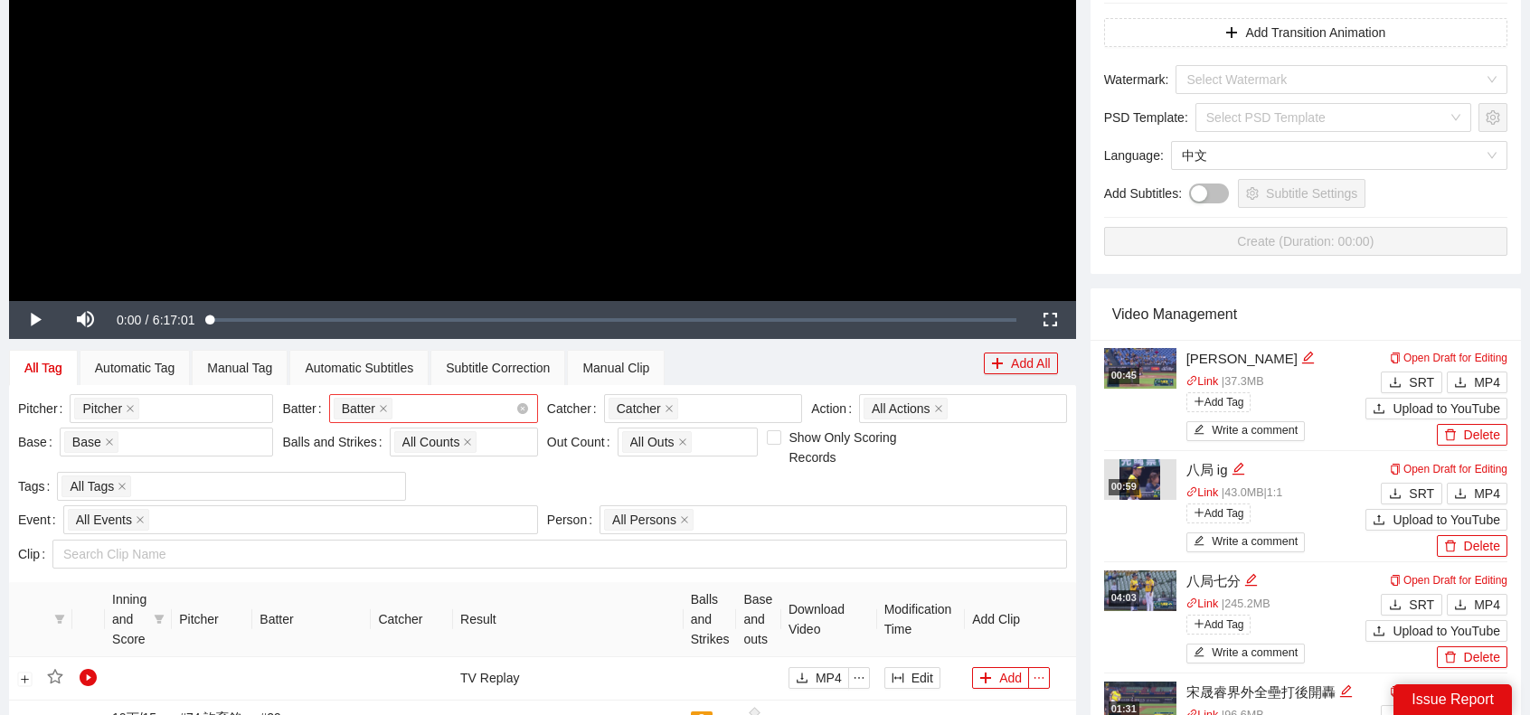
click at [445, 411] on div "Batter + 0 ..." at bounding box center [425, 408] width 182 height 25
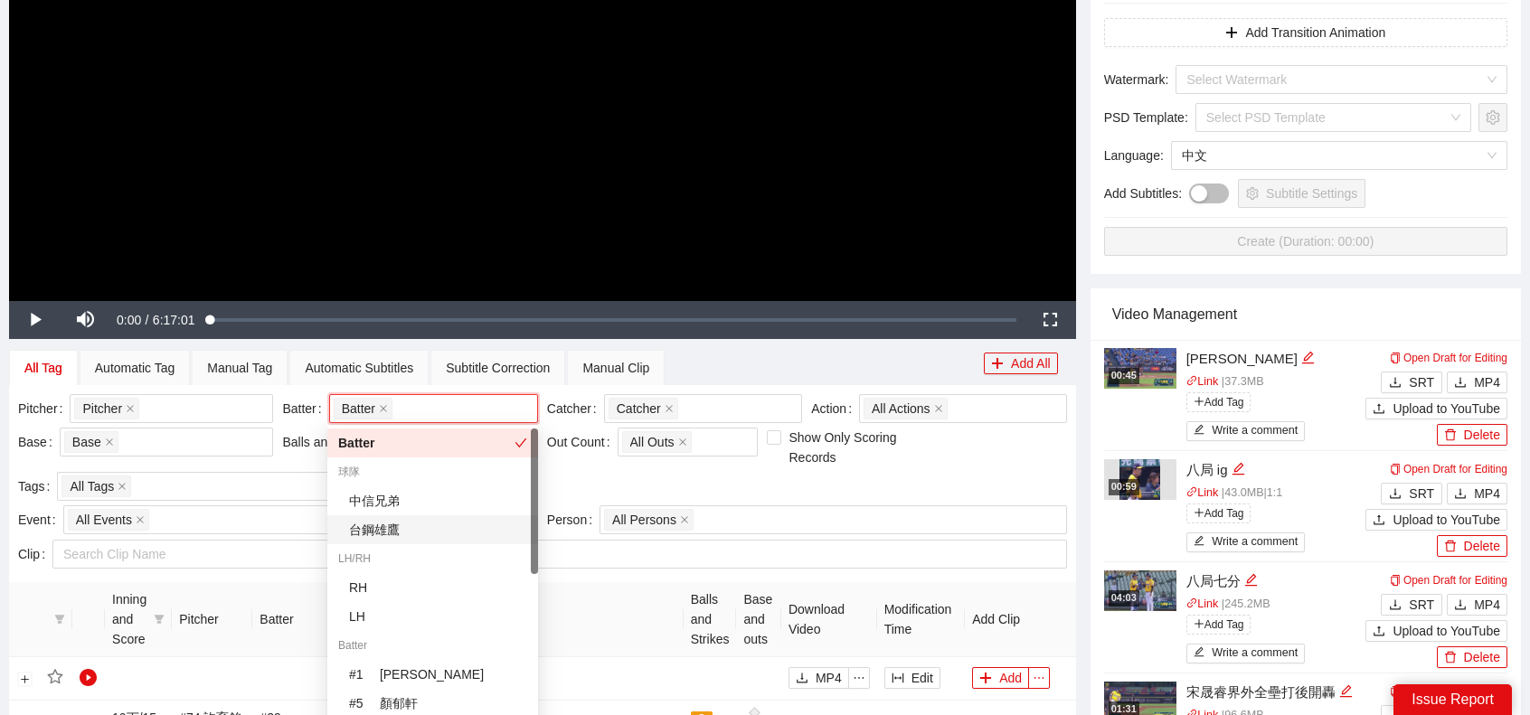
click at [636, 567] on div "Search Clip Name" at bounding box center [559, 554] width 1015 height 29
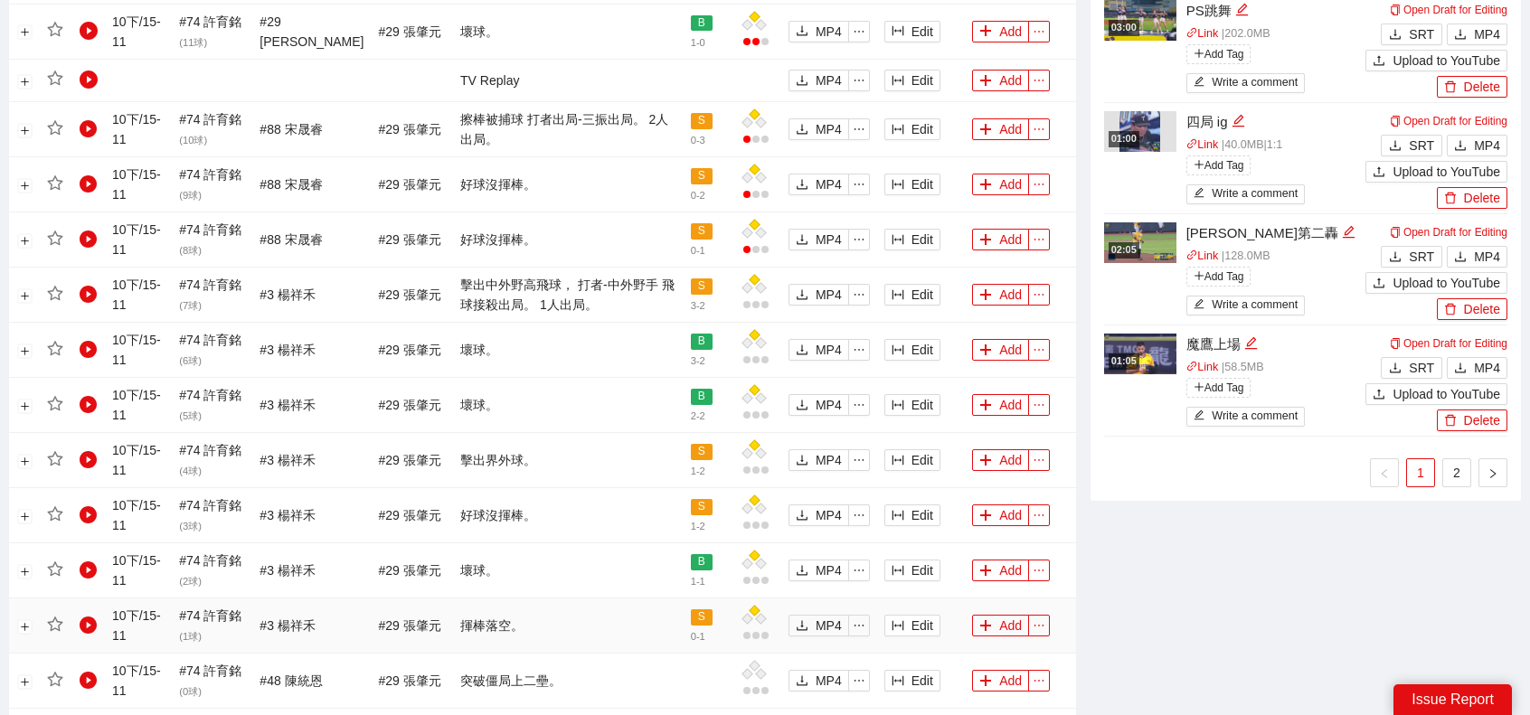
scroll to position [1538, 0]
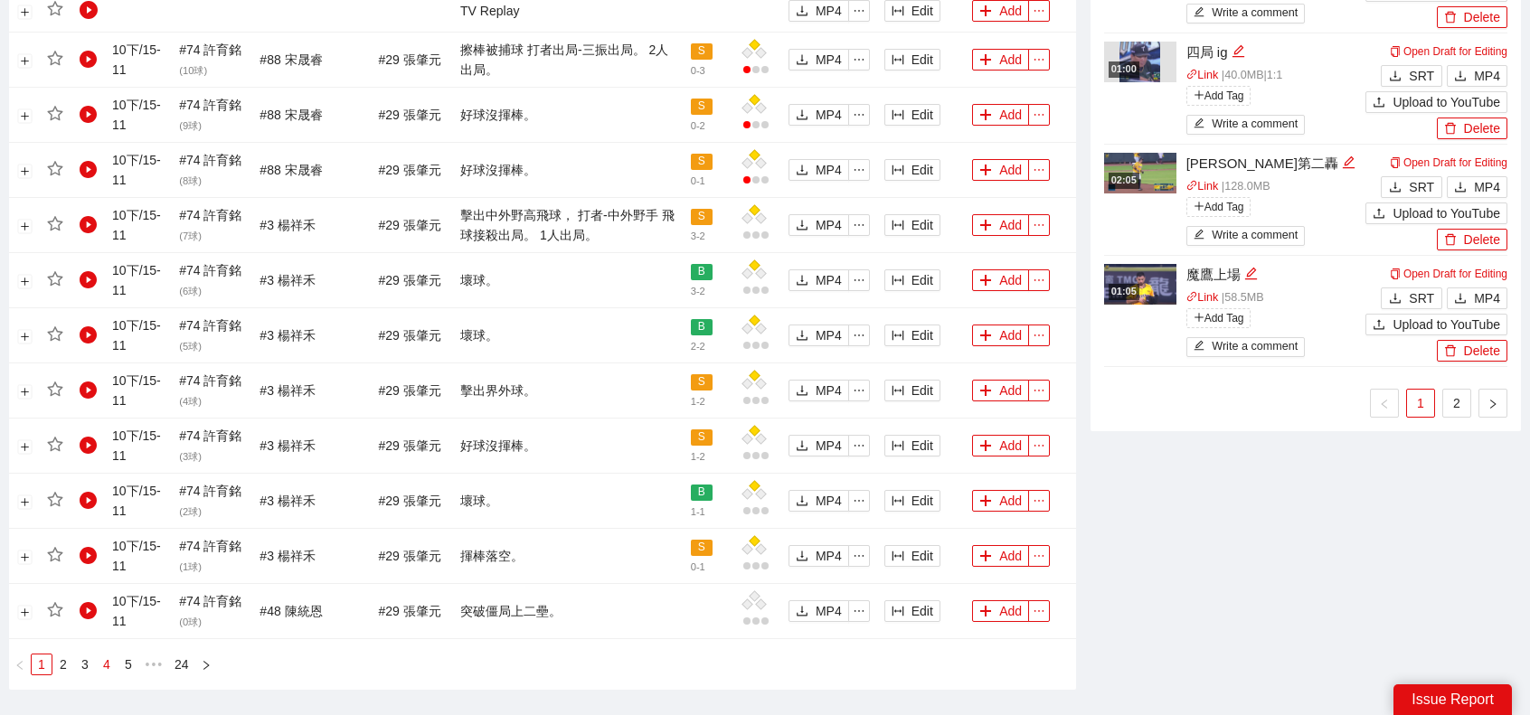
click at [109, 655] on link "4" at bounding box center [107, 665] width 20 height 20
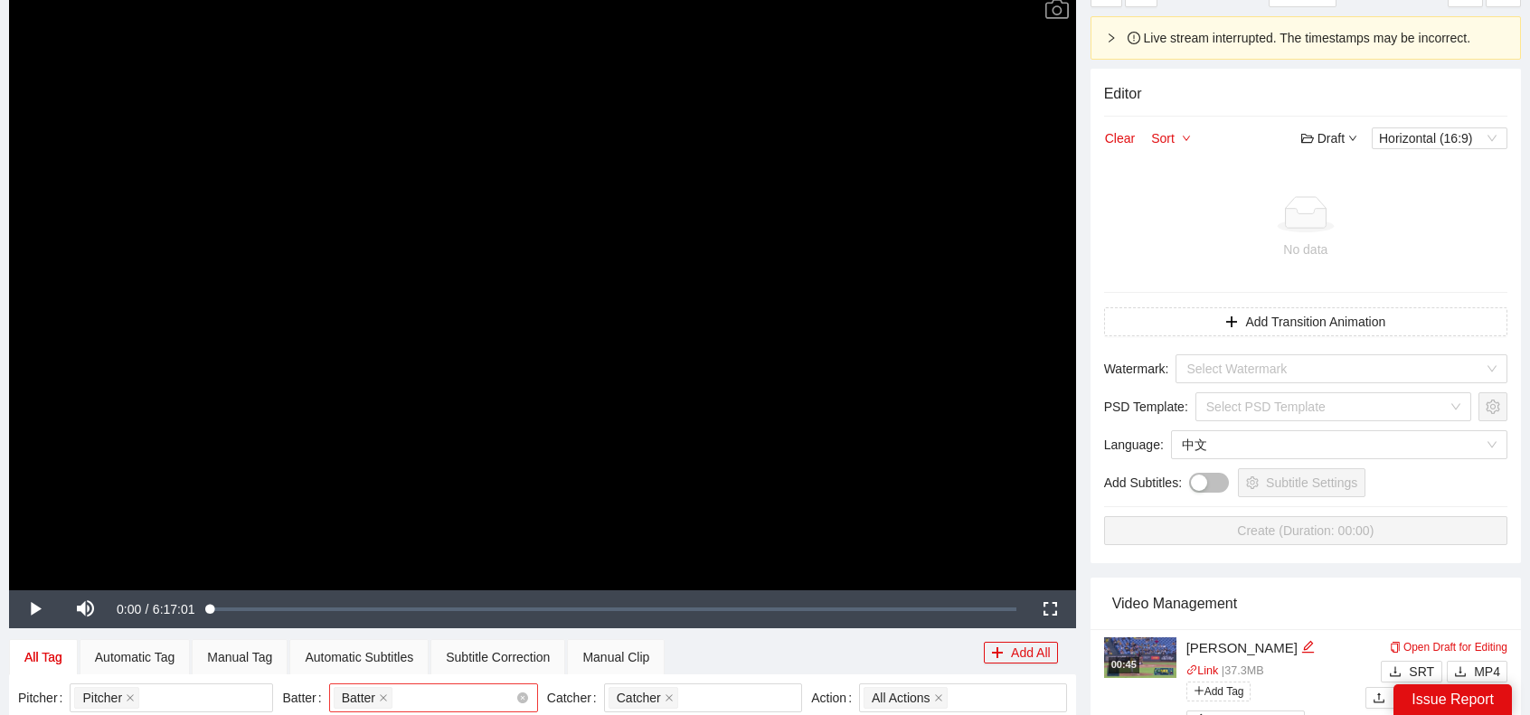
scroll to position [452, 0]
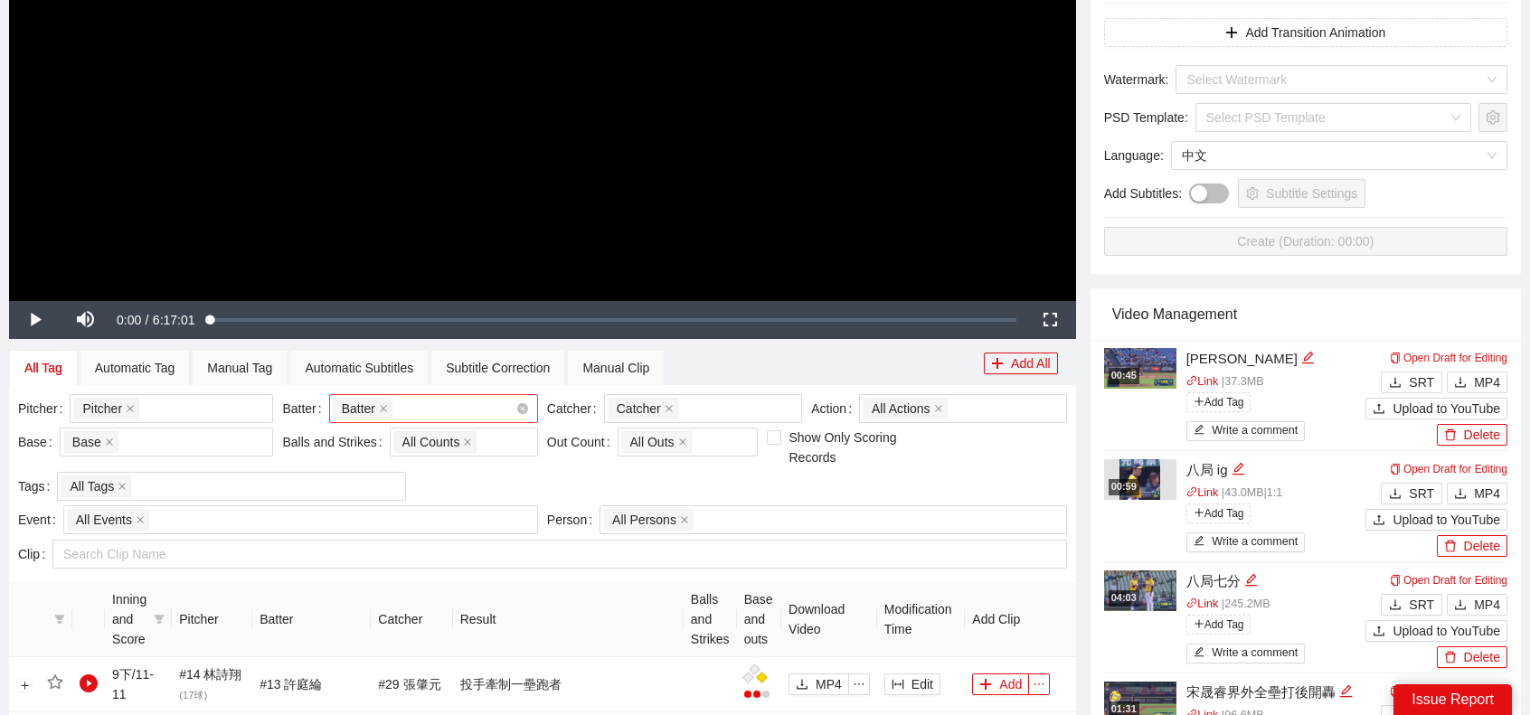
click at [449, 403] on div "Batter + 0 ..." at bounding box center [425, 408] width 182 height 25
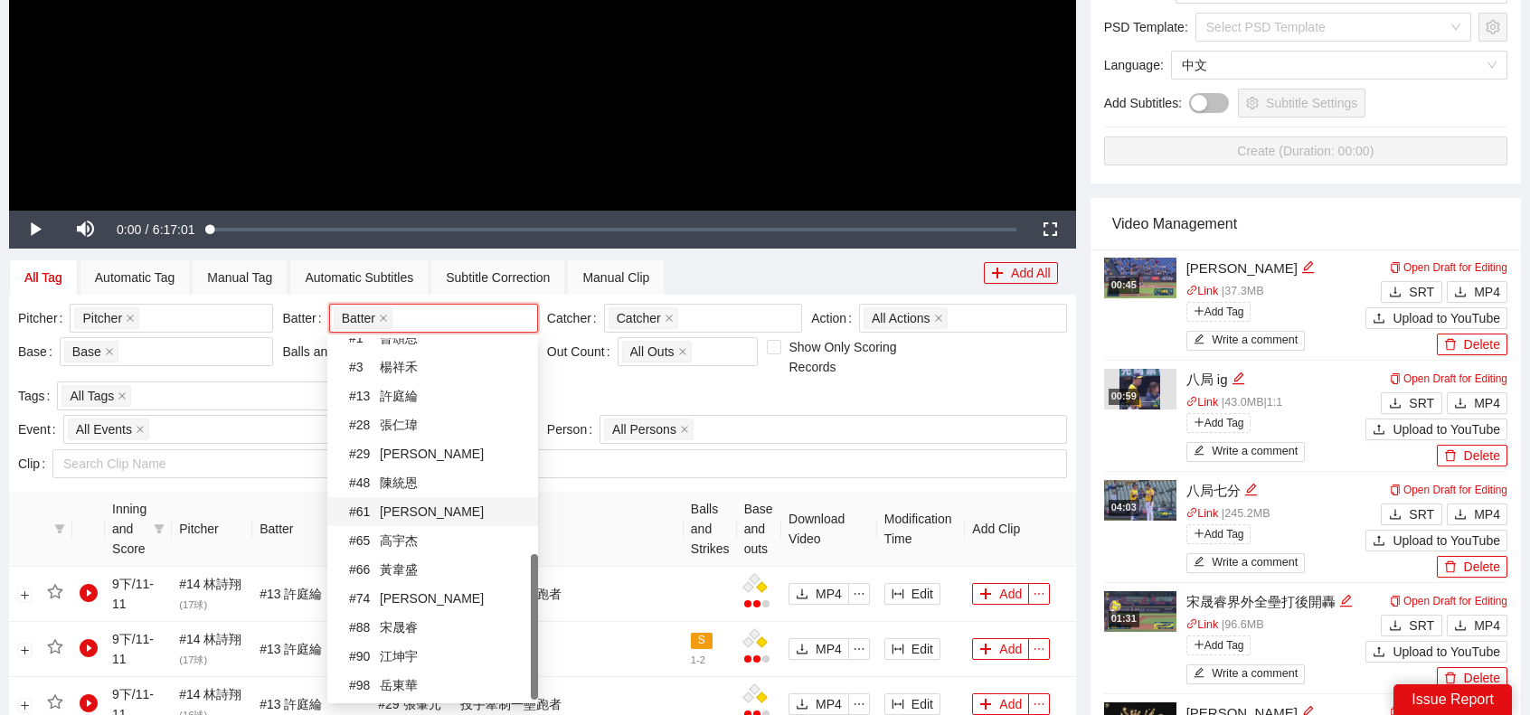
scroll to position [633, 0]
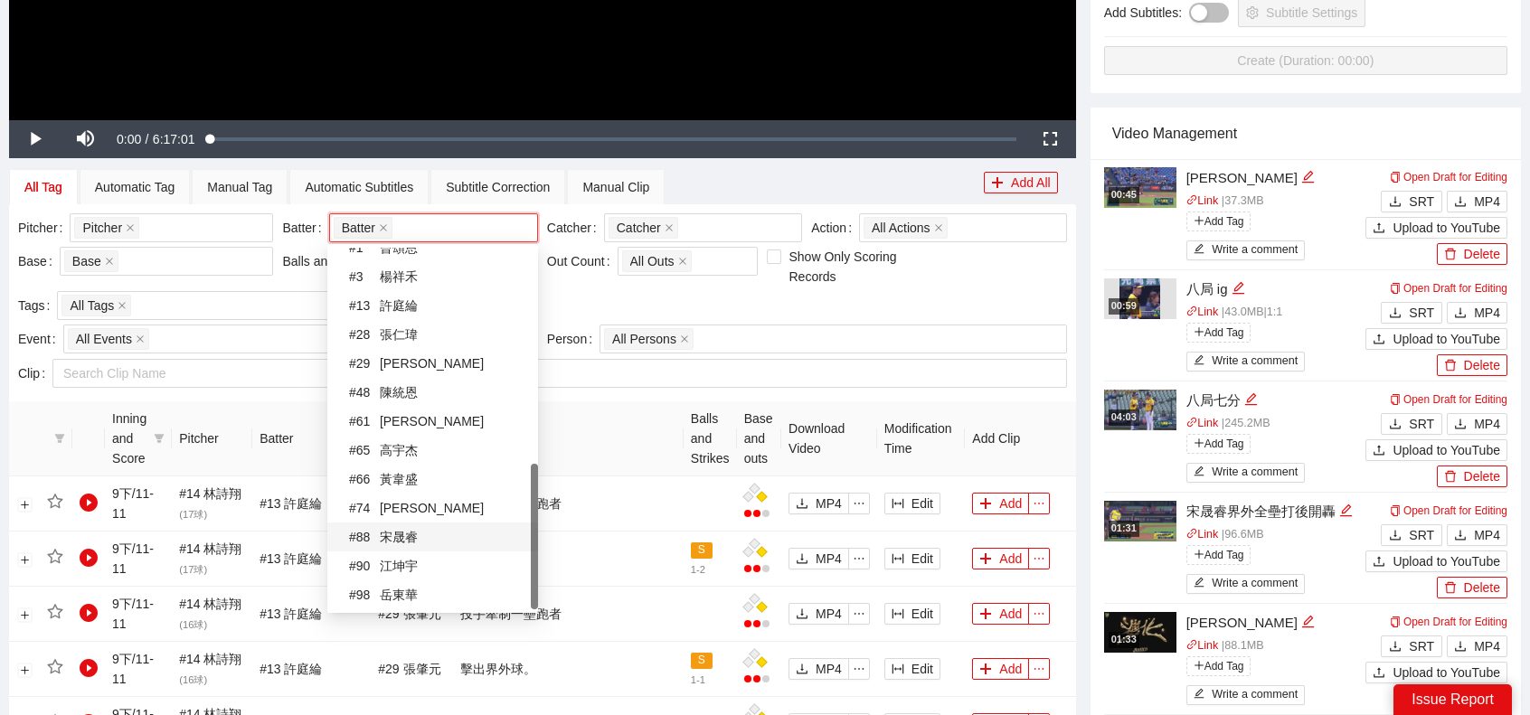
click at [393, 539] on div "# 88 宋晟睿" at bounding box center [438, 537] width 178 height 20
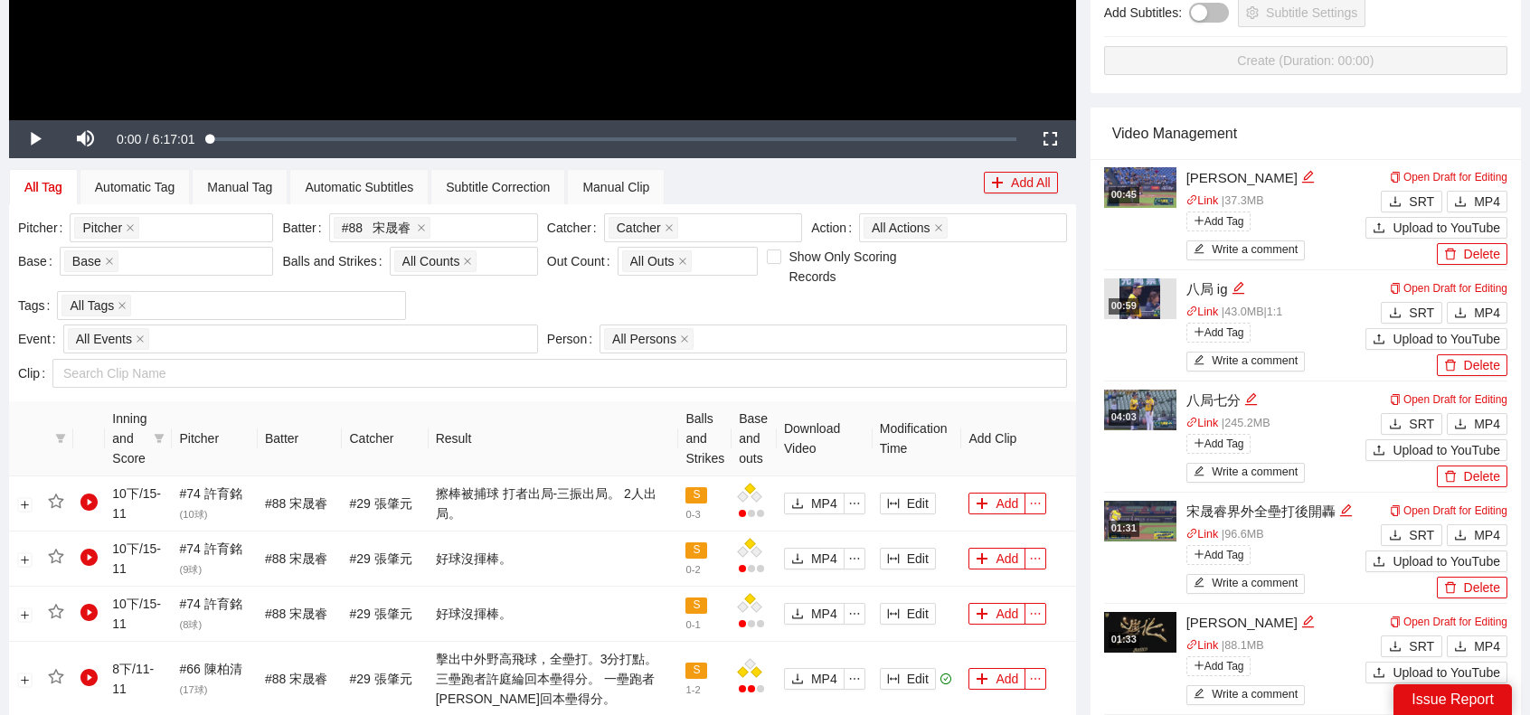
click at [586, 412] on th "Result" at bounding box center [554, 439] width 251 height 75
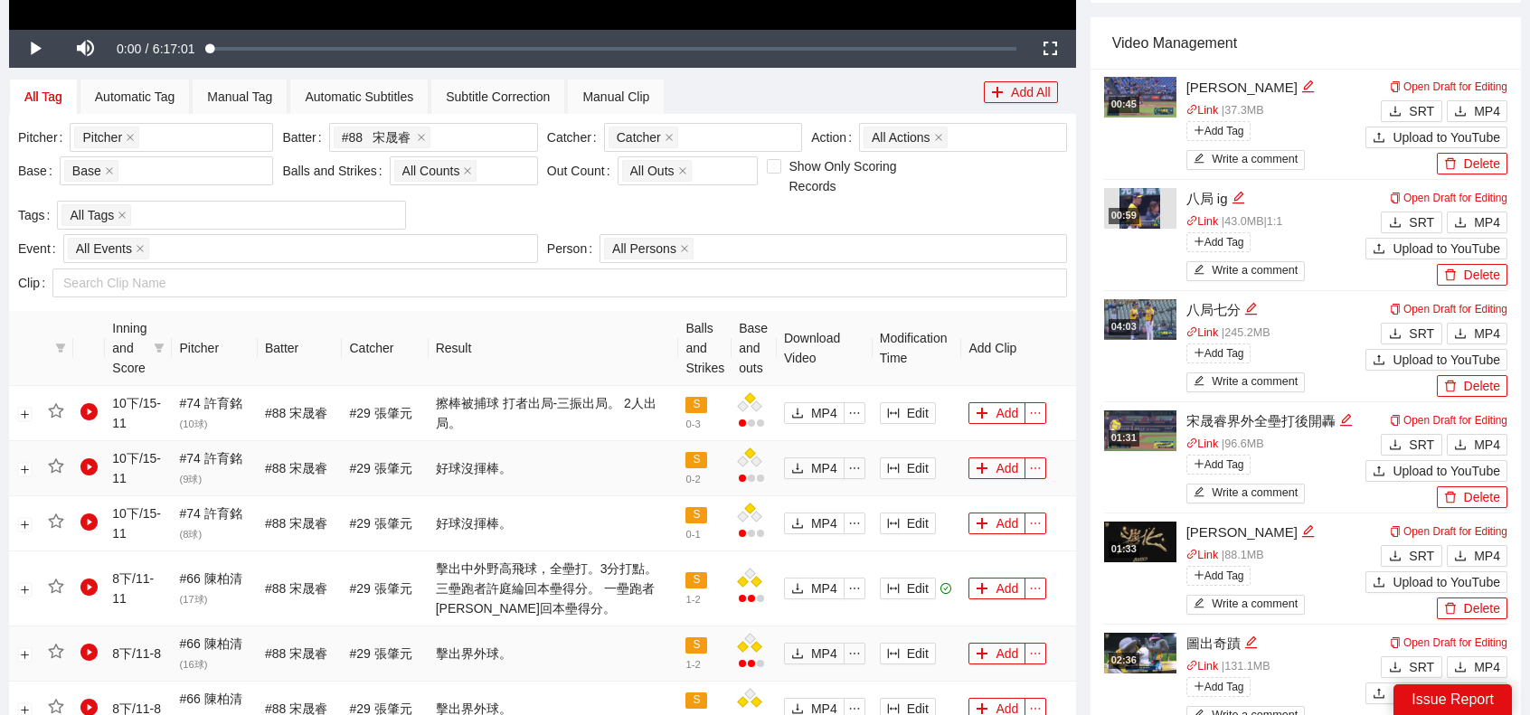
scroll to position [814, 0]
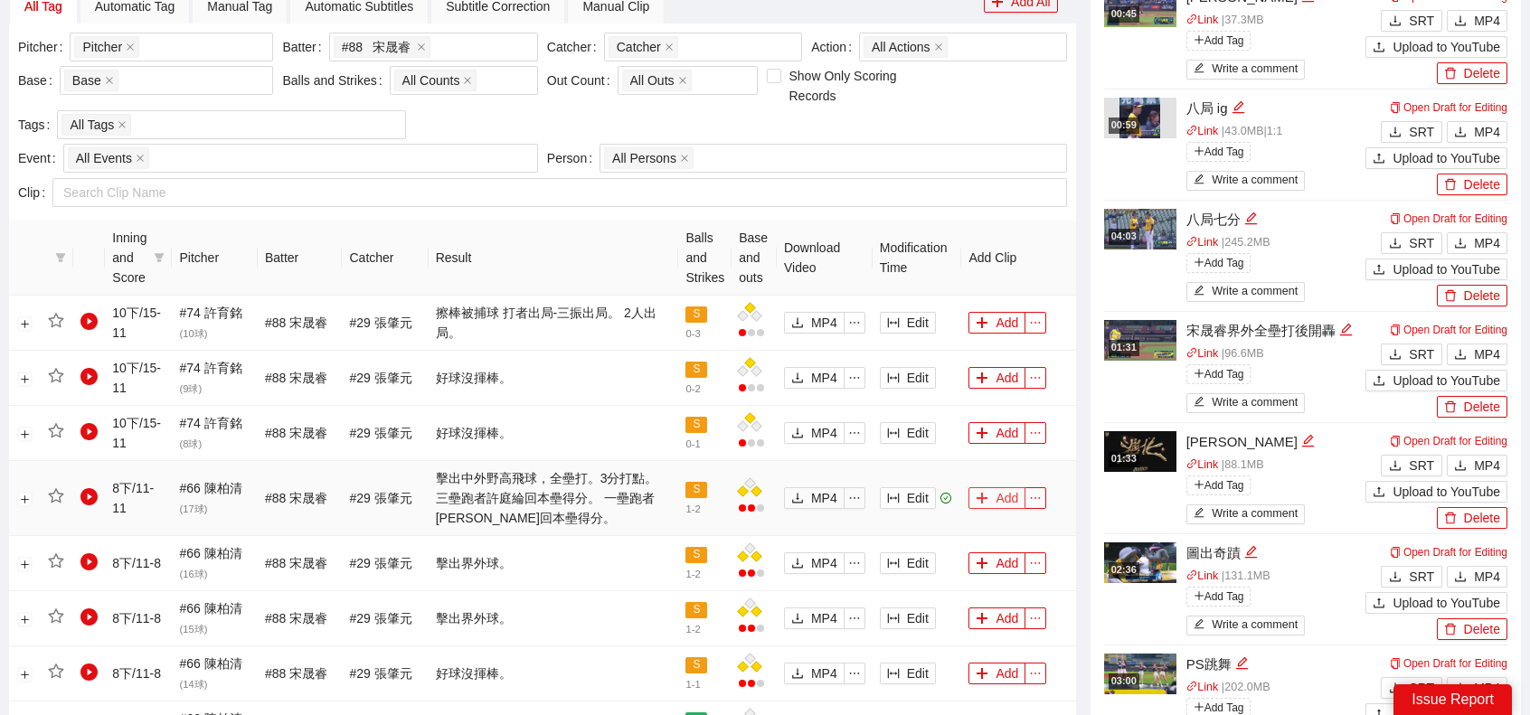
click at [984, 492] on icon "plus" at bounding box center [982, 498] width 13 height 13
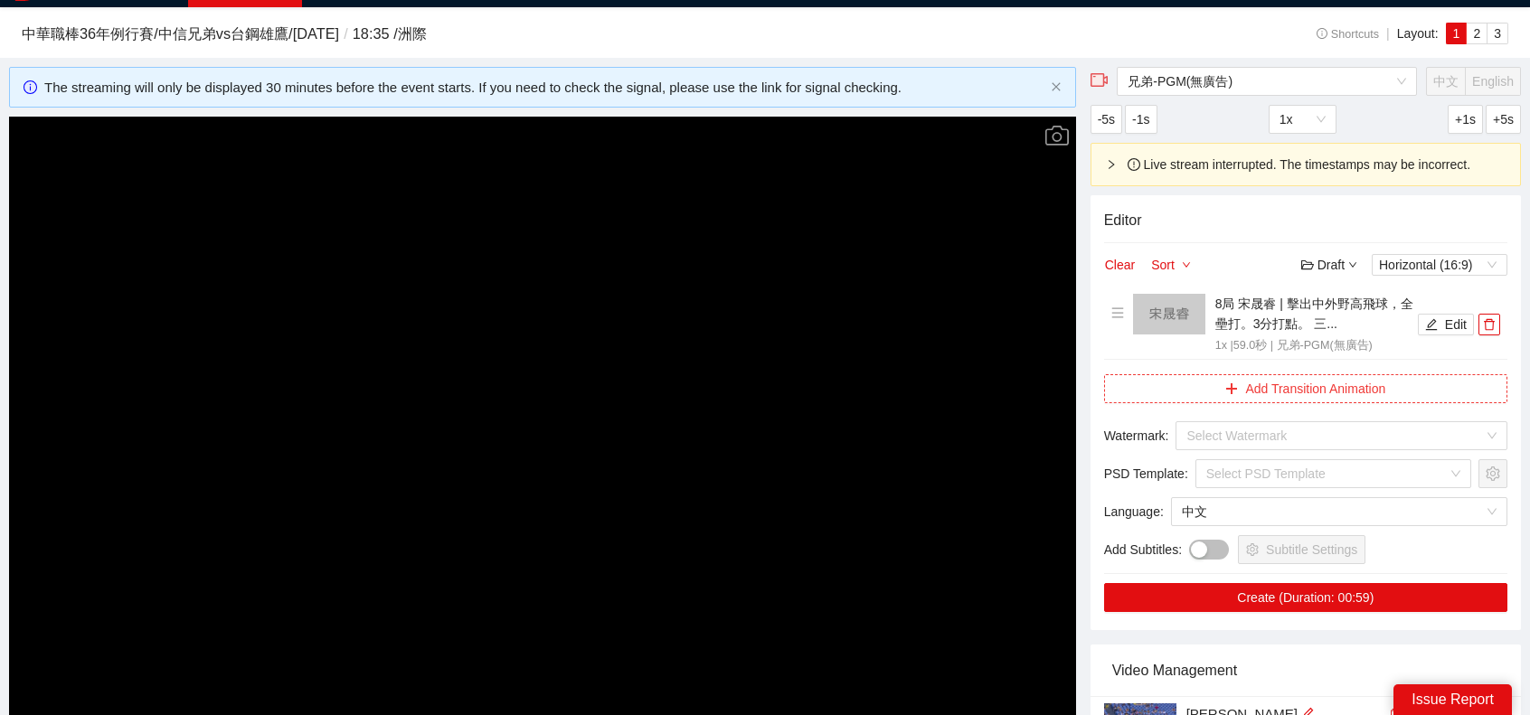
scroll to position [0, 0]
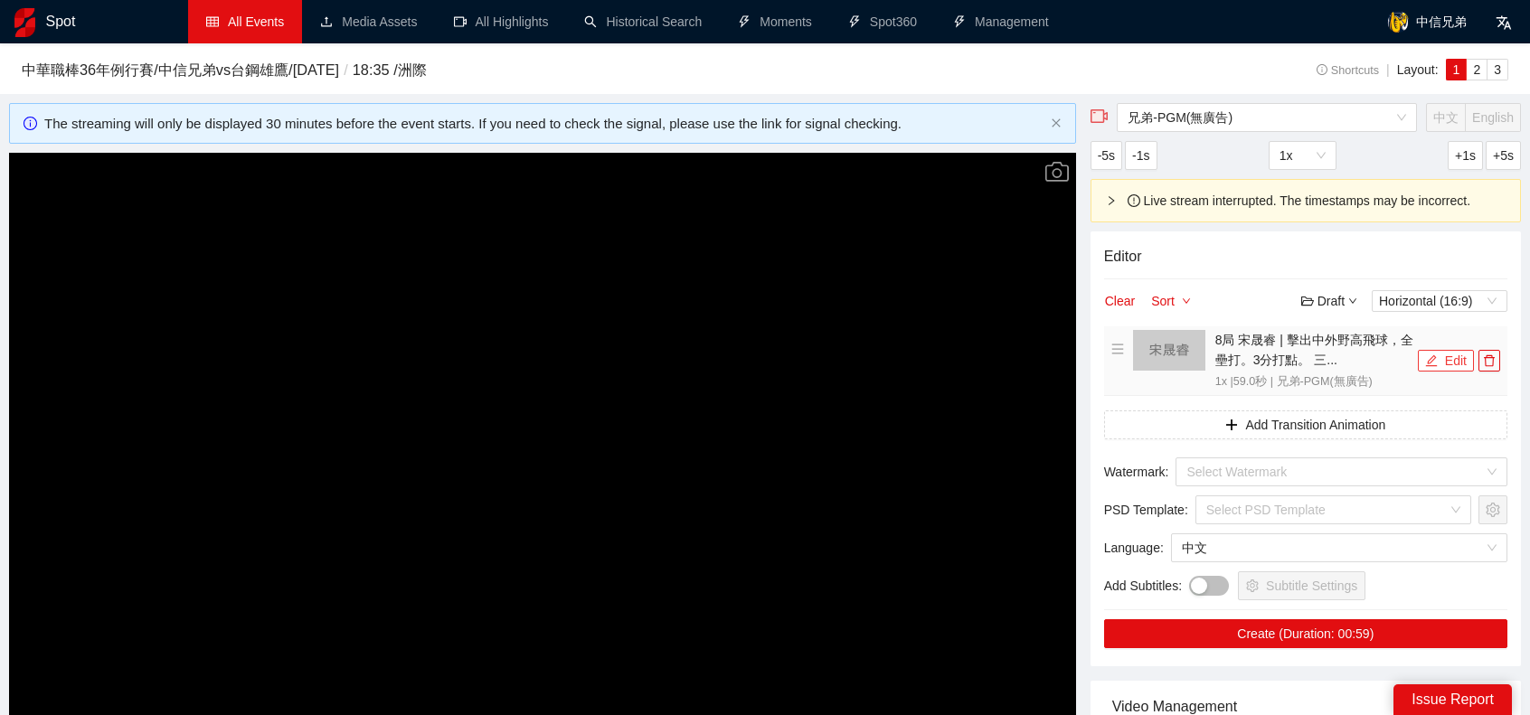
click at [1452, 361] on button "Edit" at bounding box center [1446, 361] width 56 height 22
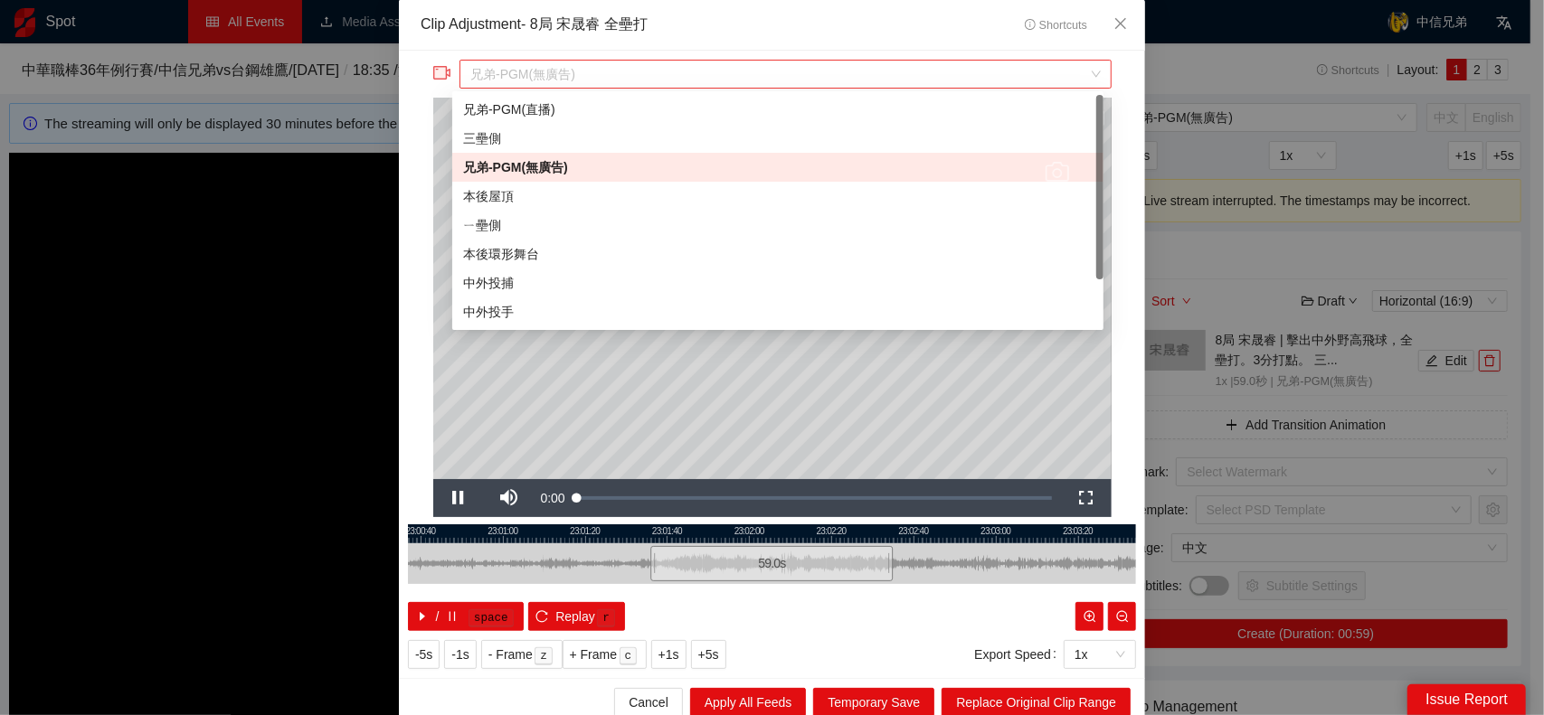
click at [607, 71] on span "兄弟-PGM(無廣告)" at bounding box center [785, 74] width 630 height 27
click at [516, 235] on div "ㄧ壘側" at bounding box center [777, 225] width 651 height 29
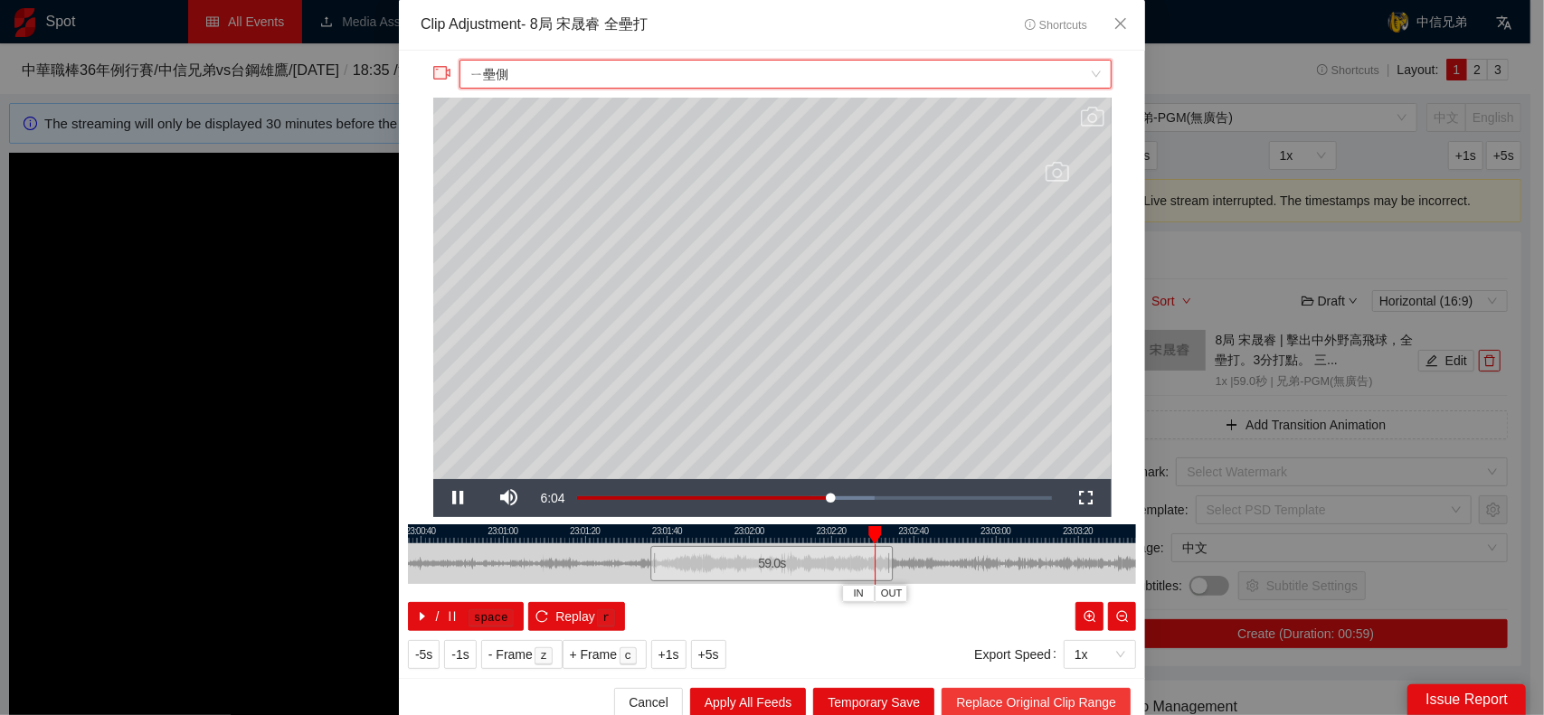
click at [1017, 699] on span "Replace Original Clip Range" at bounding box center [1036, 703] width 160 height 20
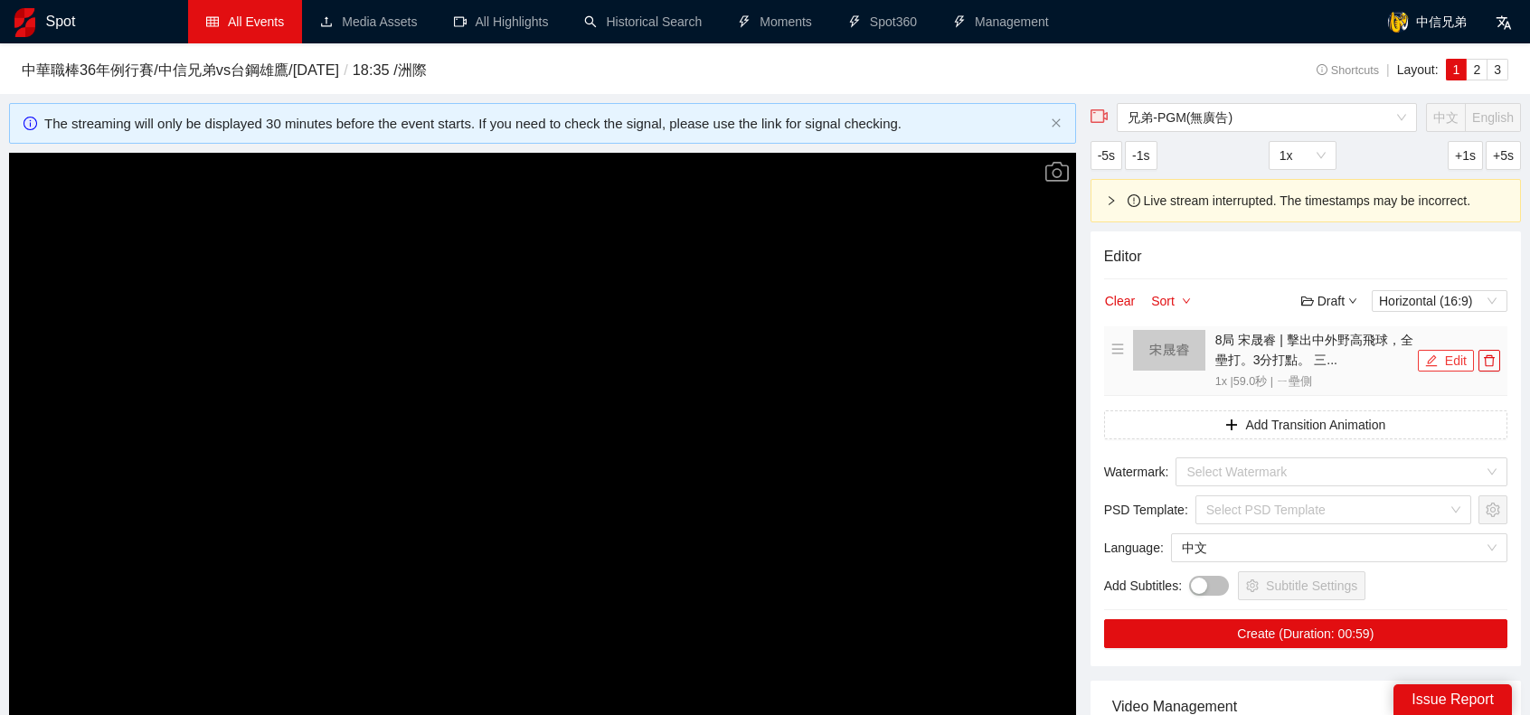
click at [1454, 360] on button "Edit" at bounding box center [1446, 361] width 56 height 22
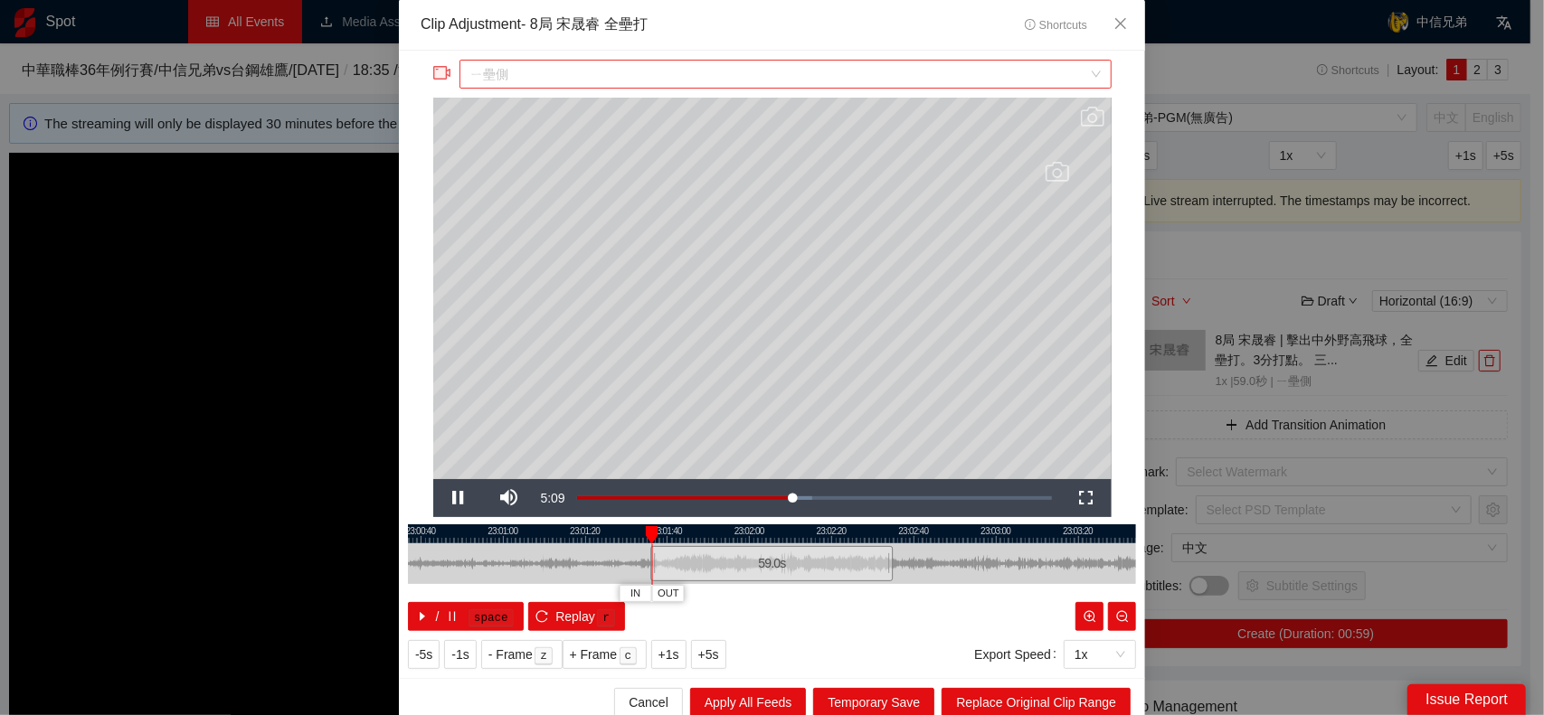
click at [597, 73] on span "ㄧ壘側" at bounding box center [785, 74] width 630 height 27
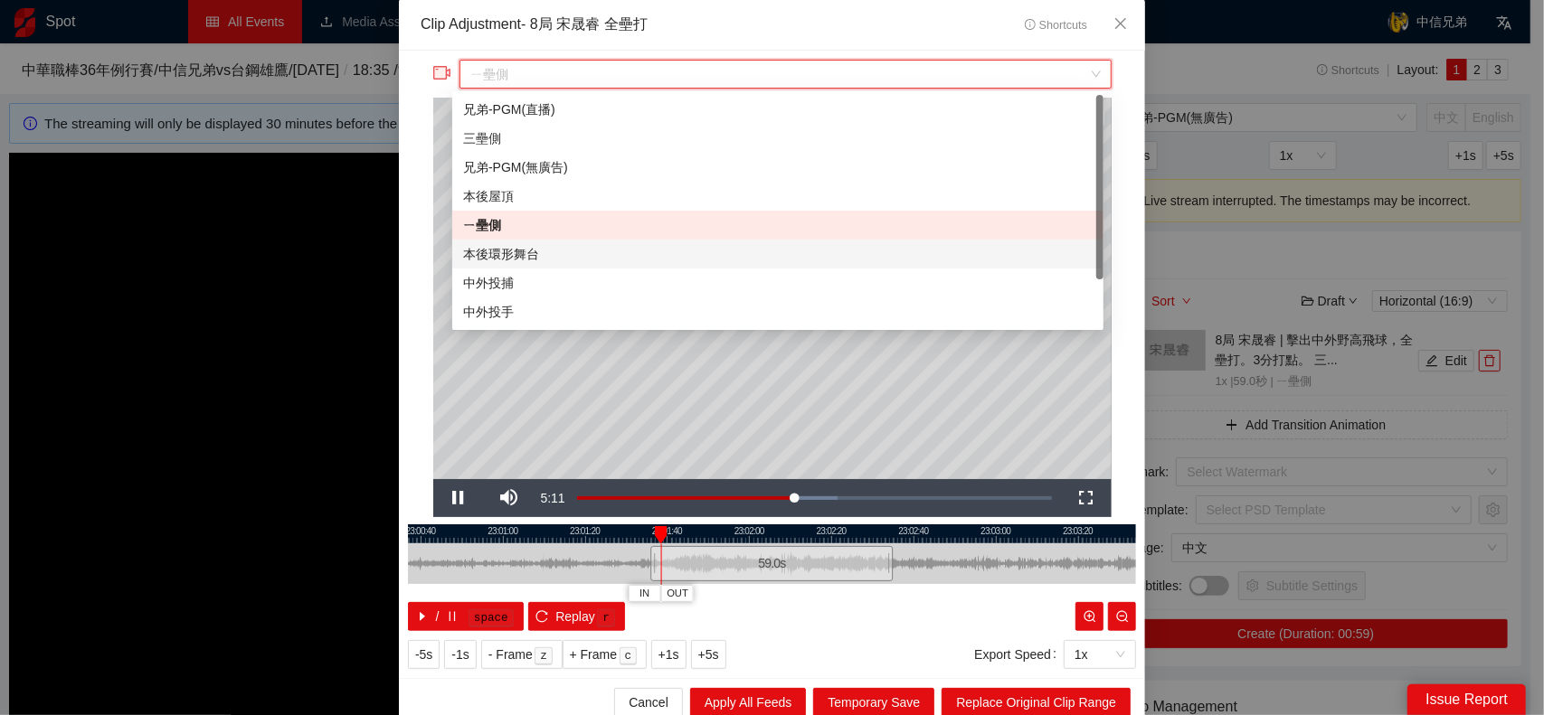
click at [513, 259] on div "本後環形舞台" at bounding box center [778, 254] width 630 height 20
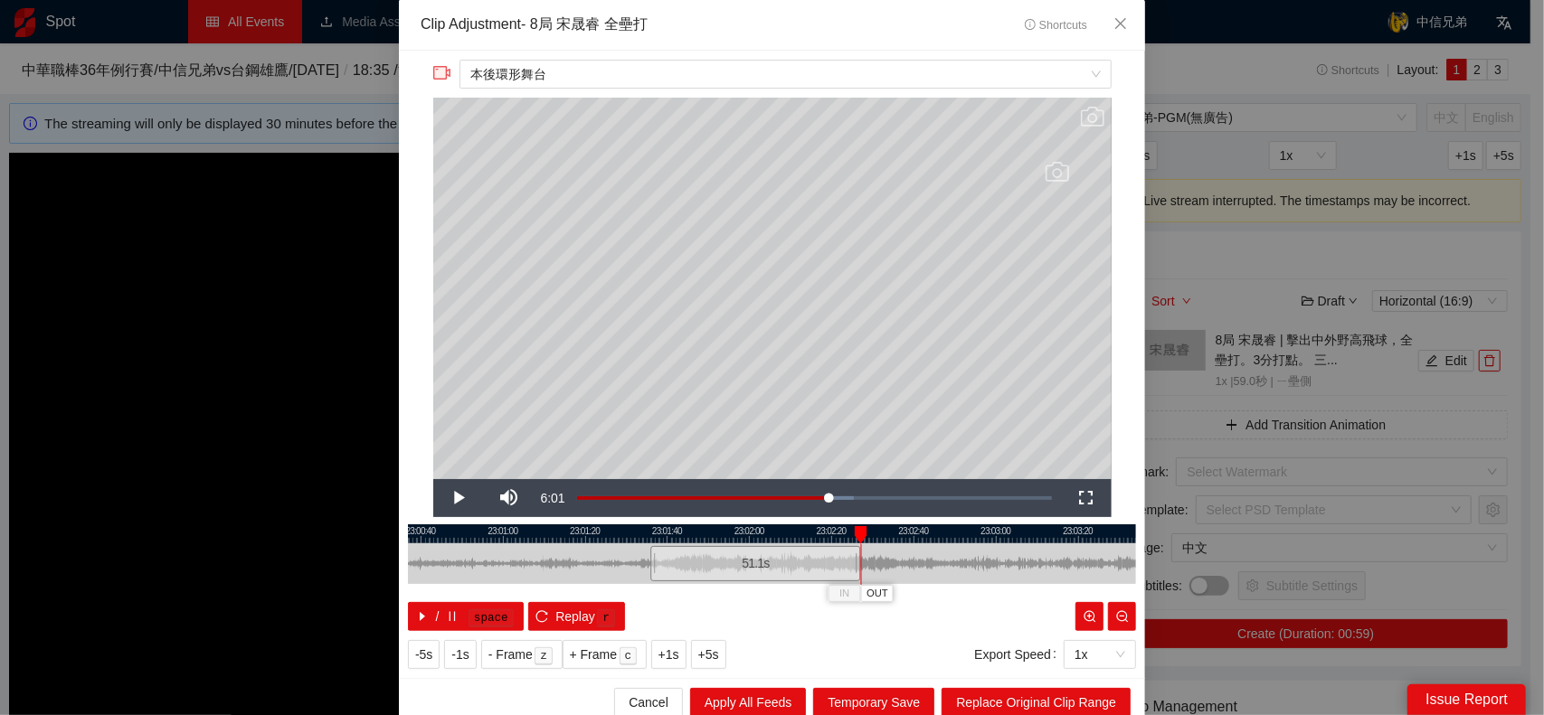
drag, startPoint x: 883, startPoint y: 563, endPoint x: 850, endPoint y: 561, distance: 32.6
click at [853, 561] on div at bounding box center [858, 564] width 11 height 41
click at [445, 498] on span "Video Player" at bounding box center [458, 498] width 51 height 0
drag, startPoint x: 848, startPoint y: 567, endPoint x: 863, endPoint y: 567, distance: 14.5
click at [867, 567] on div at bounding box center [872, 564] width 11 height 41
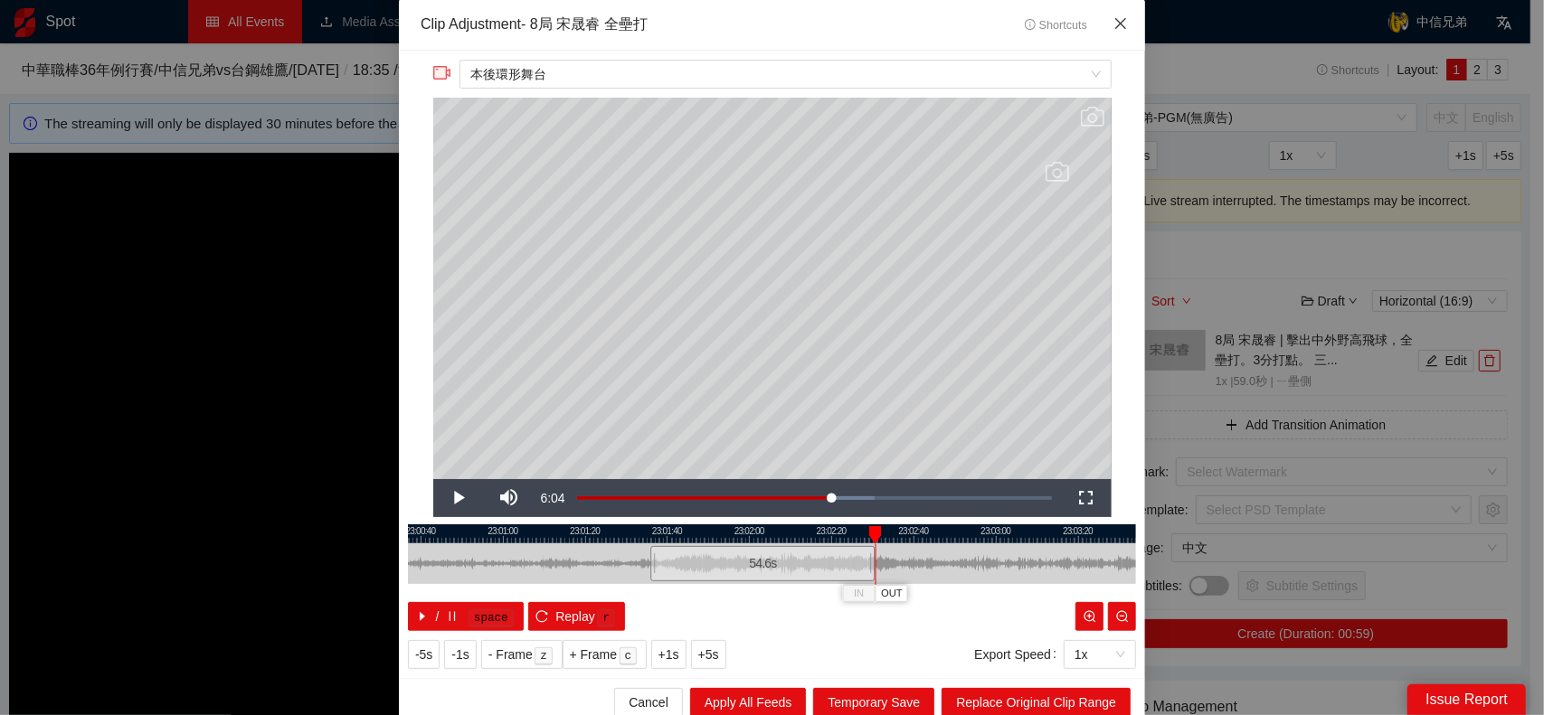
click at [1125, 18] on span "Close" at bounding box center [1120, 24] width 49 height 49
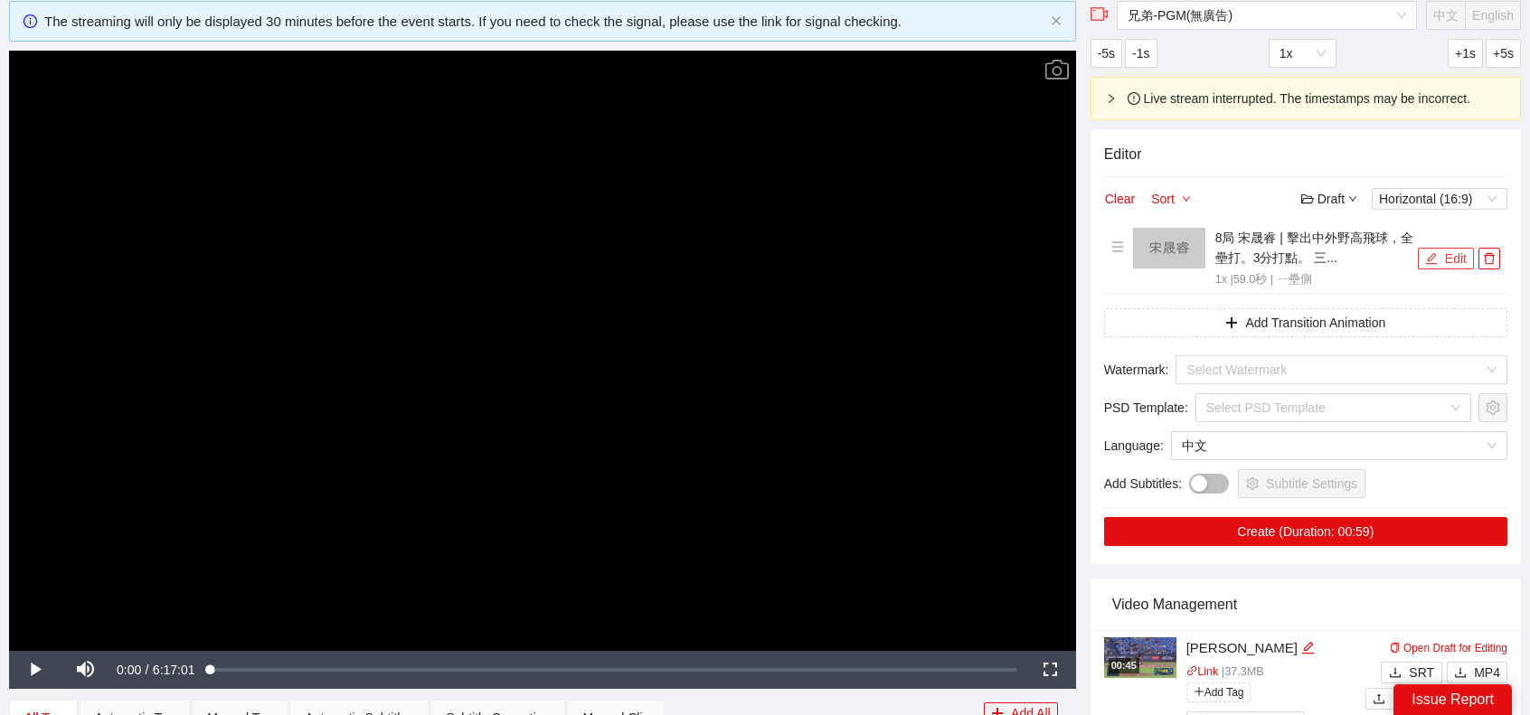
scroll to position [181, 0]
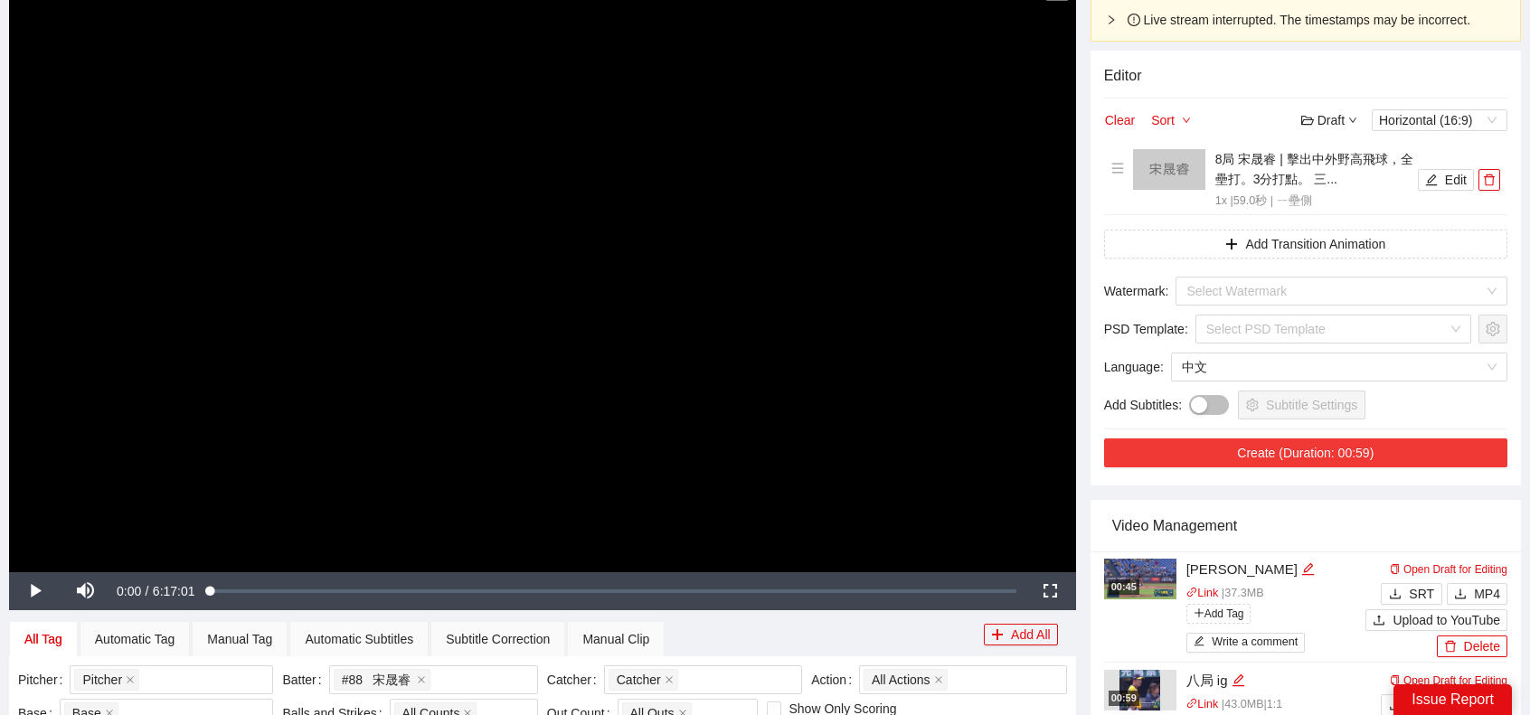
click at [1303, 459] on button "Create (Duration: 00:59)" at bounding box center [1305, 453] width 403 height 29
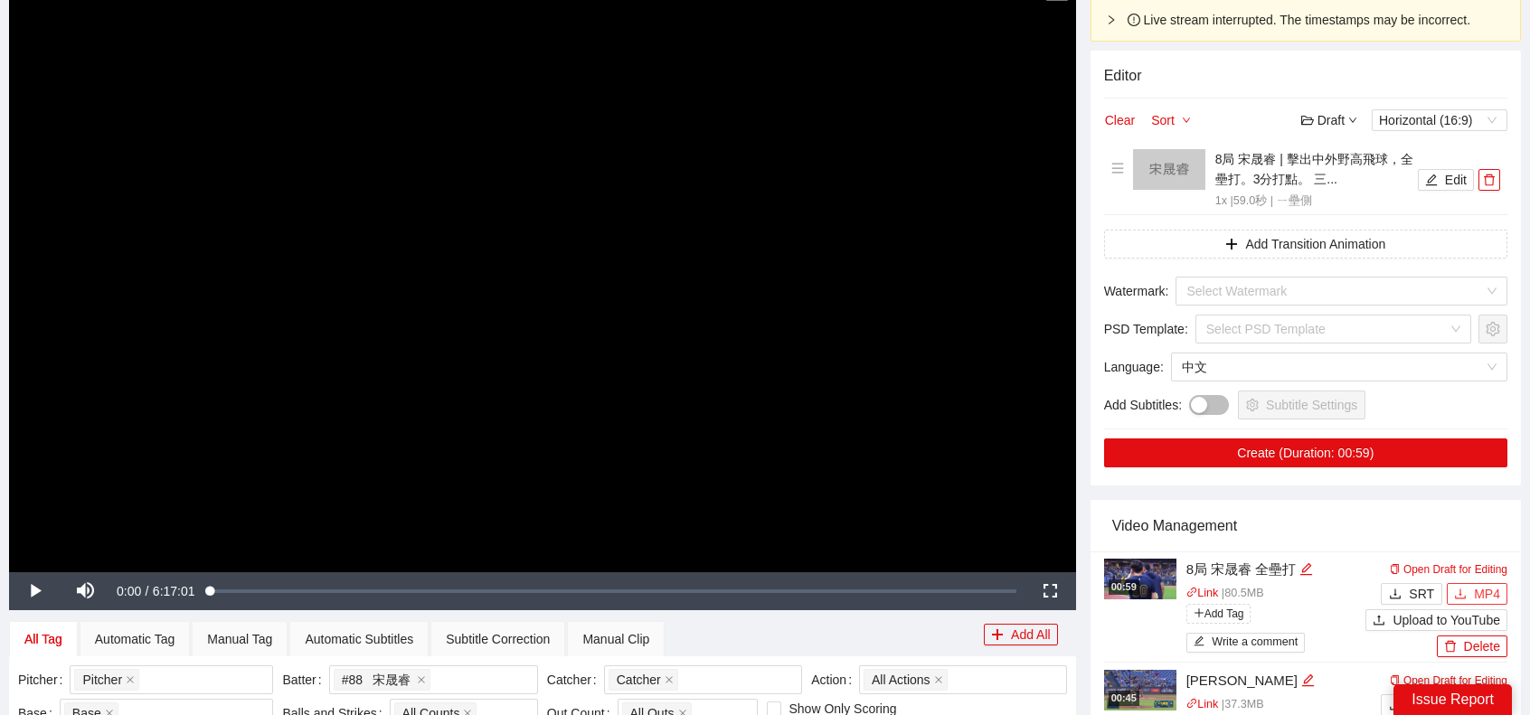
click at [1478, 592] on span "MP4" at bounding box center [1487, 594] width 26 height 20
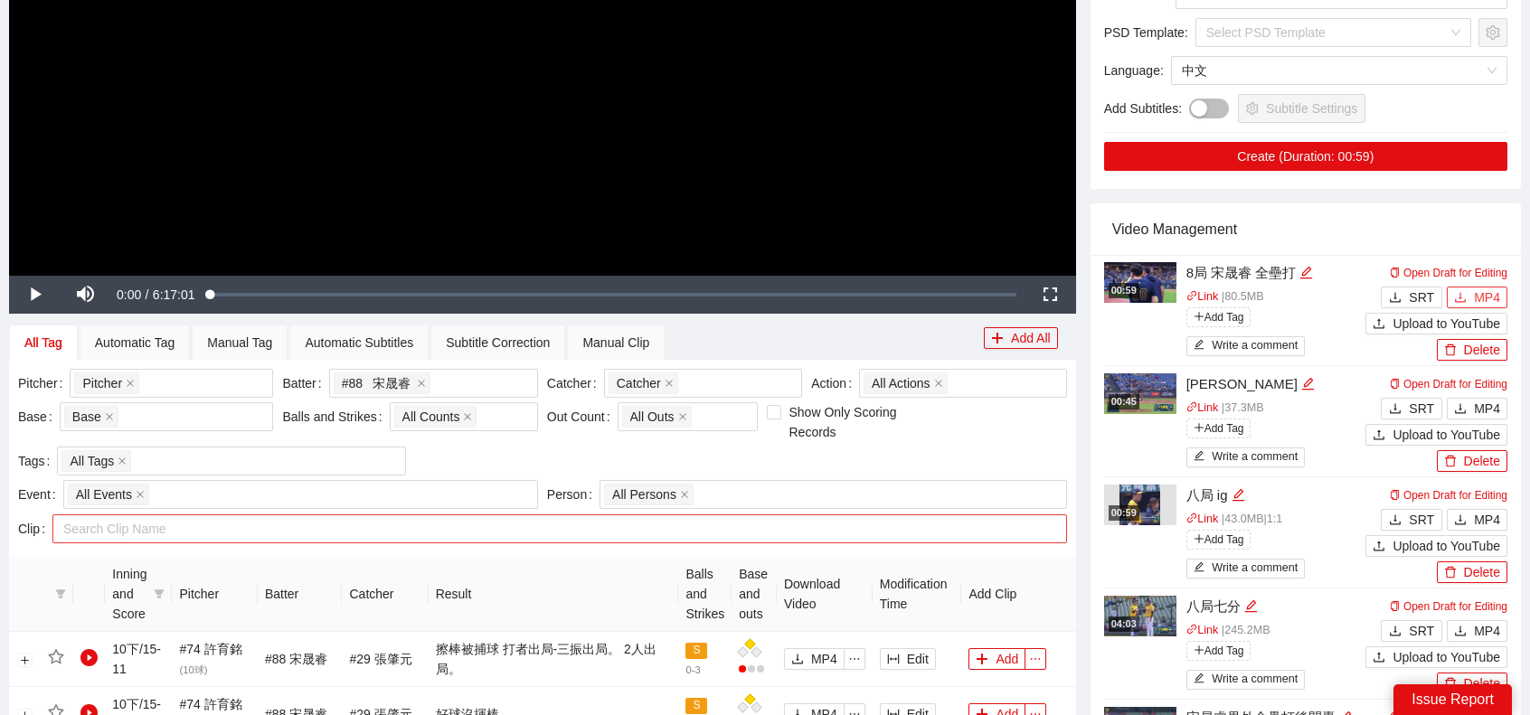
scroll to position [543, 0]
